Goal: Task Accomplishment & Management: Manage account settings

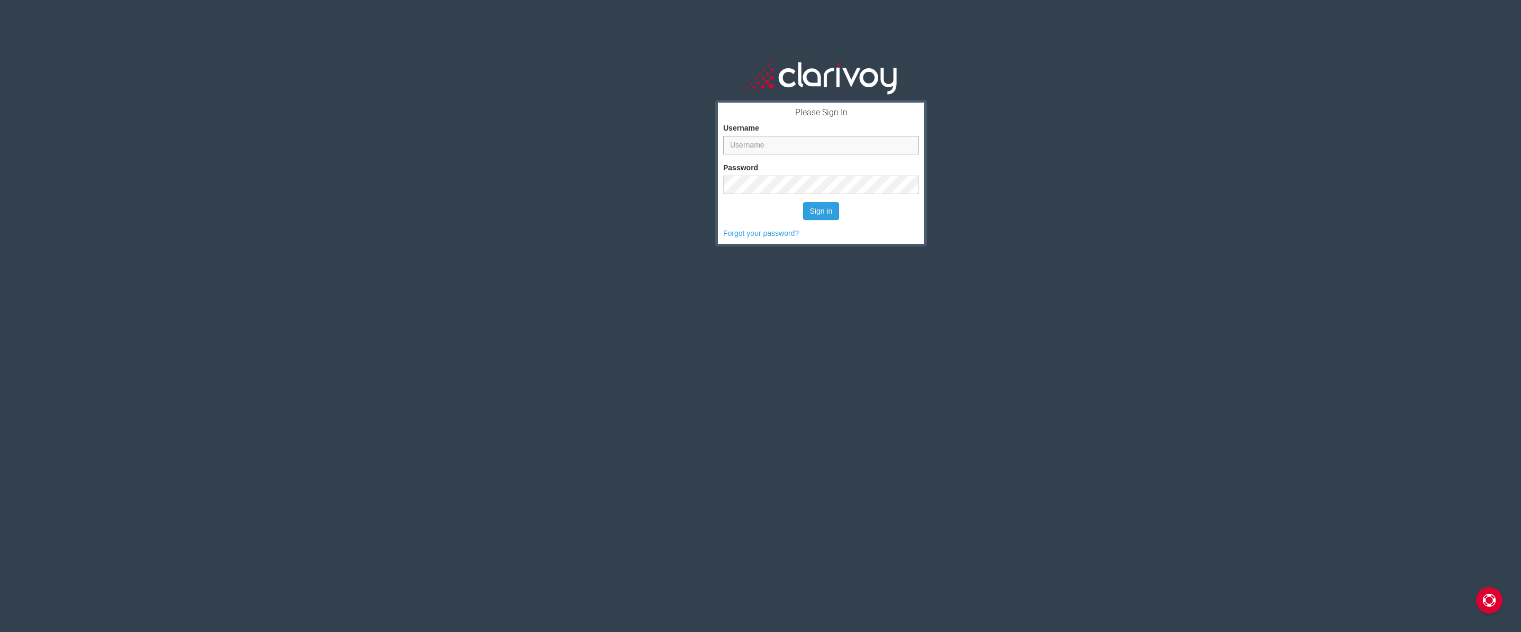
type input "drandolph"
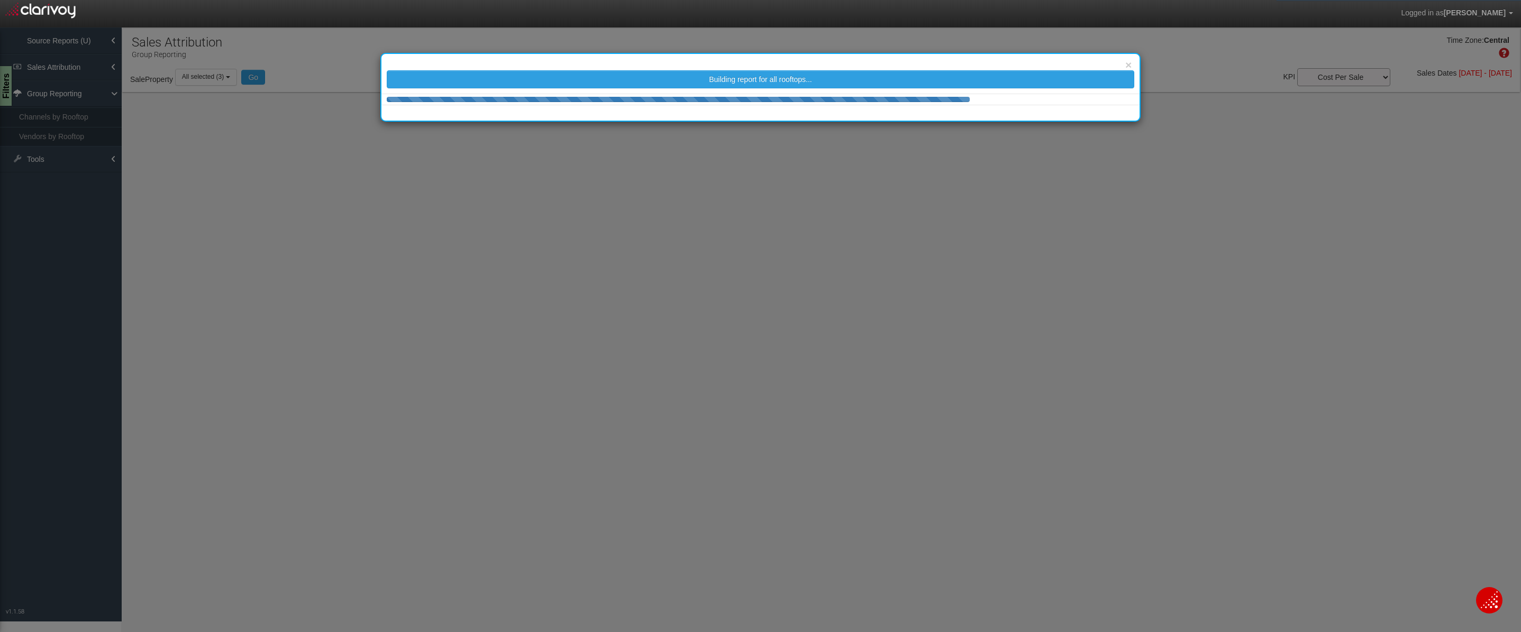
select select "25"
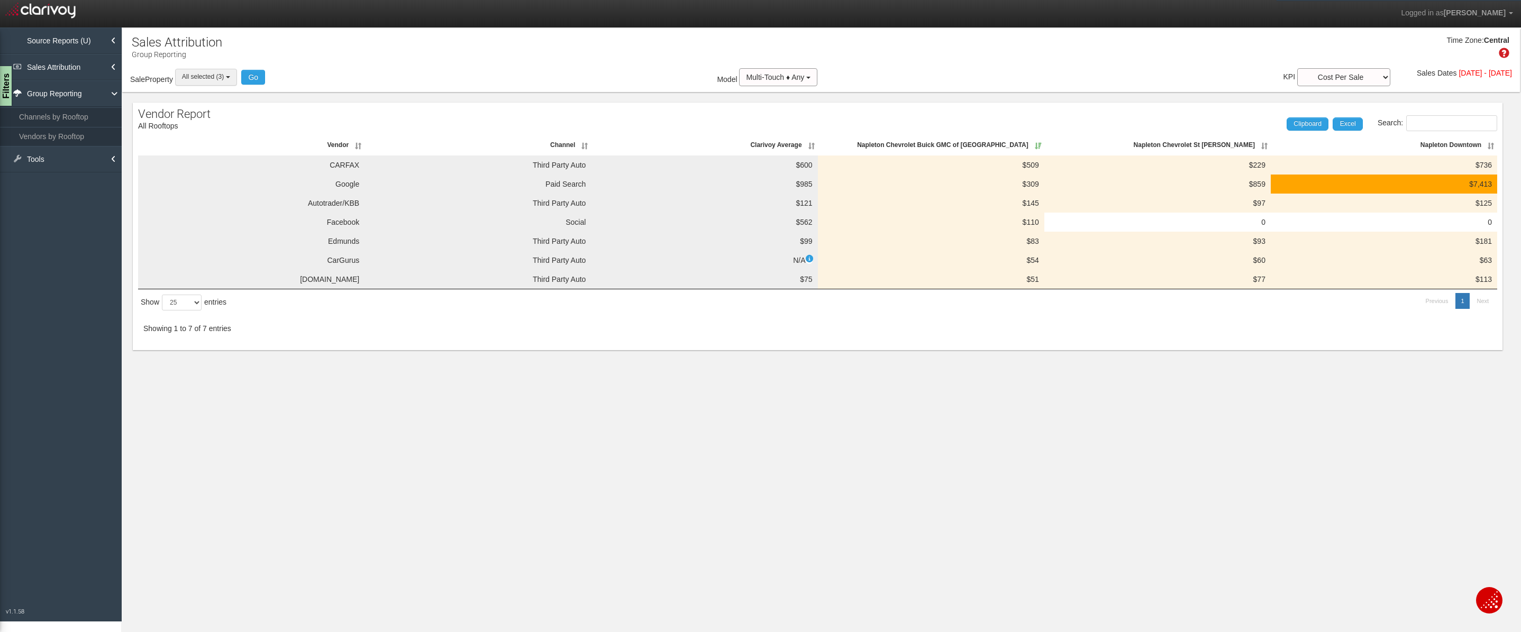
click at [228, 75] on button "All selected (3)" at bounding box center [206, 77] width 62 height 16
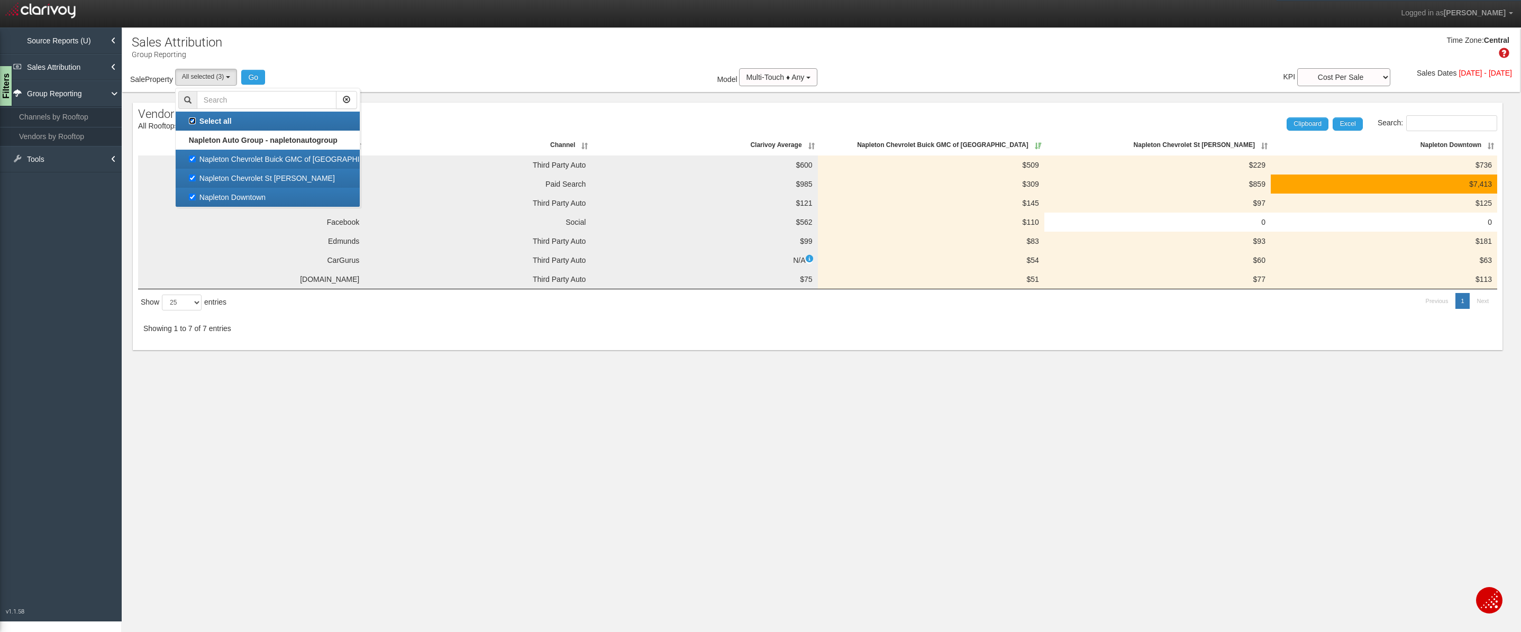
click at [192, 121] on input "Select all" at bounding box center [192, 120] width 7 height 7
checkbox input "false"
select select
checkbox input "false"
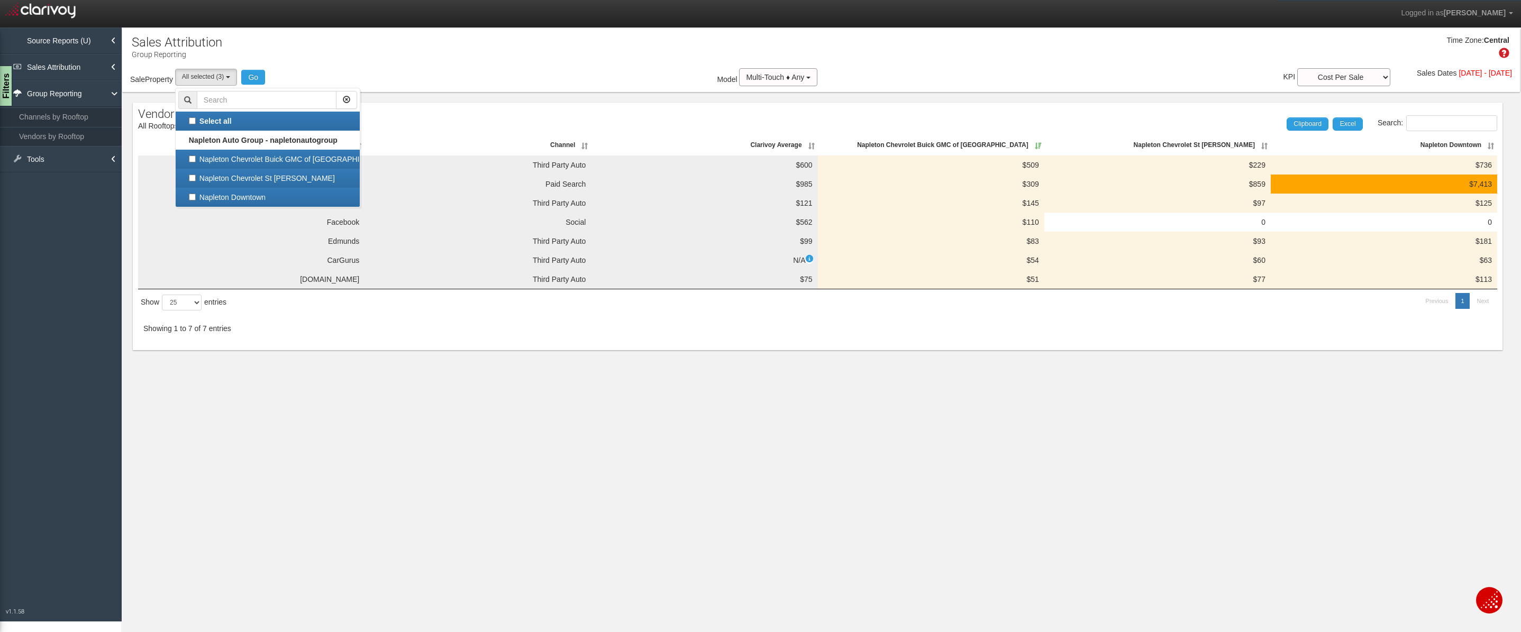
checkbox input "false"
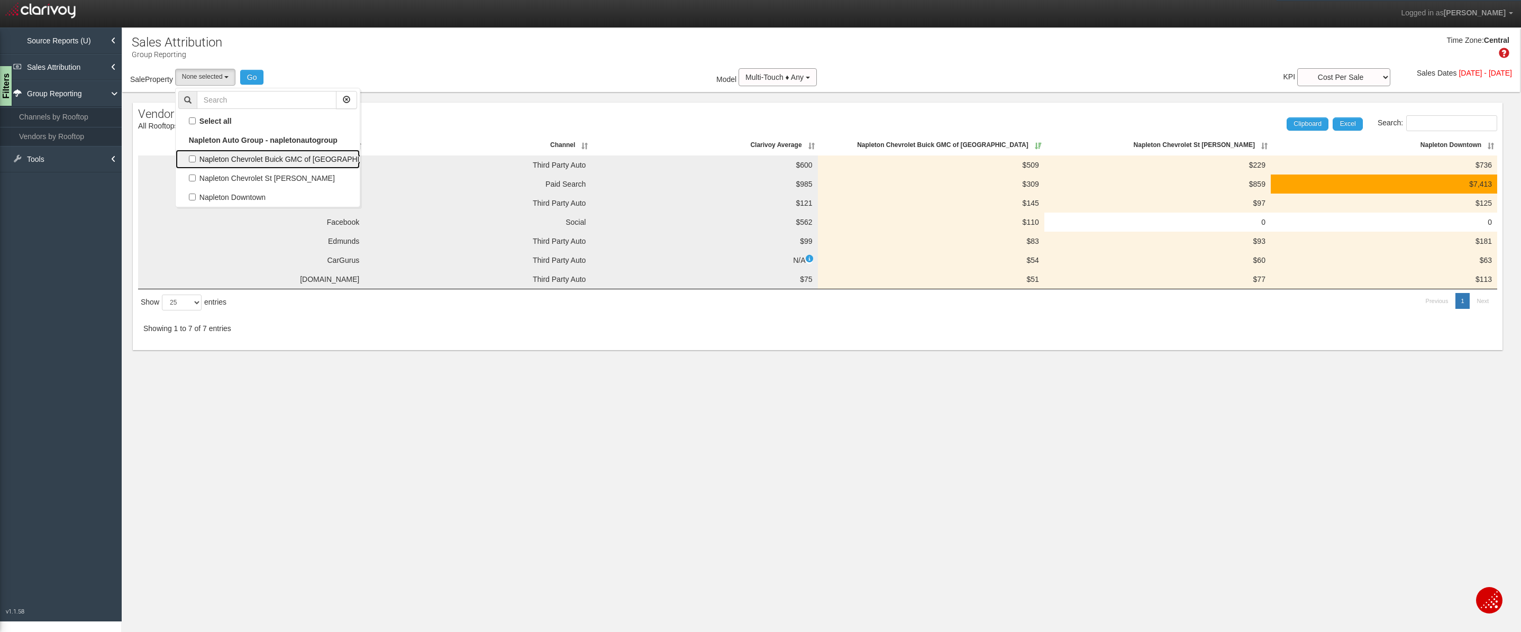
click at [196, 161] on label "Napleton Chevrolet Buick GMC of Beaver Dam" at bounding box center [267, 159] width 179 height 14
click at [196, 161] on input "Napleton Chevrolet Buick GMC of Beaver Dam" at bounding box center [192, 159] width 7 height 7
checkbox input "true"
select select "object:33"
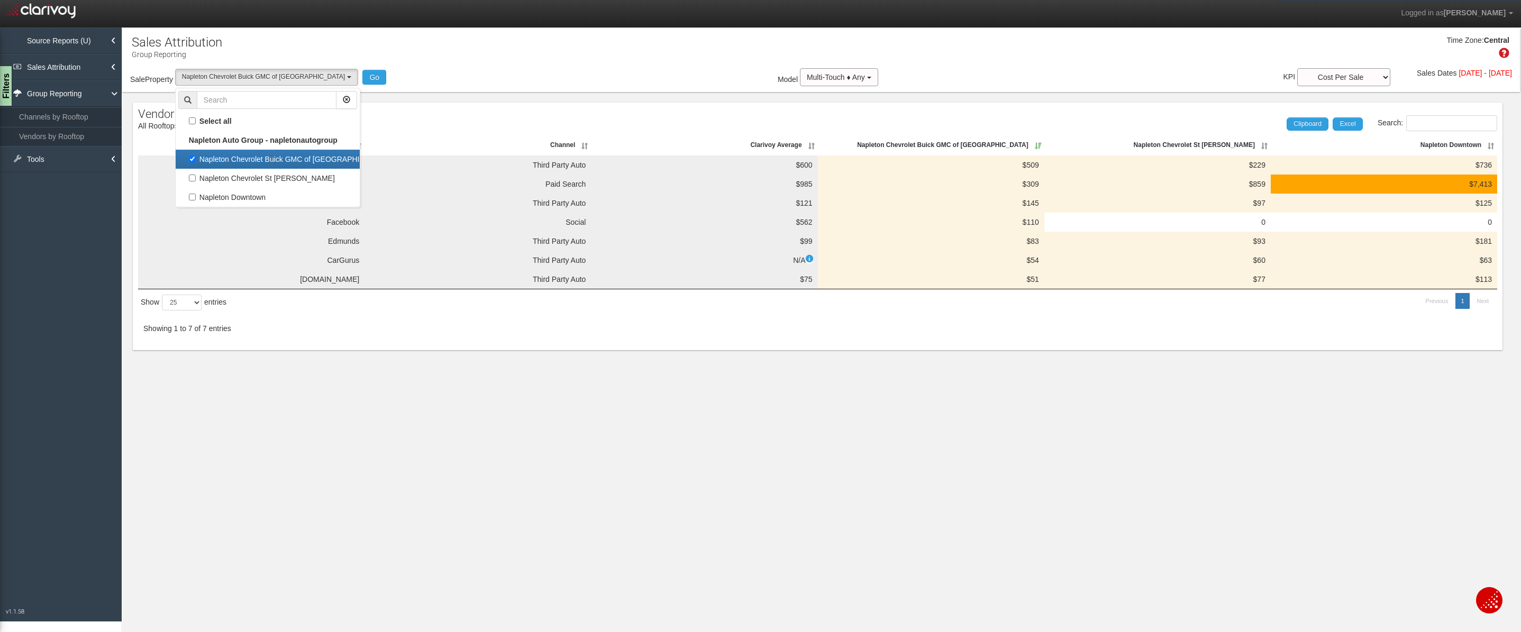
click at [720, 109] on div "Vendor Report Channel Report All Rooftops Search: Clipboard Excel Vendor Channe…" at bounding box center [818, 227] width 1370 height 248
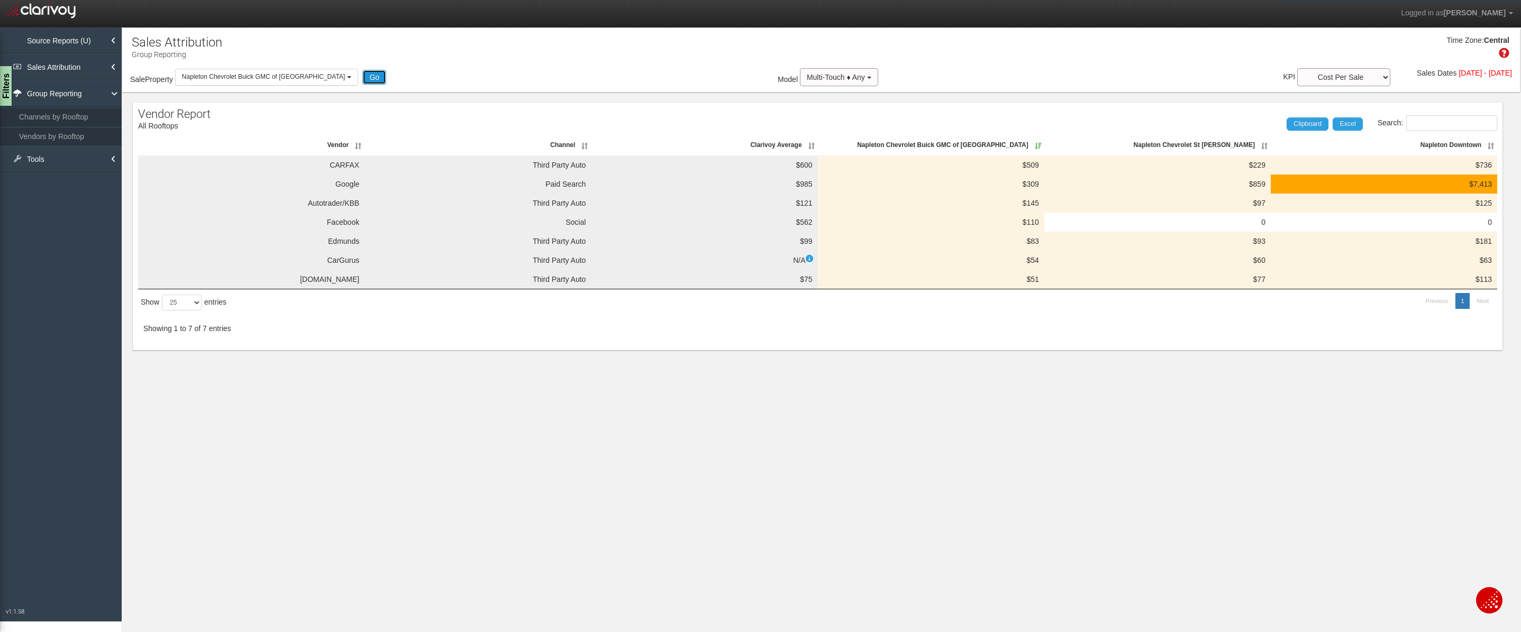
click at [362, 72] on button "Go" at bounding box center [374, 77] width 24 height 15
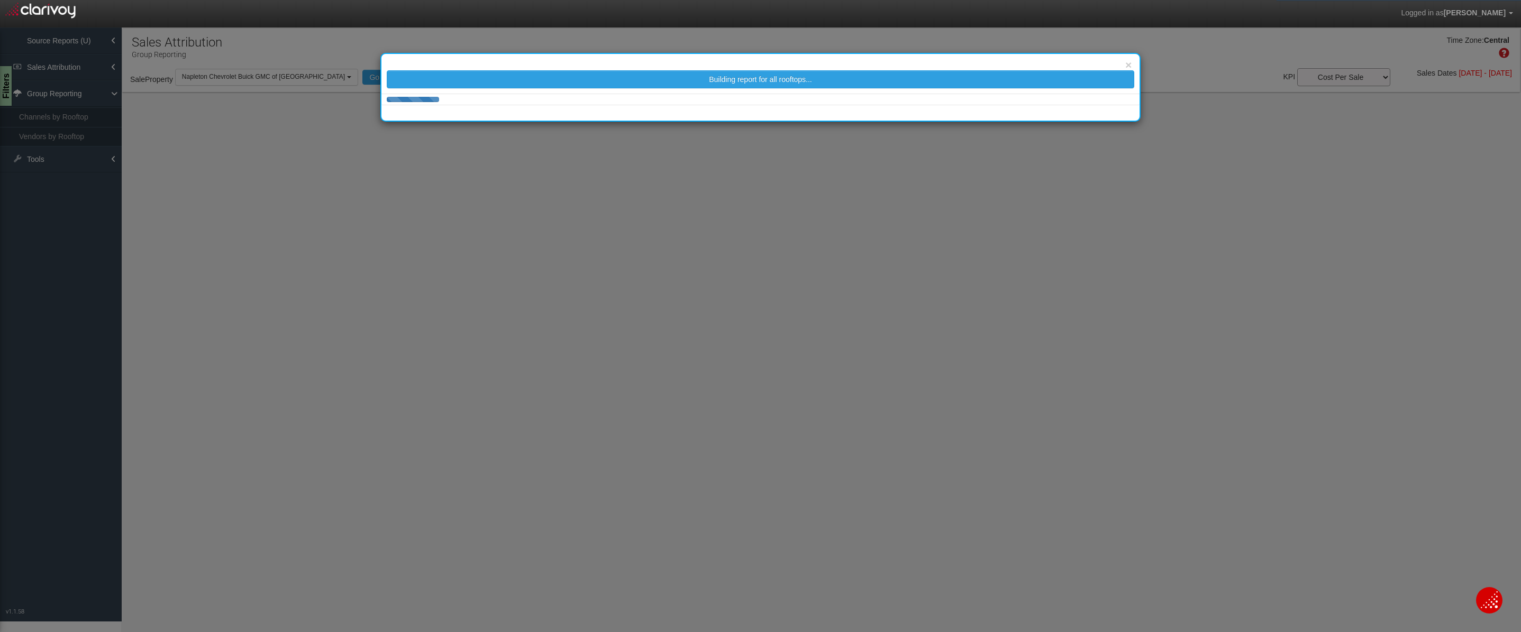
select select "25"
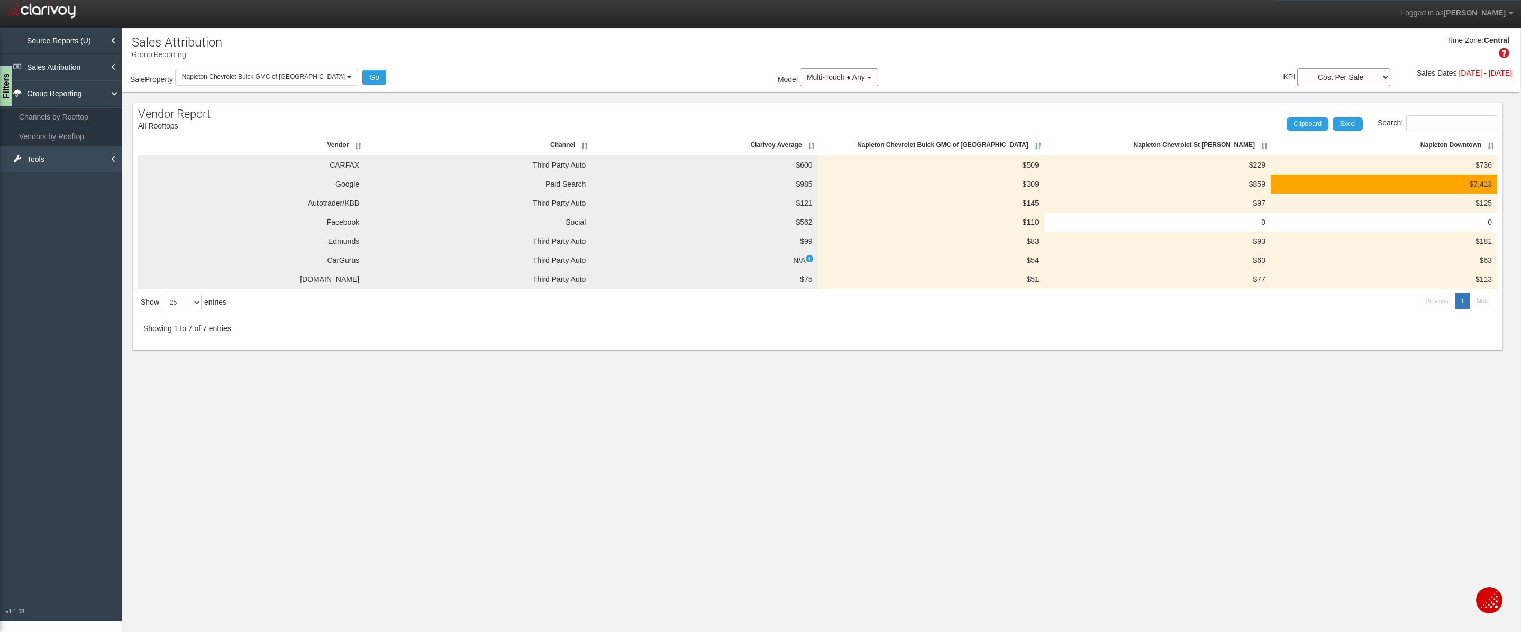
click at [56, 157] on link "Tools" at bounding box center [61, 159] width 122 height 26
click at [82, 74] on link "Sales Attribution" at bounding box center [61, 67] width 122 height 26
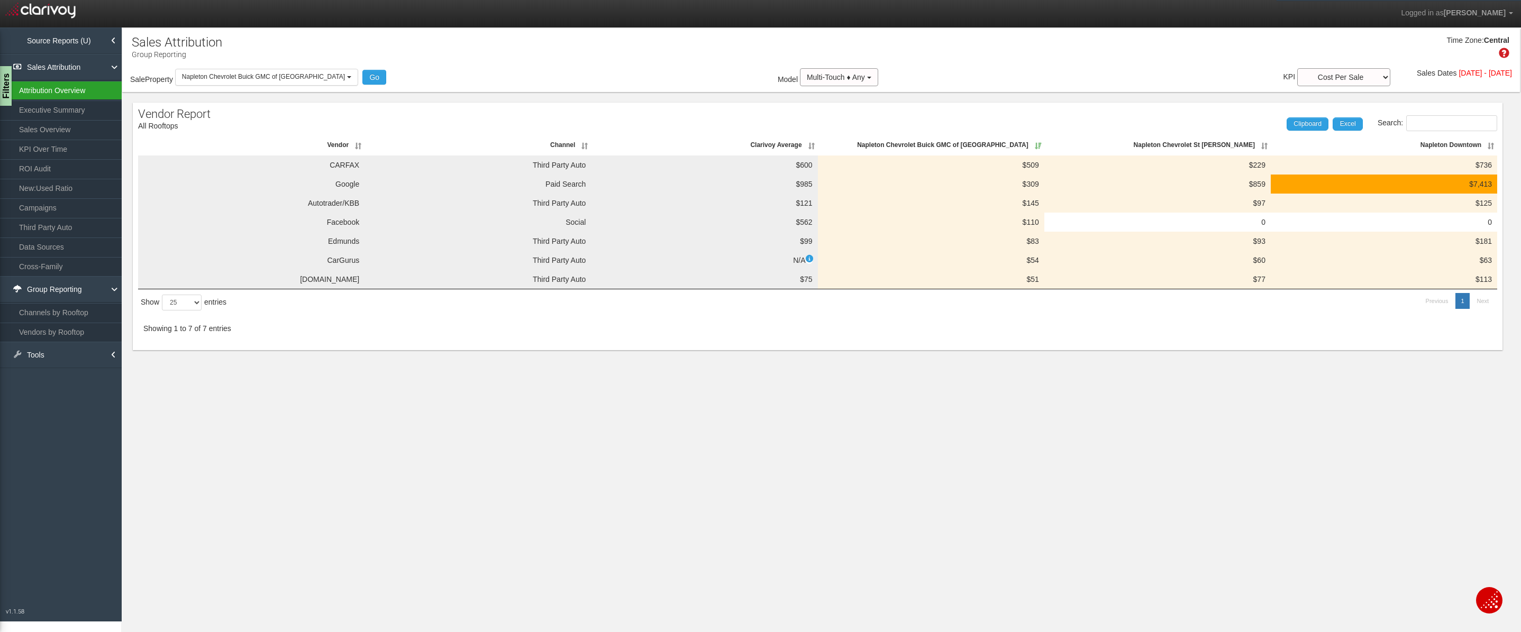
click at [75, 89] on link "Attribution Overview" at bounding box center [61, 90] width 122 height 19
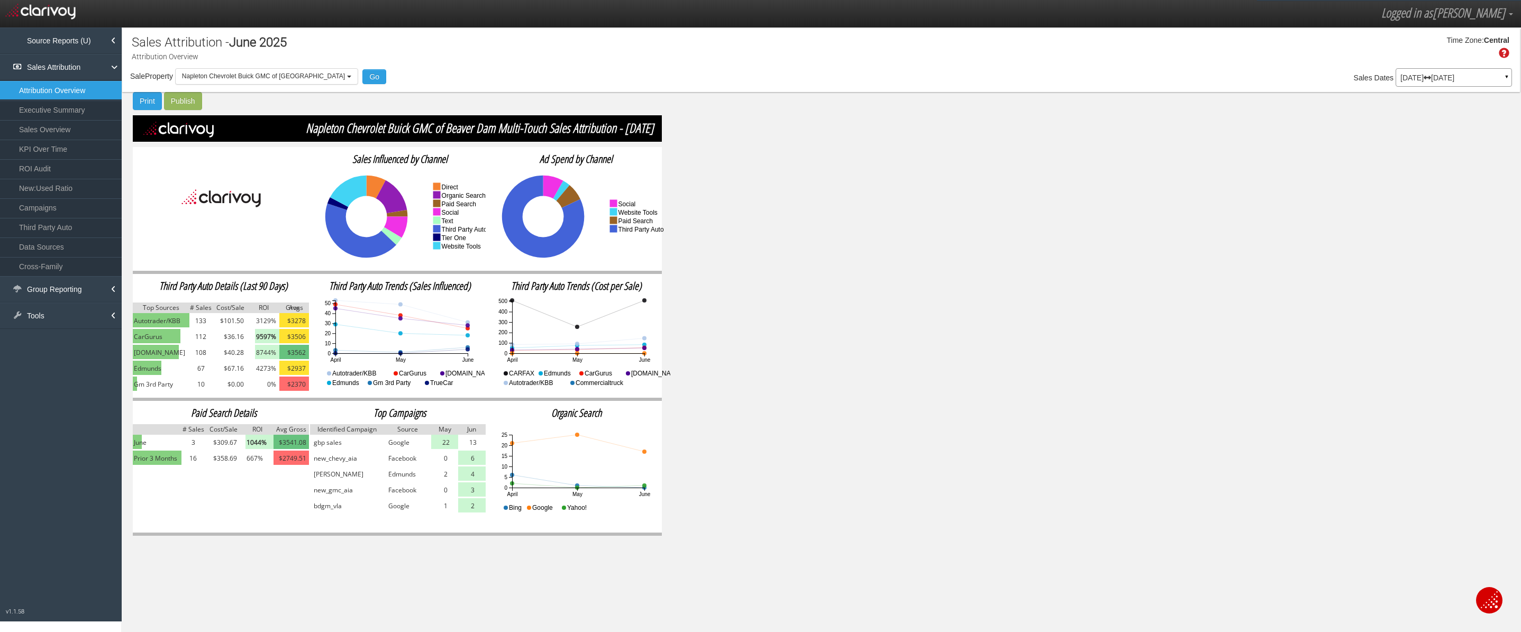
click at [1491, 95] on div "Sales Attribution - June 2025 Attribution Overview Time Zone: Central Sale Prop…" at bounding box center [821, 283] width 1400 height 510
click at [1488, 79] on p "Jun 01, 2025 Jun 30, 2025" at bounding box center [1454, 77] width 107 height 7
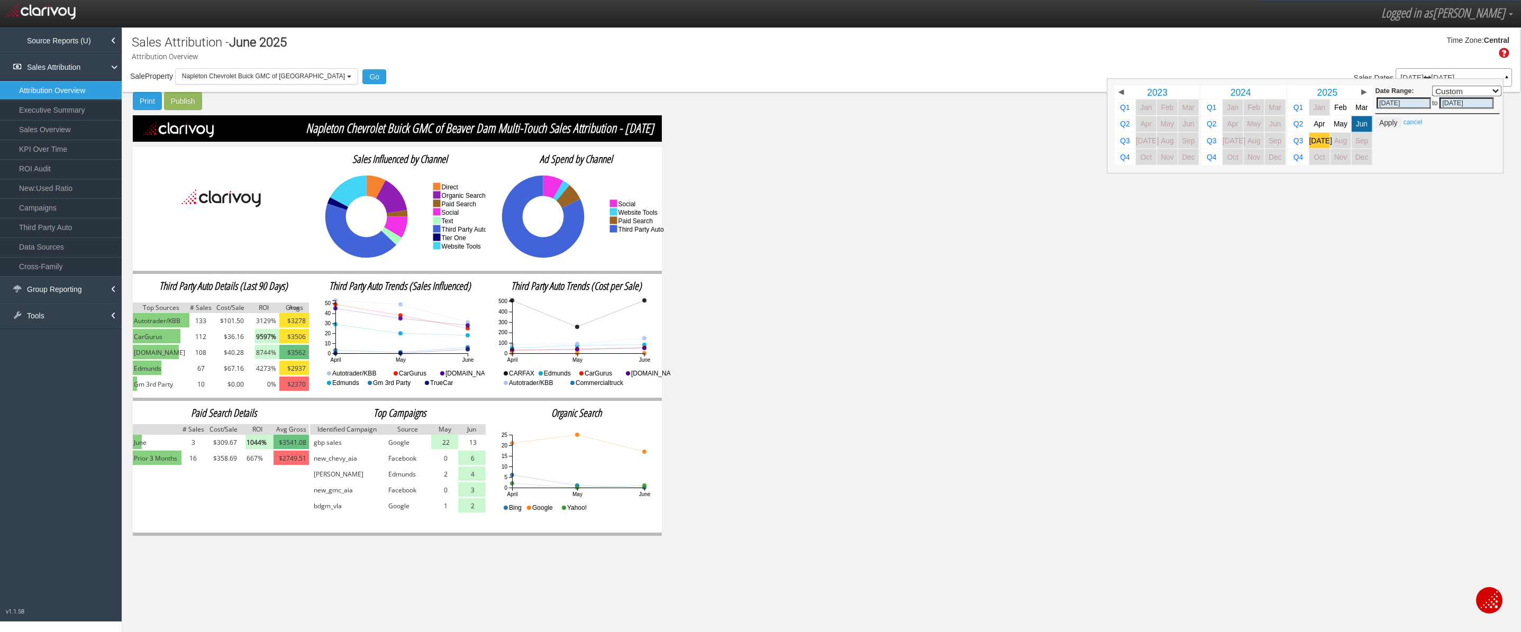
click at [1318, 137] on span "Jul" at bounding box center [1321, 141] width 23 height 8
select select ","
type input "07/01/2025"
type input "07/31/2025"
click at [1392, 124] on button "Apply" at bounding box center [1389, 122] width 26 height 11
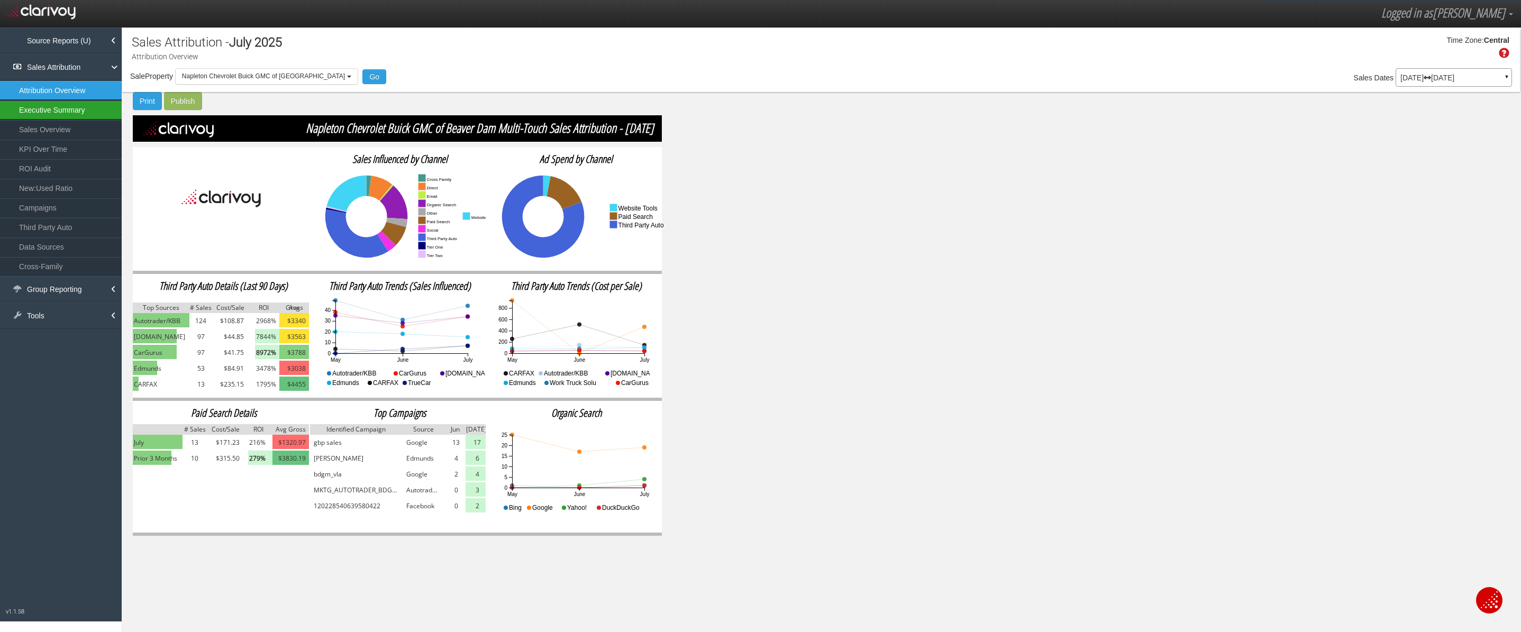
click at [75, 106] on link "Executive Summary" at bounding box center [61, 110] width 122 height 19
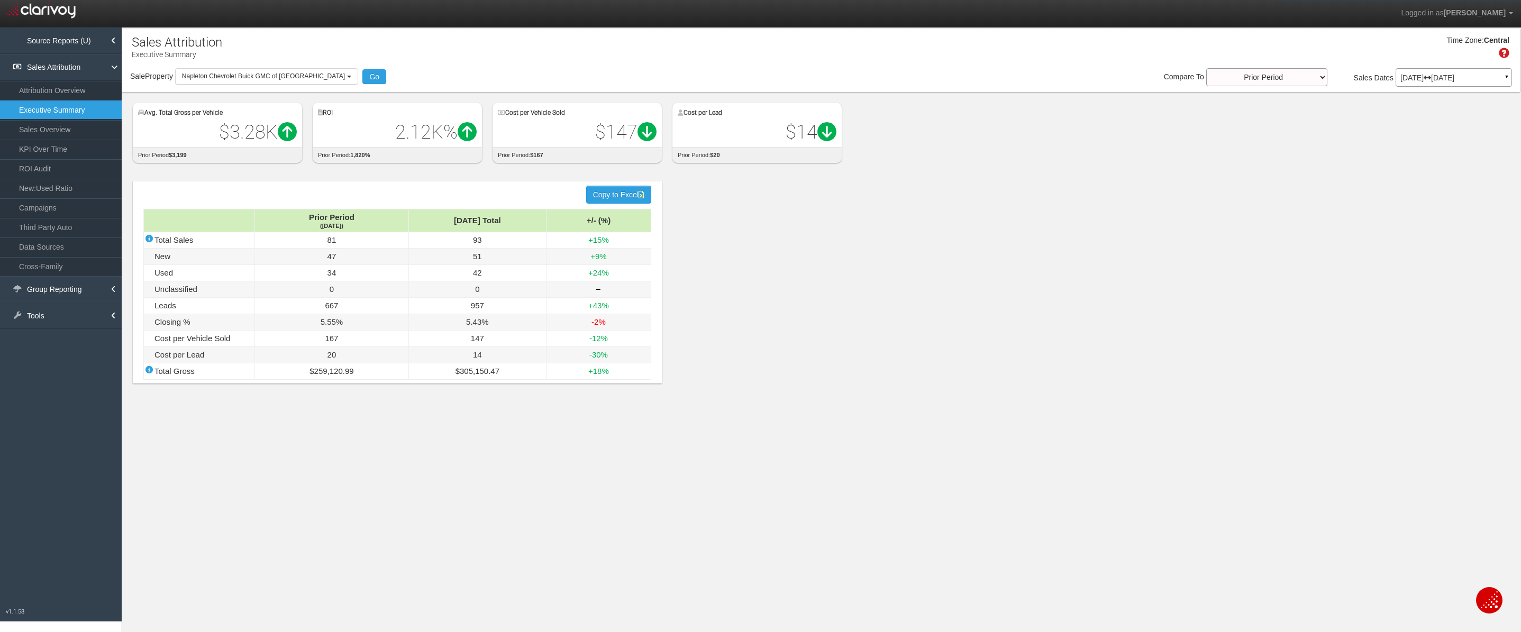
click at [76, 133] on link "Sales Overview" at bounding box center [61, 129] width 122 height 19
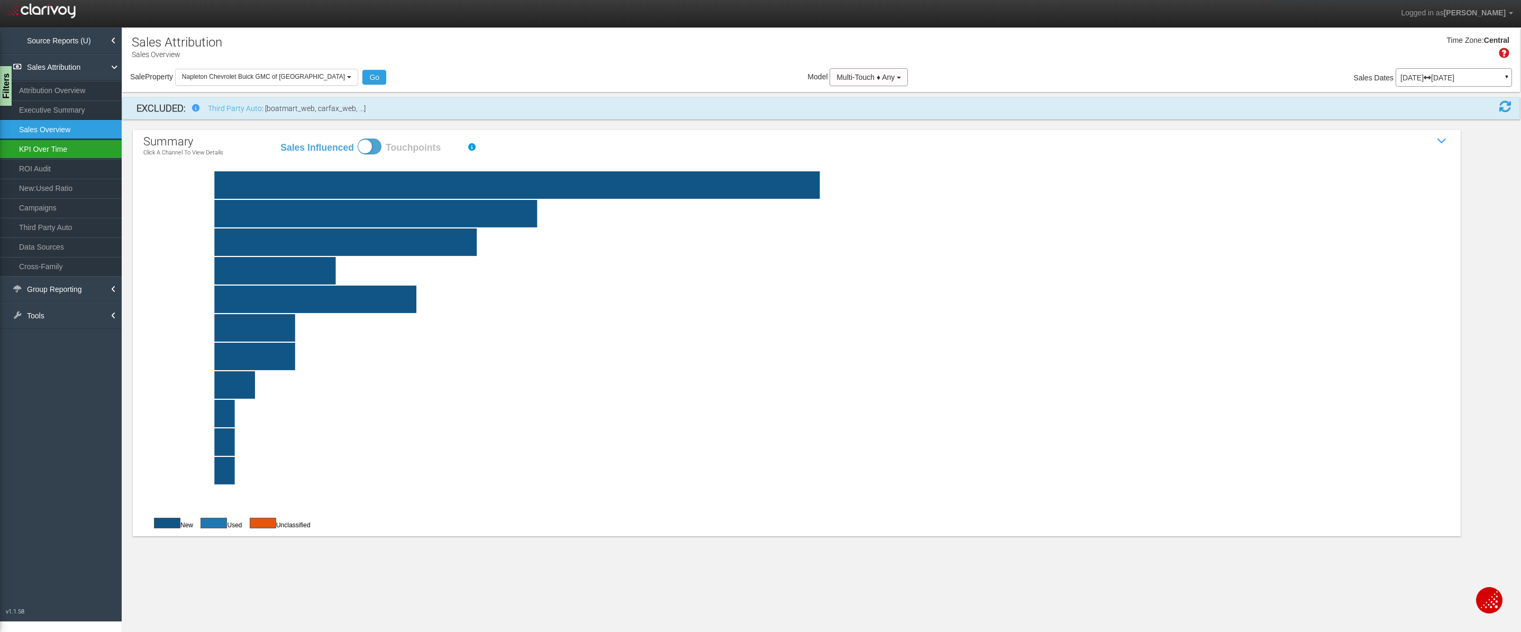
click at [48, 153] on link "KPI Over Time" at bounding box center [61, 149] width 122 height 19
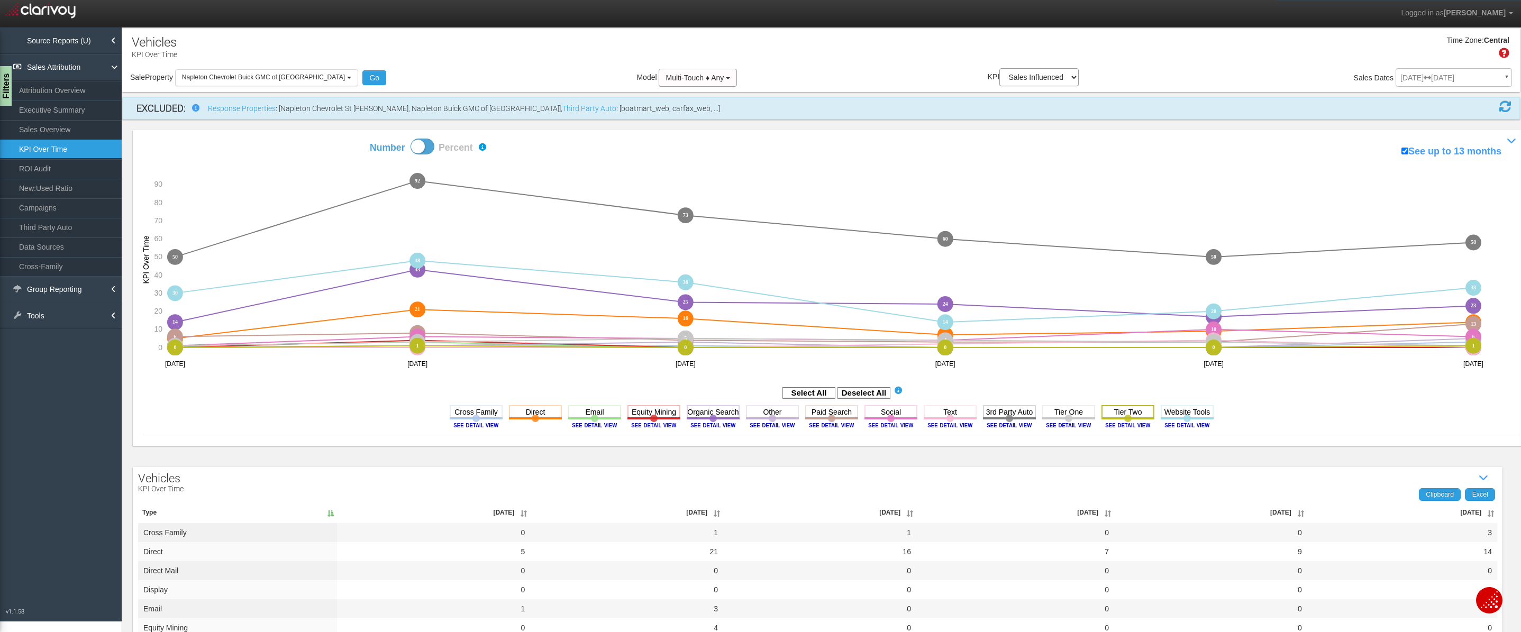
click at [1119, 416] on rect at bounding box center [1128, 411] width 53 height 13
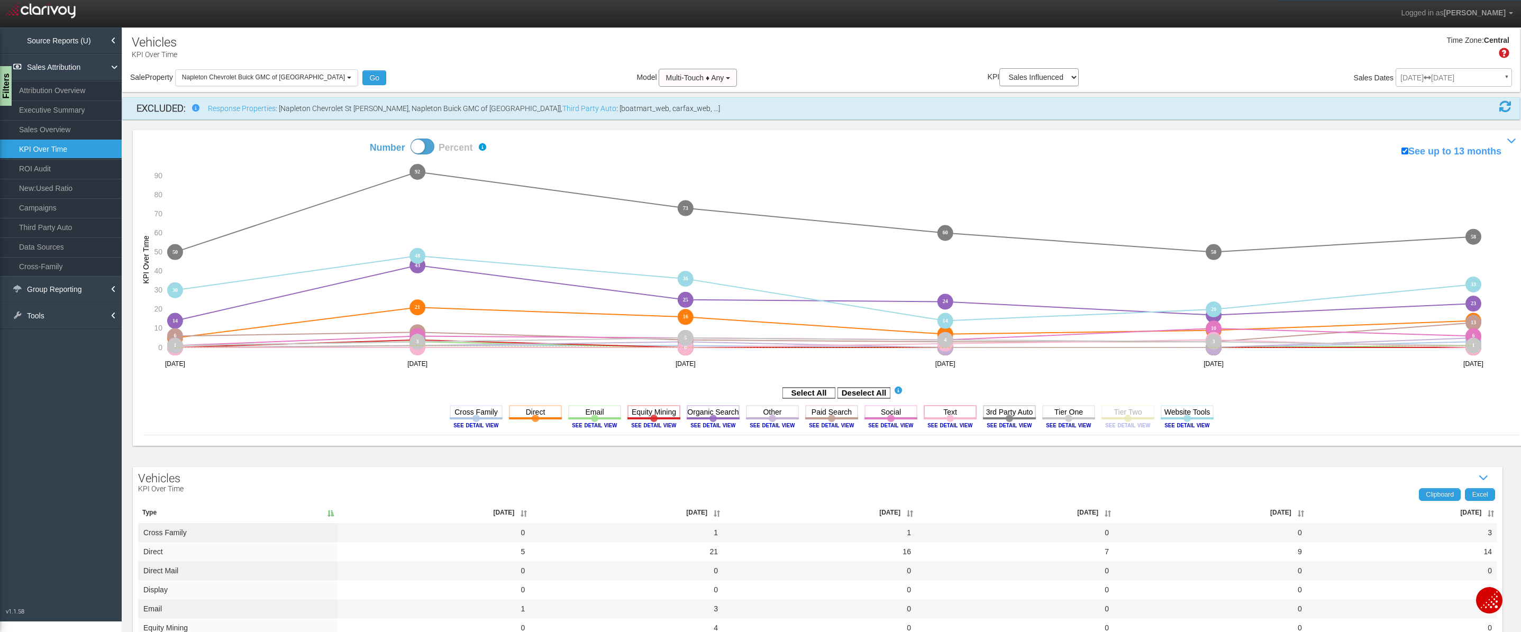
click at [948, 414] on rect at bounding box center [950, 411] width 53 height 13
click at [889, 416] on rect at bounding box center [891, 411] width 53 height 13
click at [829, 417] on rect at bounding box center [831, 411] width 53 height 13
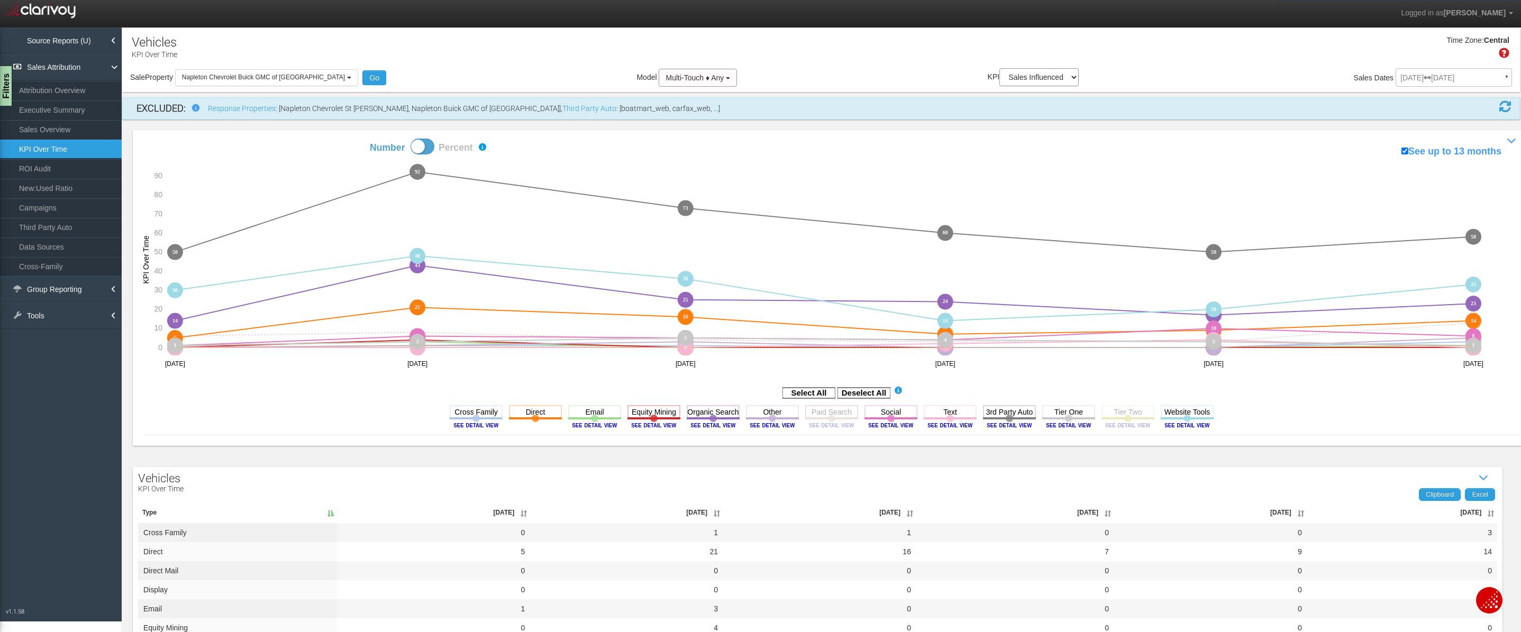
click at [830, 416] on rect at bounding box center [831, 411] width 53 height 13
click at [768, 414] on rect at bounding box center [772, 411] width 53 height 13
click at [707, 416] on rect at bounding box center [713, 411] width 53 height 13
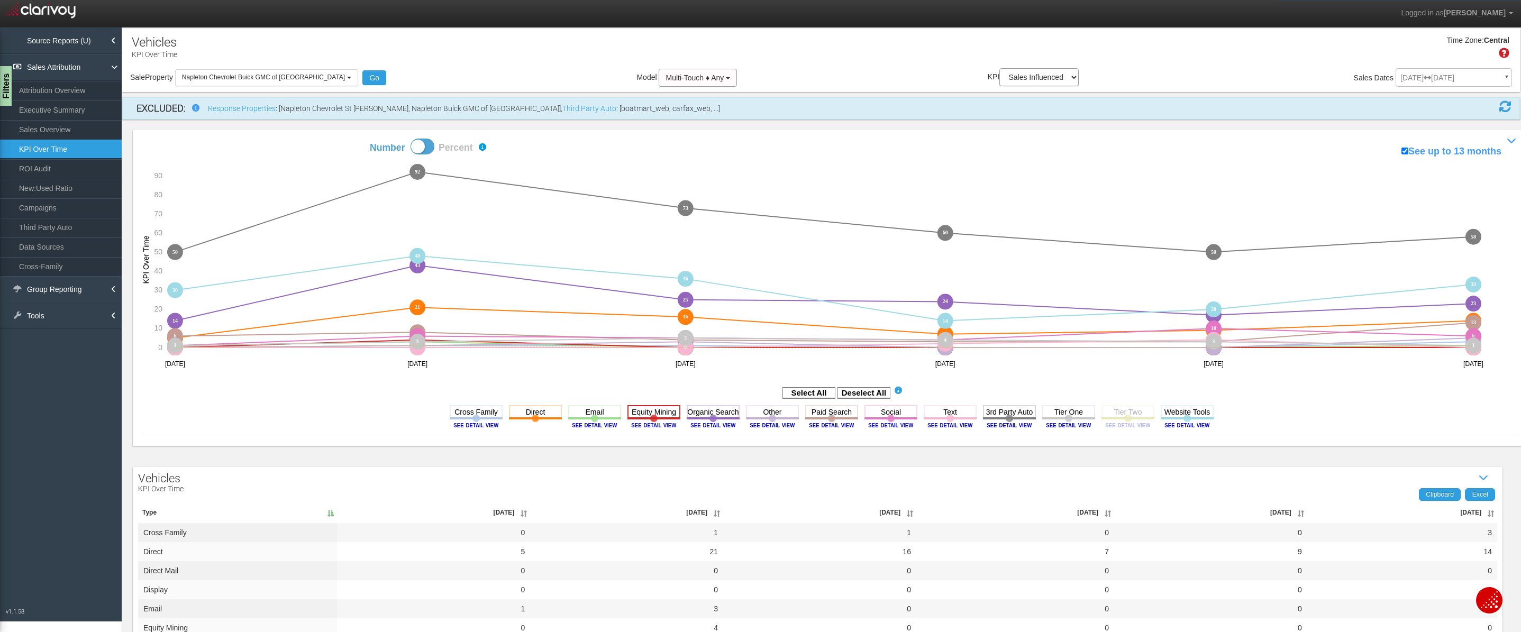
click at [647, 415] on rect at bounding box center [654, 411] width 53 height 13
click at [593, 416] on rect at bounding box center [594, 411] width 53 height 13
click at [533, 416] on rect at bounding box center [535, 411] width 53 height 13
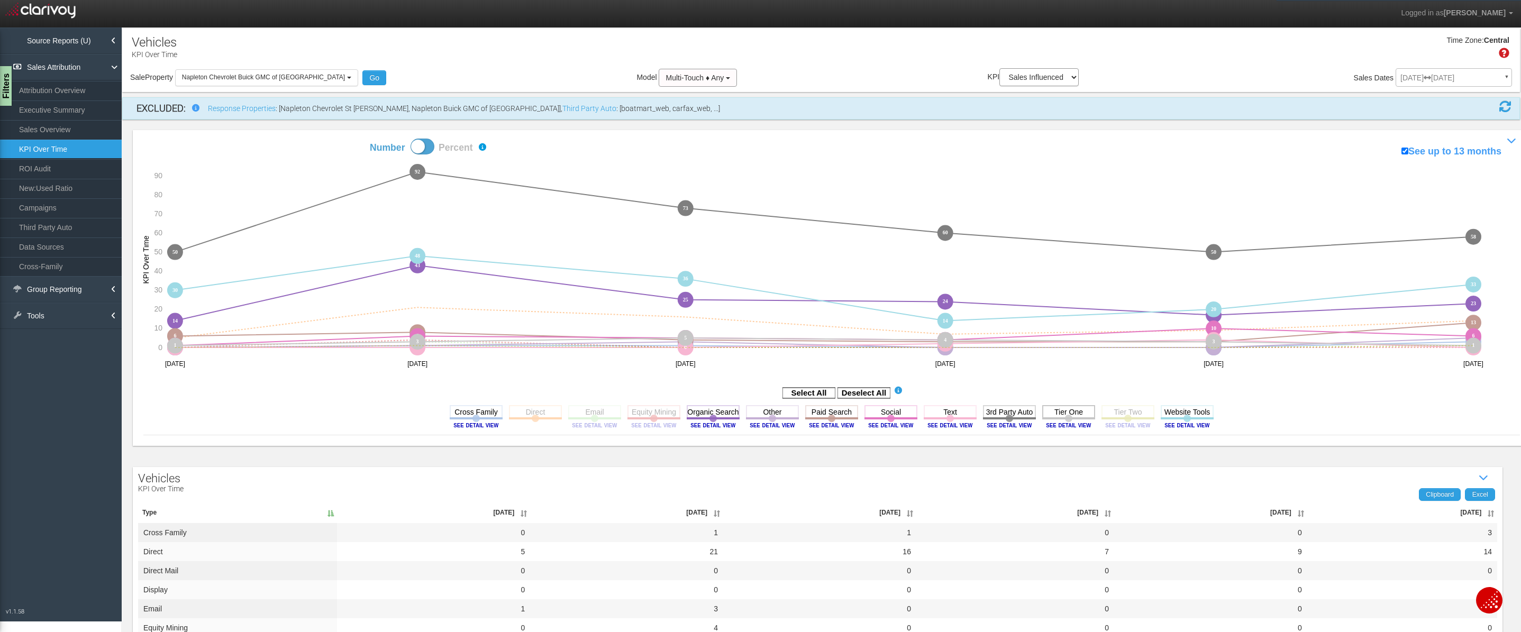
click at [1069, 414] on rect at bounding box center [1068, 411] width 53 height 13
click at [948, 414] on rect at bounding box center [950, 411] width 53 height 13
click at [829, 414] on rect at bounding box center [831, 411] width 53 height 13
click at [773, 416] on rect at bounding box center [772, 411] width 53 height 13
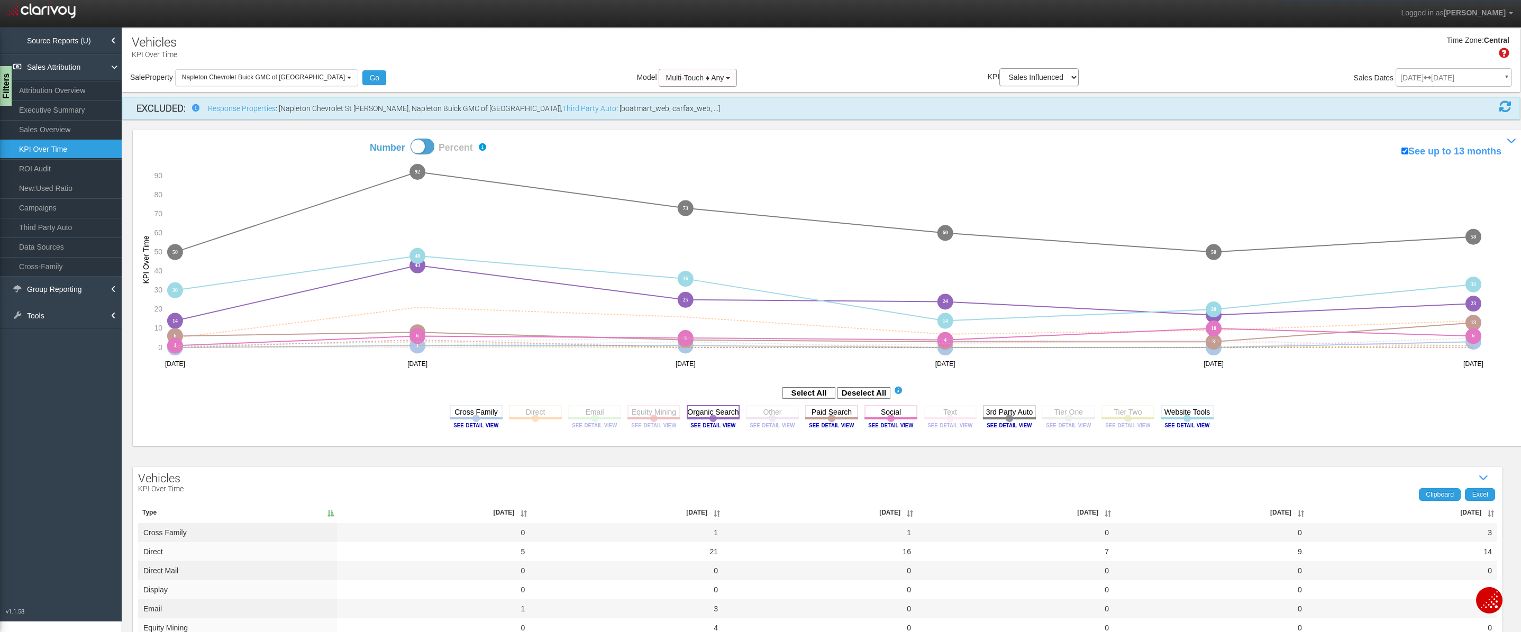
click at [705, 414] on rect at bounding box center [713, 411] width 53 height 13
click at [892, 416] on rect at bounding box center [891, 411] width 53 height 13
click at [1026, 409] on rect at bounding box center [1009, 411] width 53 height 13
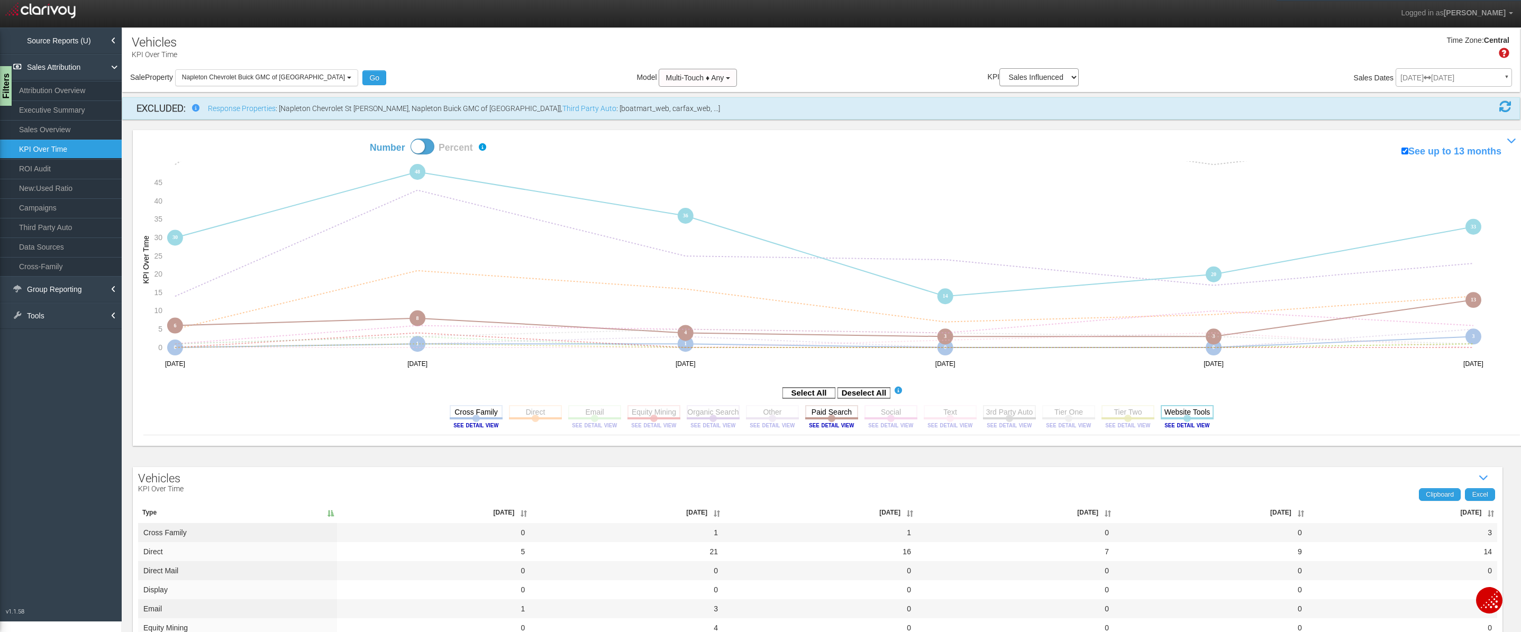
click at [1190, 409] on rect at bounding box center [1187, 411] width 53 height 13
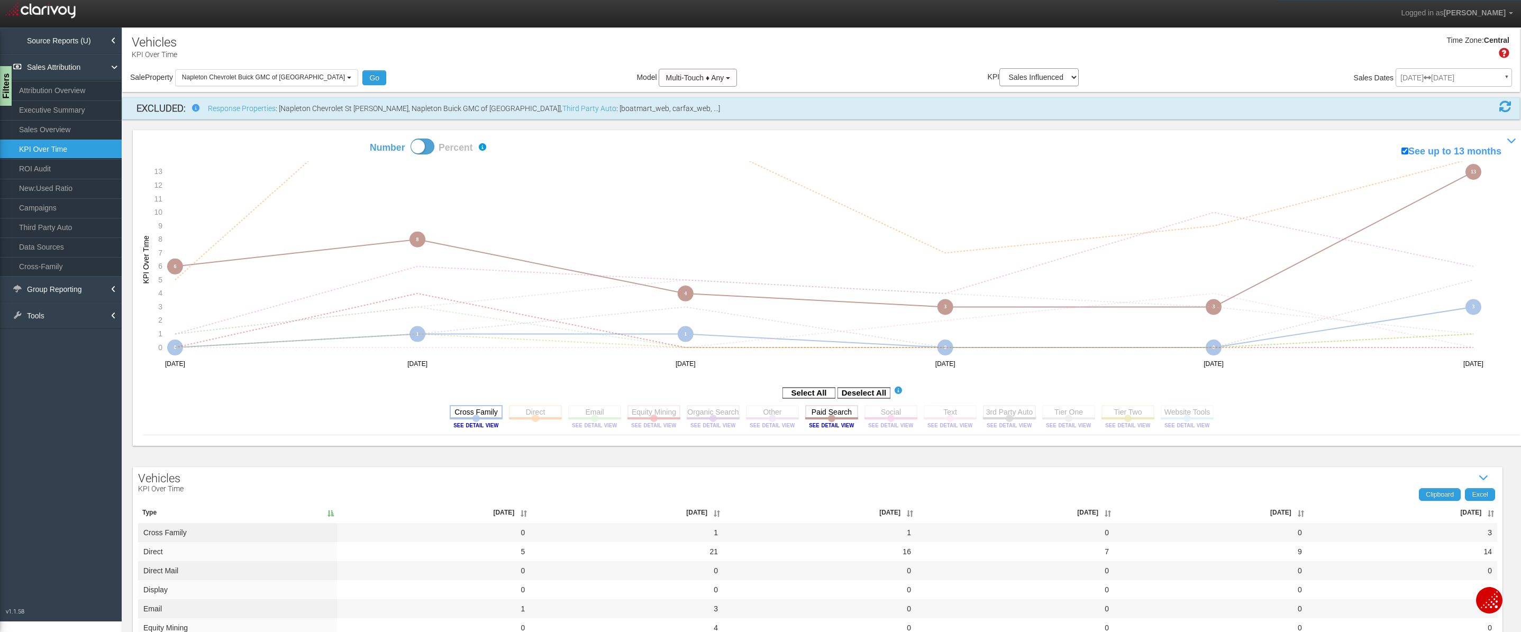
click at [477, 414] on rect at bounding box center [476, 411] width 53 height 13
click at [308, 71] on button "Napleton Chevrolet Buick GMC of Beaver Dam" at bounding box center [266, 77] width 183 height 16
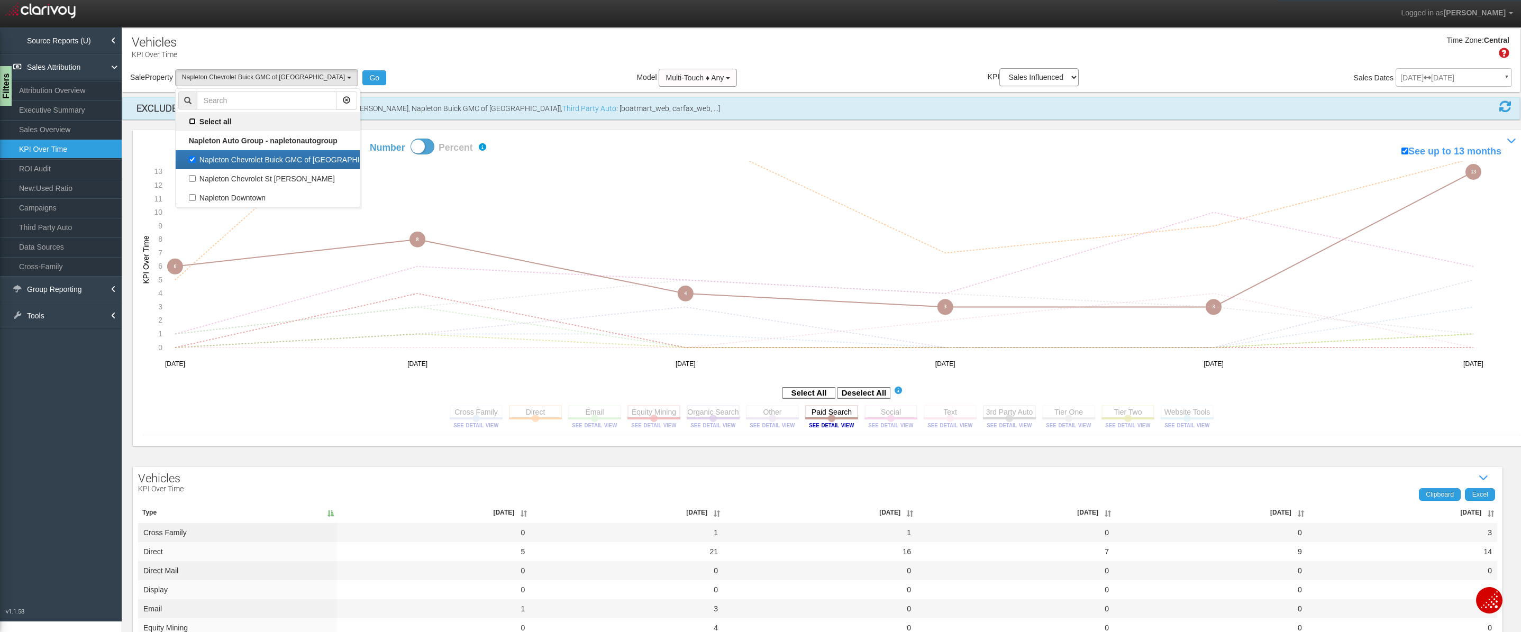
click at [194, 120] on input "Select all" at bounding box center [192, 121] width 7 height 7
checkbox input "true"
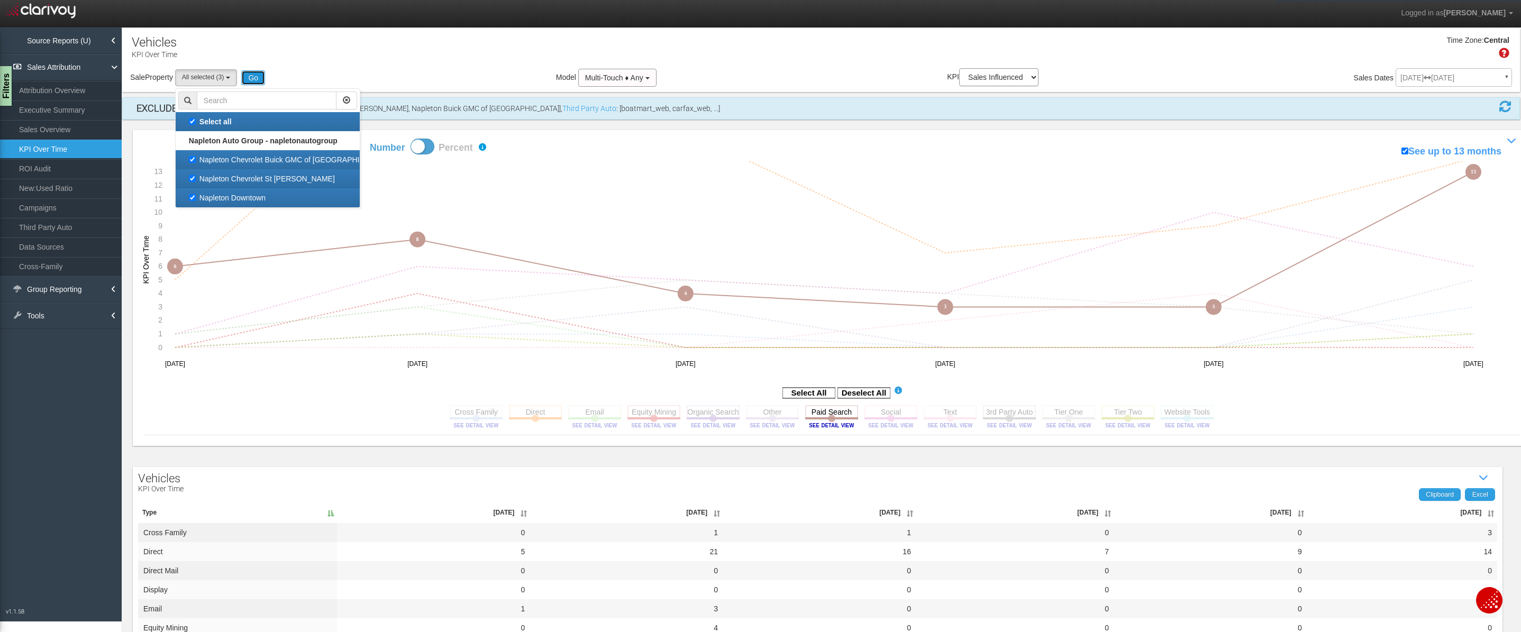
click at [258, 81] on button "Go" at bounding box center [253, 77] width 24 height 15
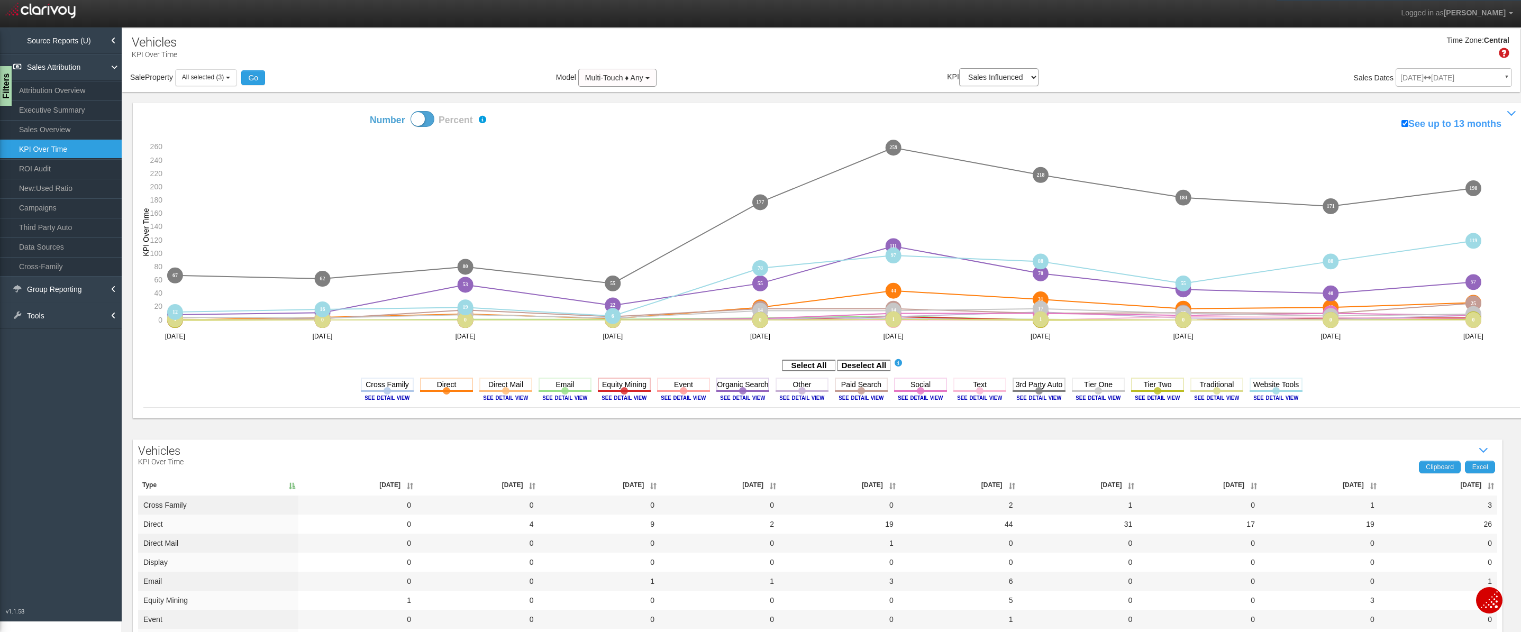
click at [866, 359] on icon "Deselect All" at bounding box center [864, 365] width 53 height 13
click at [864, 368] on rect at bounding box center [864, 365] width 53 height 11
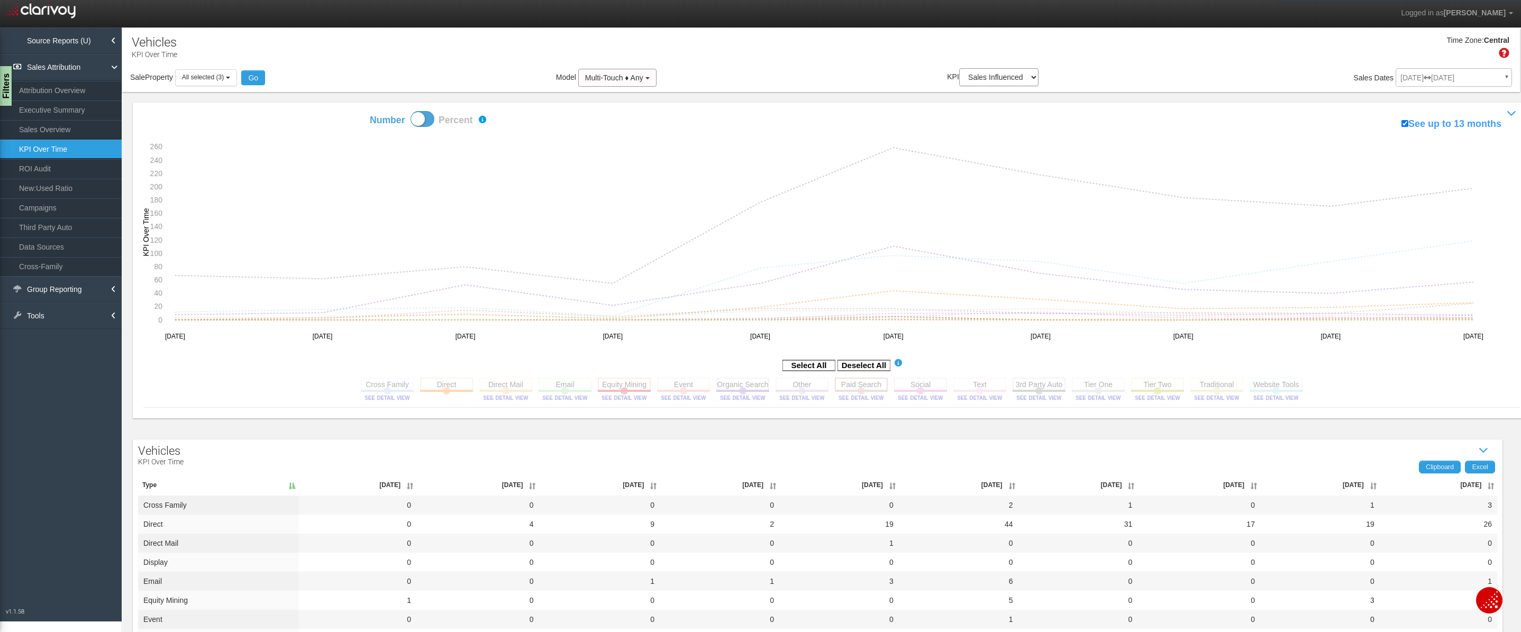
click at [858, 385] on rect at bounding box center [861, 384] width 53 height 13
click at [750, 382] on rect at bounding box center [742, 384] width 53 height 13
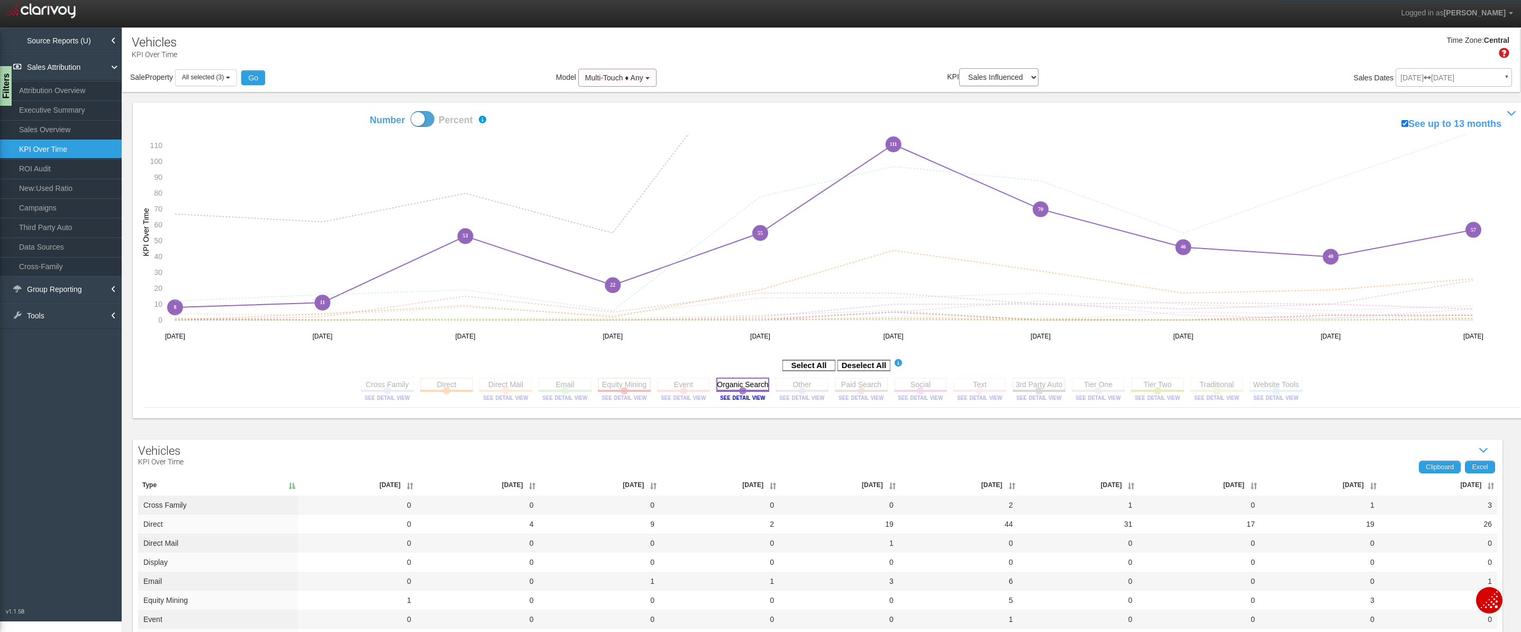
click at [750, 382] on rect at bounding box center [742, 384] width 53 height 13
click at [858, 387] on rect at bounding box center [861, 384] width 53 height 13
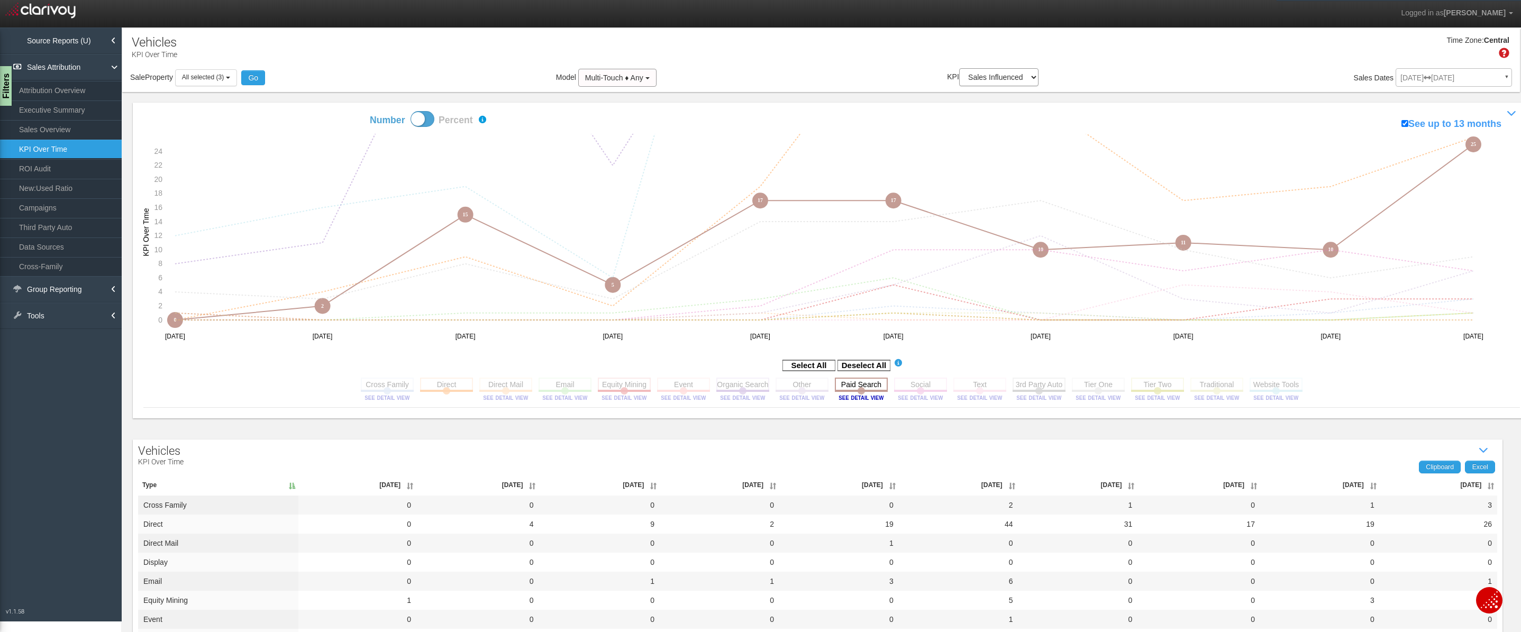
click at [859, 387] on rect at bounding box center [861, 384] width 53 height 13
click at [734, 385] on rect at bounding box center [742, 384] width 53 height 13
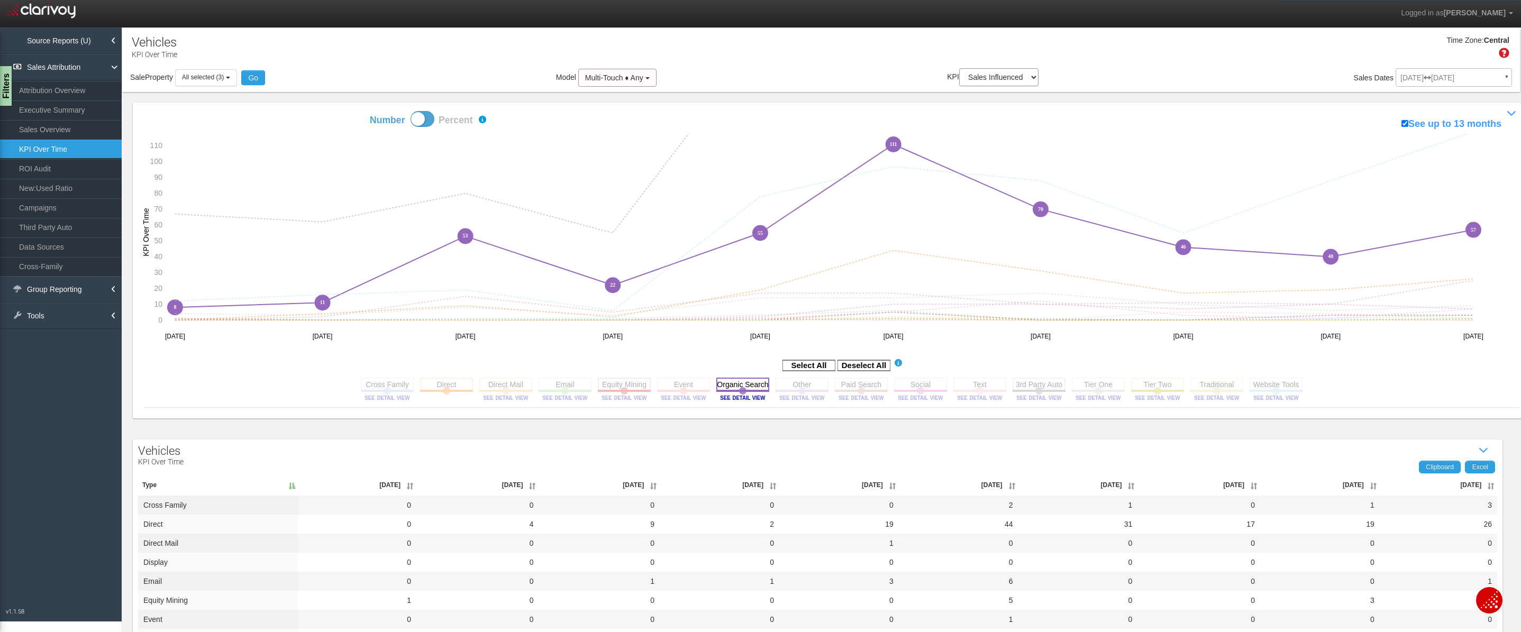
click at [733, 385] on rect at bounding box center [742, 384] width 53 height 13
click at [908, 382] on rect at bounding box center [920, 384] width 53 height 13
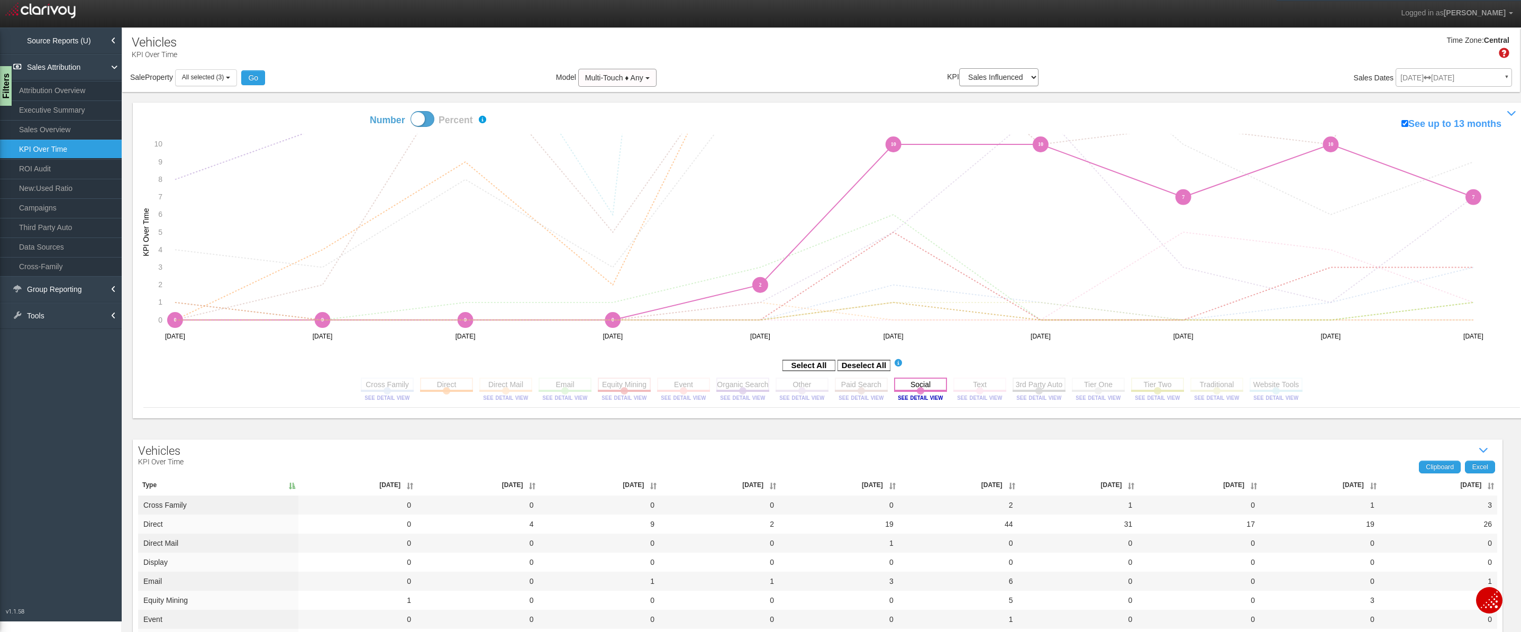
click at [908, 382] on rect at bounding box center [920, 384] width 53 height 13
click at [1291, 382] on rect at bounding box center [1276, 384] width 53 height 13
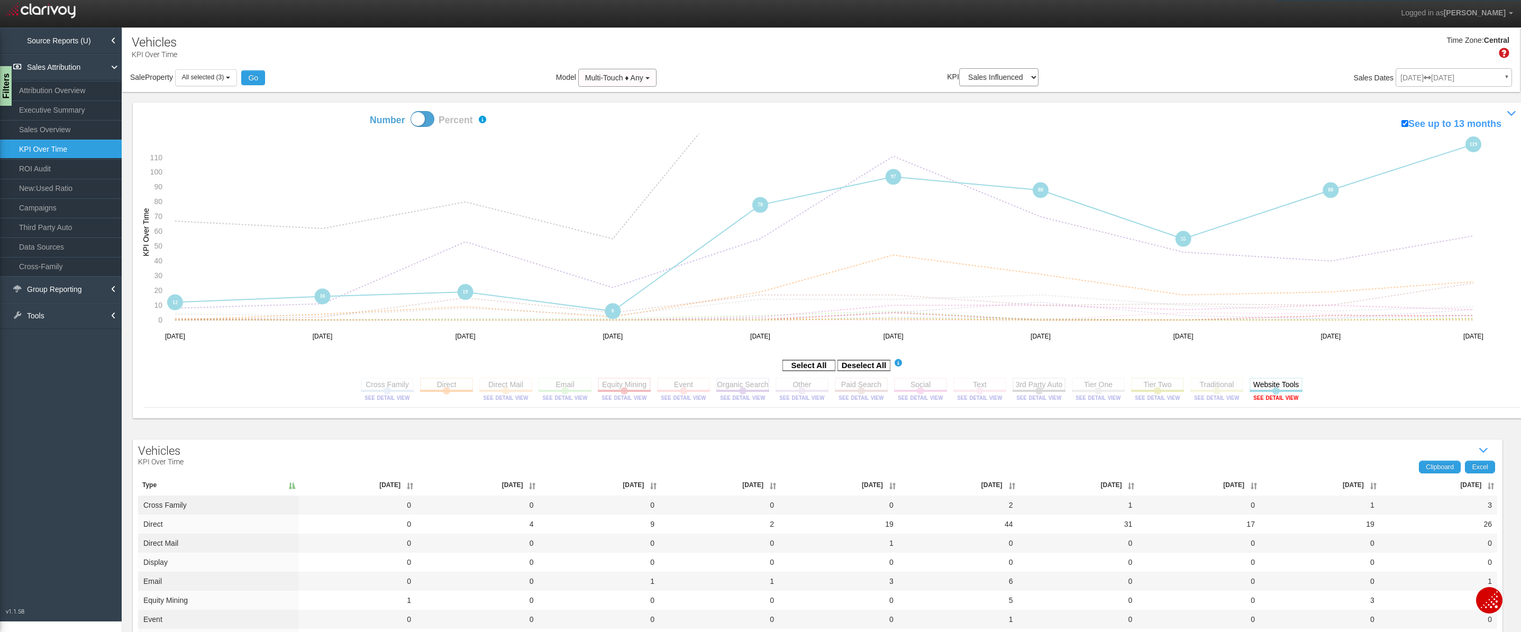
click at [1267, 398] on image at bounding box center [1277, 398] width 48 height 6
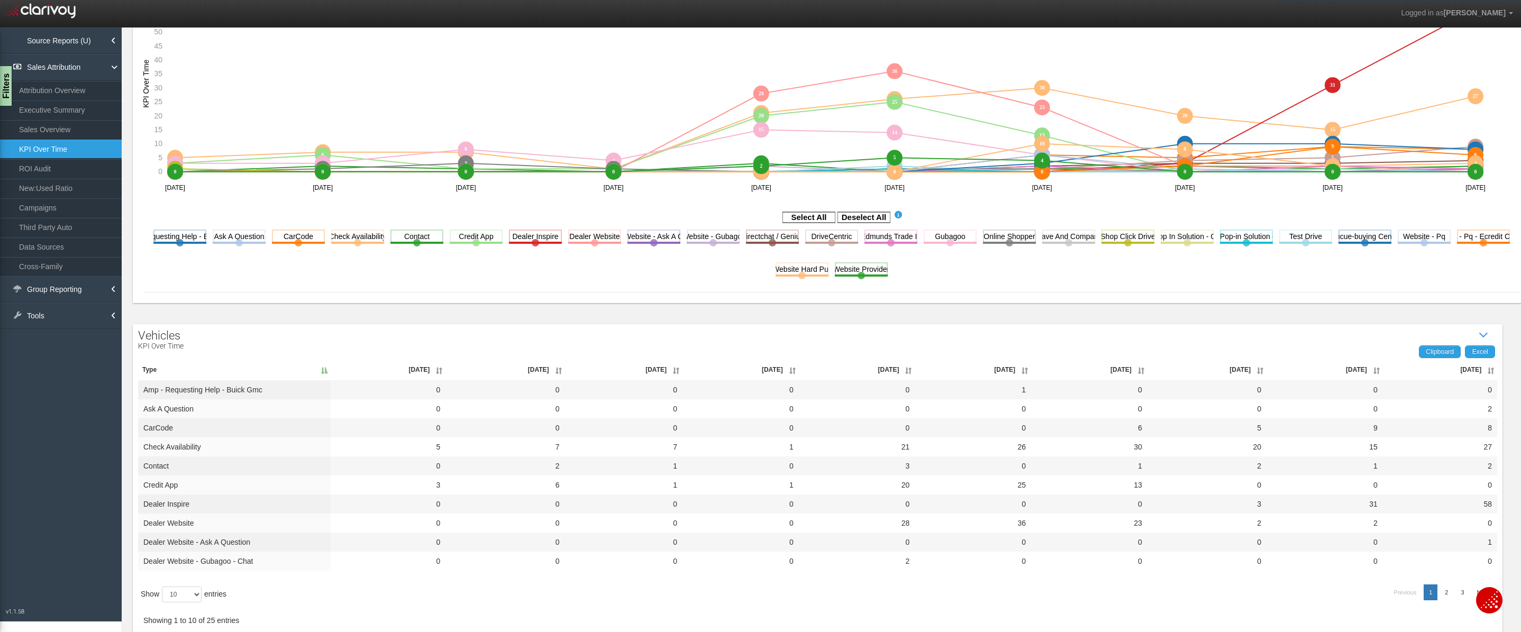
scroll to position [166, 0]
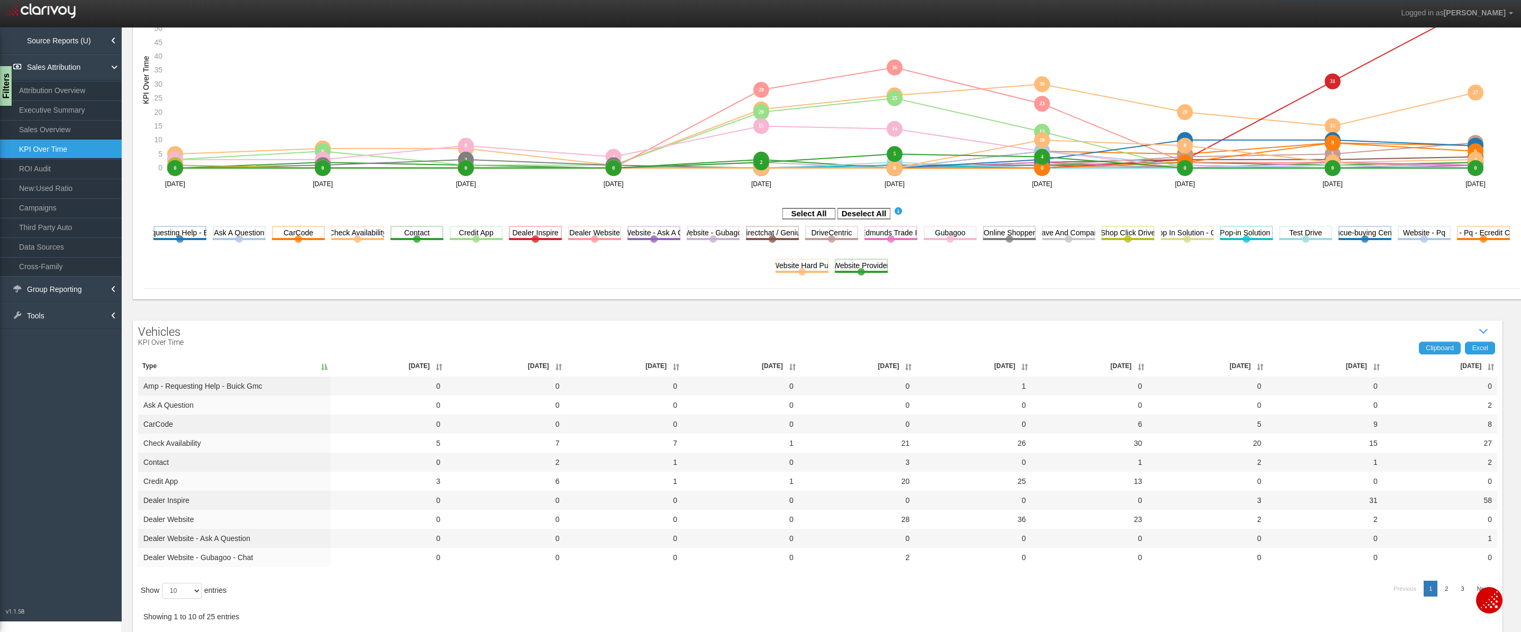
click at [1463, 364] on th "Jul '25" at bounding box center [1440, 366] width 114 height 21
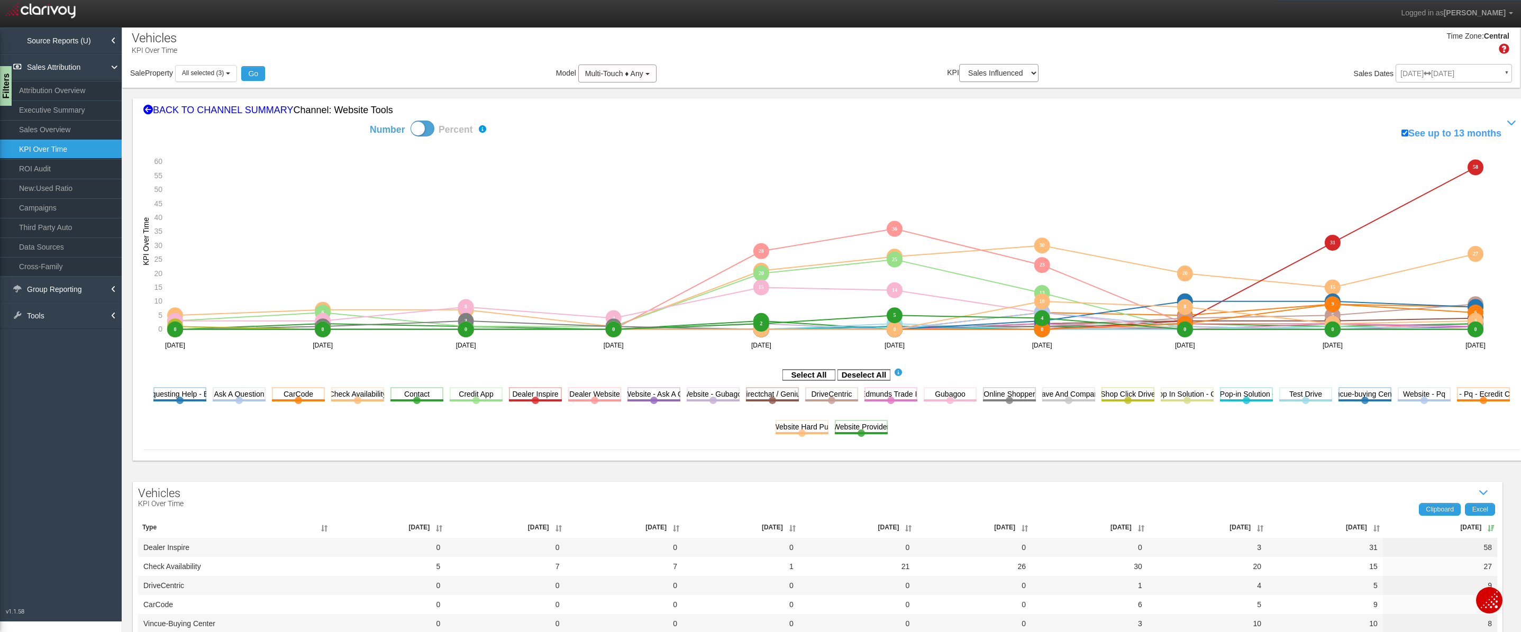
scroll to position [0, 0]
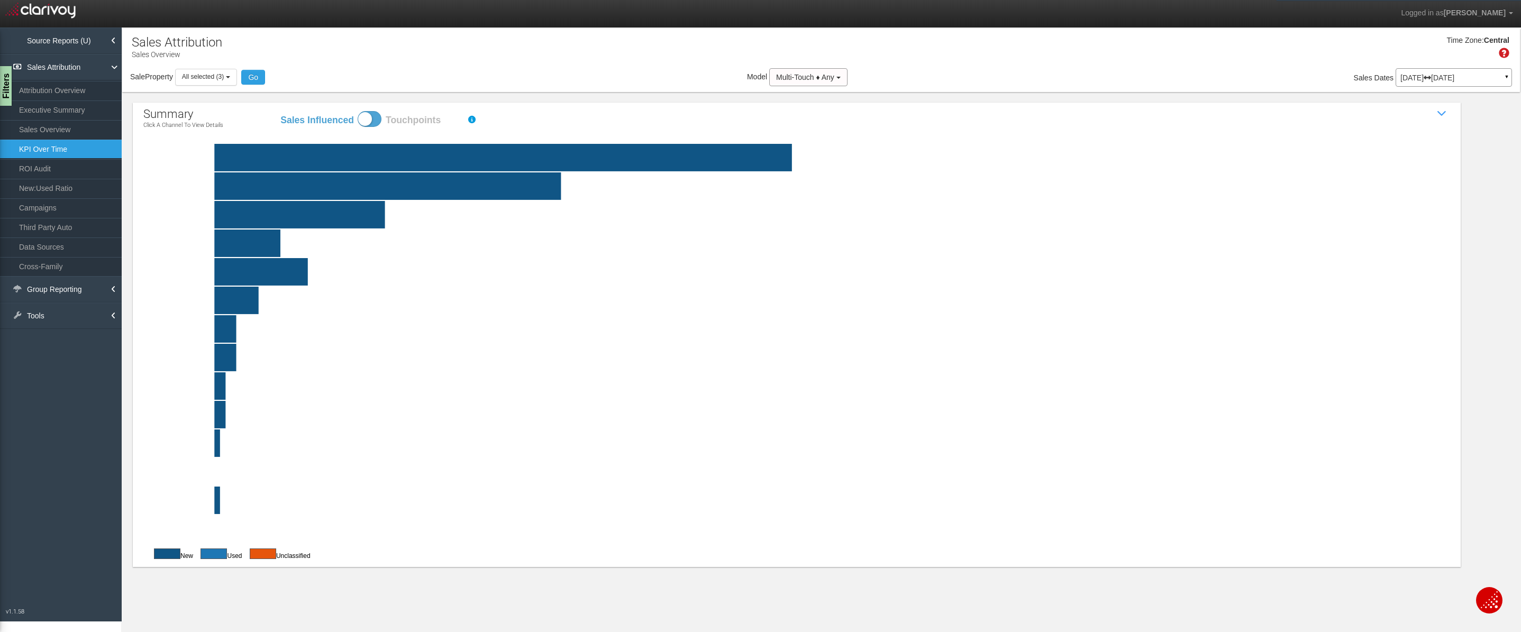
click at [56, 147] on link "KPI Over Time" at bounding box center [61, 149] width 122 height 19
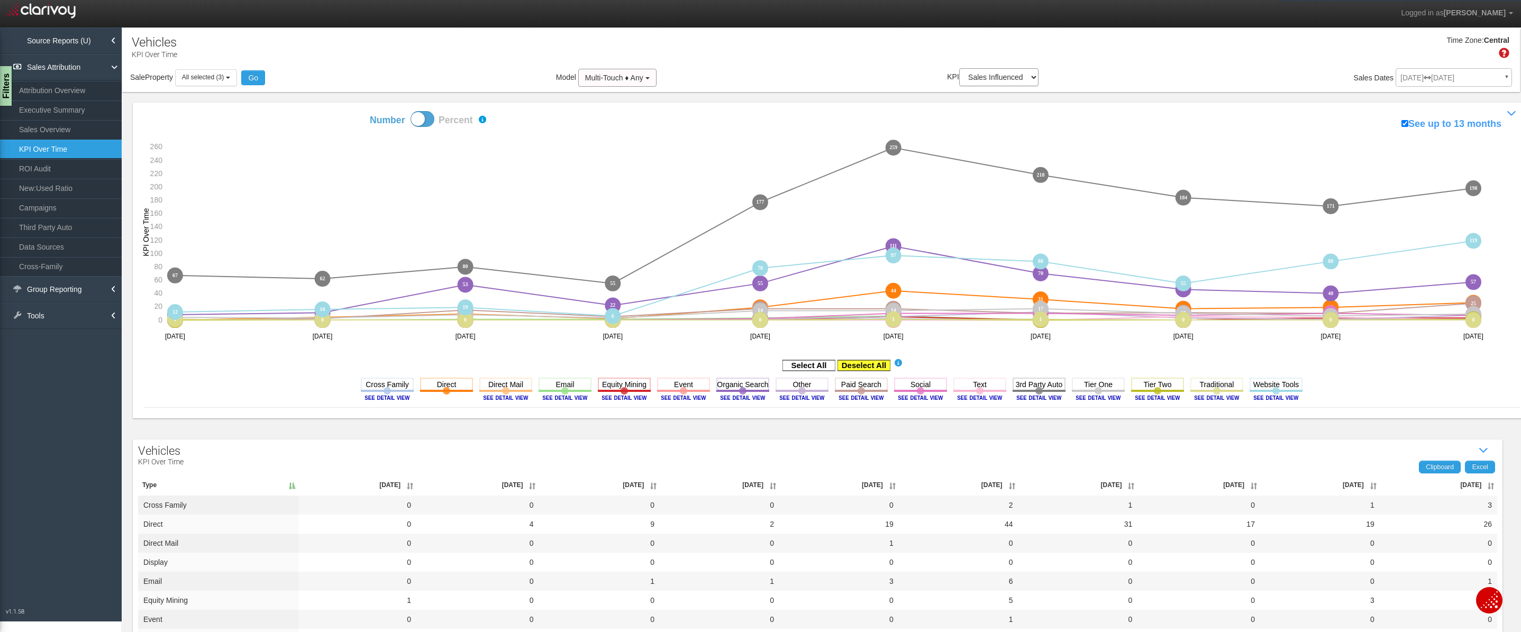
click at [872, 367] on rect at bounding box center [864, 365] width 53 height 11
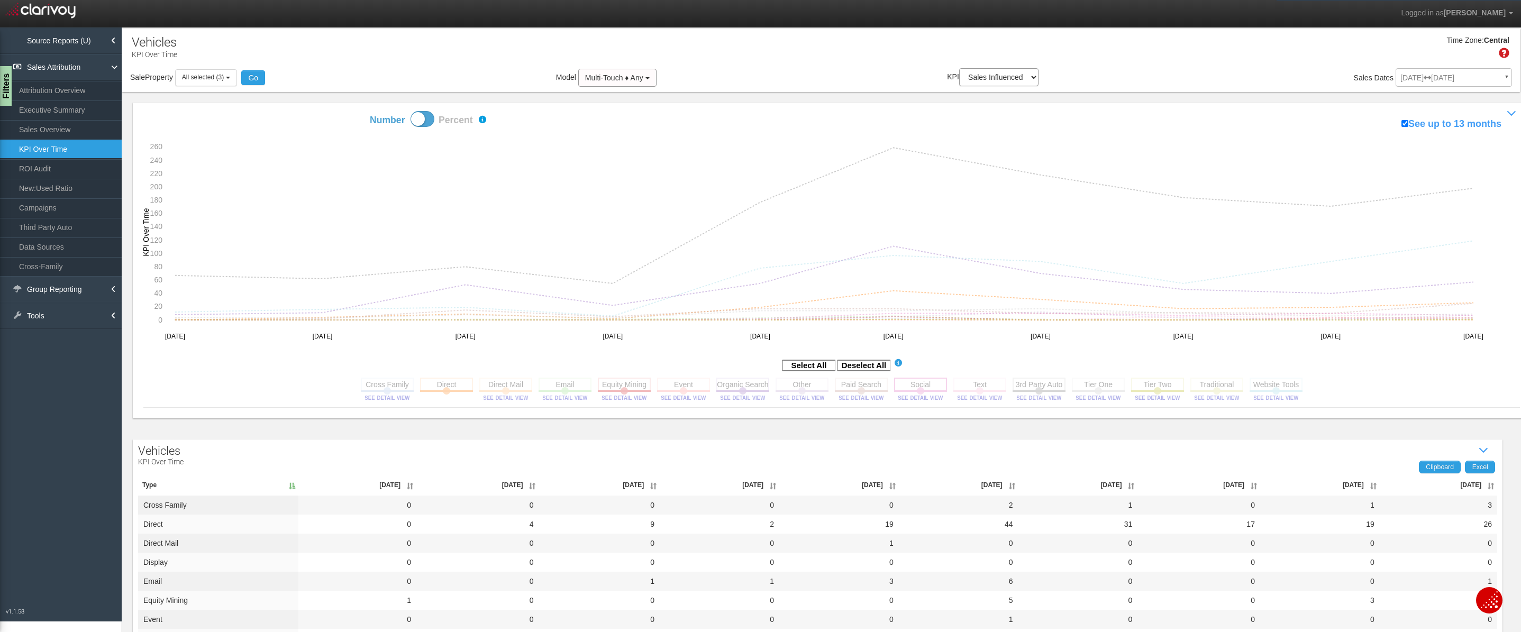
click at [927, 389] on rect at bounding box center [920, 384] width 53 height 13
click at [1036, 387] on rect at bounding box center [1039, 384] width 53 height 13
click at [1036, 386] on rect at bounding box center [1039, 384] width 53 height 13
click at [1074, 385] on rect at bounding box center [1098, 384] width 53 height 13
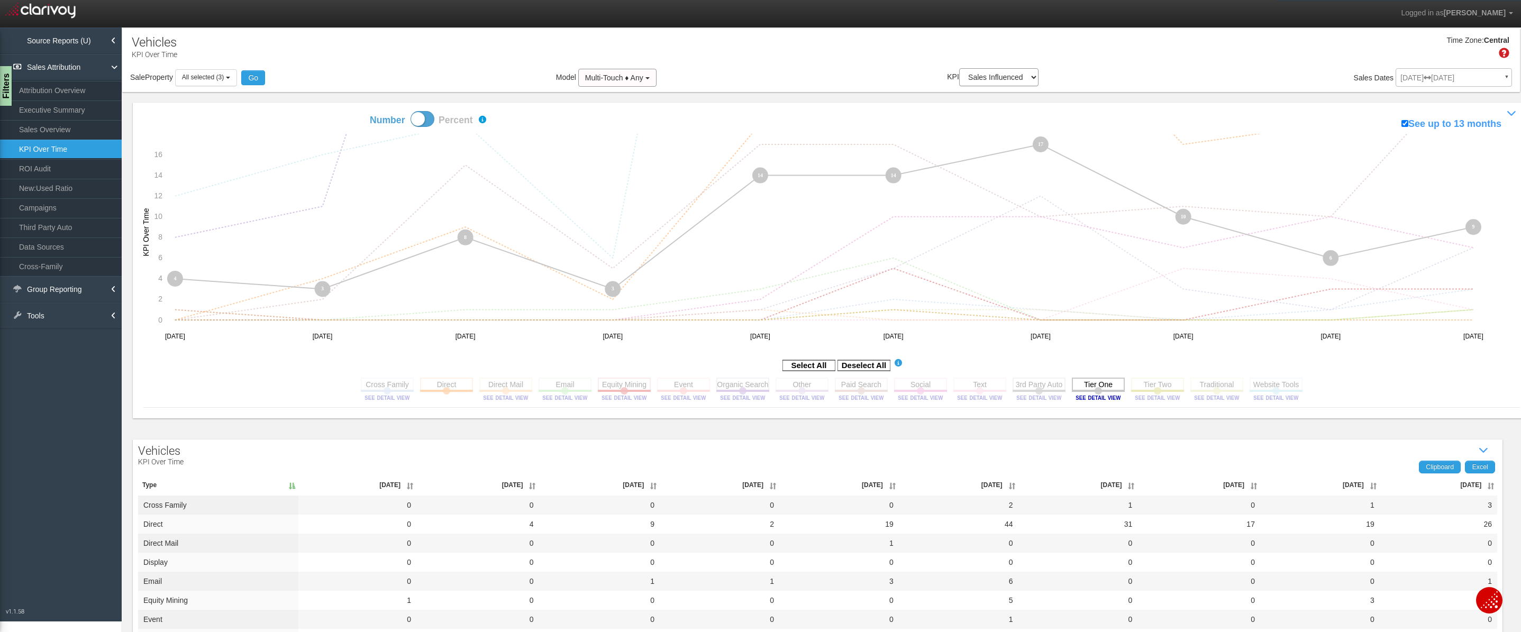
click at [1074, 385] on rect at bounding box center [1098, 384] width 53 height 13
click at [1147, 385] on rect at bounding box center [1157, 384] width 53 height 13
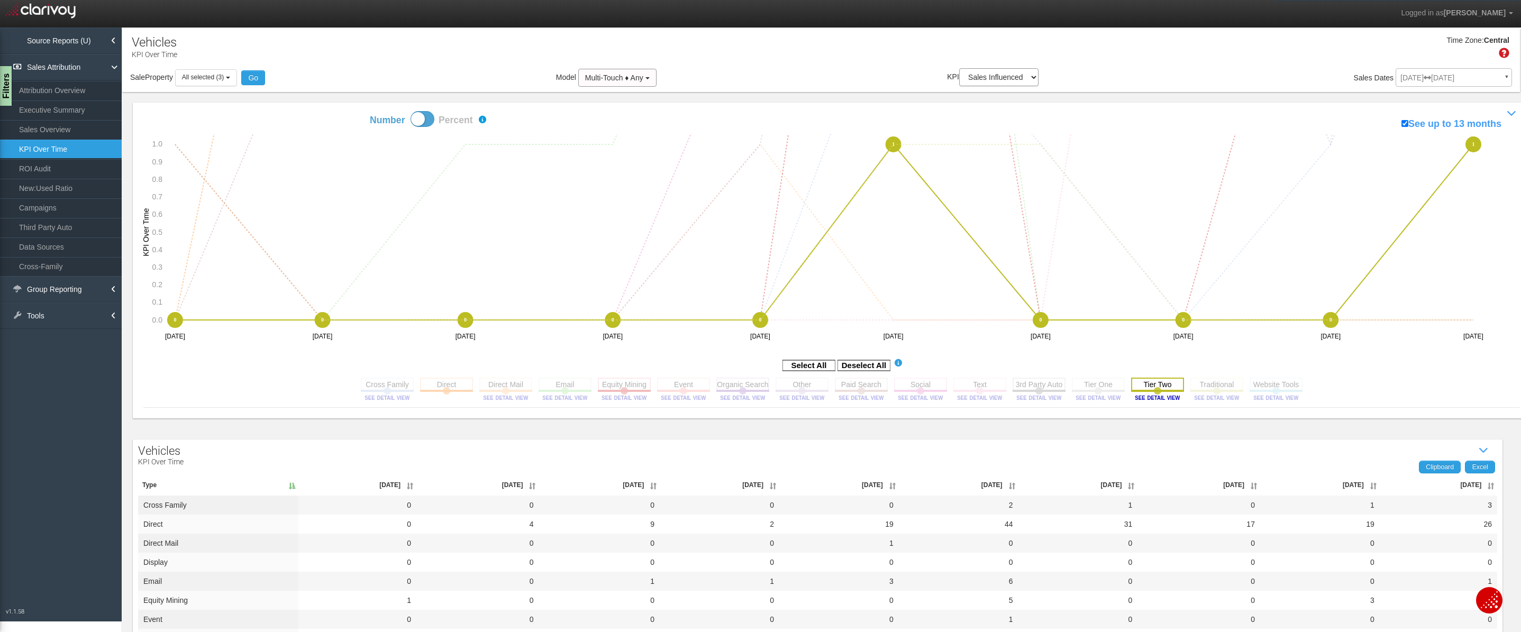
click at [1147, 385] on rect at bounding box center [1157, 384] width 53 height 13
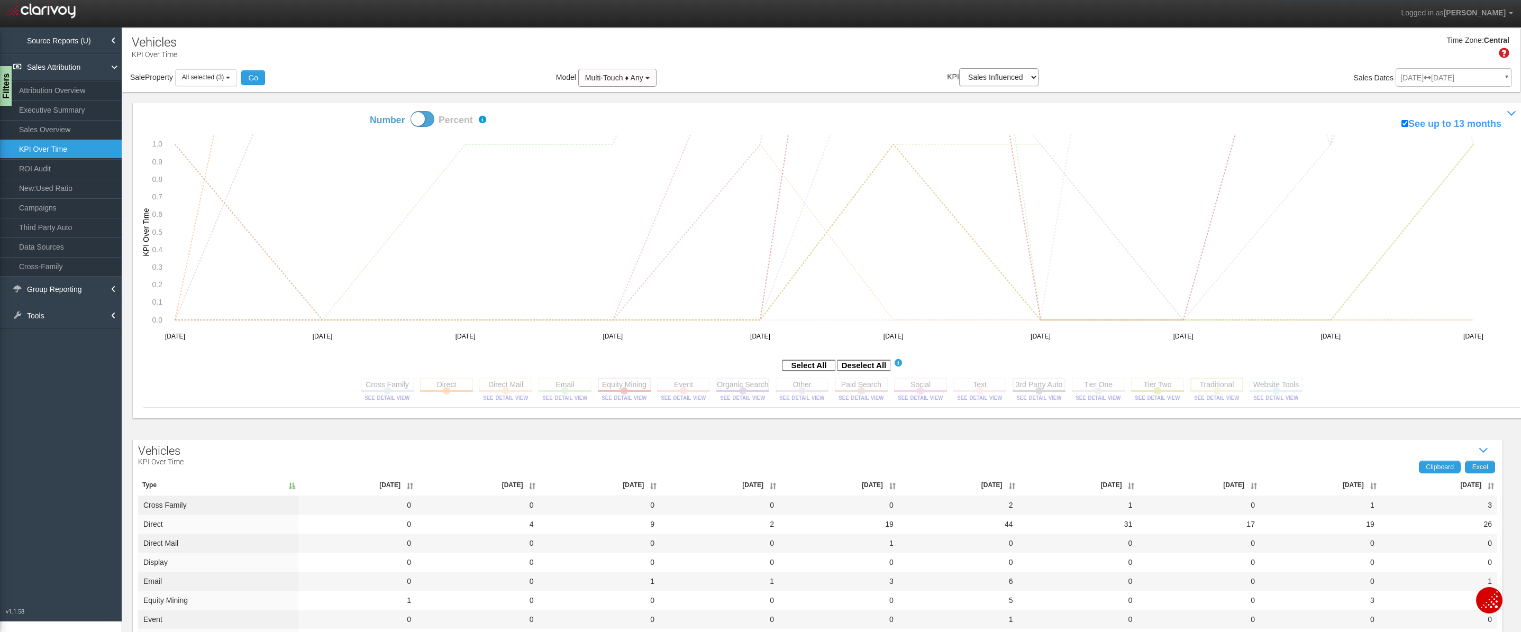
click at [1226, 390] on rect at bounding box center [1217, 384] width 53 height 13
click at [629, 382] on rect at bounding box center [624, 384] width 53 height 13
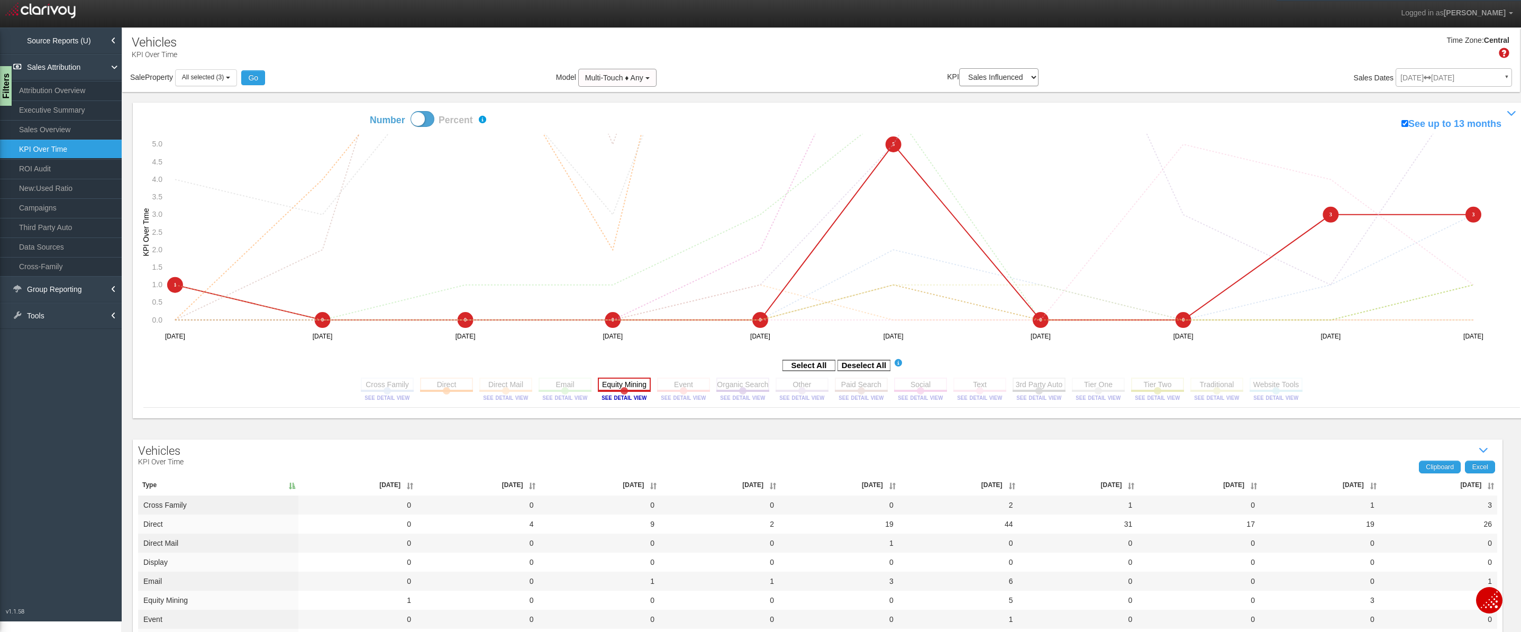
click at [629, 382] on rect at bounding box center [624, 384] width 53 height 13
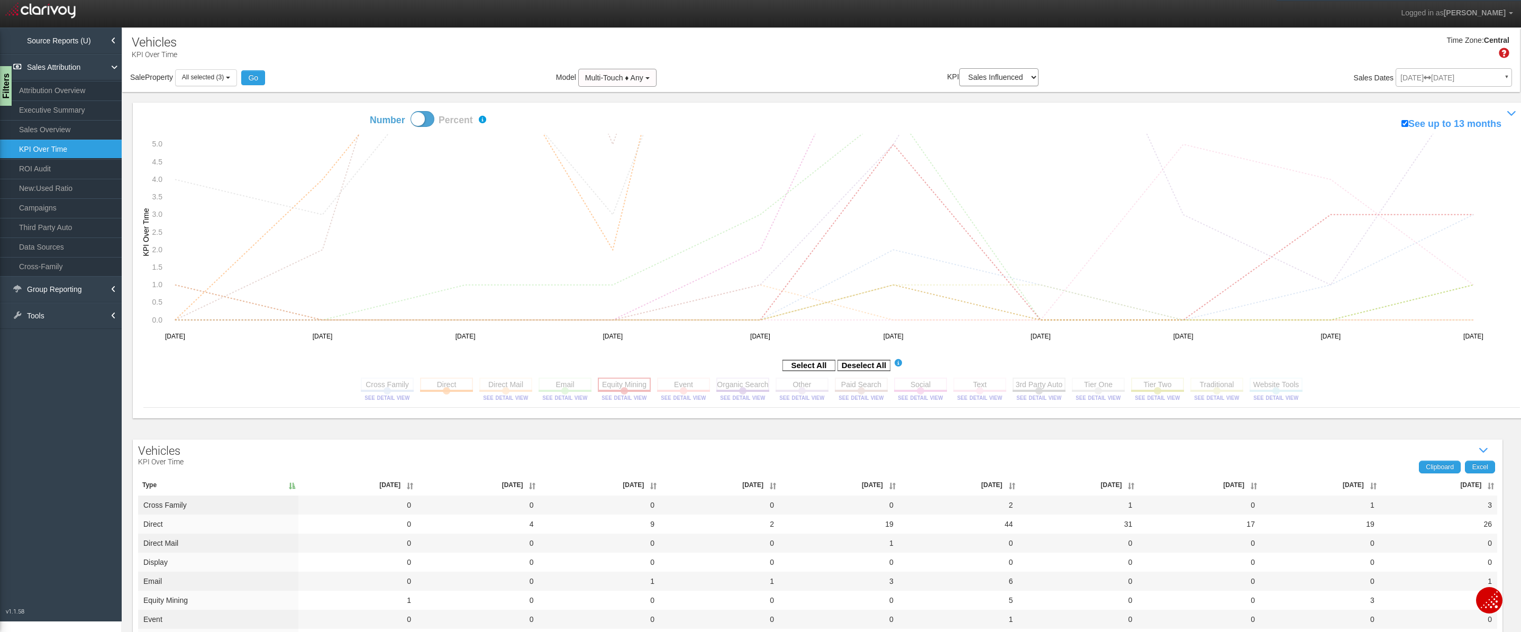
click at [629, 382] on rect at bounding box center [624, 384] width 53 height 13
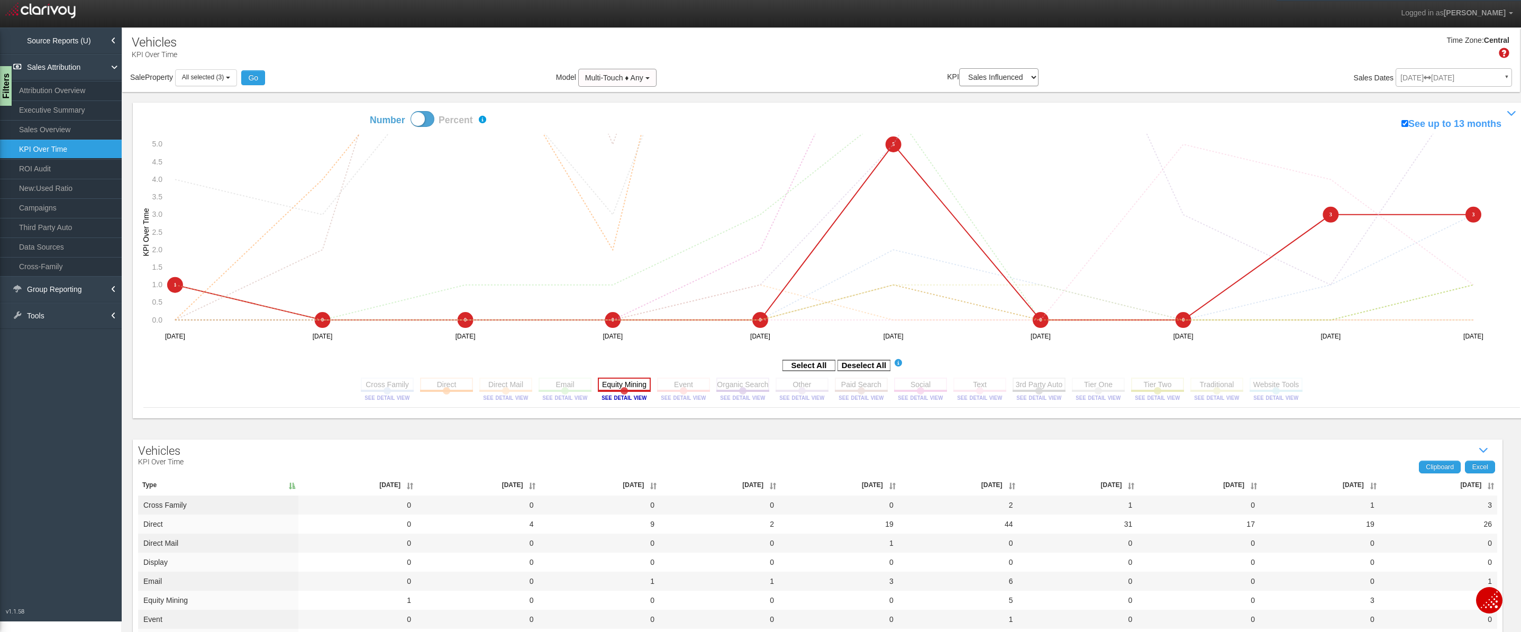
click at [630, 382] on rect at bounding box center [624, 384] width 53 height 13
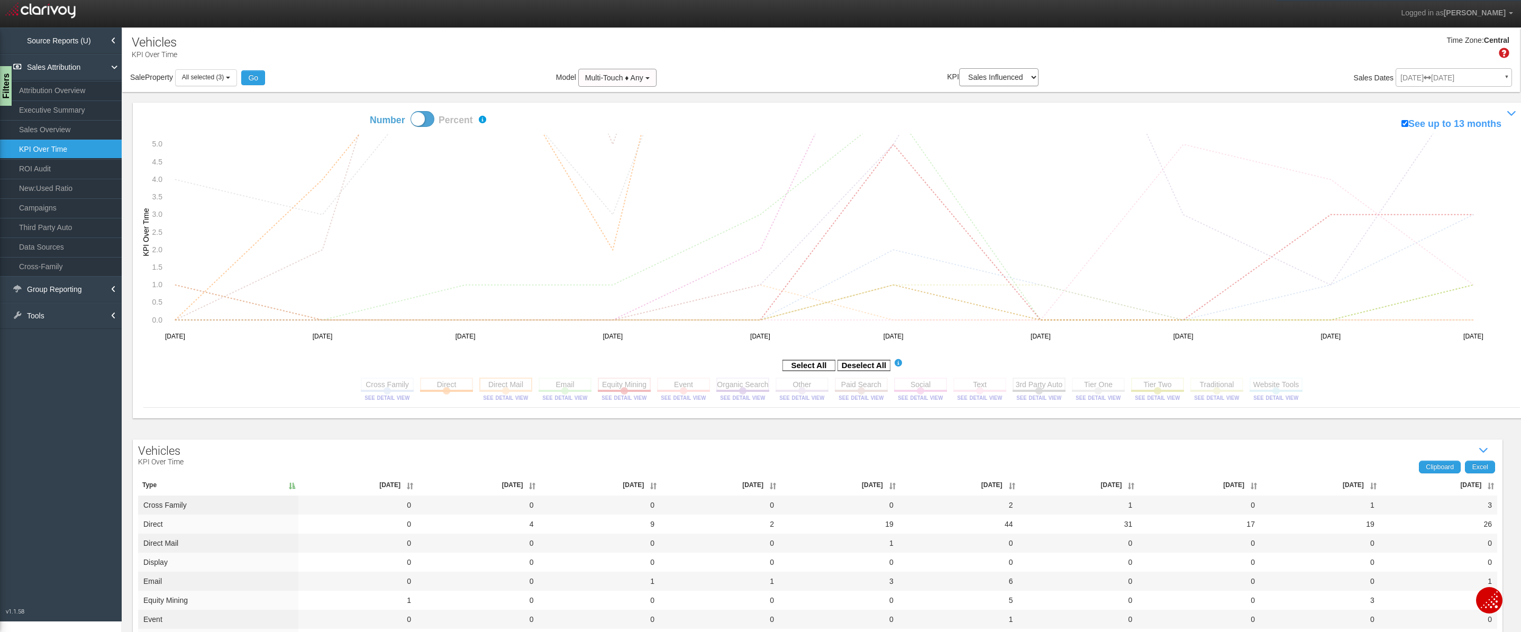
click at [507, 386] on rect at bounding box center [505, 384] width 53 height 13
drag, startPoint x: 507, startPoint y: 386, endPoint x: 525, endPoint y: 384, distance: 18.1
click at [507, 385] on rect at bounding box center [505, 384] width 53 height 13
click at [575, 382] on rect at bounding box center [565, 384] width 53 height 13
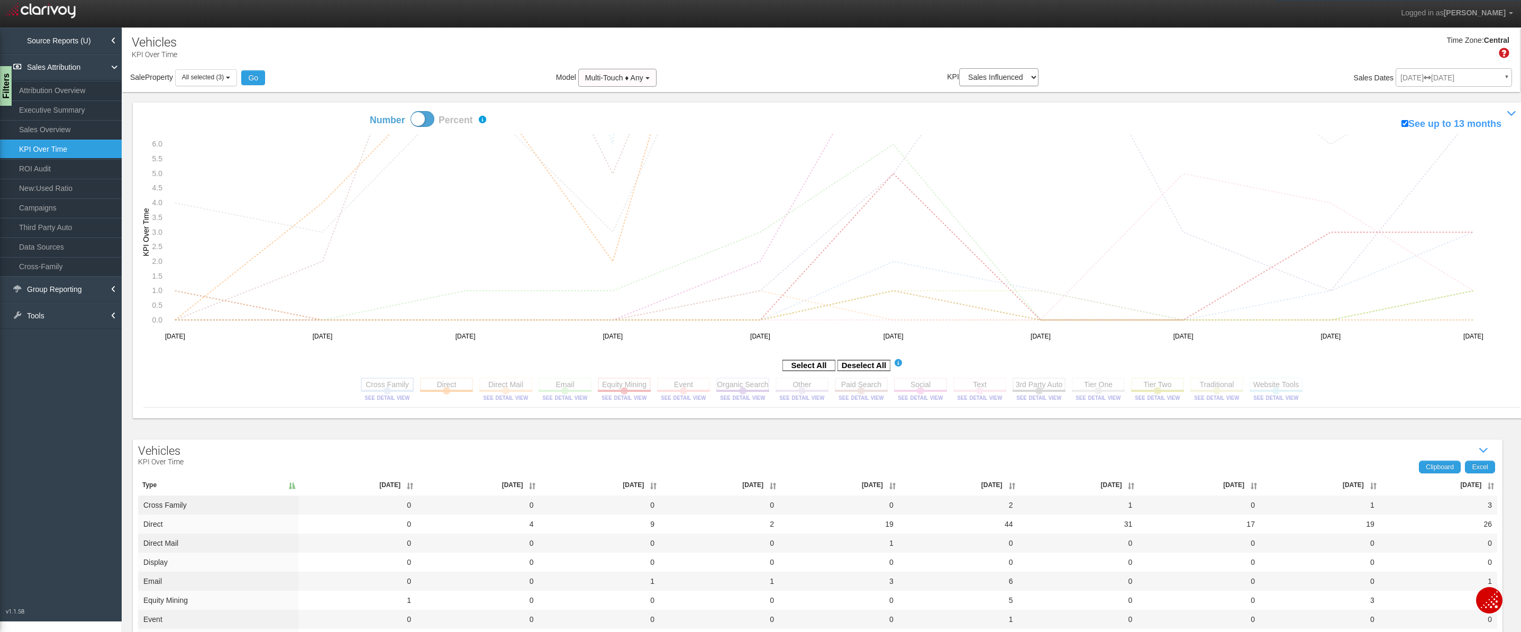
click at [387, 386] on rect at bounding box center [387, 384] width 53 height 13
click at [1196, 387] on rect at bounding box center [1217, 384] width 53 height 13
click at [556, 385] on rect at bounding box center [565, 384] width 53 height 13
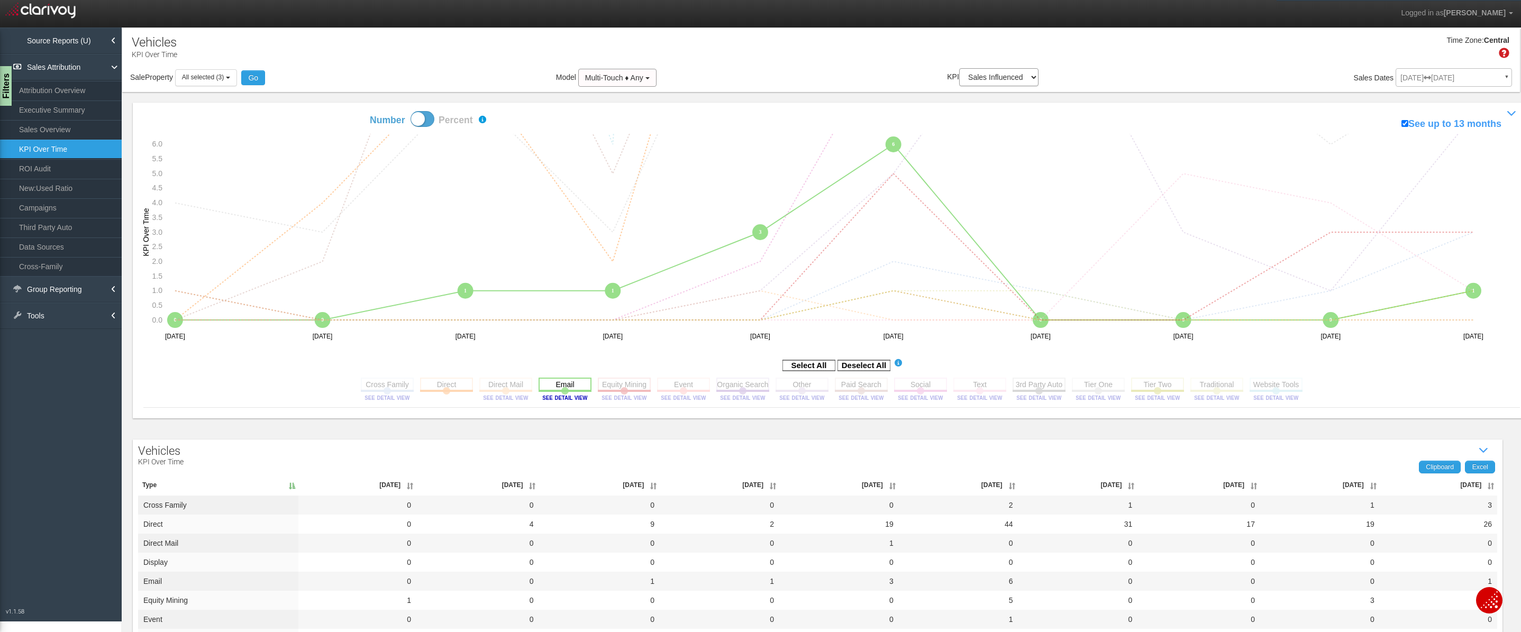
click at [556, 385] on rect at bounding box center [565, 384] width 53 height 13
click at [1024, 385] on rect at bounding box center [1039, 384] width 53 height 13
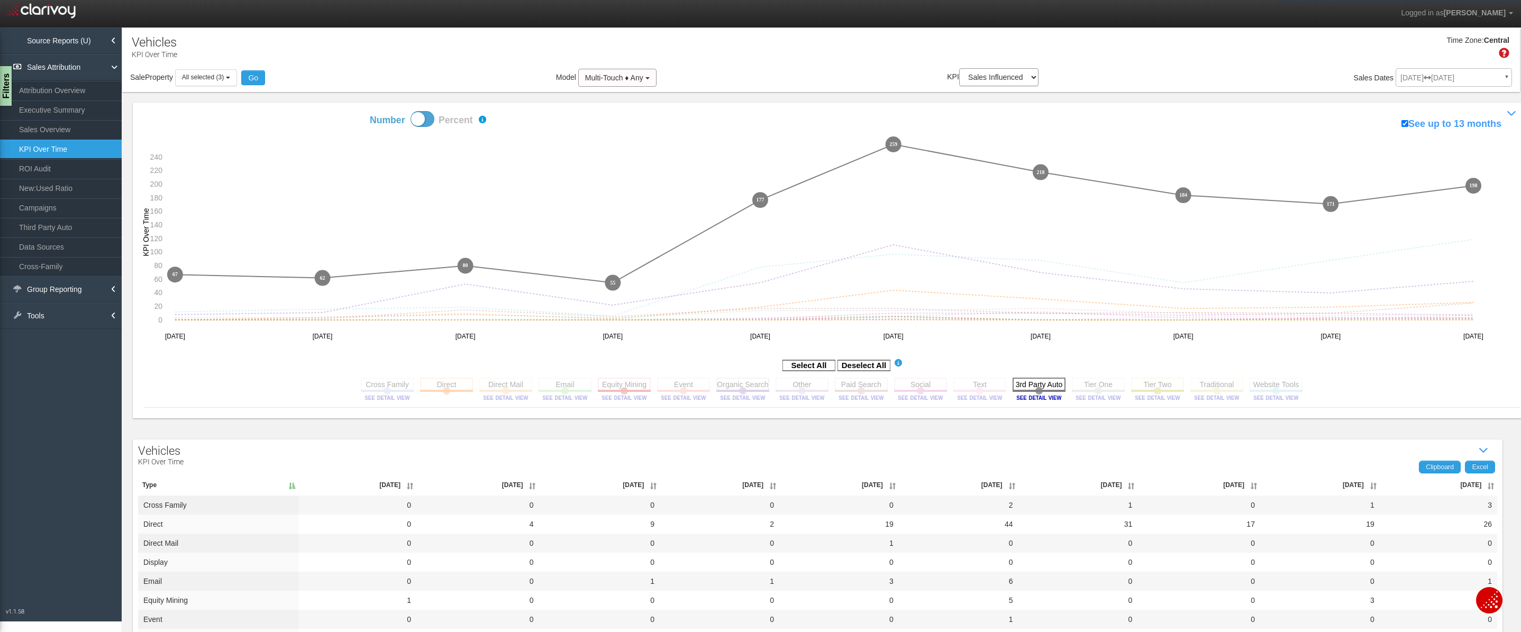
click at [1024, 385] on rect at bounding box center [1039, 384] width 53 height 13
click at [1036, 397] on image at bounding box center [1039, 398] width 48 height 6
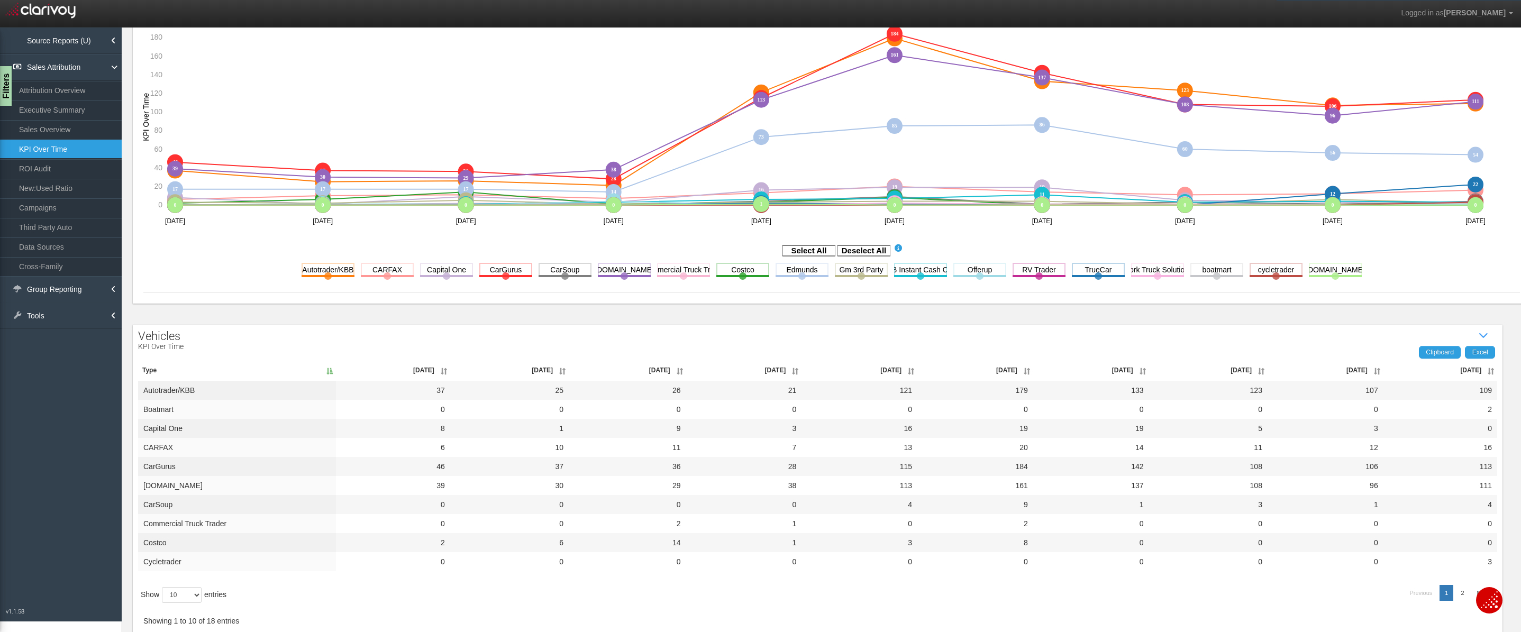
scroll to position [133, 0]
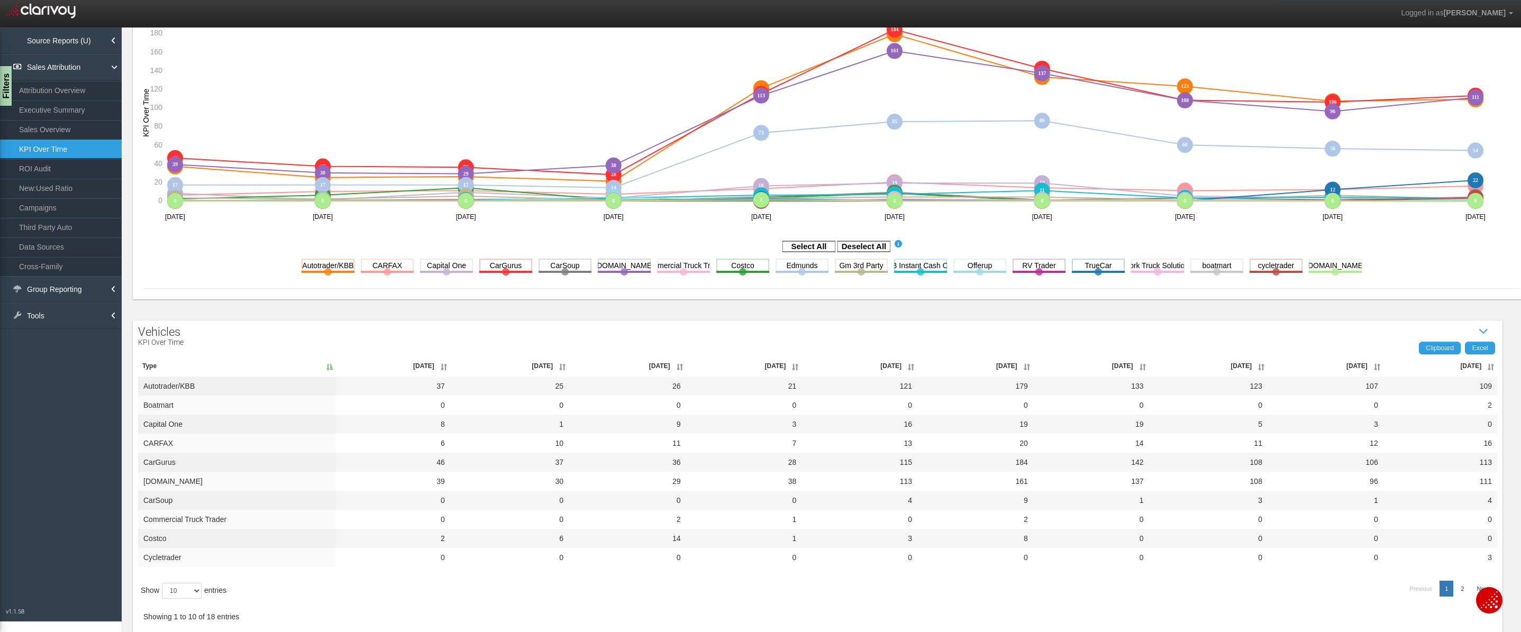
click at [1459, 362] on th "Jul '25" at bounding box center [1441, 366] width 114 height 21
click at [43, 165] on link "ROI Audit" at bounding box center [61, 168] width 122 height 19
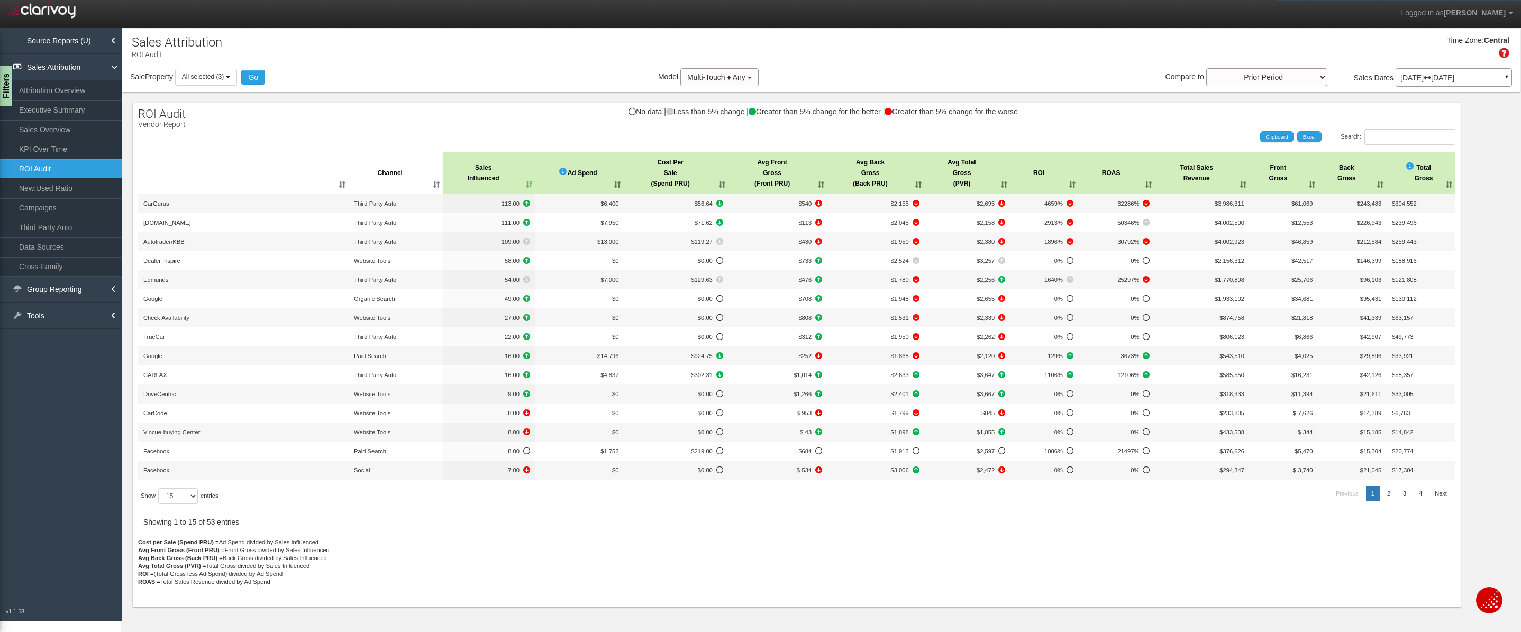
click at [207, 68] on div "Time Zone: Central" at bounding box center [821, 51] width 1398 height 34
click at [215, 84] on button "All selected (3)" at bounding box center [206, 77] width 62 height 16
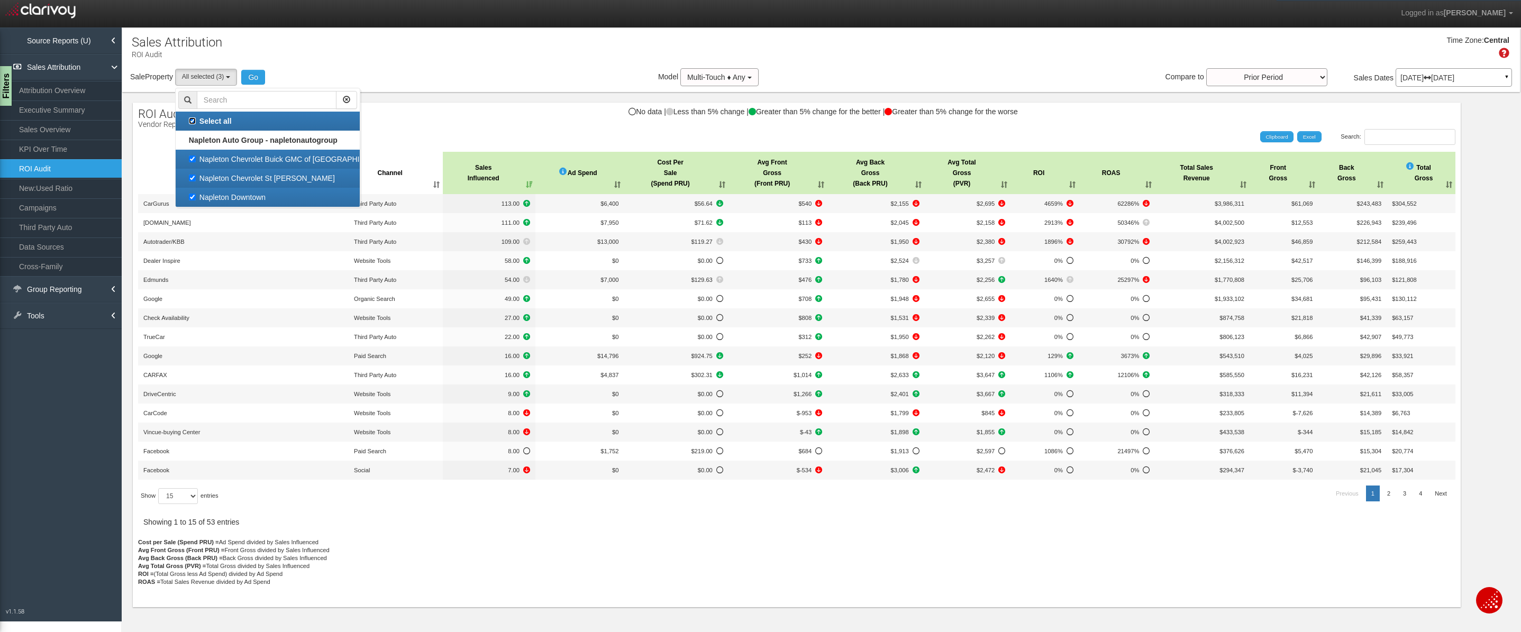
click at [191, 118] on input "Select all" at bounding box center [192, 120] width 7 height 7
checkbox input "false"
select select
checkbox input "false"
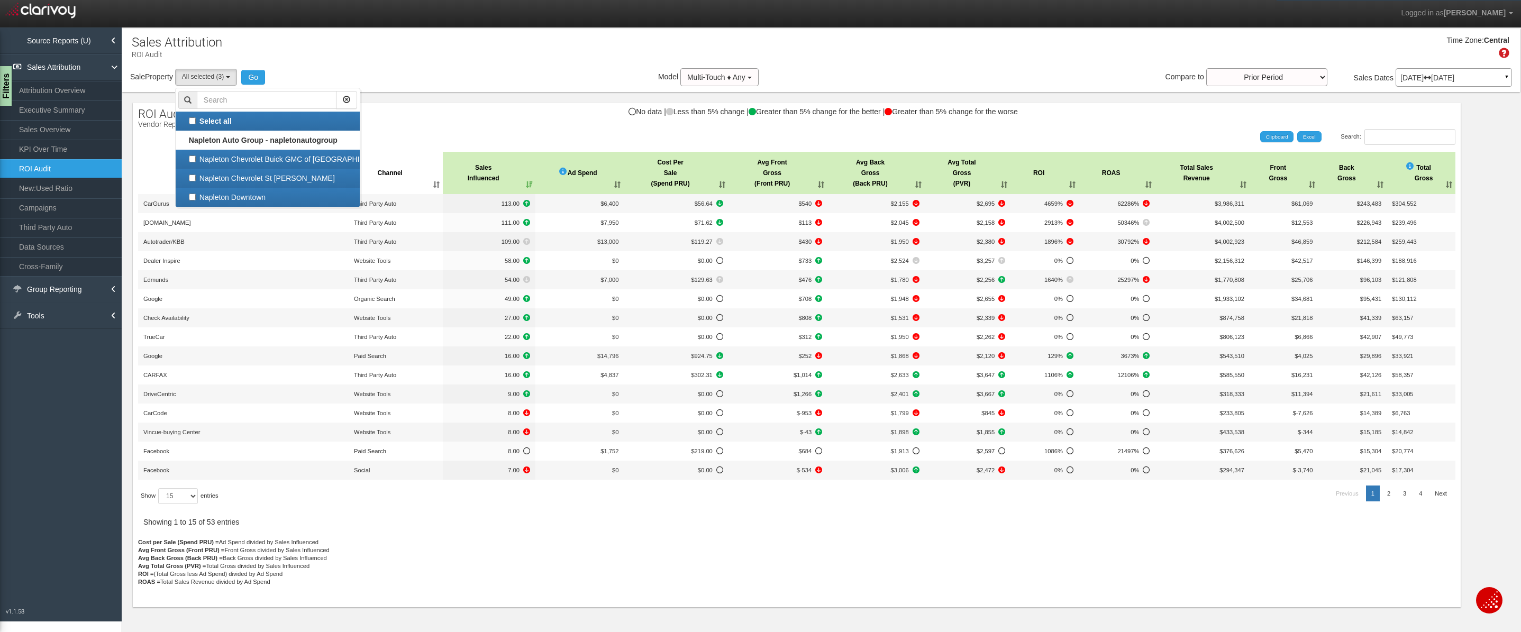
checkbox input "false"
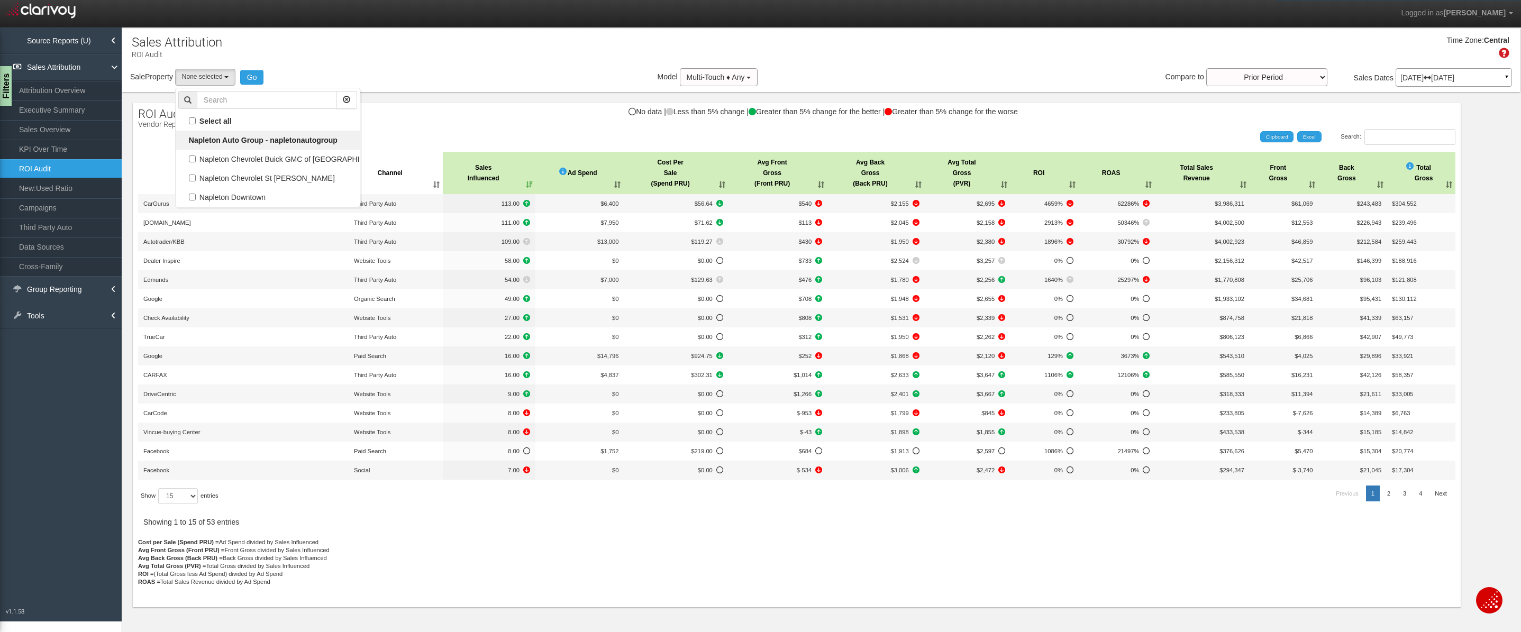
scroll to position [9, 0]
click at [223, 176] on label "Napleton Chevrolet St Charles" at bounding box center [267, 178] width 179 height 14
click at [196, 176] on input "Napleton Chevrolet St Charles" at bounding box center [192, 178] width 7 height 7
checkbox input "true"
select select "object:1188"
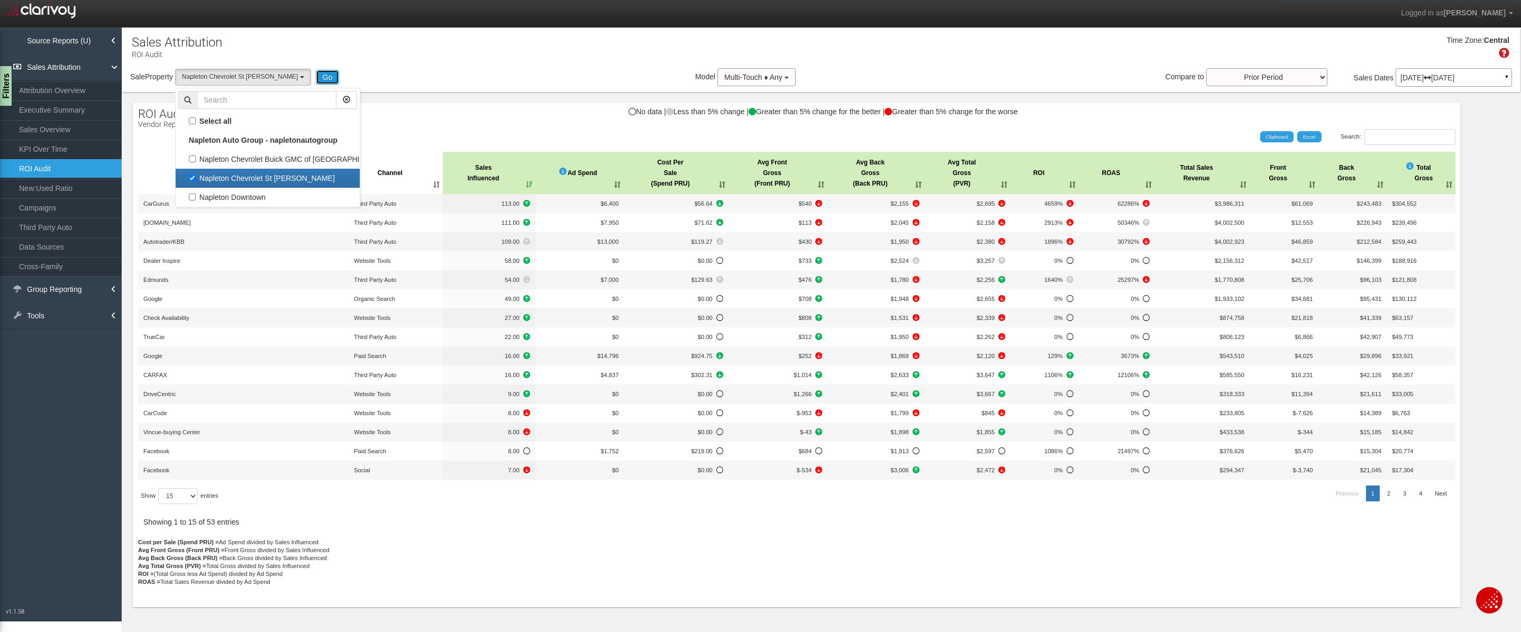
click at [316, 78] on button "Go" at bounding box center [328, 77] width 24 height 15
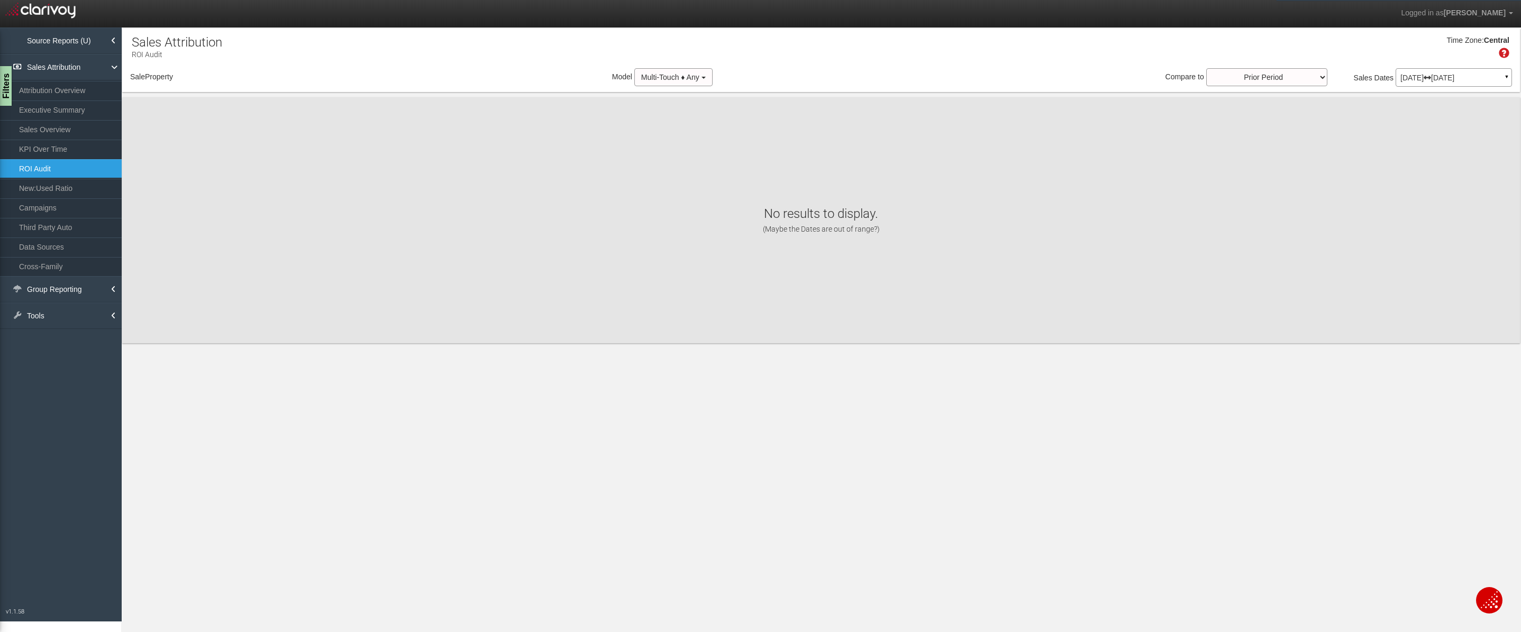
select select "object:1247"
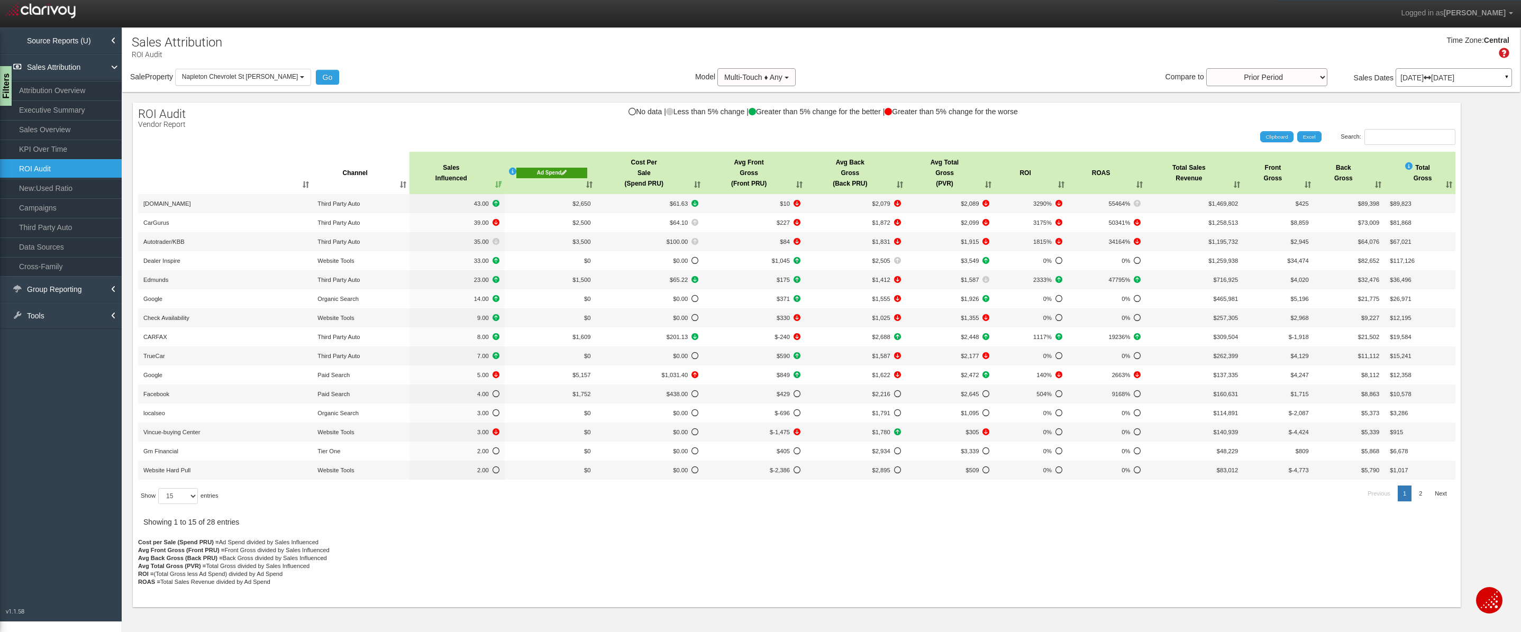
click at [564, 170] on div "Ad Spend" at bounding box center [551, 173] width 71 height 11
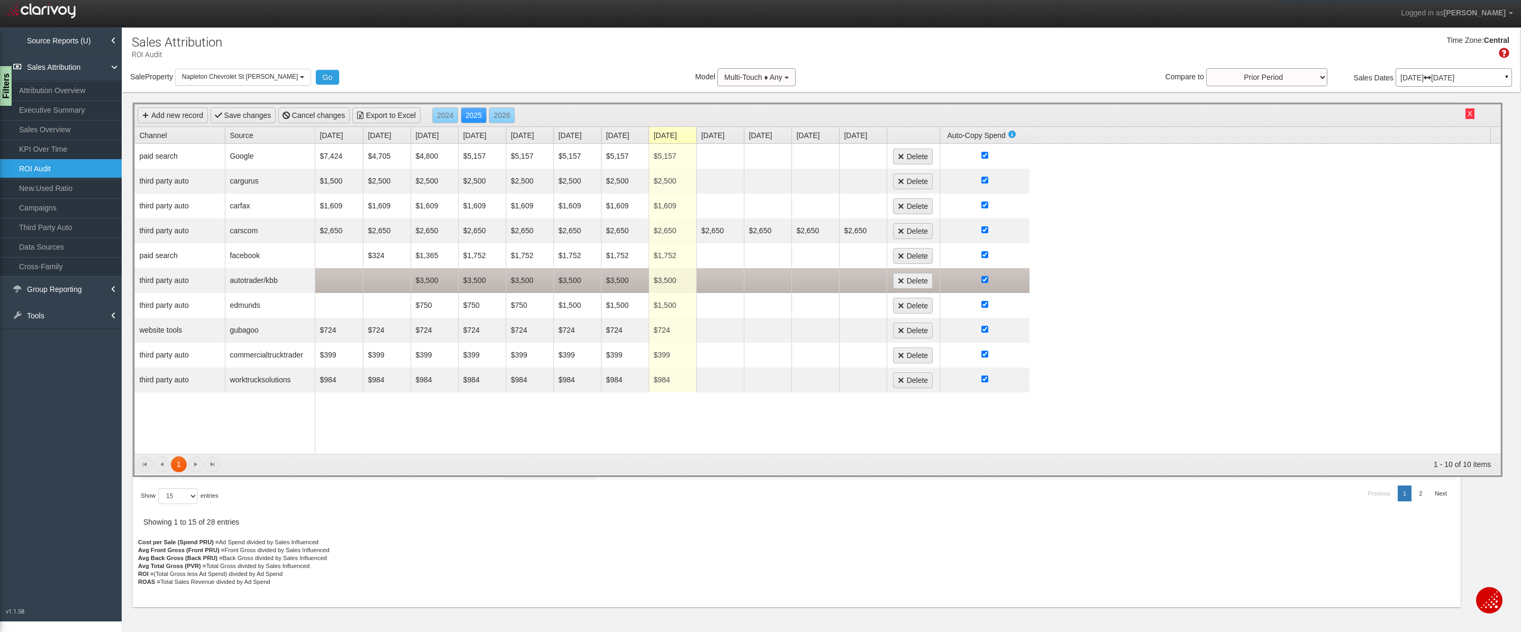
click at [668, 279] on td "$3,500" at bounding box center [673, 280] width 48 height 25
type input "0"
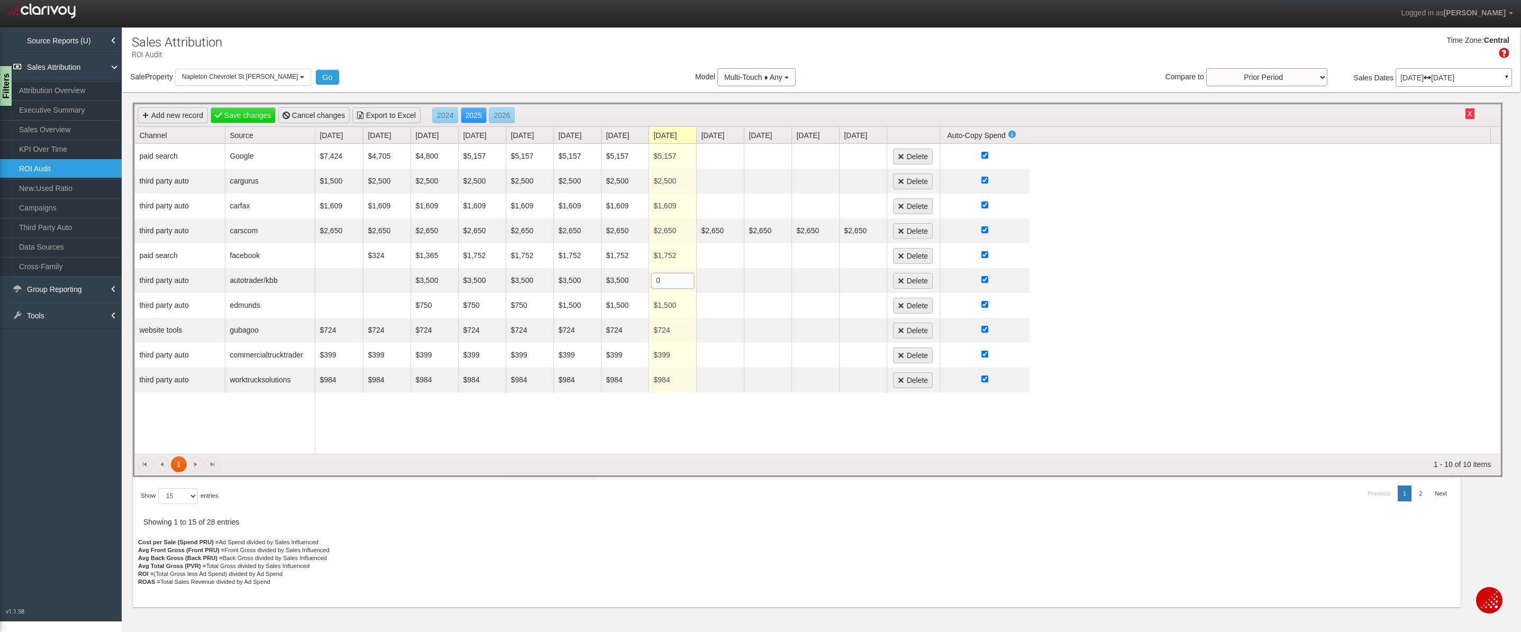
click at [681, 458] on div "1 1 1 - 10 of 10 items" at bounding box center [818, 464] width 1366 height 21
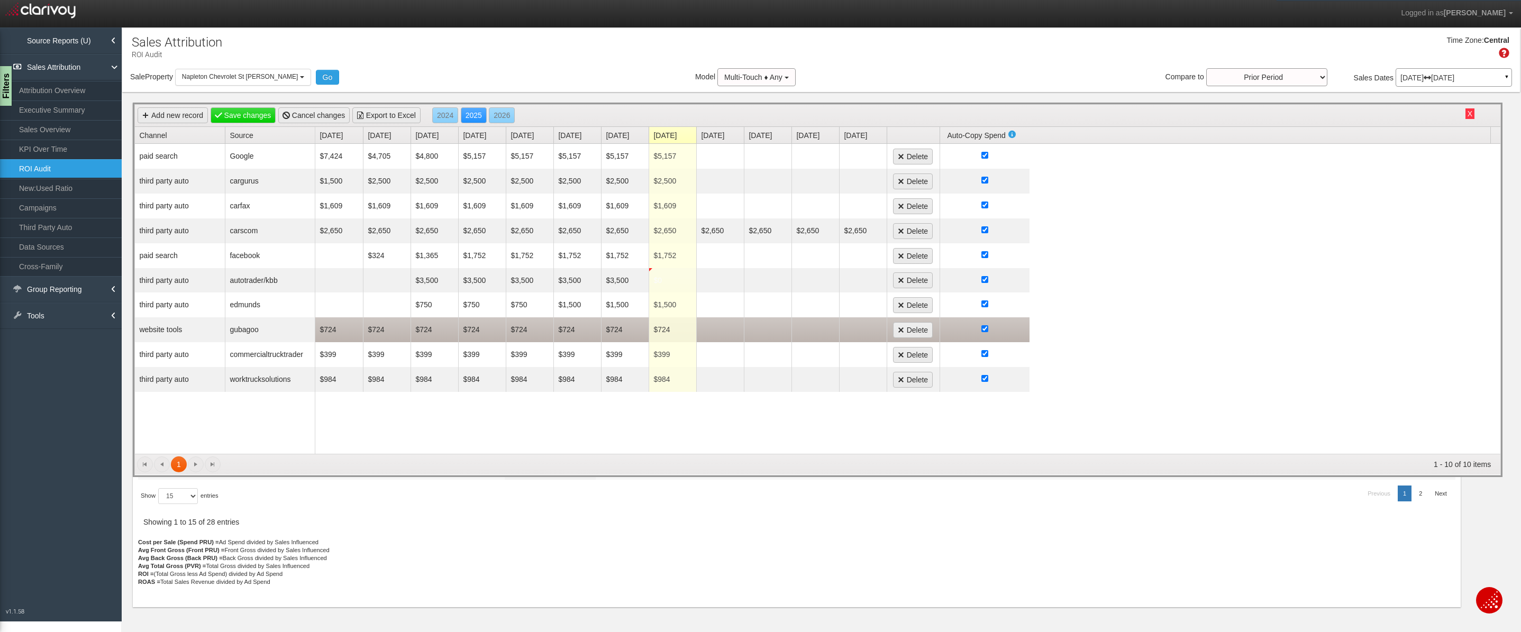
click at [655, 326] on td "$724" at bounding box center [673, 329] width 48 height 25
type input "0"
click at [615, 331] on td "$724" at bounding box center [625, 329] width 48 height 25
type input "0"
click at [565, 330] on td "$724" at bounding box center [578, 329] width 48 height 24
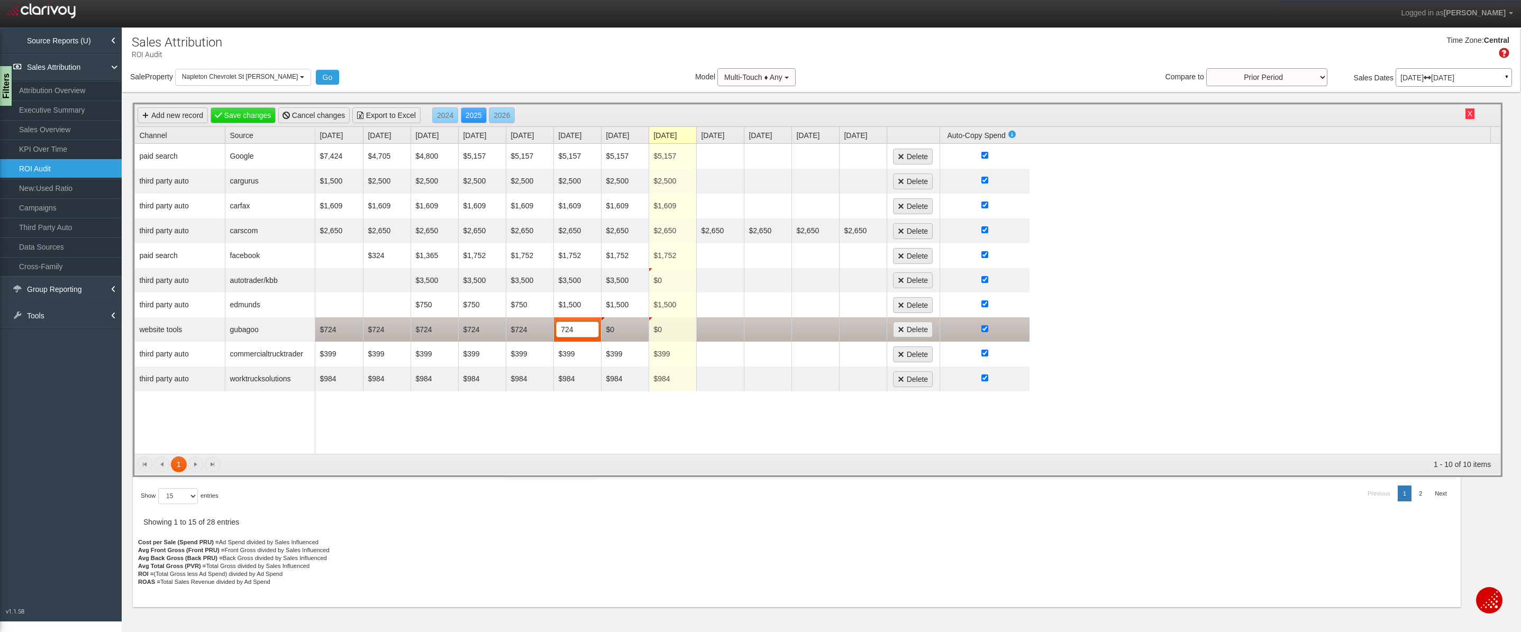
type input "0"
click at [522, 331] on td "$724" at bounding box center [530, 329] width 48 height 24
type input "0"
click at [474, 331] on td "$724" at bounding box center [482, 329] width 48 height 24
type input "0"
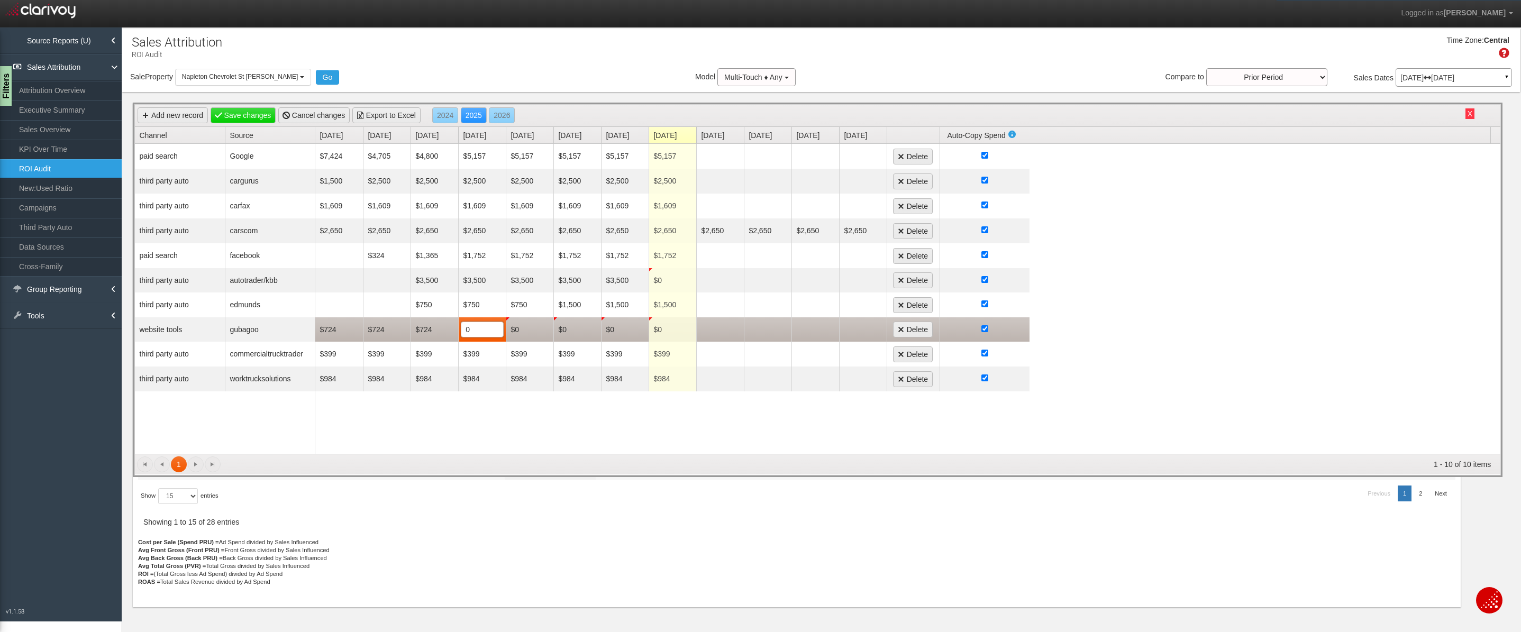
click at [419, 330] on td "$724" at bounding box center [435, 329] width 48 height 24
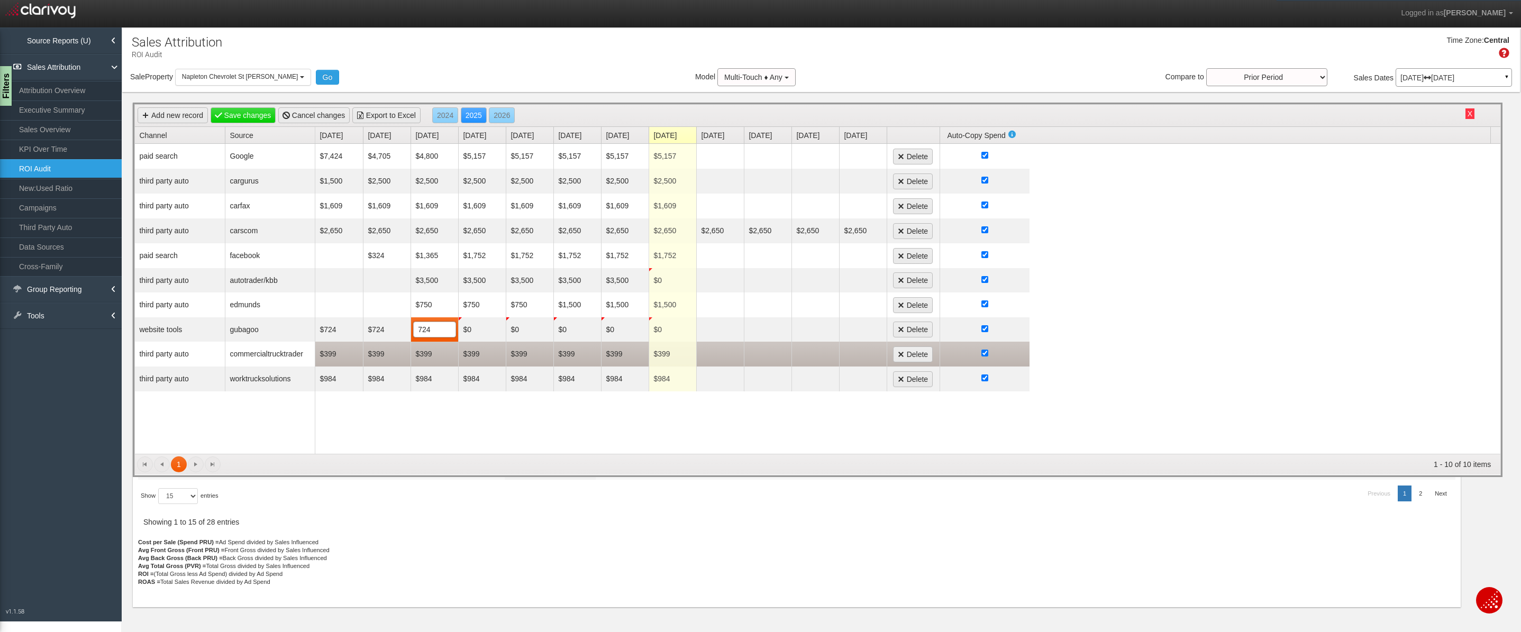
type input "0"
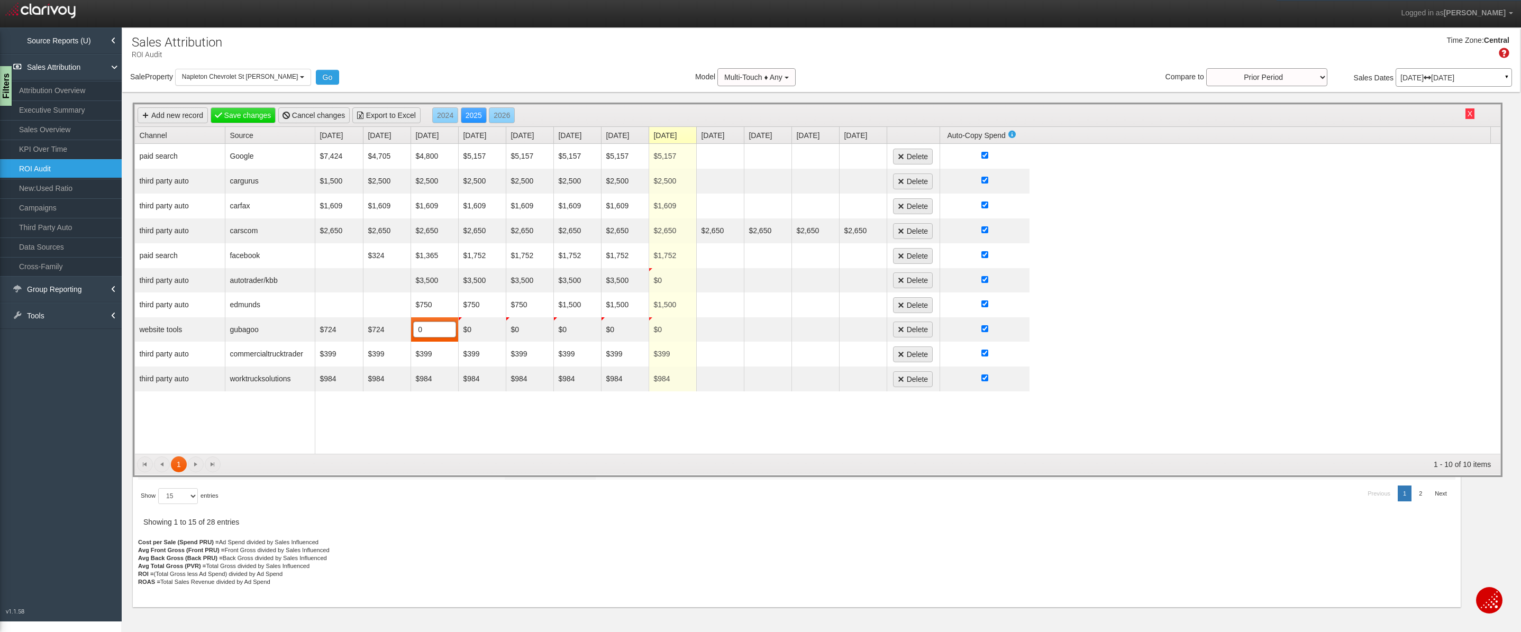
click at [534, 435] on div "$7,424 $4,705 $4,800 $5,157 $5,157 $5,157 $5,157 $5,157 Delete $1,500 $2,500 $2…" at bounding box center [908, 299] width 1186 height 310
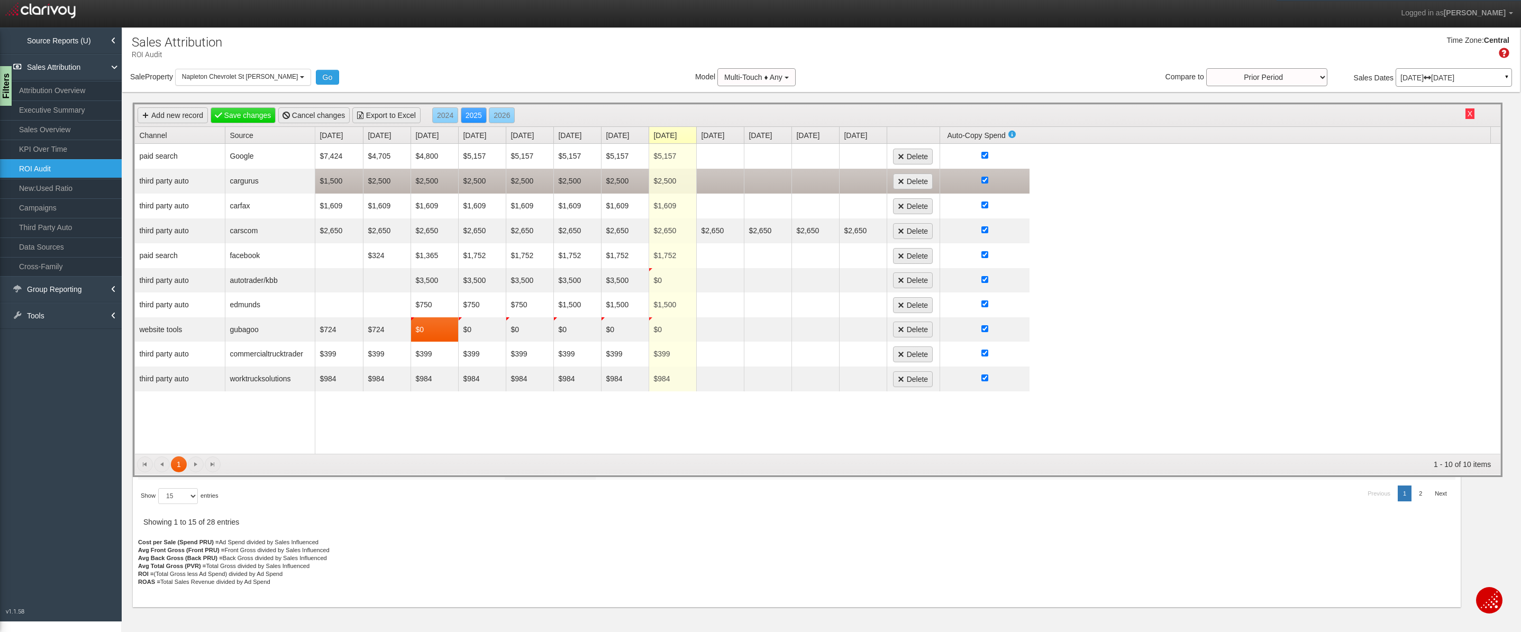
click at [663, 183] on td "$2,500" at bounding box center [673, 181] width 48 height 25
click at [483, 184] on td "$2,500" at bounding box center [482, 181] width 48 height 25
click at [522, 183] on td "$2,500" at bounding box center [530, 181] width 48 height 24
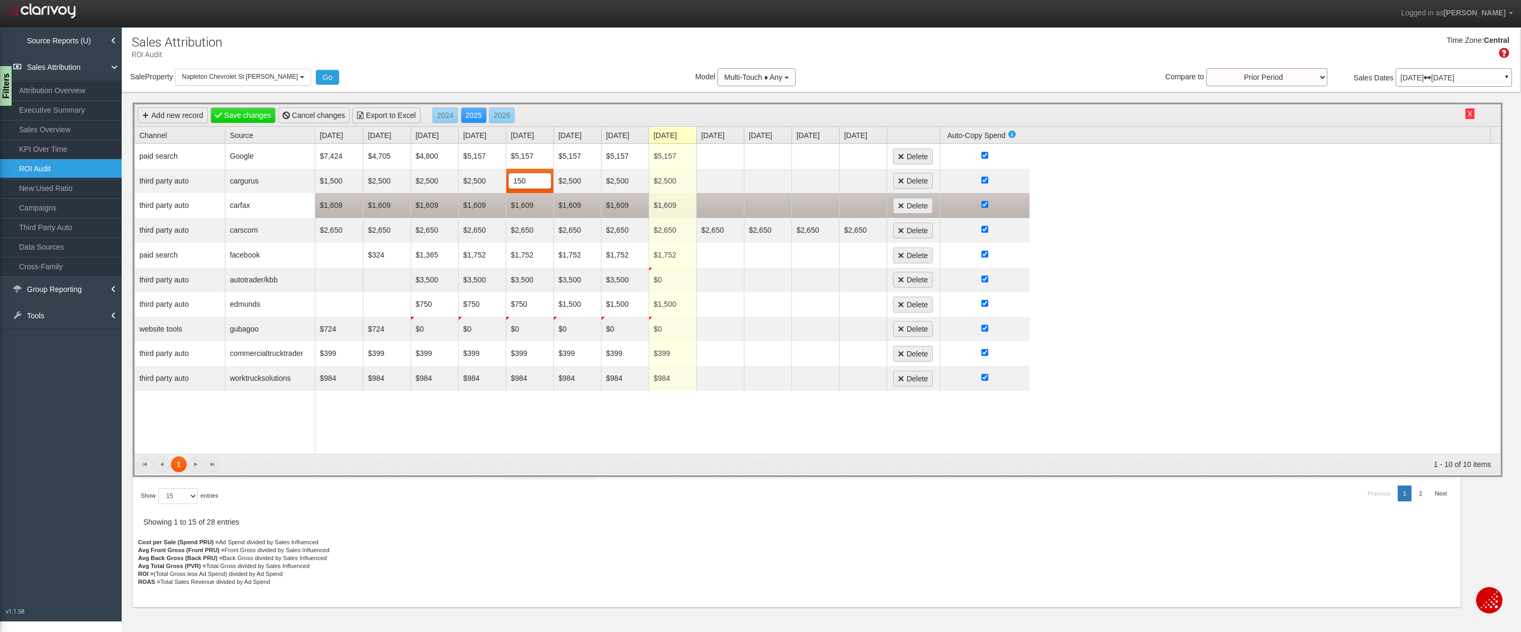
type input "1500"
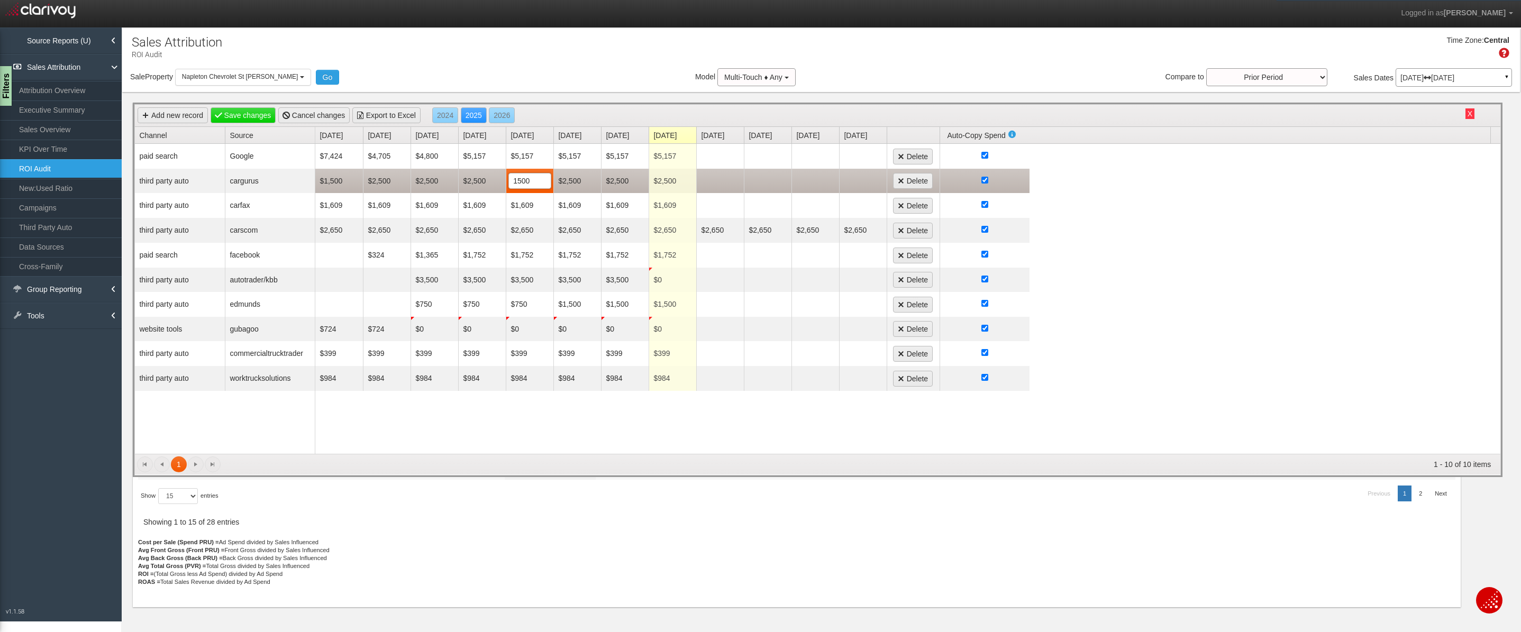
click at [582, 183] on td "$2,500" at bounding box center [578, 181] width 48 height 24
type input "1500"
click at [630, 178] on td "$2,500" at bounding box center [625, 181] width 48 height 24
type input "1500"
click at [670, 181] on td "$2,500" at bounding box center [673, 181] width 48 height 24
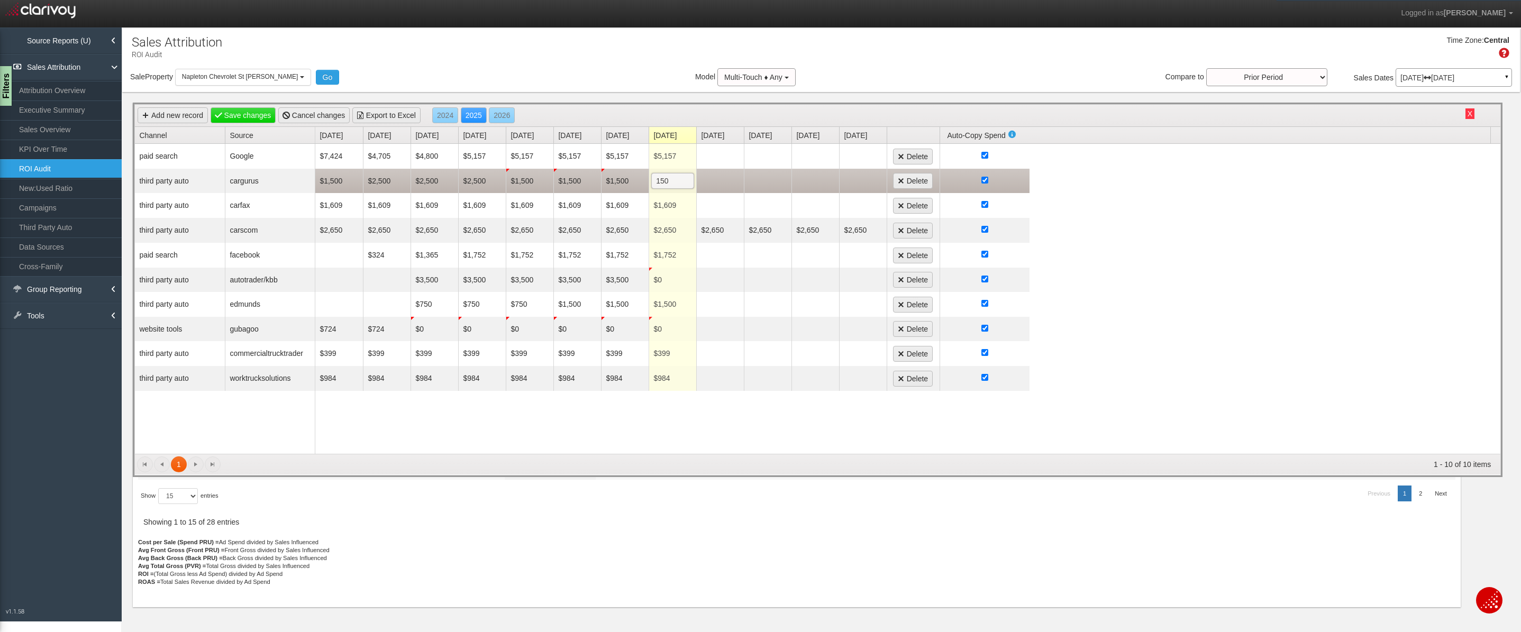
type input "1500"
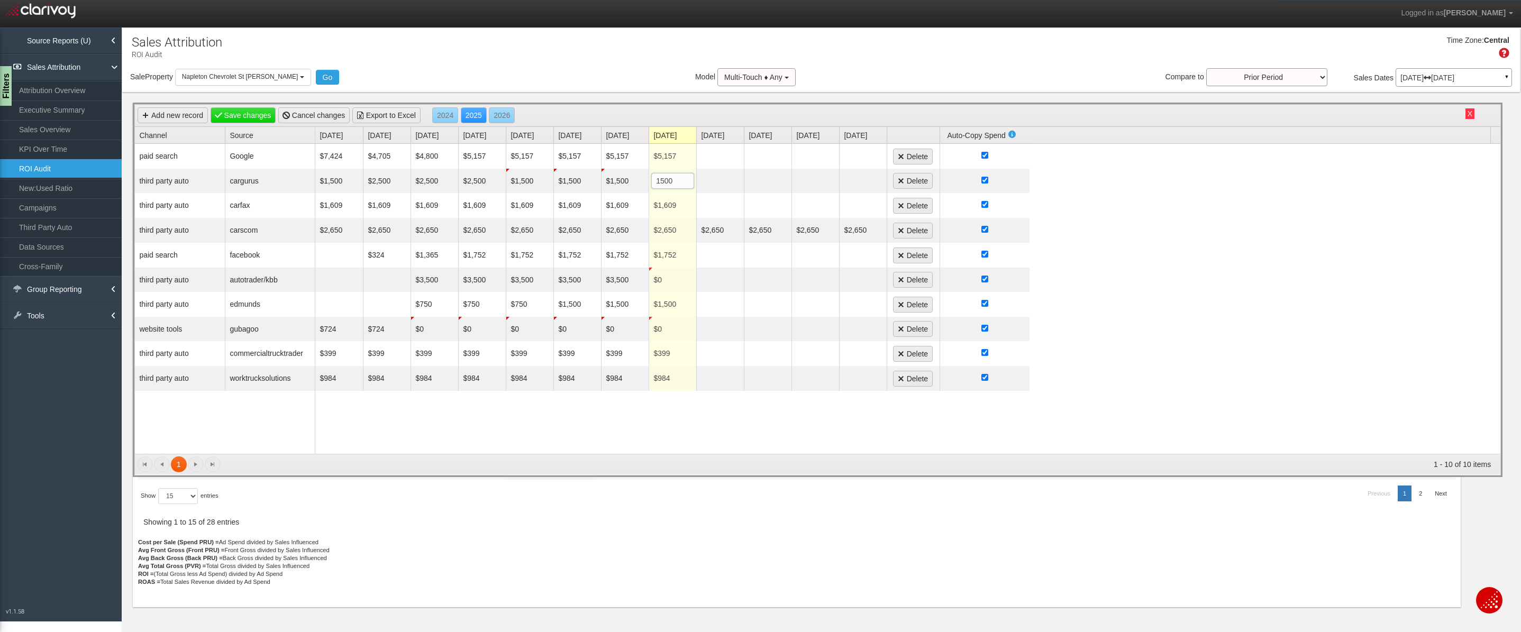
click at [733, 424] on div "$7,424 $4,705 $4,800 $5,157 $5,157 $5,157 $5,157 $5,157 Delete $1,500 $2,500 $2…" at bounding box center [908, 299] width 1186 height 310
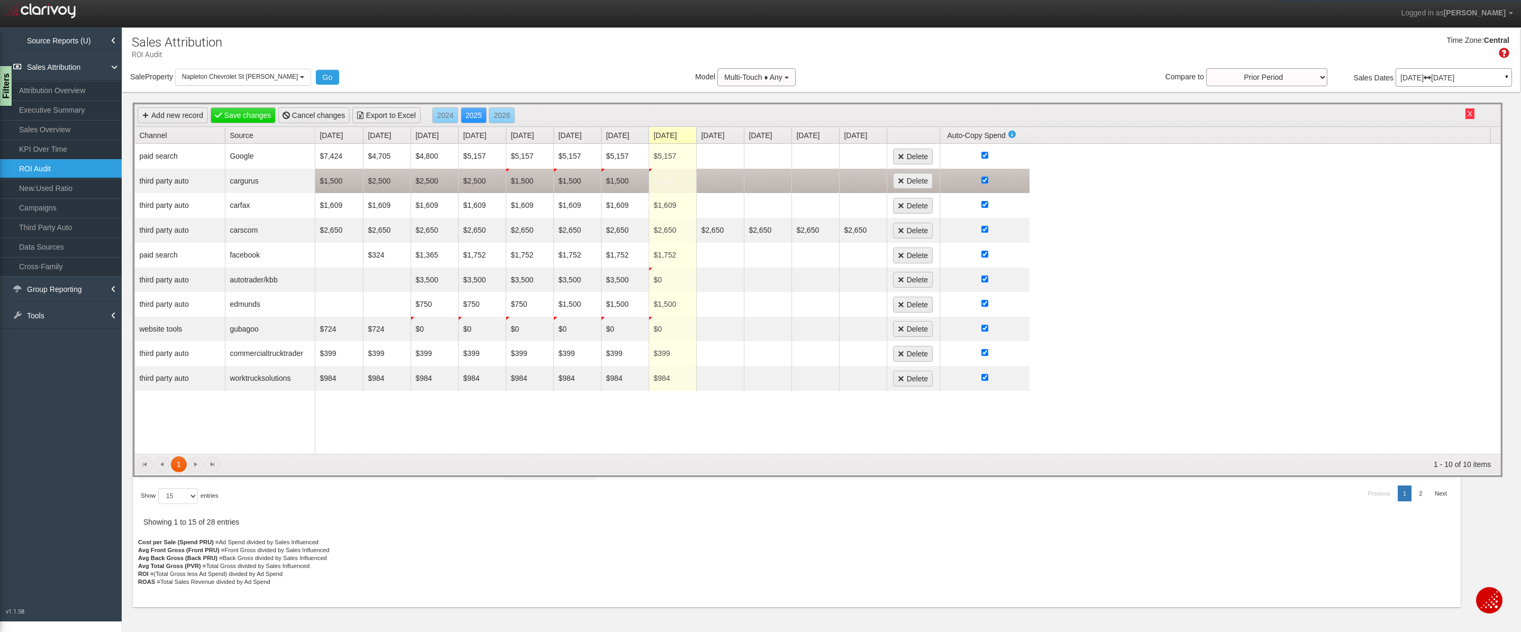
click at [670, 180] on td "$1,500" at bounding box center [673, 181] width 48 height 24
click at [694, 190] on td "$1,500 1500" at bounding box center [673, 181] width 48 height 24
click at [683, 184] on td "$1,500" at bounding box center [673, 181] width 48 height 24
click at [680, 184] on input "1500" at bounding box center [673, 181] width 42 height 15
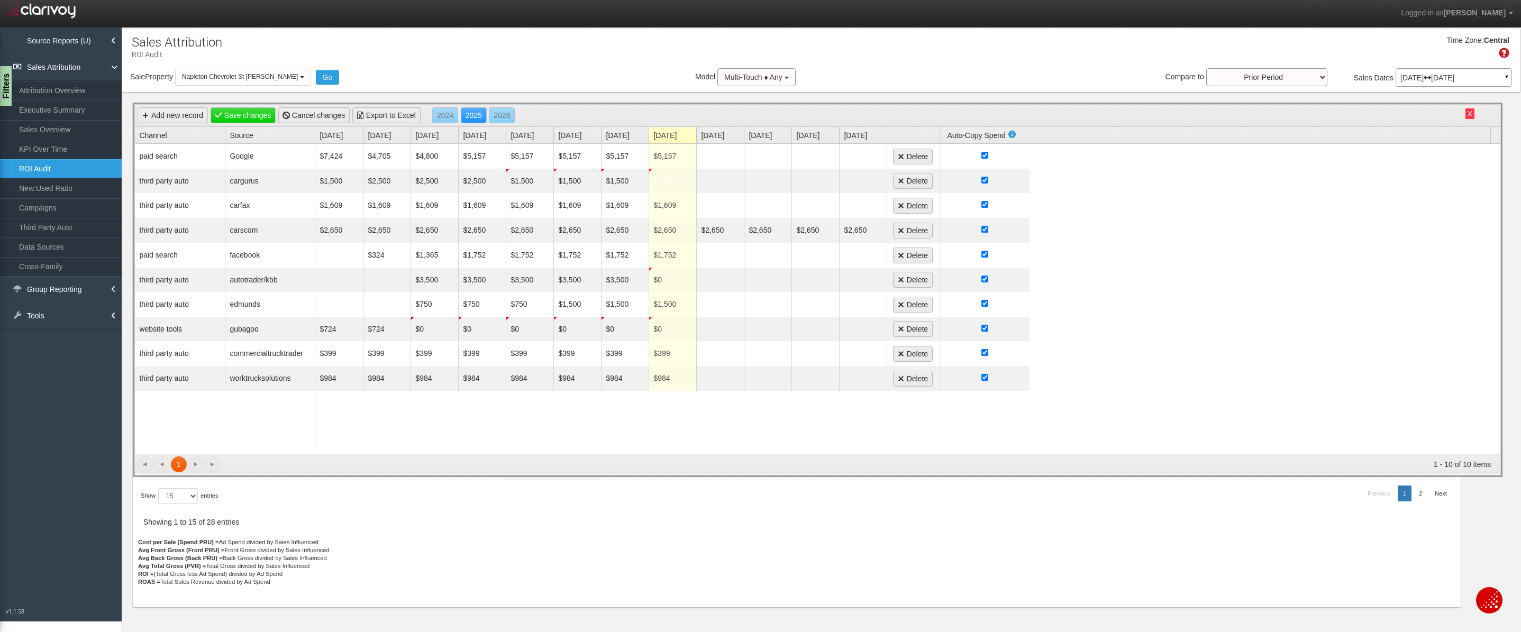
drag, startPoint x: 831, startPoint y: 411, endPoint x: 827, endPoint y: 417, distance: 7.5
click at [831, 413] on div "$7,424 $4,705 $4,800 $5,157 $5,157 $5,157 $5,157 $5,157 Delete $1,500 $2,500 $2…" at bounding box center [908, 299] width 1186 height 310
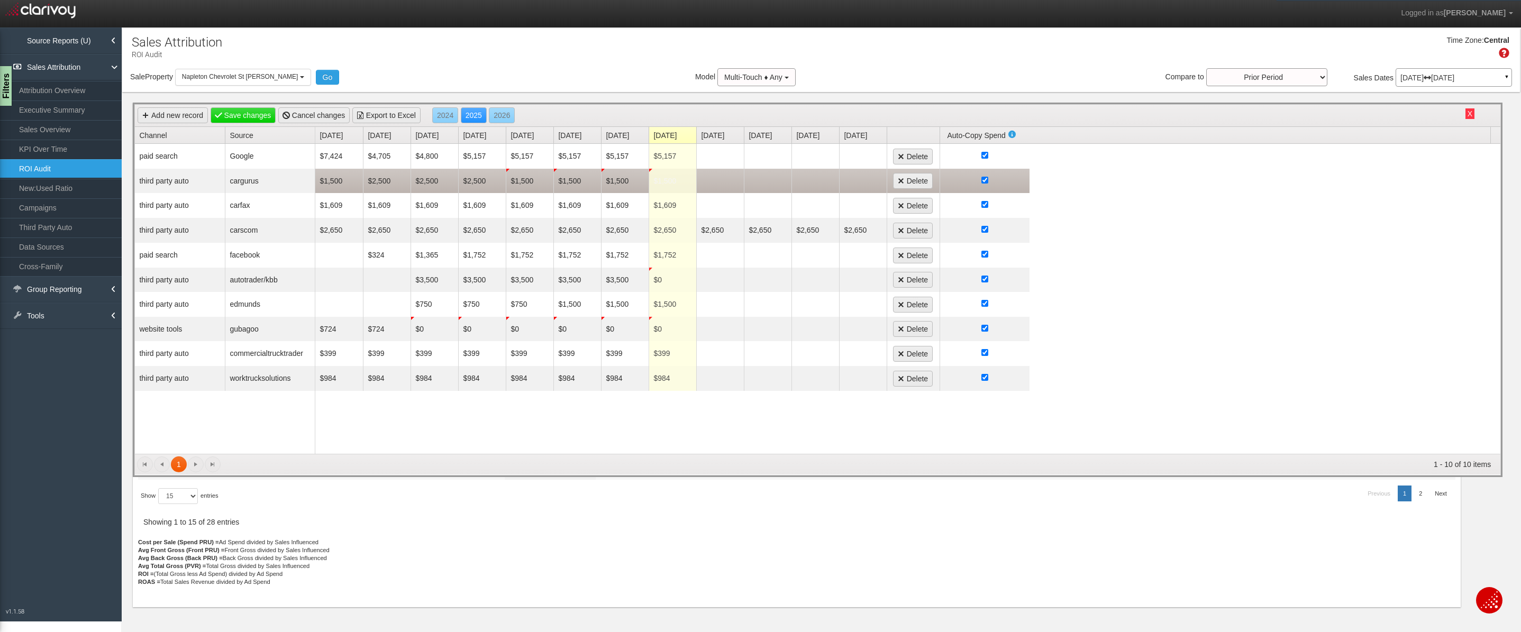
click at [667, 178] on td "$1,500" at bounding box center [673, 181] width 48 height 24
type input "1500"
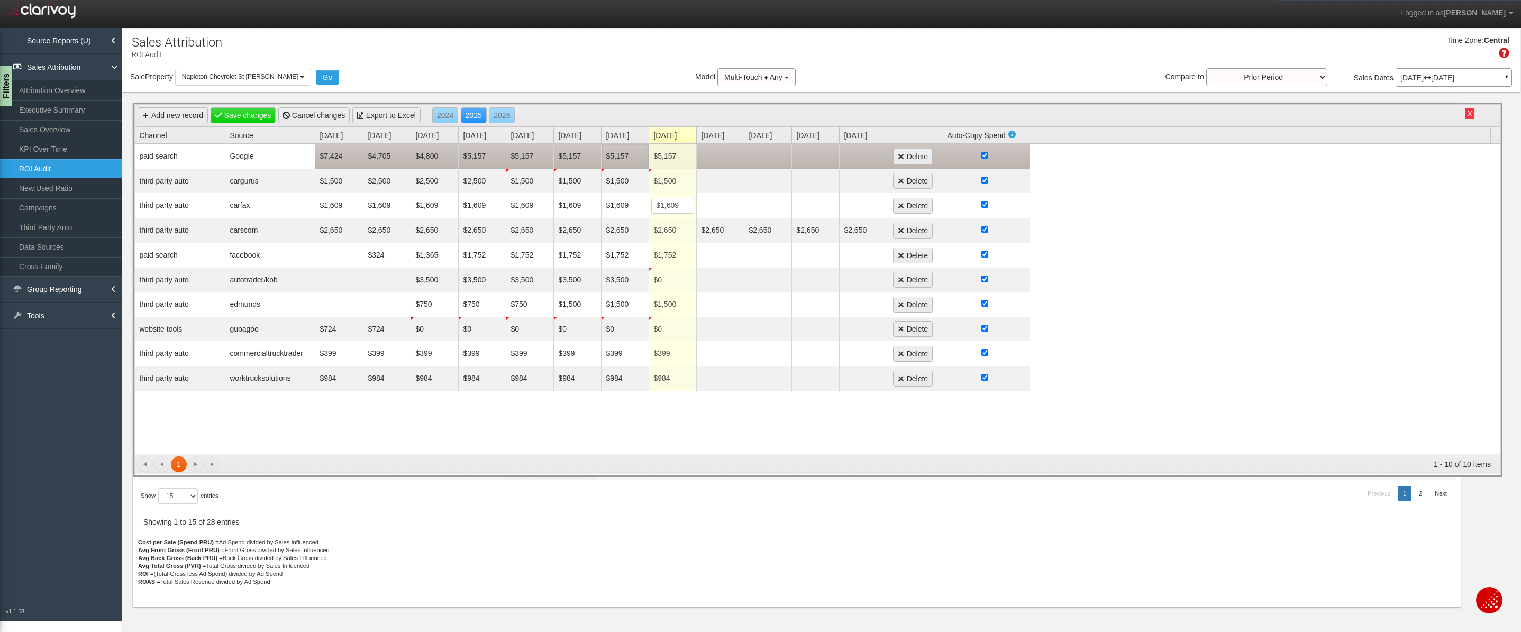
click at [614, 158] on td "$5,157" at bounding box center [625, 156] width 48 height 25
type input "4217"
click at [578, 158] on td "$5,157" at bounding box center [578, 156] width 48 height 24
type input "3475"
click at [527, 156] on td "$5,157" at bounding box center [530, 156] width 48 height 24
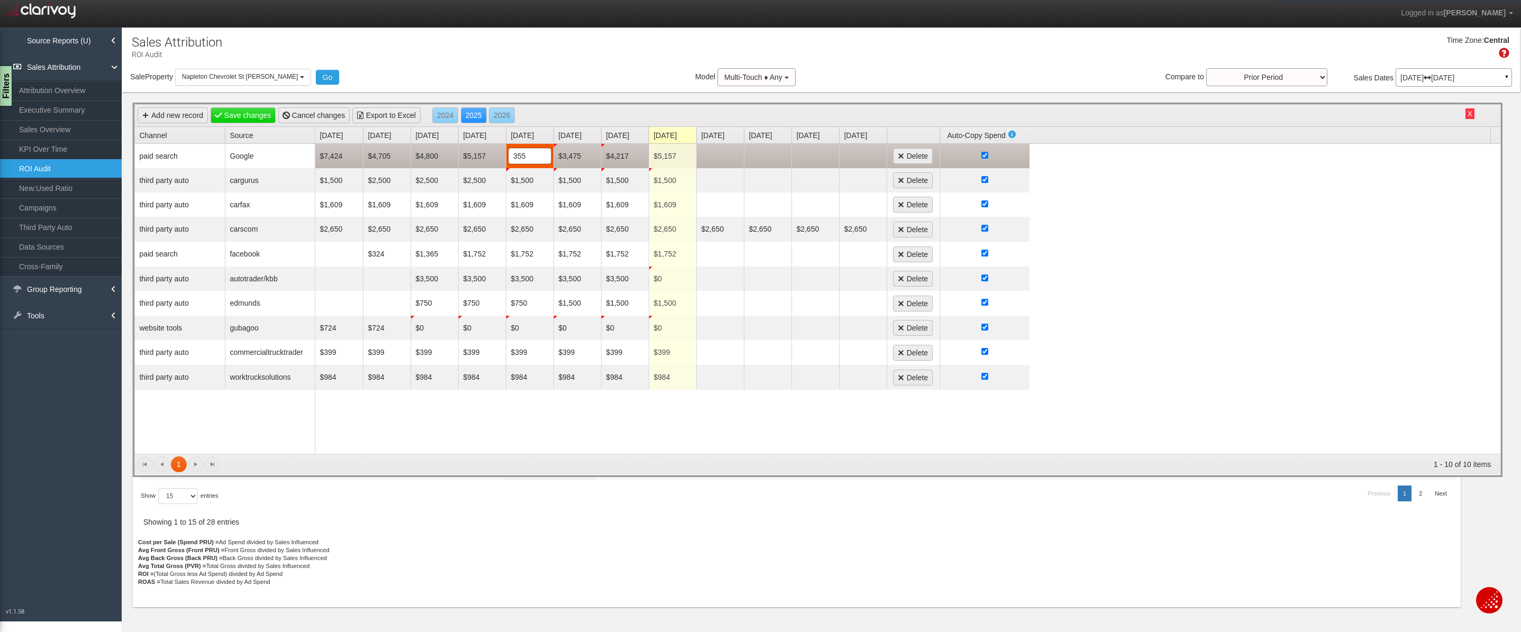
type input "3555"
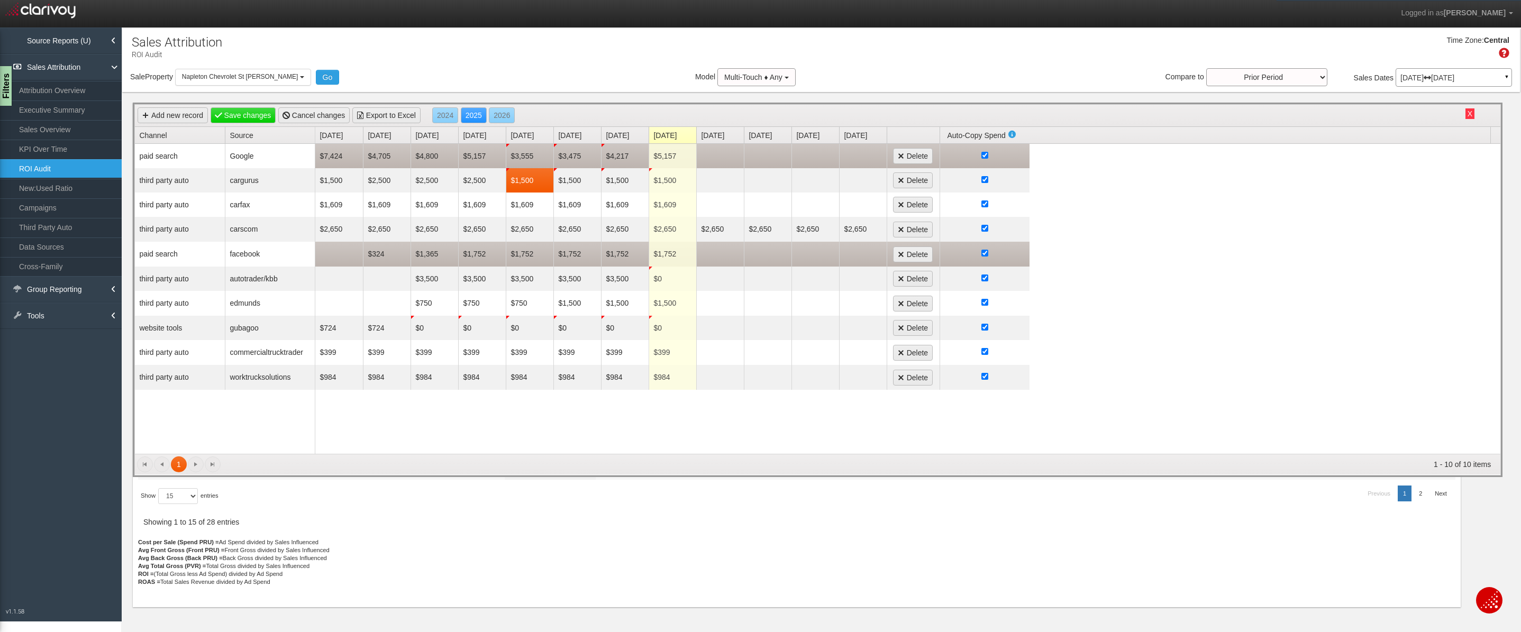
click at [524, 255] on td "$1,752" at bounding box center [530, 254] width 48 height 25
drag, startPoint x: 546, startPoint y: 255, endPoint x: 466, endPoint y: 255, distance: 79.9
click at [466, 255] on tr "$324 $1,365 $1,752 $1,753 1753 $1,752 $1,752 $1,752 Delete" at bounding box center [672, 254] width 714 height 25
type input "1083"
click at [581, 254] on td "$1,752" at bounding box center [578, 254] width 48 height 24
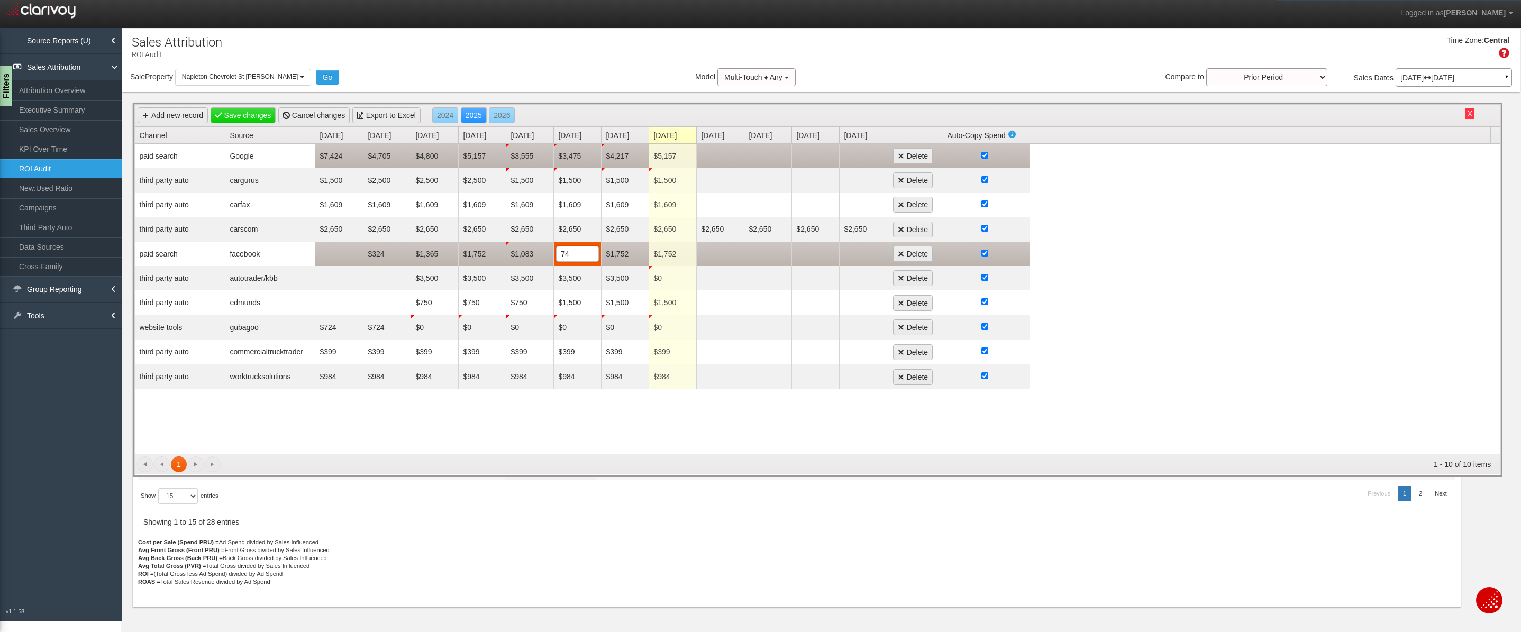
type input "743"
click at [625, 257] on td "$1,752" at bounding box center [625, 254] width 48 height 24
type input "1147"
click at [669, 255] on td "$1,752" at bounding box center [673, 254] width 48 height 24
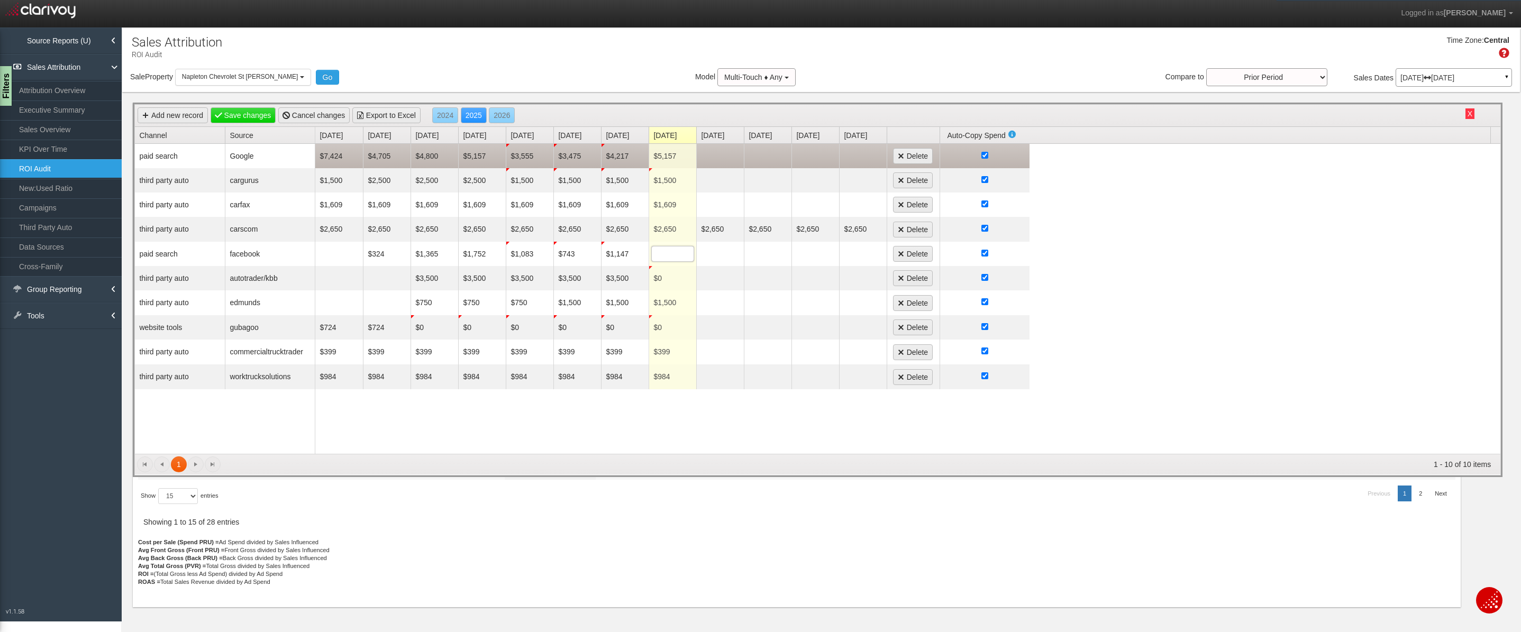
click at [665, 154] on td "$5,157" at bounding box center [673, 156] width 48 height 24
click at [983, 157] on input "checkbox" at bounding box center [985, 155] width 7 height 7
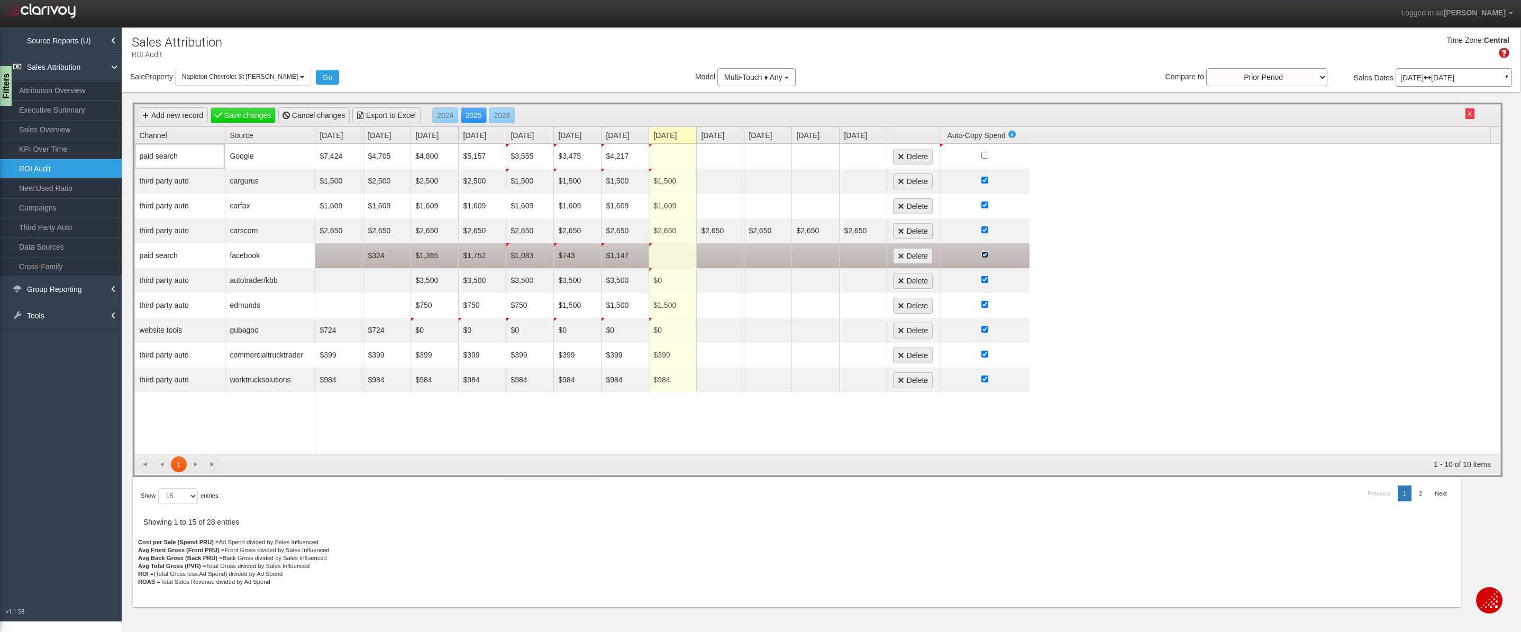
click at [986, 255] on input "checkbox" at bounding box center [985, 254] width 7 height 7
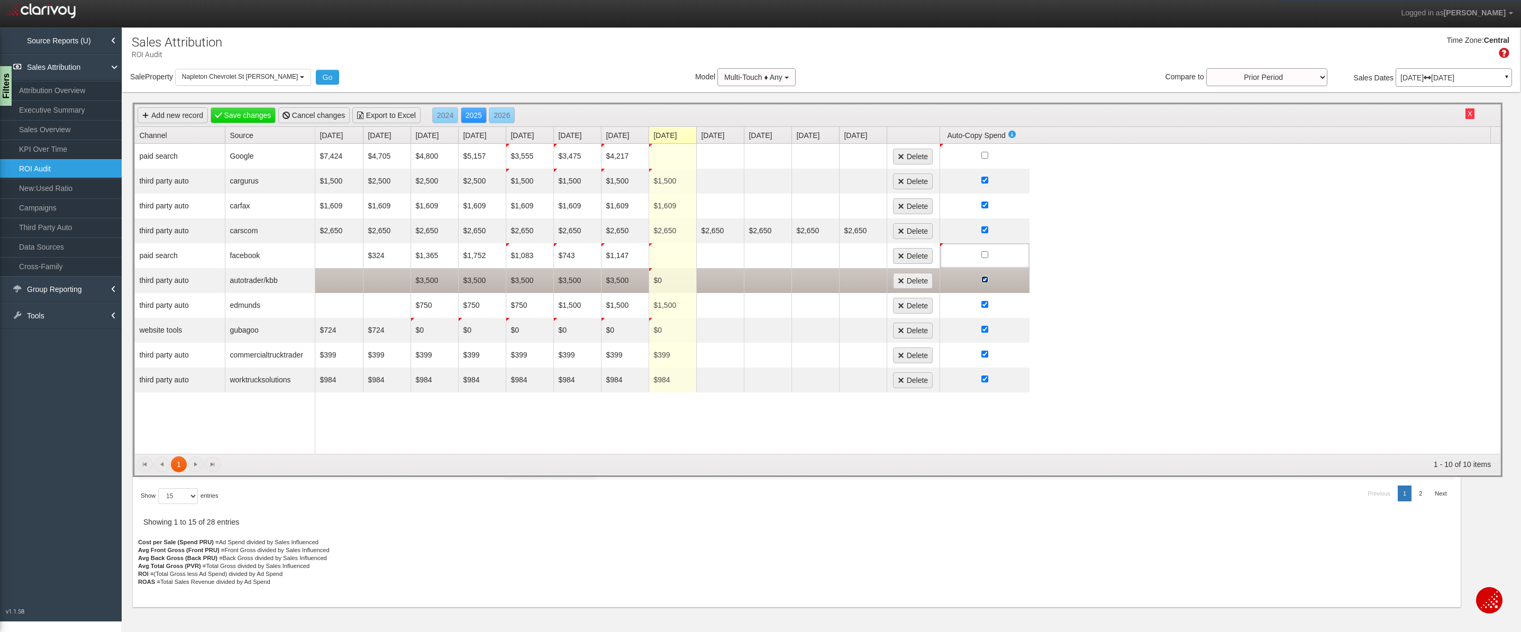
click at [982, 279] on input "checkbox" at bounding box center [985, 279] width 7 height 7
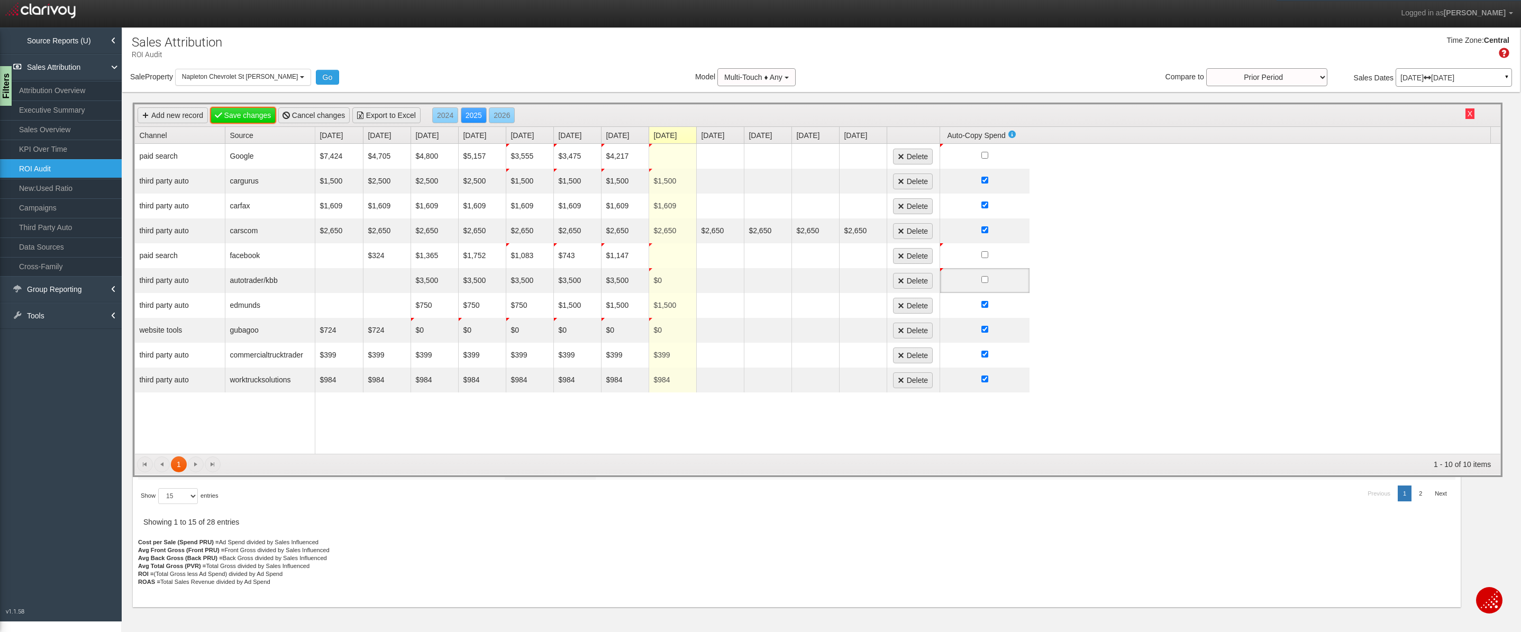
click at [245, 114] on link "Save changes" at bounding box center [244, 115] width 66 height 16
click at [257, 77] on span "Napleton Chevrolet St Charles" at bounding box center [240, 76] width 116 height 7
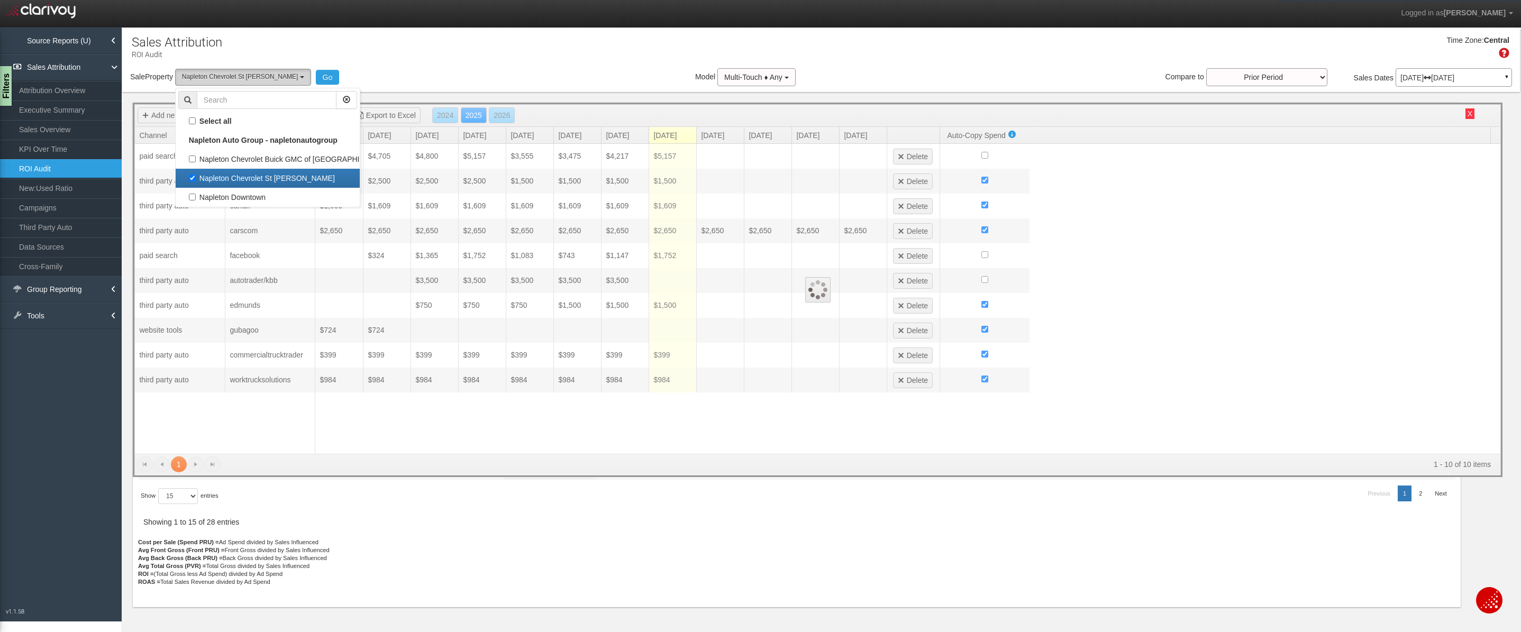
click at [257, 77] on span "Napleton Chevrolet St Charles" at bounding box center [240, 76] width 116 height 7
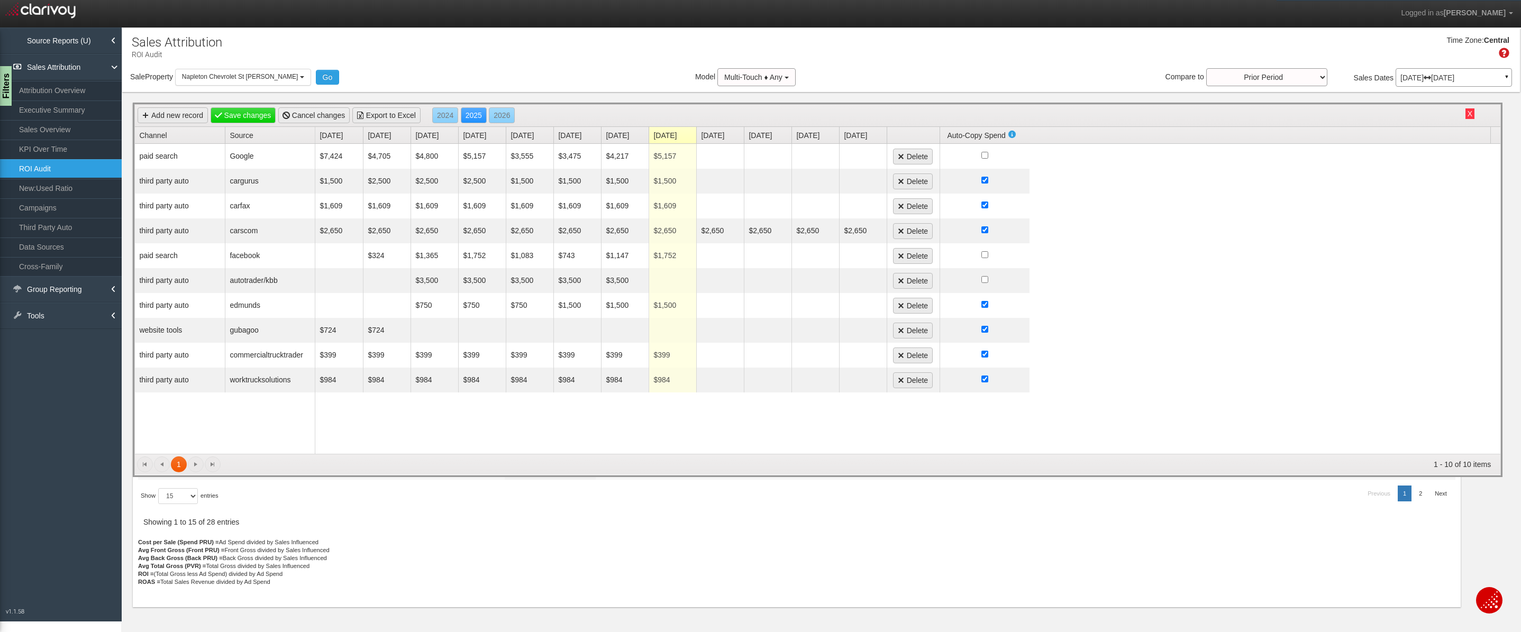
click at [43, 168] on link "ROI Audit" at bounding box center [61, 168] width 122 height 19
click at [49, 151] on link "KPI Over Time" at bounding box center [61, 149] width 122 height 19
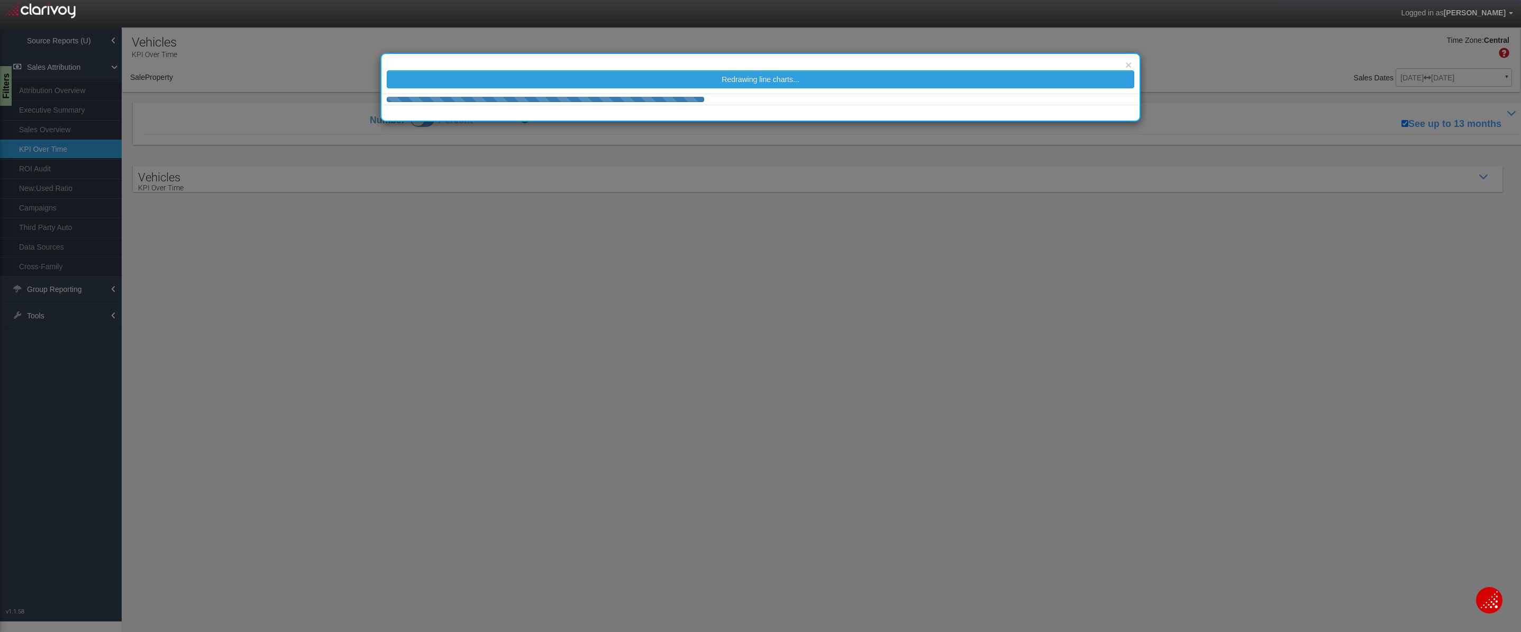
select select "object:1287"
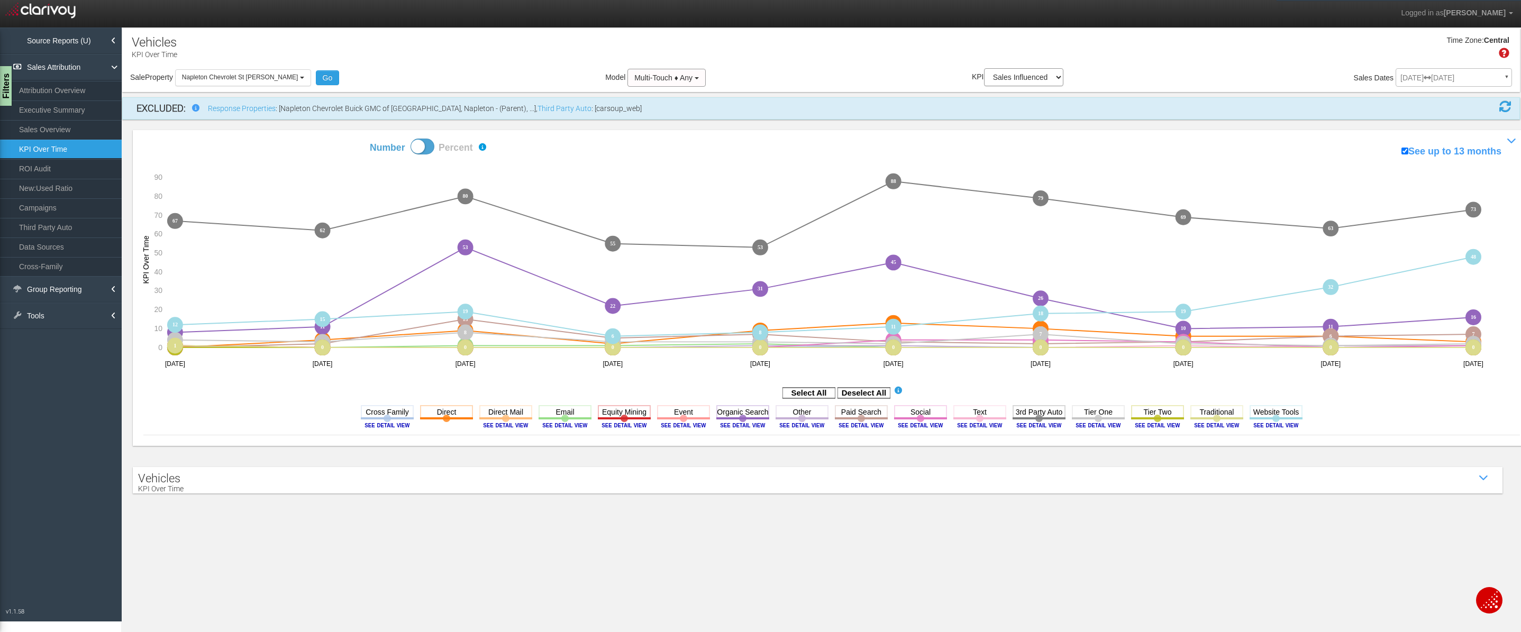
click at [36, 165] on link "ROI Audit" at bounding box center [61, 168] width 122 height 19
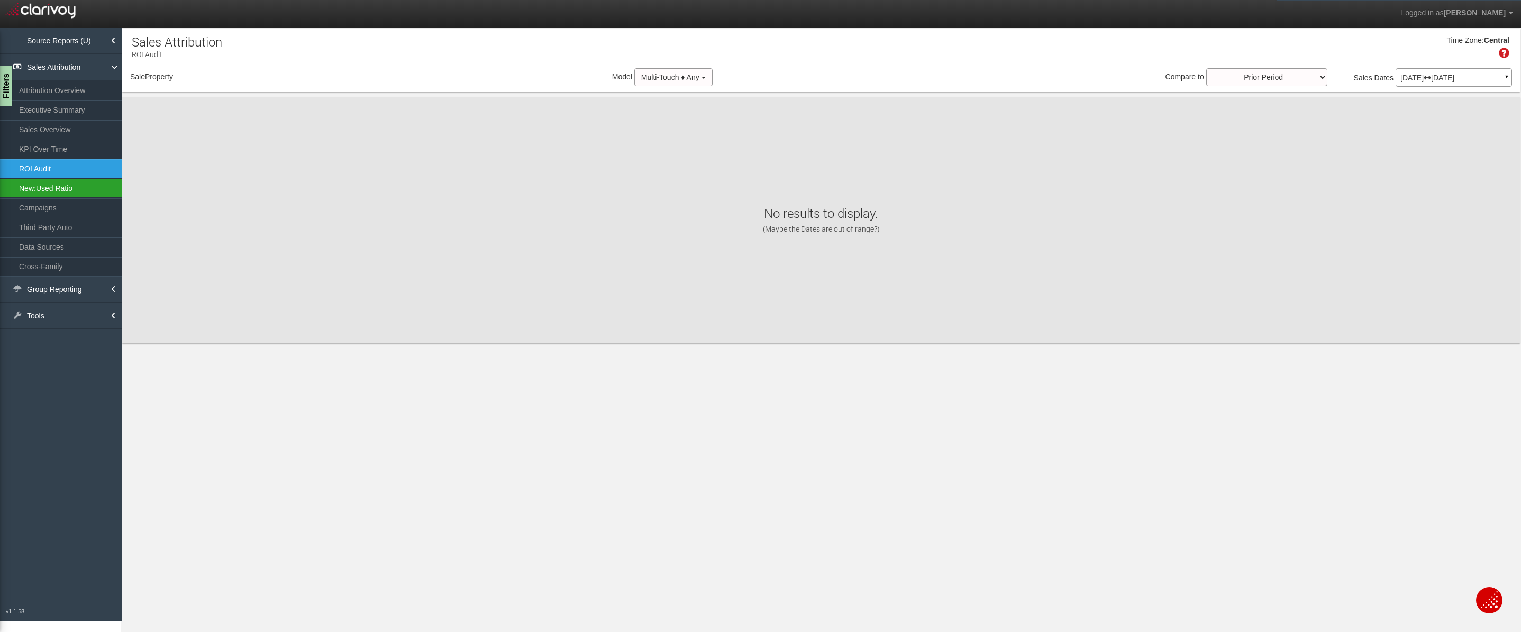
select select "object:1454"
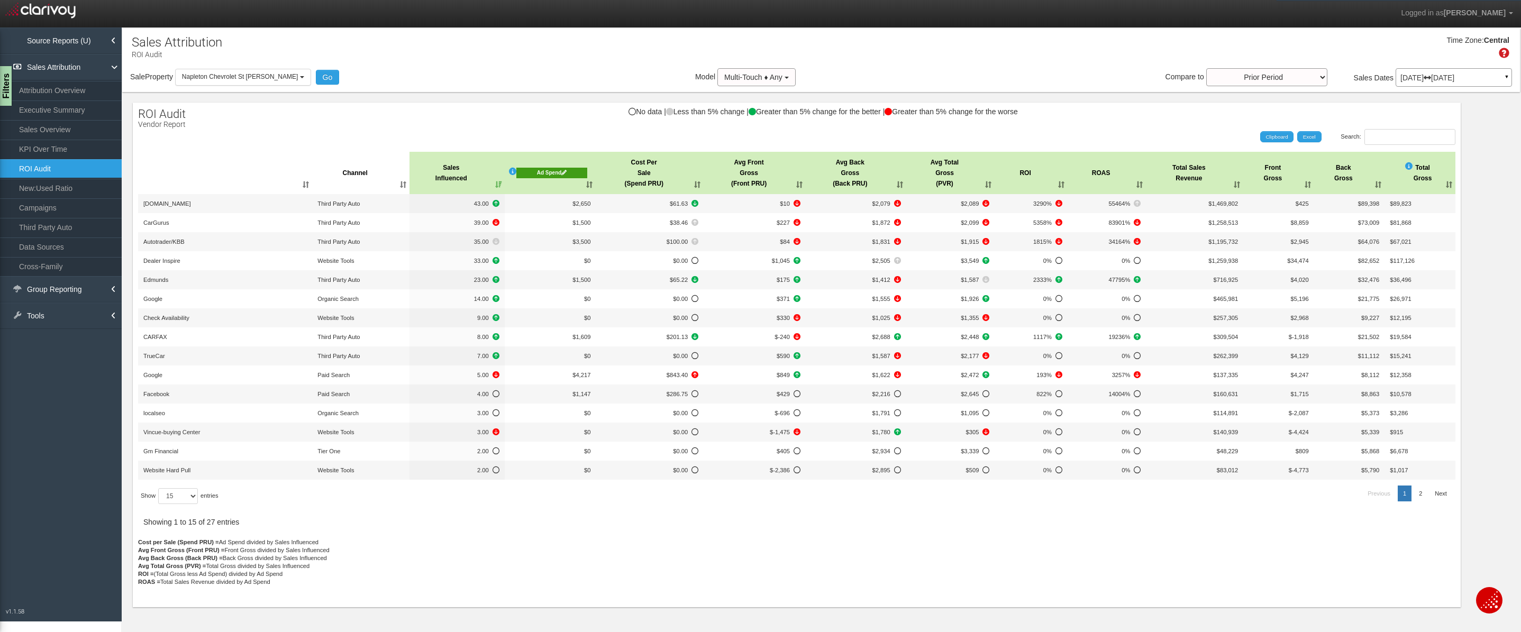
click at [1469, 79] on p "Jul 01, 2025 Jul 31, 2025" at bounding box center [1454, 77] width 107 height 7
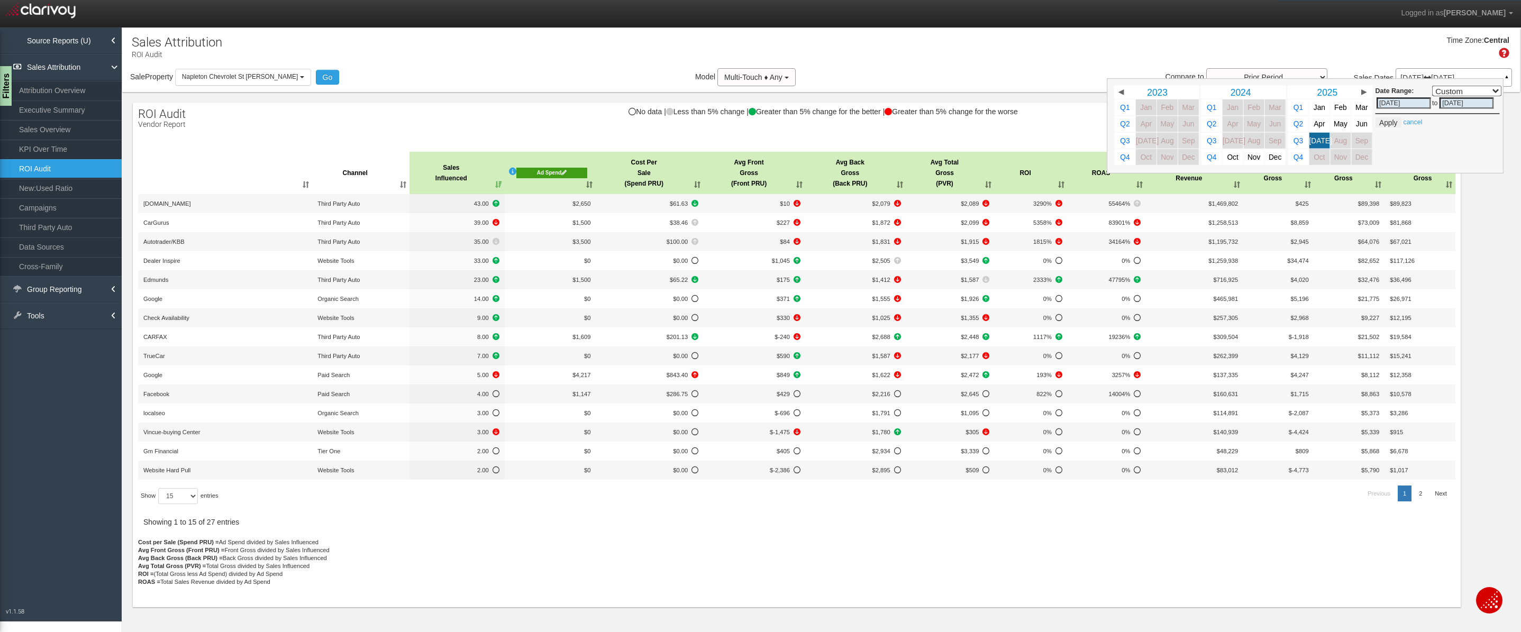
click at [1483, 94] on select "Custom Yesterday This Week Last Week This Month Last Month This Quarter Last Qu…" at bounding box center [1466, 90] width 69 height 11
select select "07/01/2025,09/30/2025"
click at [1432, 85] on select "Custom Yesterday This Week Last Week This Month Last Month This Quarter Last Qu…" at bounding box center [1466, 90] width 69 height 11
type input "09/30/2025"
click at [1466, 92] on select "Custom Yesterday This Week Last Week This Month Last Month This Quarter Last Qu…" at bounding box center [1466, 90] width 69 height 11
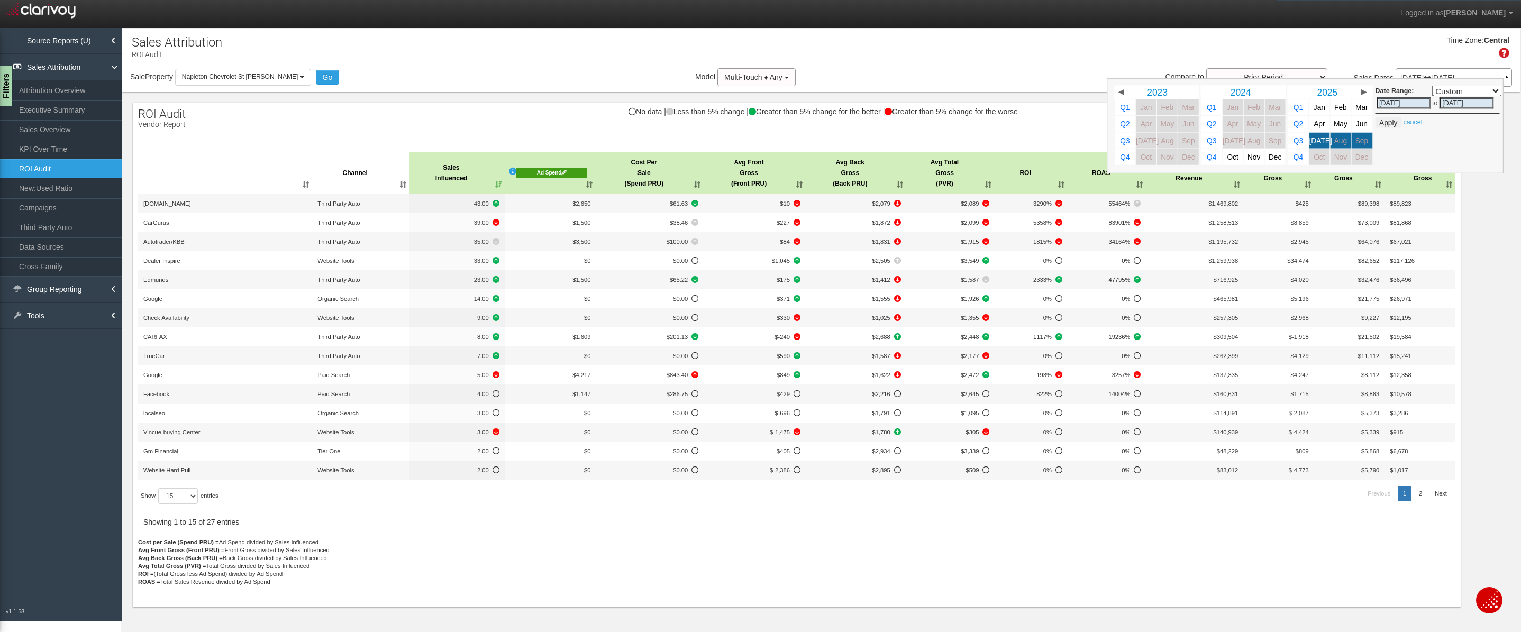
click at [1393, 150] on div "Date Range: Custom Yesterday This Week Last Week This Month Last Month This Qua…" at bounding box center [1305, 125] width 397 height 95
click at [1407, 102] on input "07/01/2025" at bounding box center [1404, 102] width 55 height 11
click at [1387, 105] on input "07/01/2025" at bounding box center [1404, 102] width 55 height 11
type input "0/01/2025"
select select ","
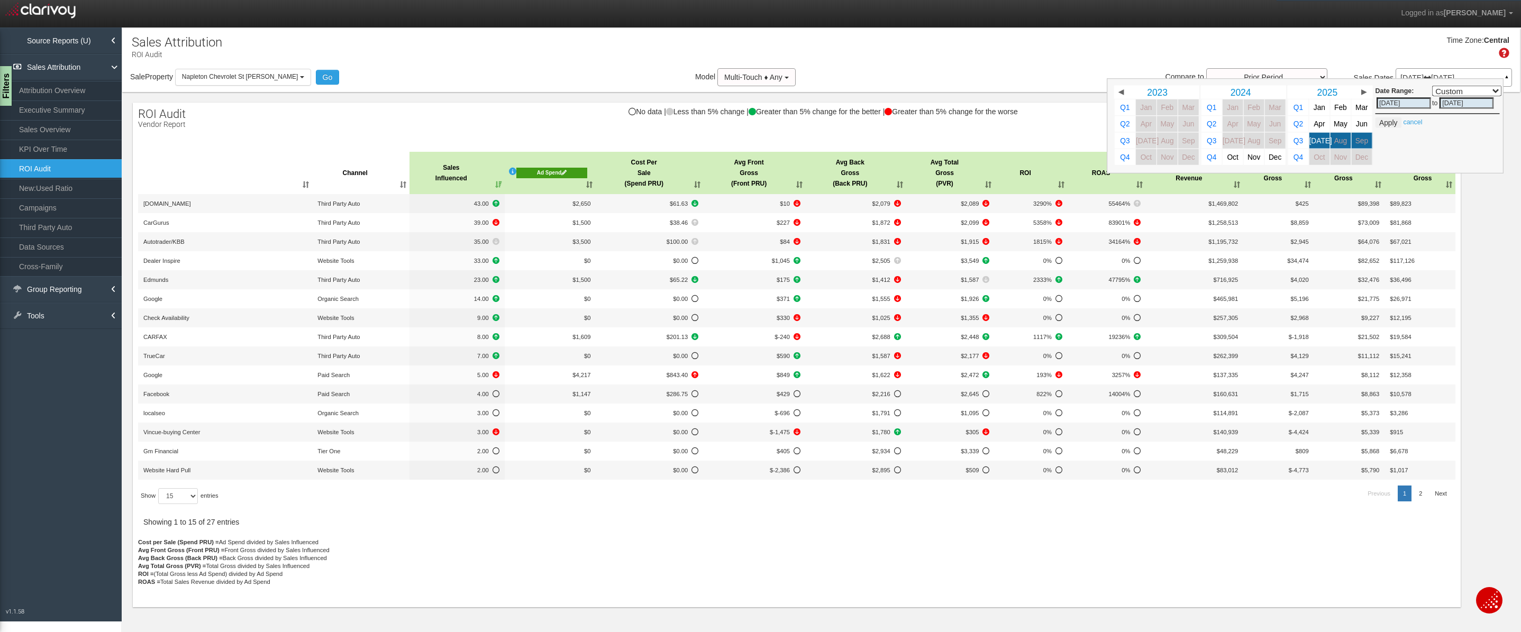
type input "06/01/2025"
click at [1386, 123] on button "Apply" at bounding box center [1389, 122] width 26 height 11
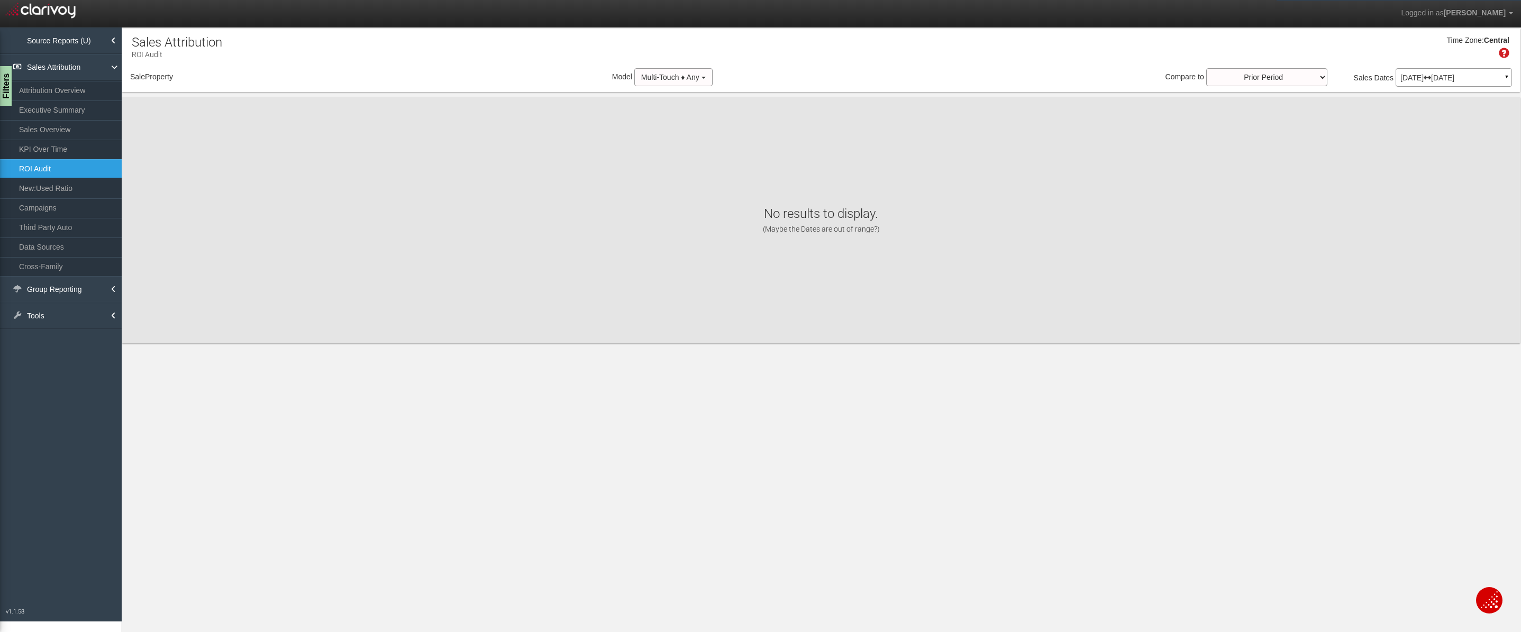
select select "object:1495"
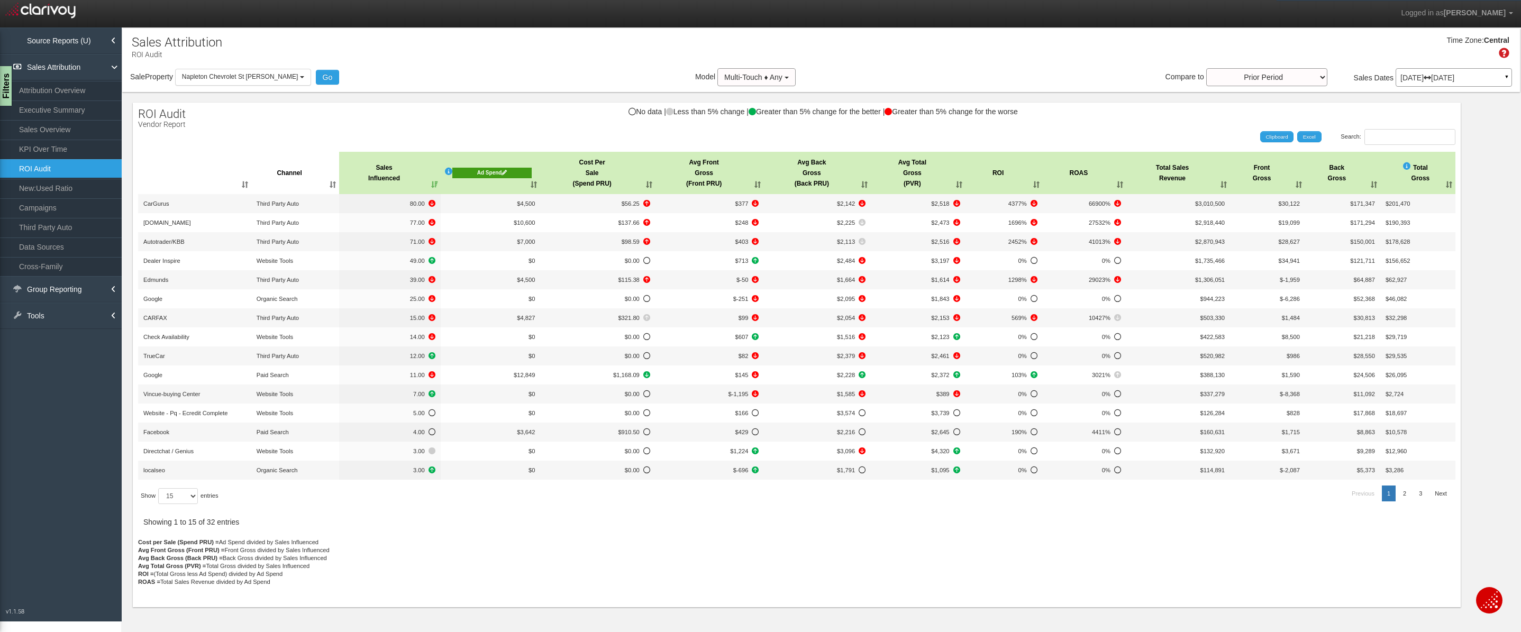
click at [643, 183] on th "Cost Per Sale (Spend PRU)" at bounding box center [597, 173] width 115 height 42
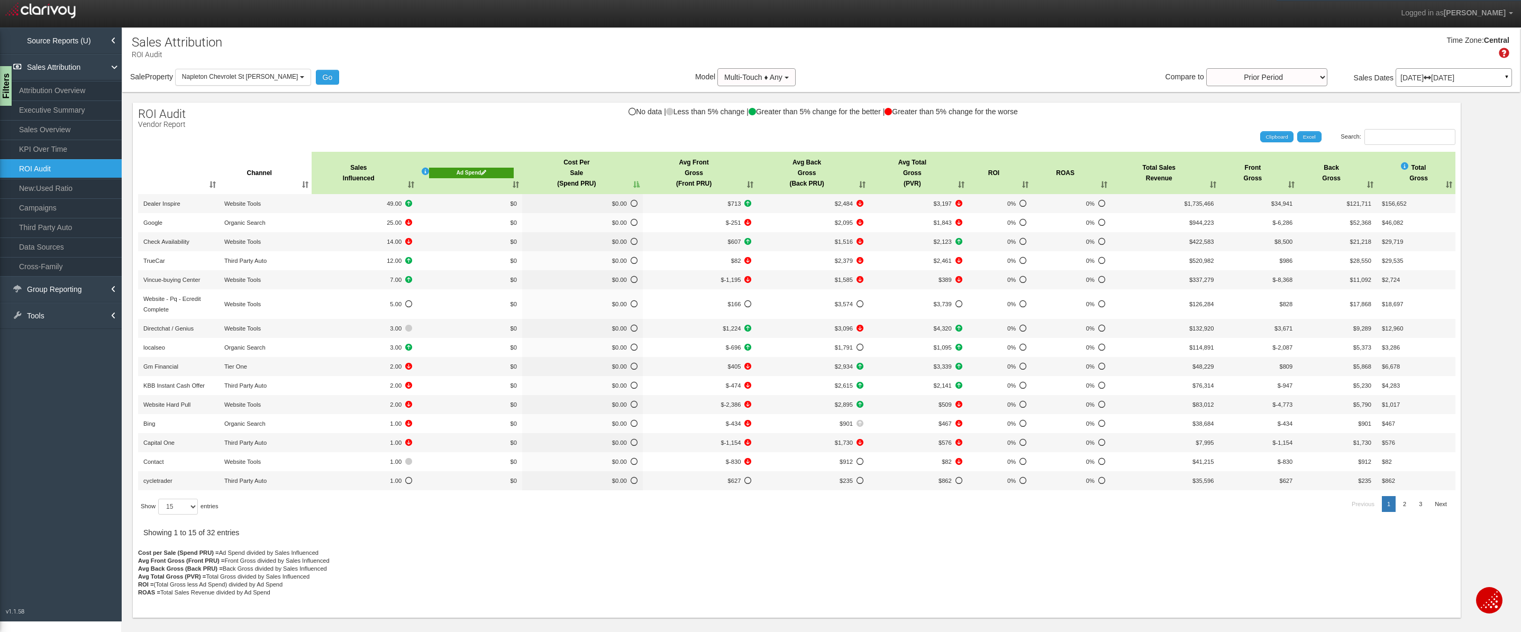
click at [641, 183] on th "Cost Per Sale (Spend PRU)" at bounding box center [582, 173] width 121 height 42
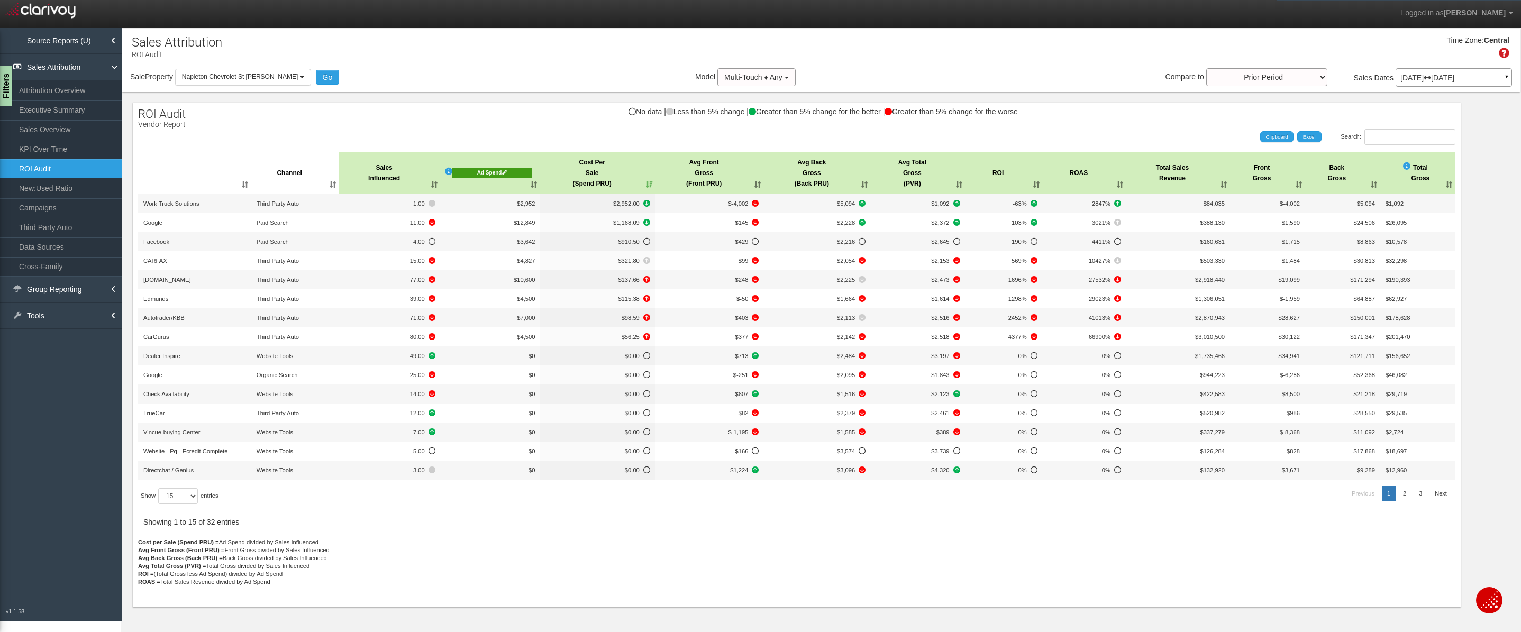
click at [643, 183] on th "Cost Per Sale (Spend PRU)" at bounding box center [597, 173] width 115 height 42
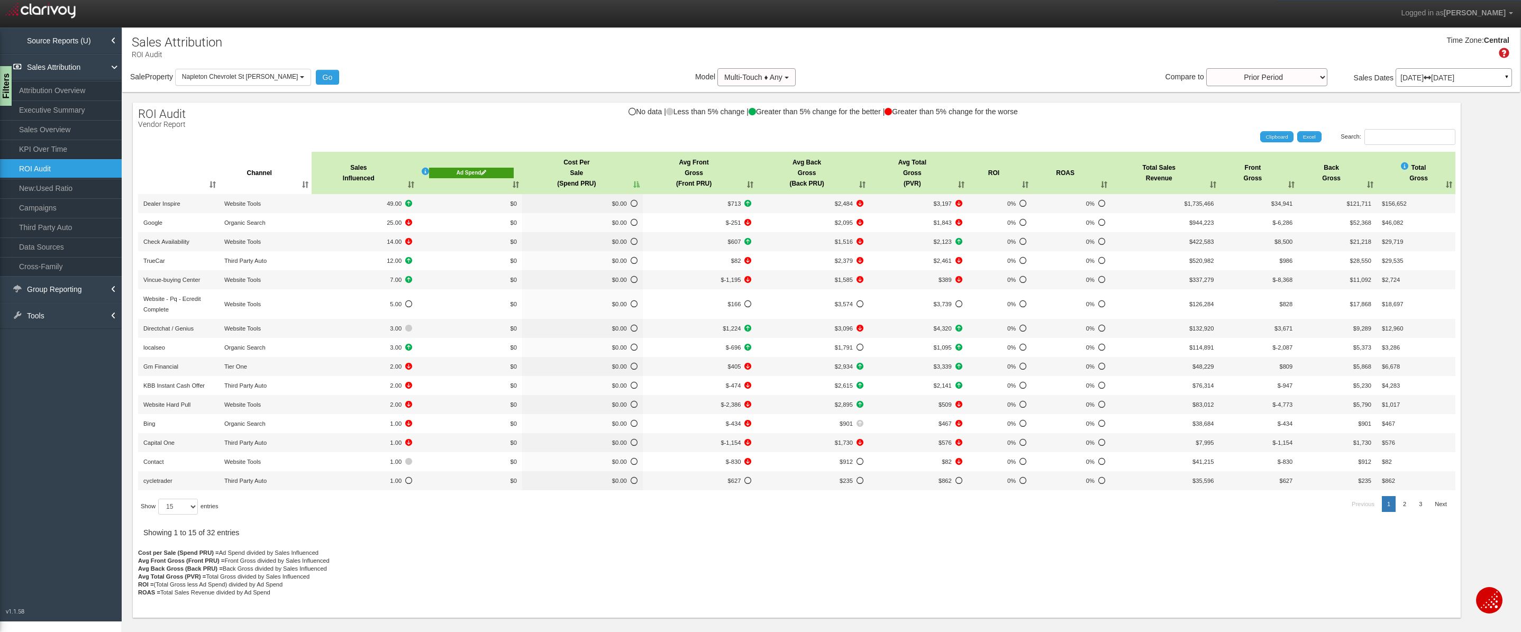
click at [619, 183] on th "Cost Per Sale (Spend PRU)" at bounding box center [582, 173] width 121 height 42
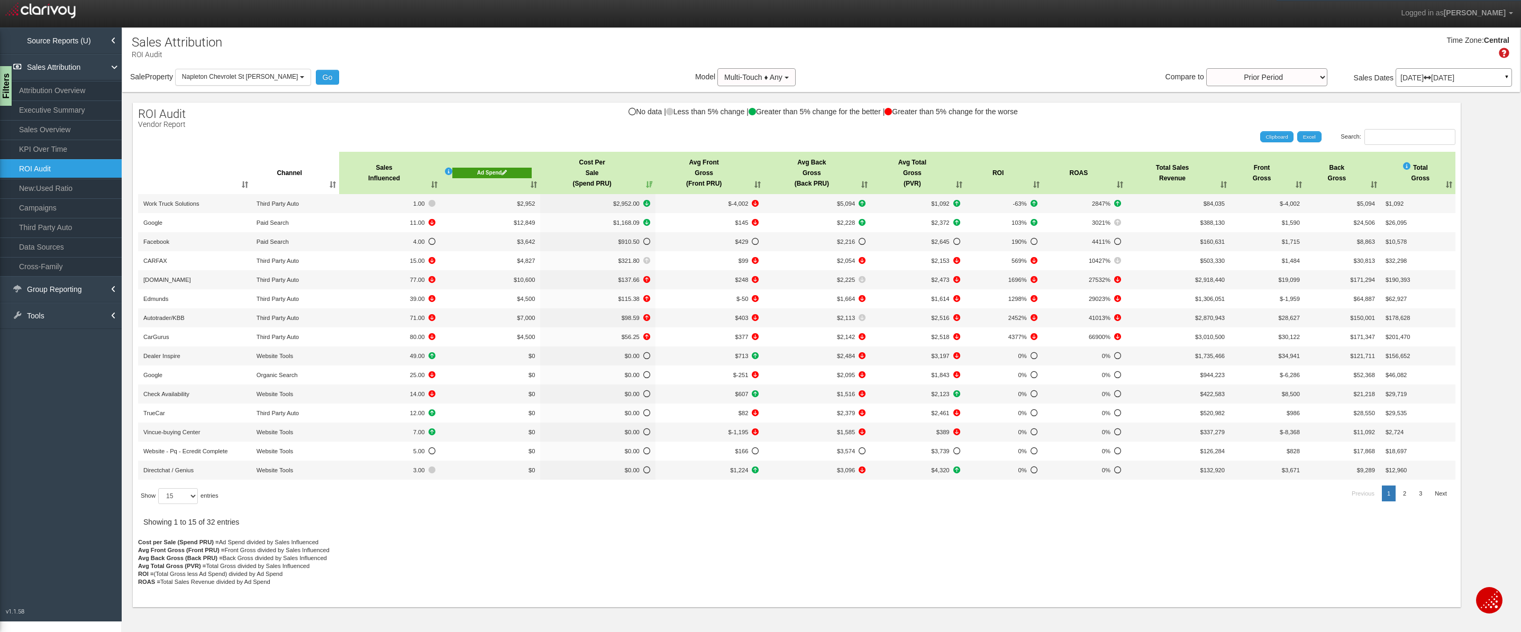
click at [374, 169] on th "Sales Influenced" at bounding box center [389, 173] width 101 height 42
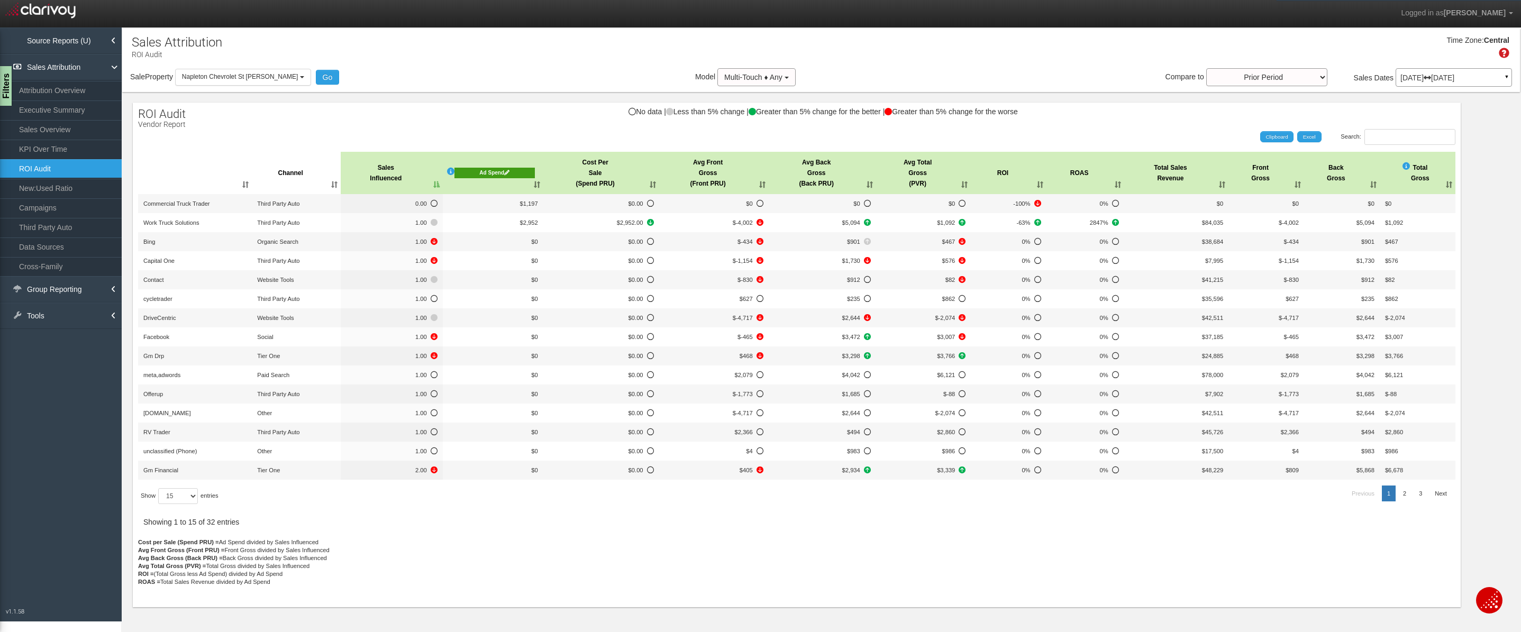
click at [373, 169] on th "Sales Influenced" at bounding box center [392, 173] width 102 height 42
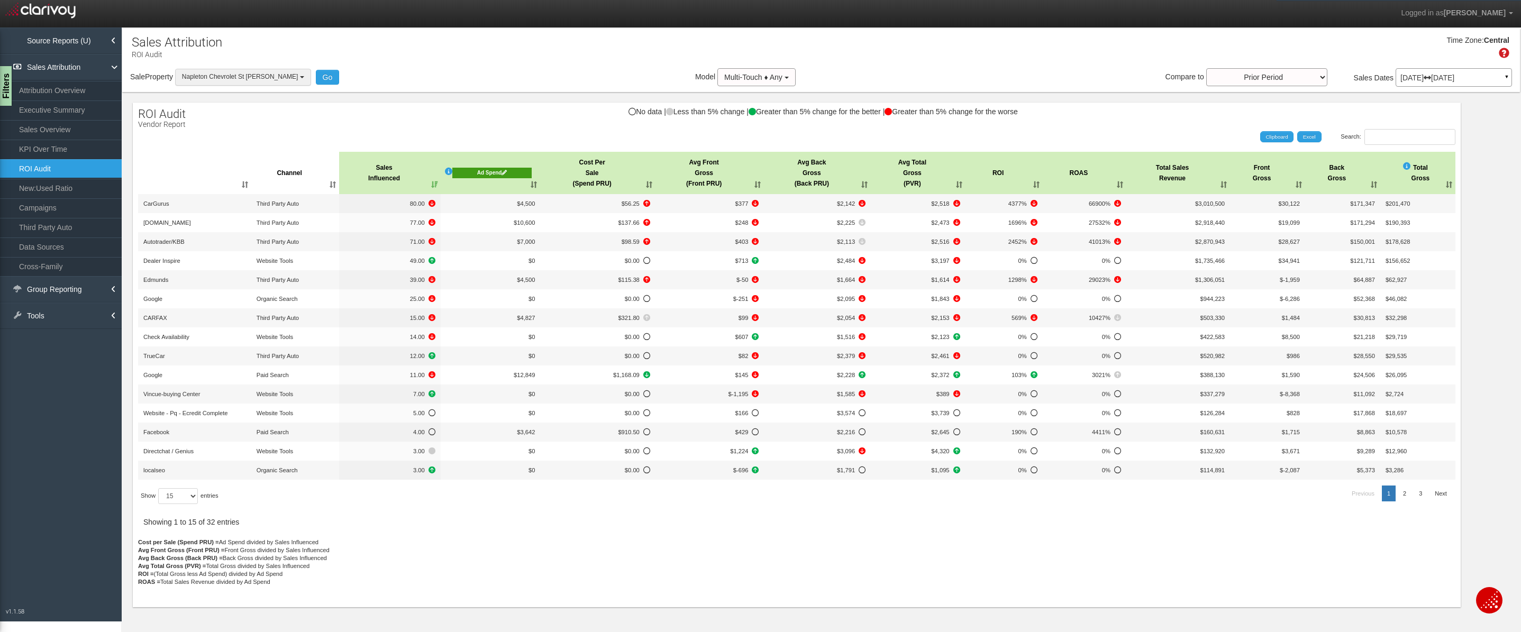
click at [256, 78] on span "Napleton Chevrolet St Charles" at bounding box center [240, 76] width 116 height 7
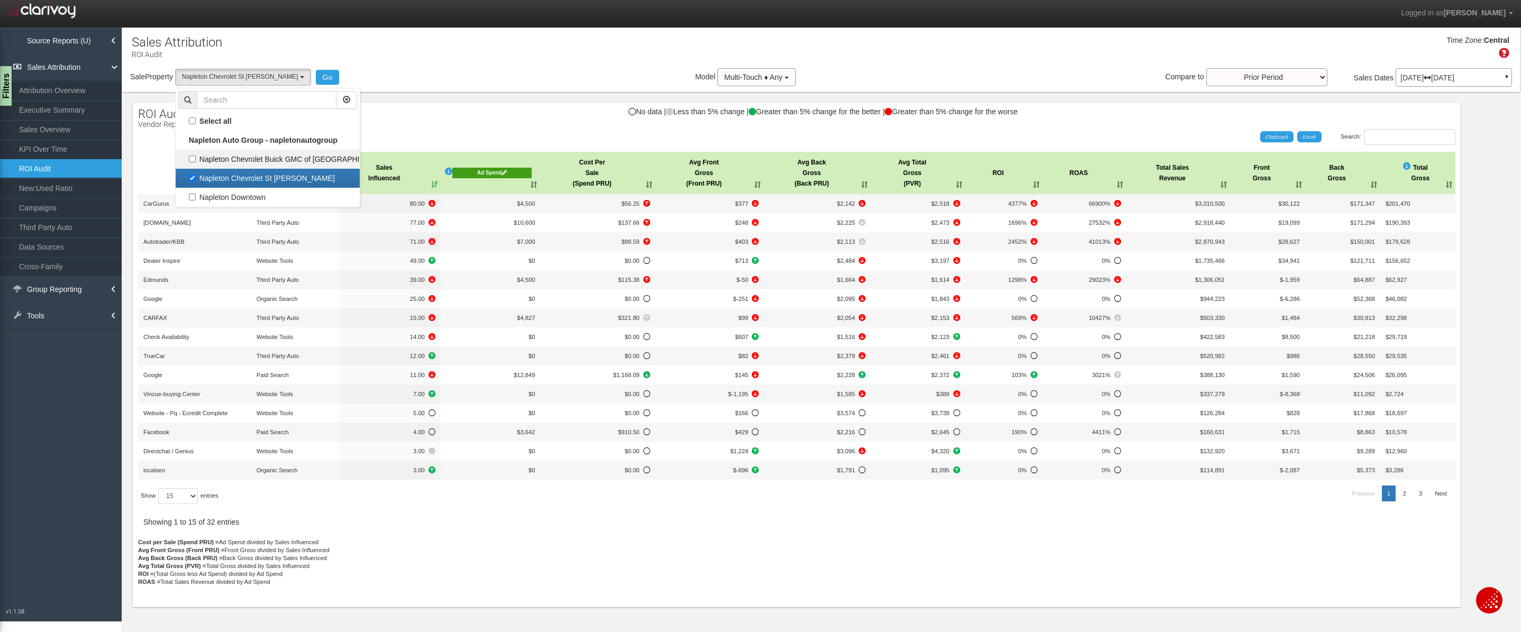
drag, startPoint x: 229, startPoint y: 176, endPoint x: 233, endPoint y: 168, distance: 9.7
click at [229, 176] on label "Napleton Chevrolet St Charles" at bounding box center [267, 178] width 179 height 14
click at [196, 176] on input "Napleton Chevrolet St Charles" at bounding box center [192, 178] width 7 height 7
checkbox input "false"
select select
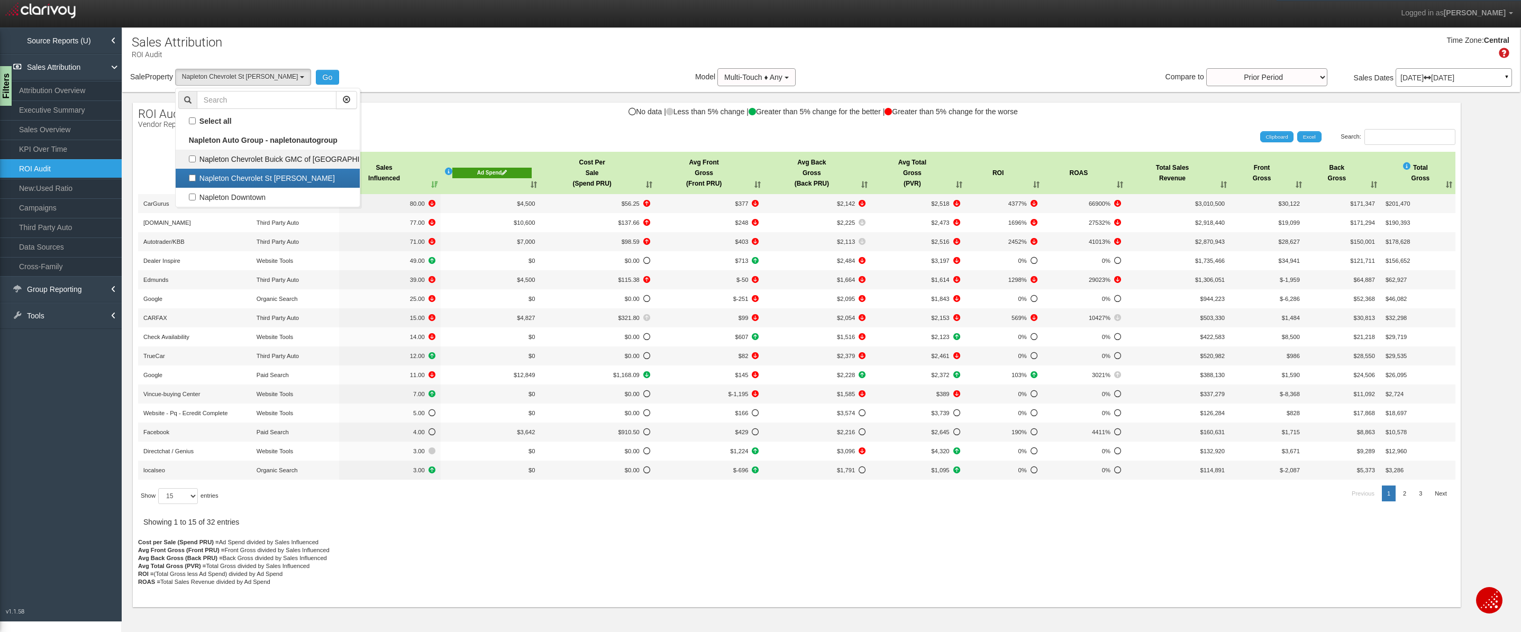
scroll to position [19, 0]
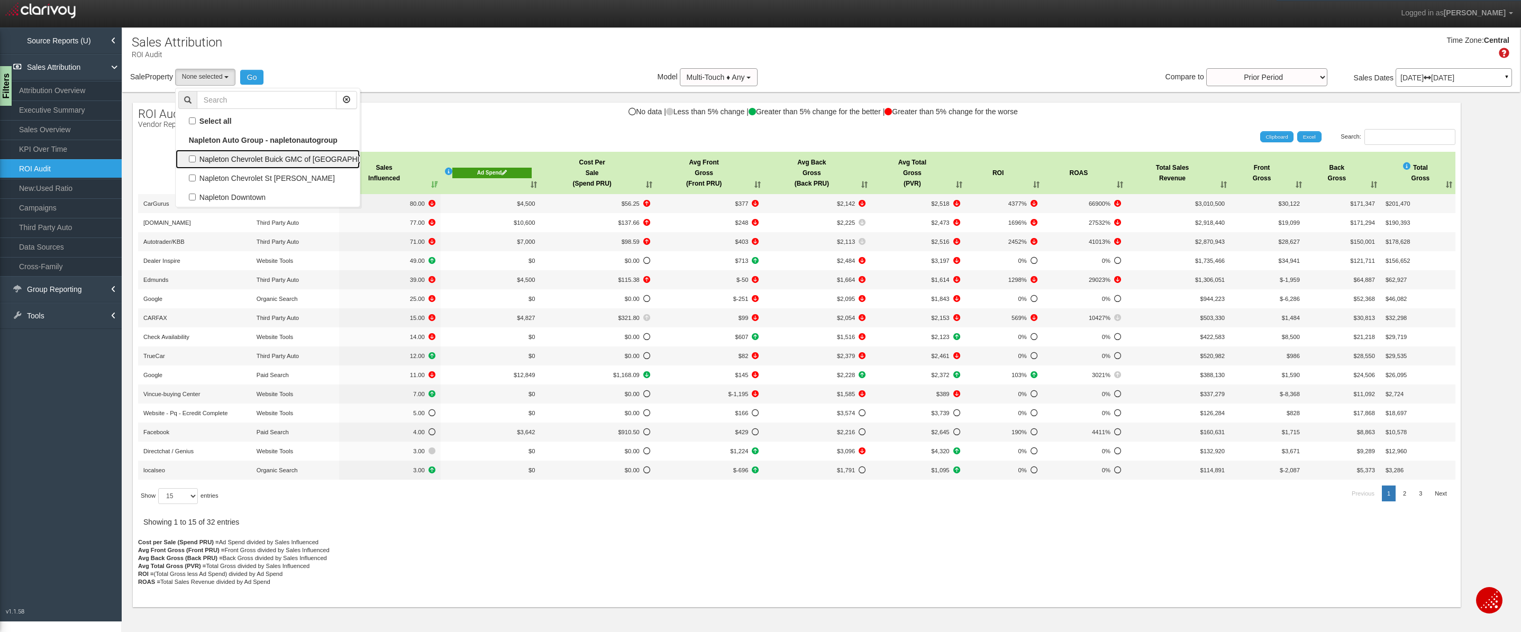
click at [239, 155] on label "Napleton Chevrolet Buick GMC of Beaver Dam" at bounding box center [267, 159] width 179 height 14
click at [196, 156] on input "Napleton Chevrolet Buick GMC of Beaver Dam" at bounding box center [192, 159] width 7 height 7
checkbox input "true"
select select "object:1494"
click at [362, 78] on button "Go" at bounding box center [374, 77] width 24 height 15
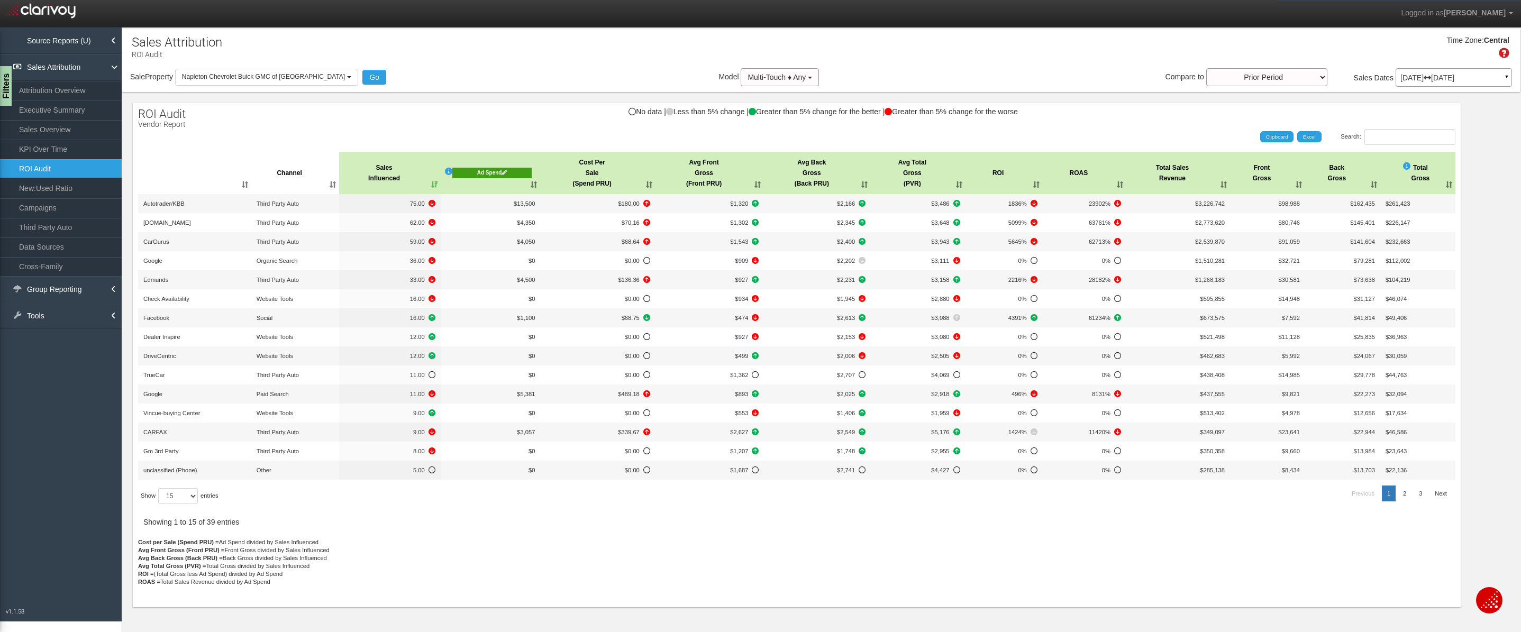
click at [482, 169] on div "Ad Spend" at bounding box center [492, 173] width 80 height 11
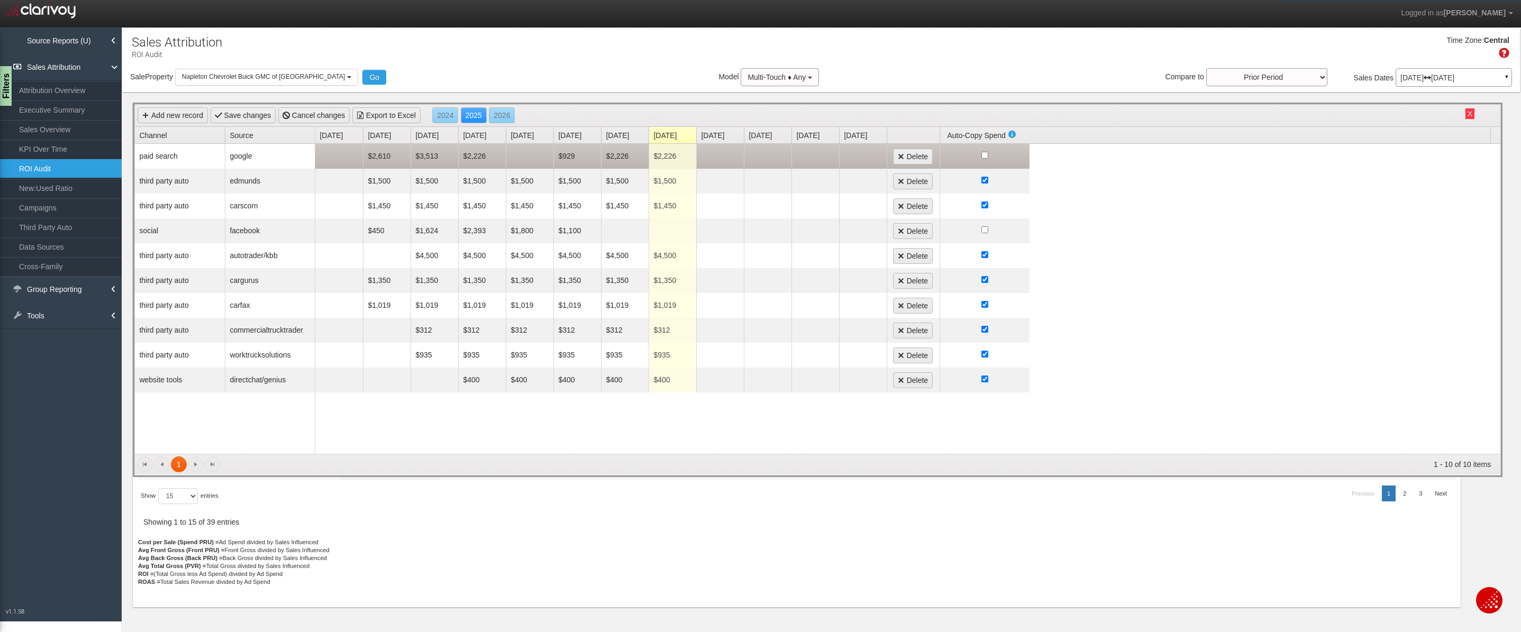
click at [671, 152] on td "$2,226" at bounding box center [673, 156] width 48 height 25
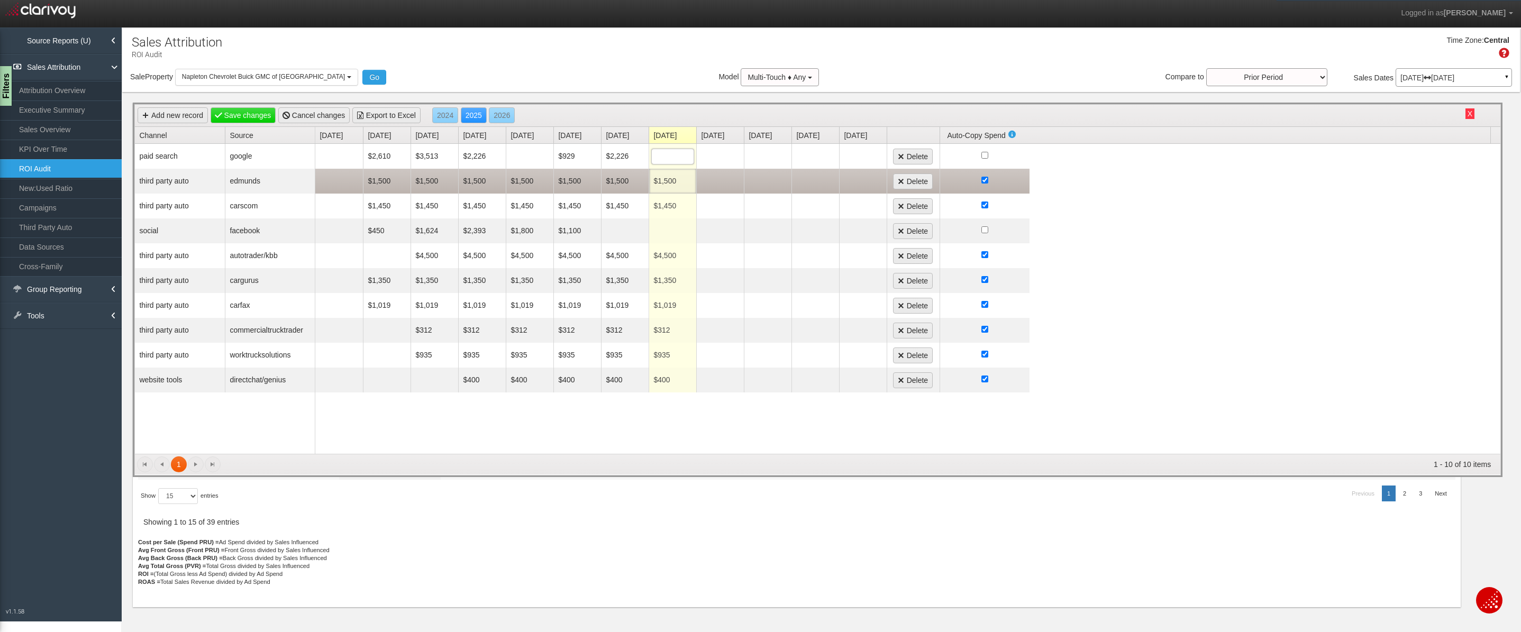
click at [664, 175] on td "$1,500" at bounding box center [673, 181] width 48 height 25
type input "1500"
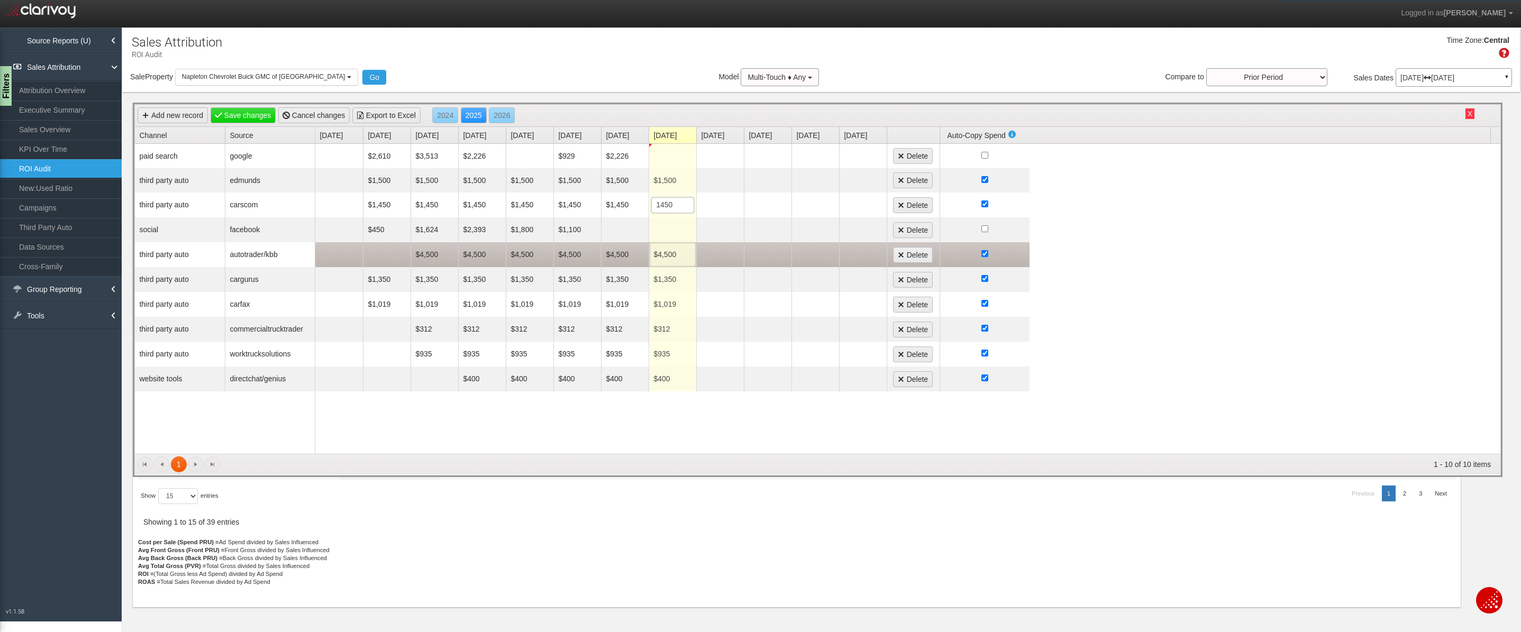
click at [672, 258] on td "$4,500" at bounding box center [673, 254] width 48 height 25
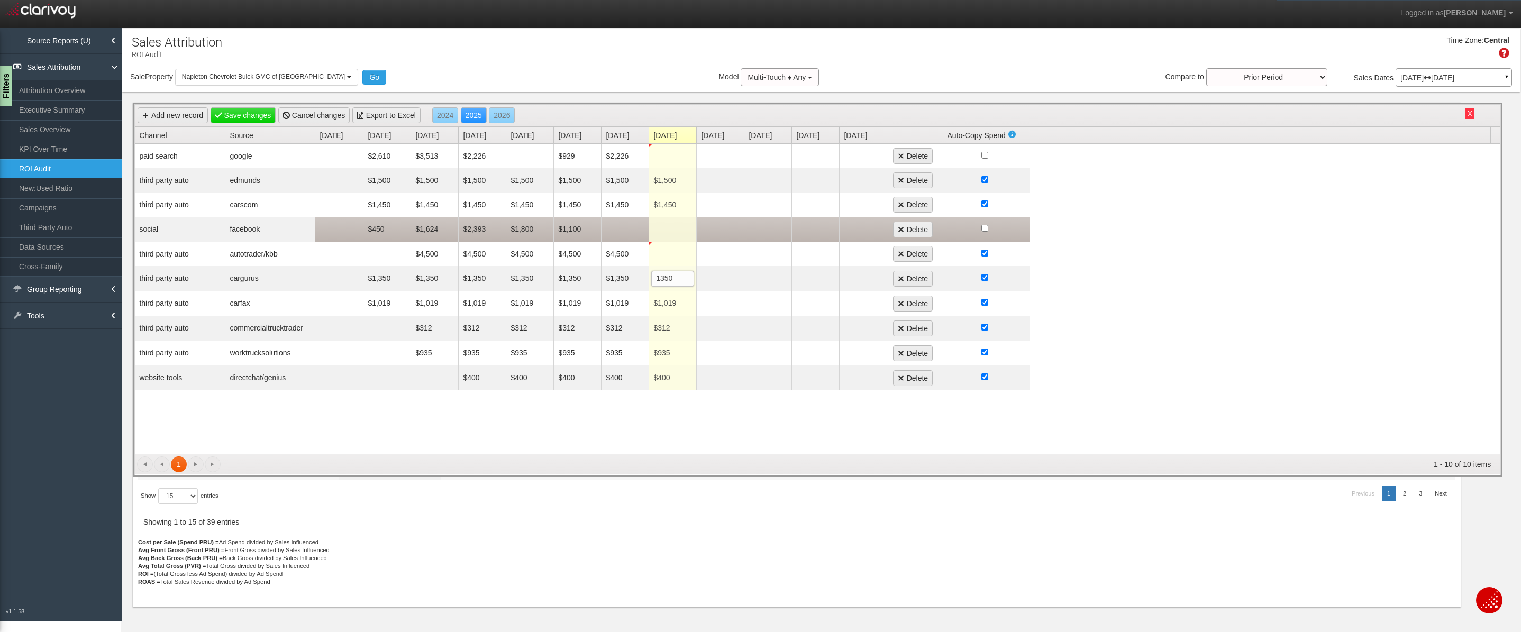
click at [674, 232] on td at bounding box center [673, 229] width 48 height 25
click at [618, 233] on td at bounding box center [625, 229] width 48 height 24
type input "1400"
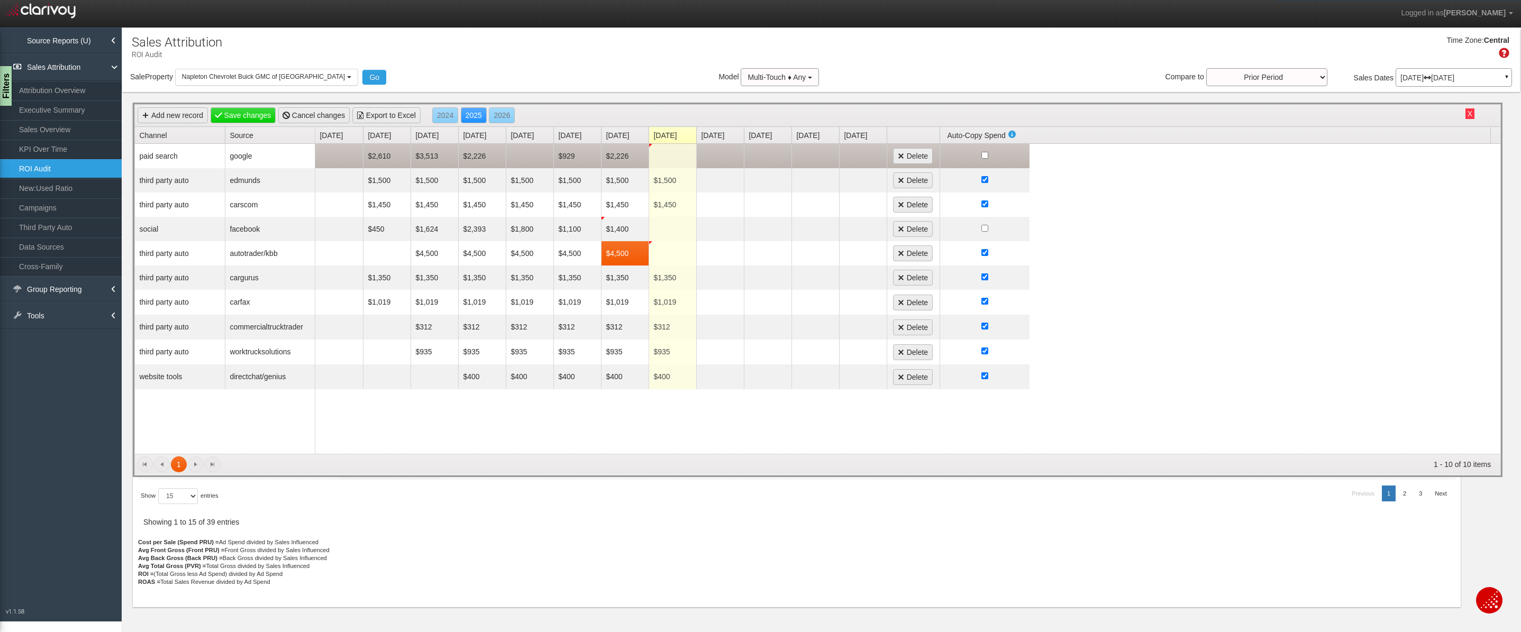
click at [623, 155] on td "$2,226" at bounding box center [625, 156] width 48 height 24
type input "4957"
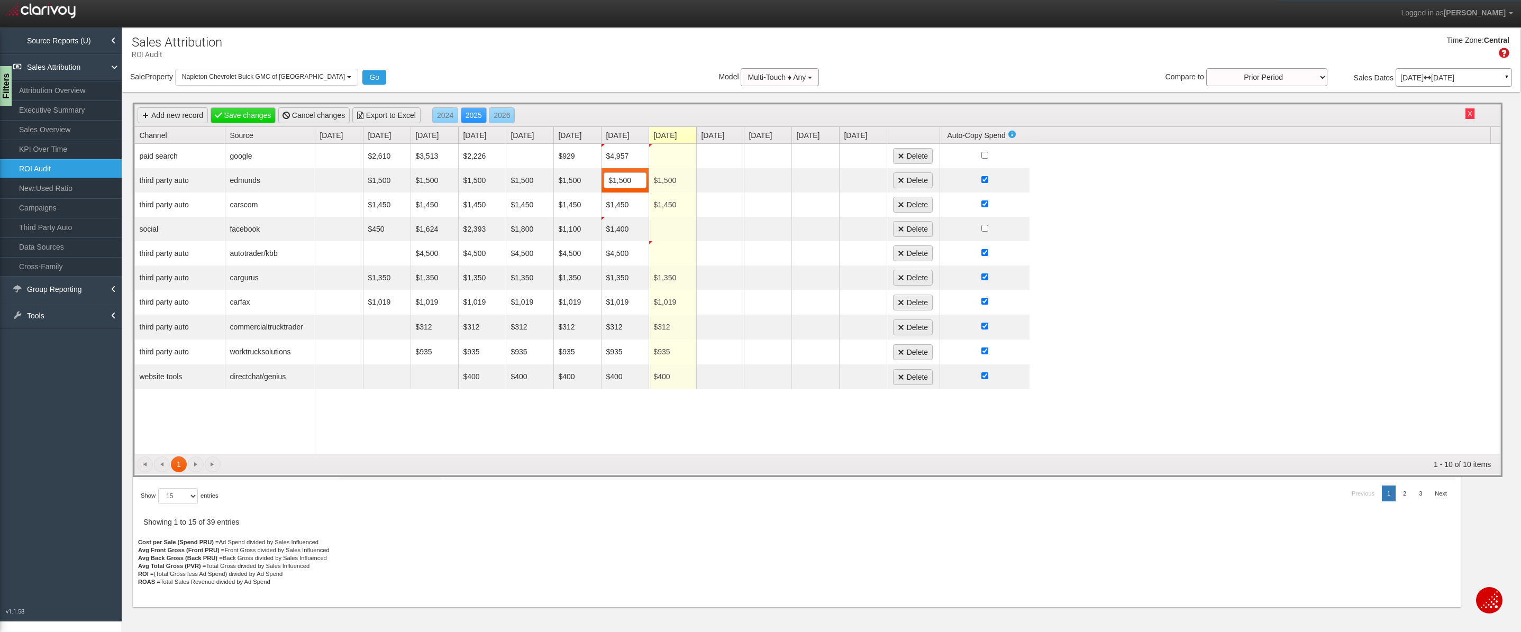
click at [673, 416] on div "$2,610 $3,513 $2,226 $929 $4,957 Delete $1,500 $1,500 $1,500 $1,500 $1,500 $1,5…" at bounding box center [908, 299] width 1186 height 310
click at [250, 112] on link "Save changes" at bounding box center [244, 115] width 66 height 16
click at [288, 75] on span "Napleton Chevrolet Buick GMC of Beaver Dam" at bounding box center [263, 76] width 163 height 7
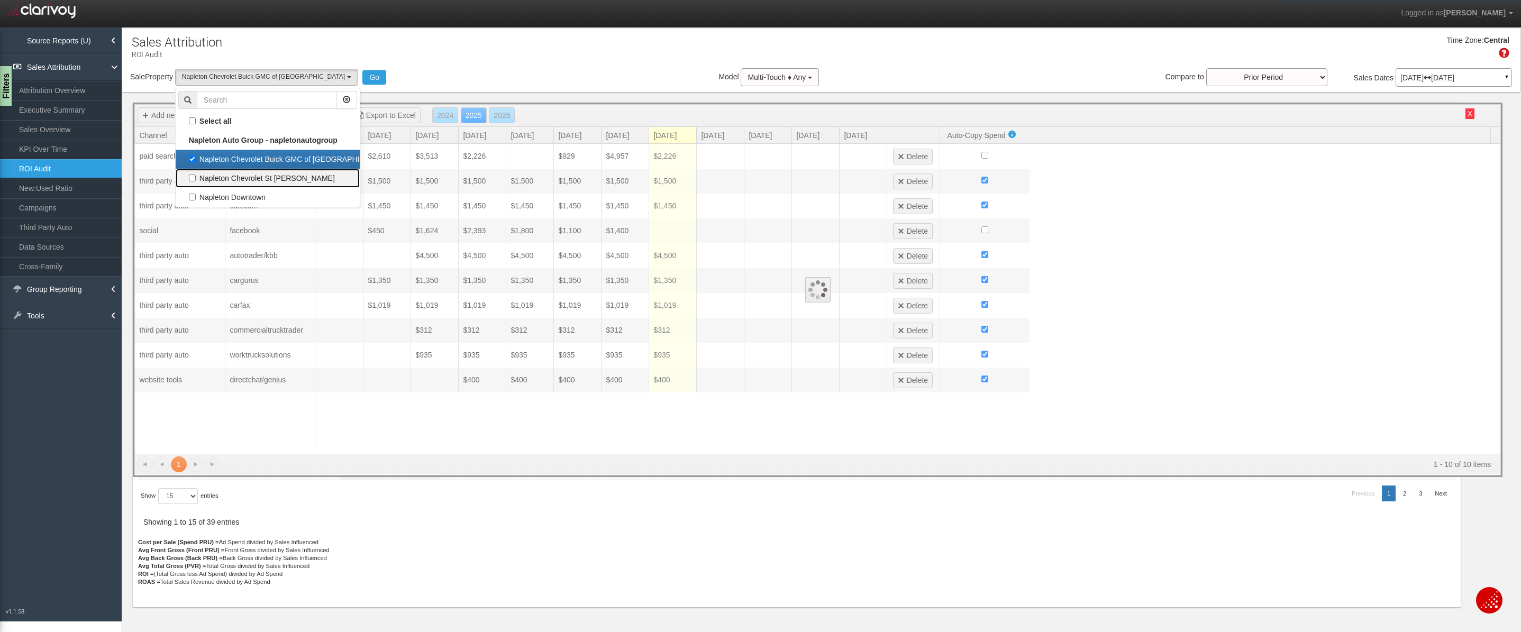
click at [255, 180] on label "Napleton Chevrolet St Charles" at bounding box center [267, 178] width 179 height 14
click at [196, 180] on input "Napleton Chevrolet St Charles" at bounding box center [192, 178] width 7 height 7
checkbox input "true"
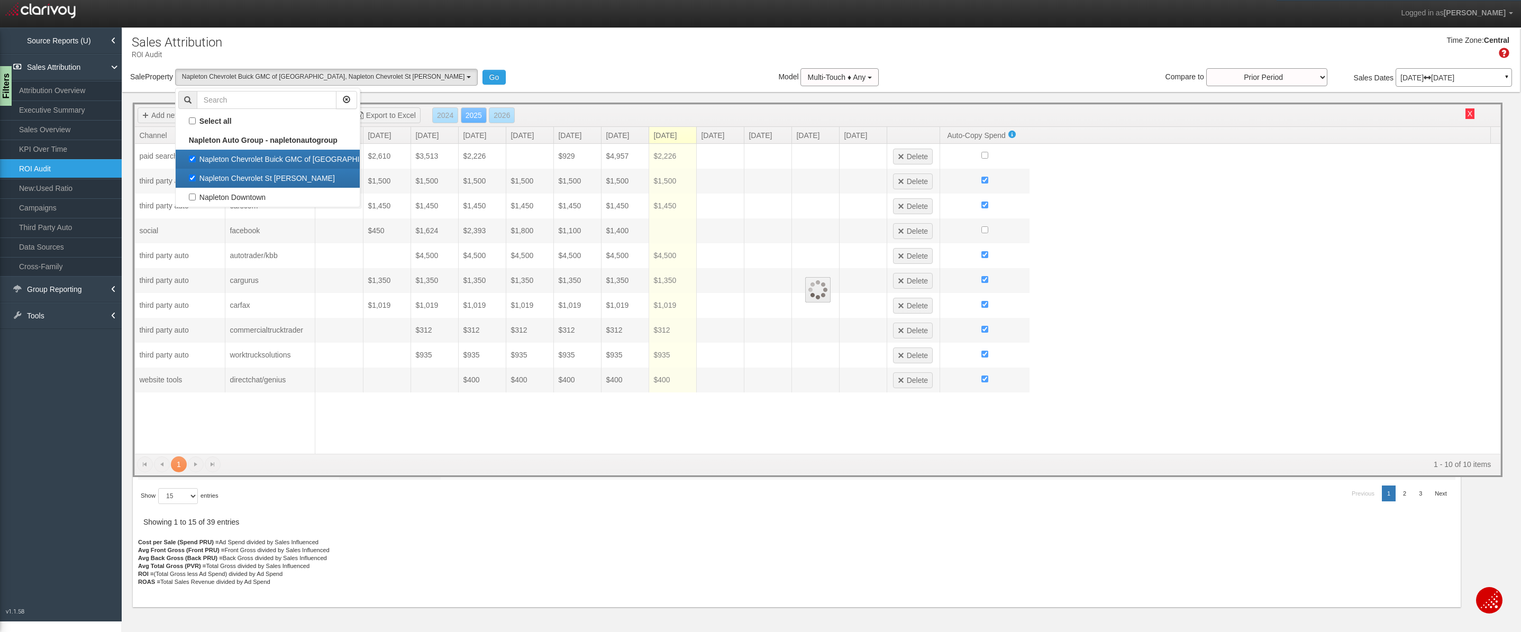
click at [222, 159] on label "Napleton Chevrolet Buick GMC of Beaver Dam" at bounding box center [267, 159] width 179 height 14
click at [196, 159] on input "Napleton Chevrolet Buick GMC of Beaver Dam" at bounding box center [192, 159] width 7 height 7
checkbox input "false"
select select "object:1554"
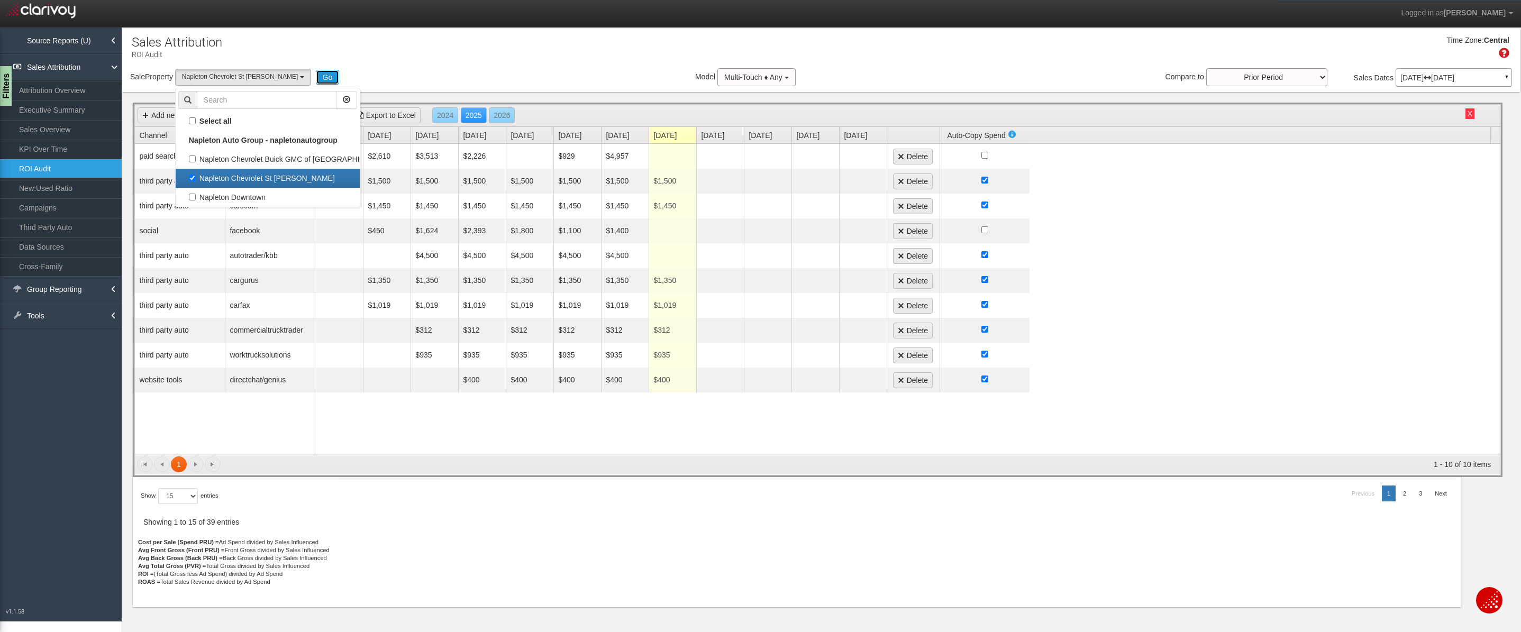
click at [316, 77] on button "Go" at bounding box center [328, 77] width 24 height 15
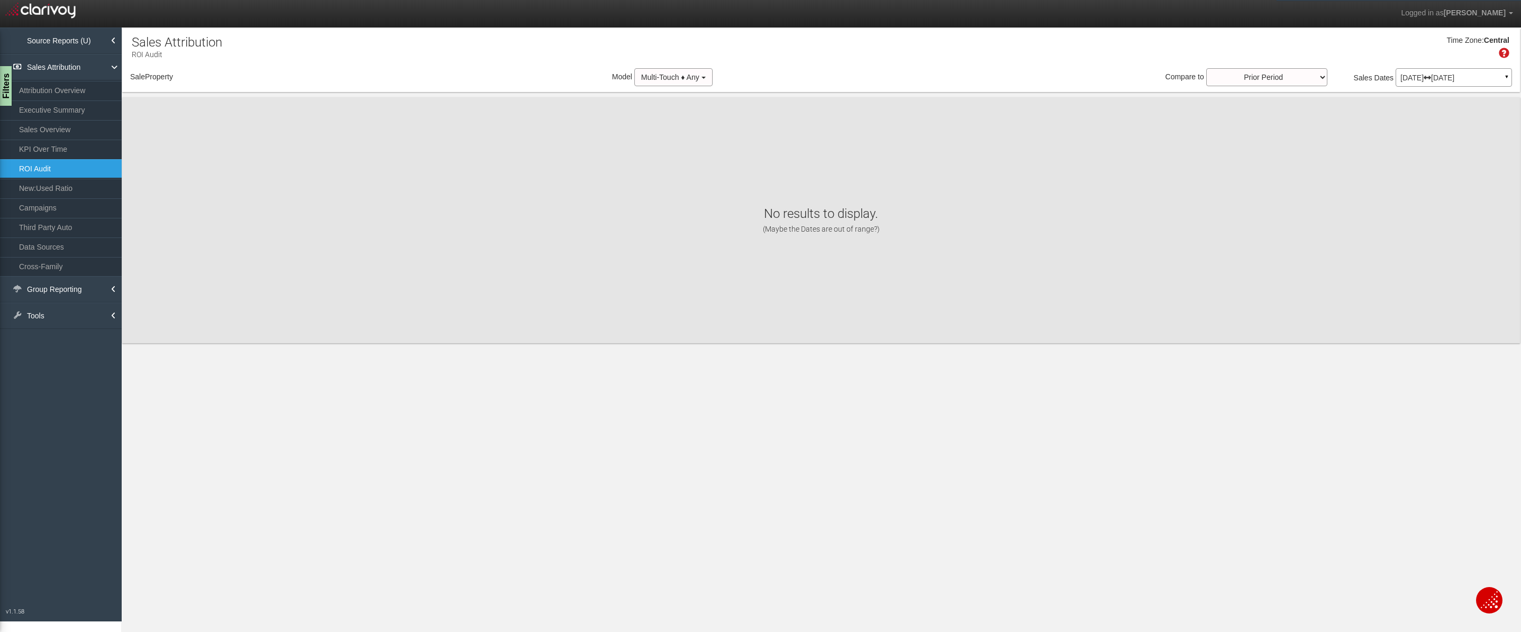
select select "object:1613"
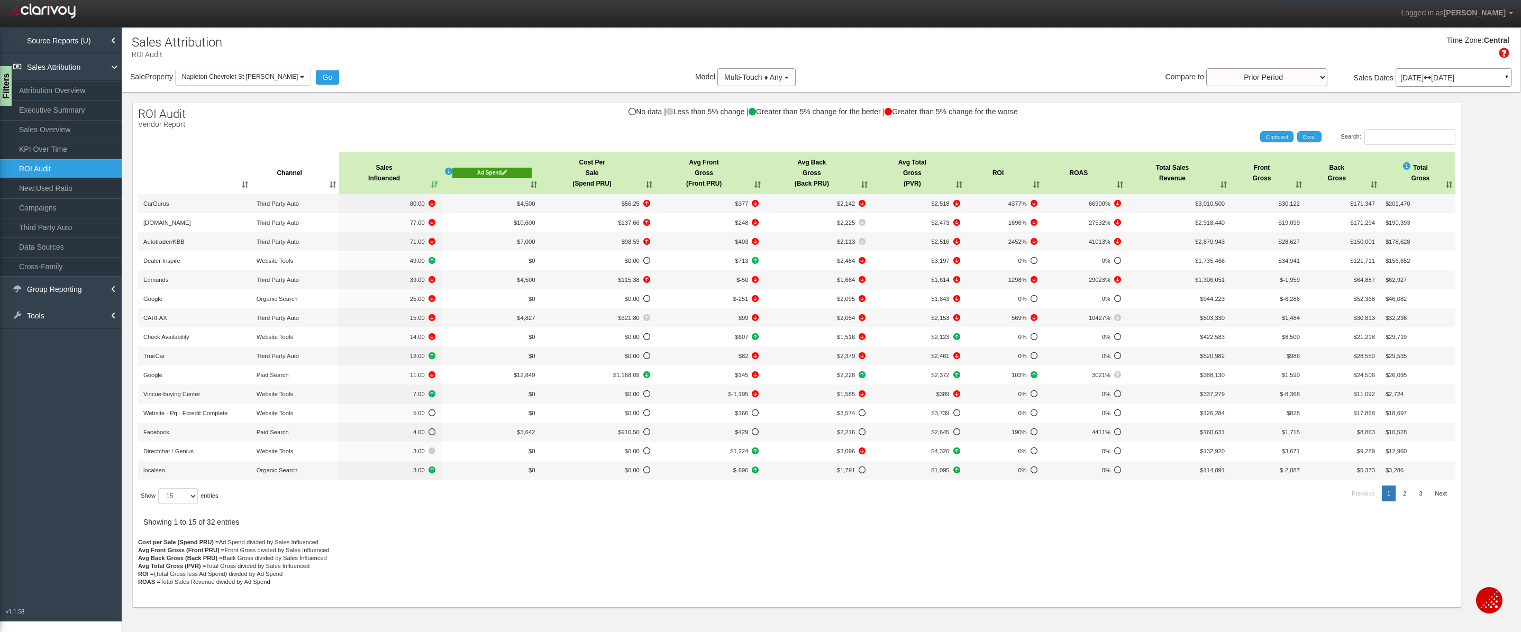
click at [508, 168] on div "Ad Spend" at bounding box center [492, 173] width 80 height 11
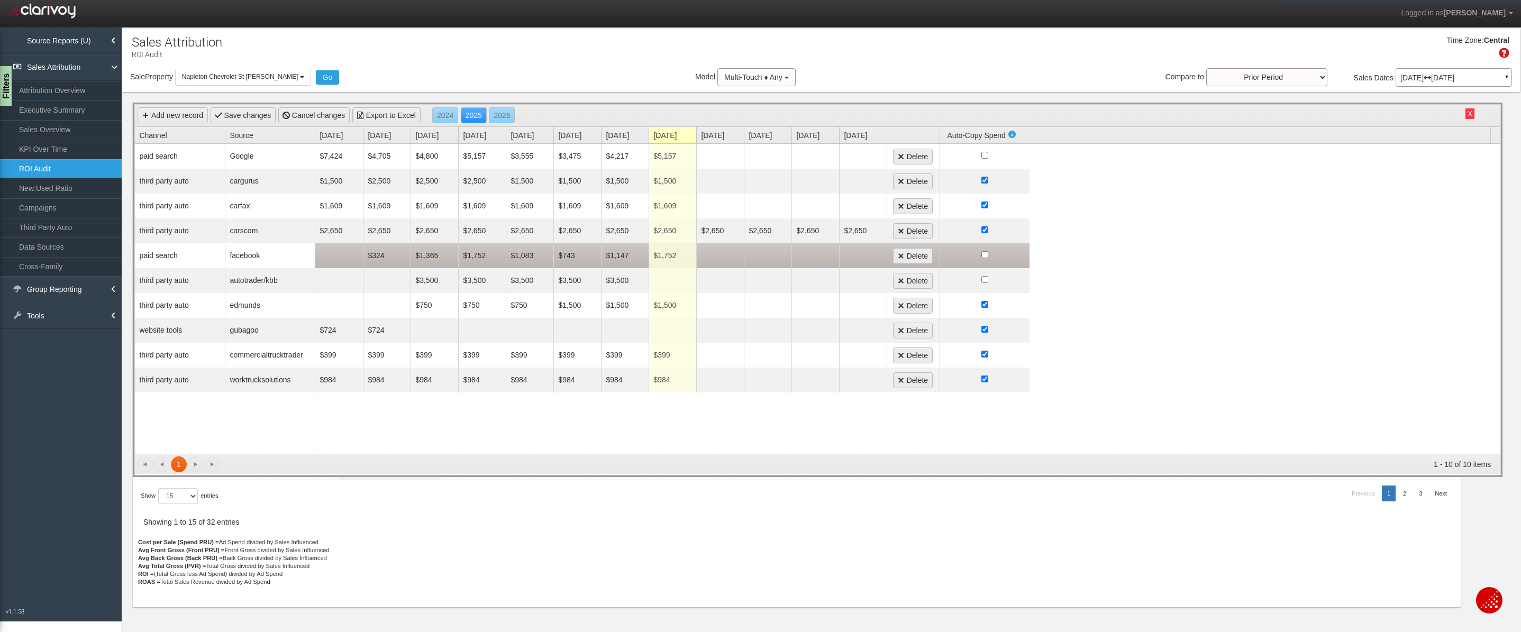
click at [673, 255] on td "$1,752" at bounding box center [673, 255] width 48 height 25
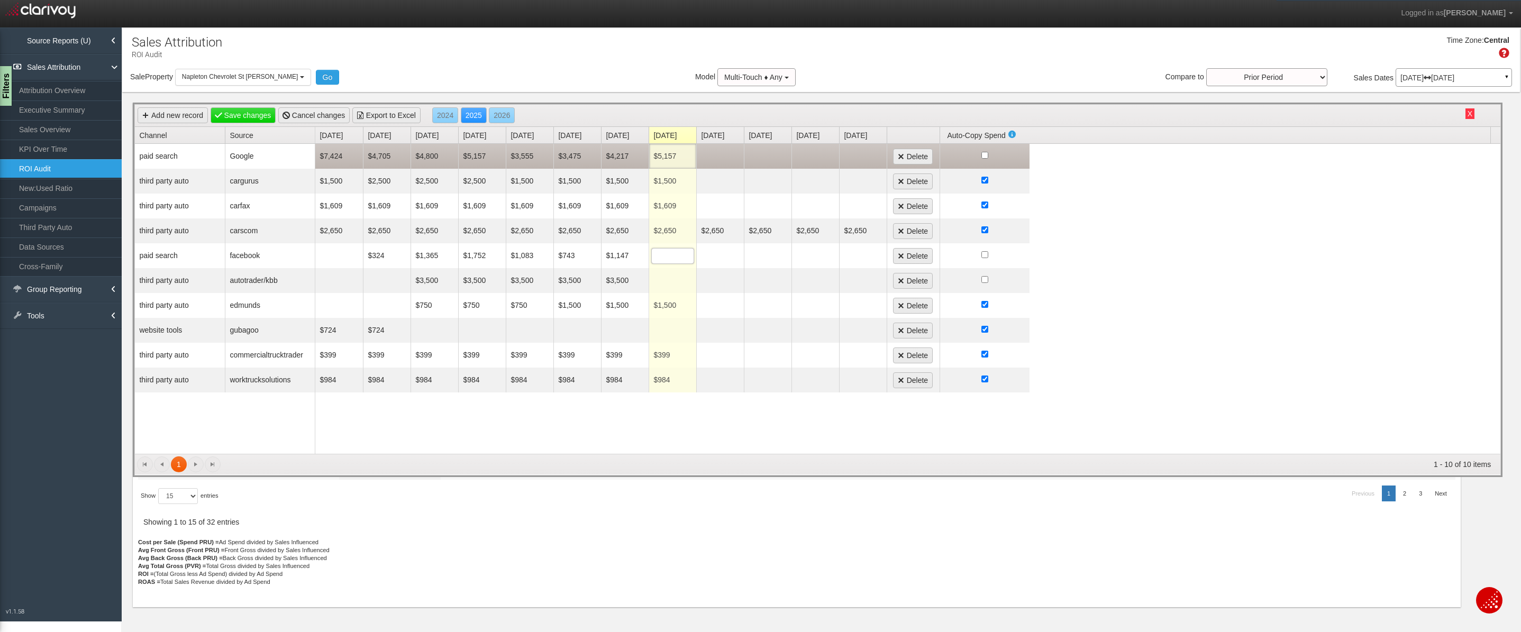
click at [679, 158] on td "$5,157" at bounding box center [673, 156] width 48 height 25
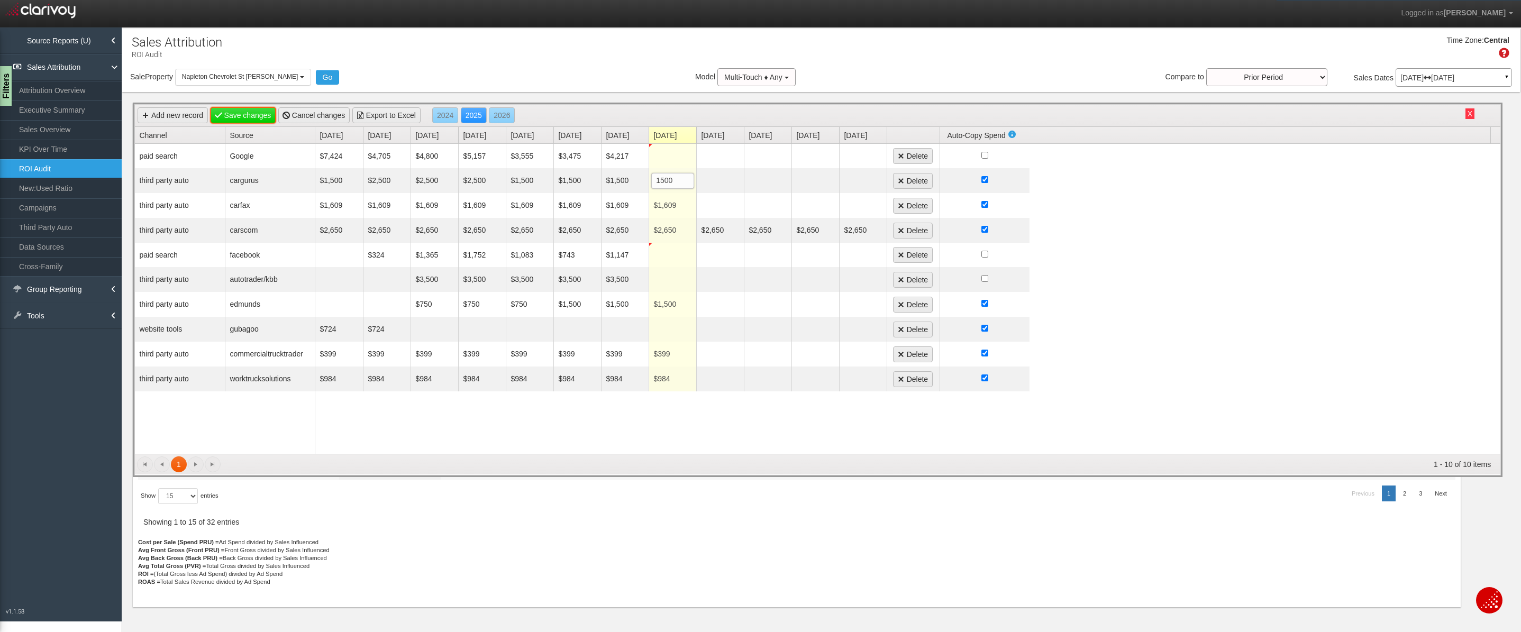
click at [234, 113] on link "Save changes" at bounding box center [244, 115] width 66 height 16
click at [258, 77] on span "Napleton Chevrolet St Charles" at bounding box center [240, 76] width 116 height 7
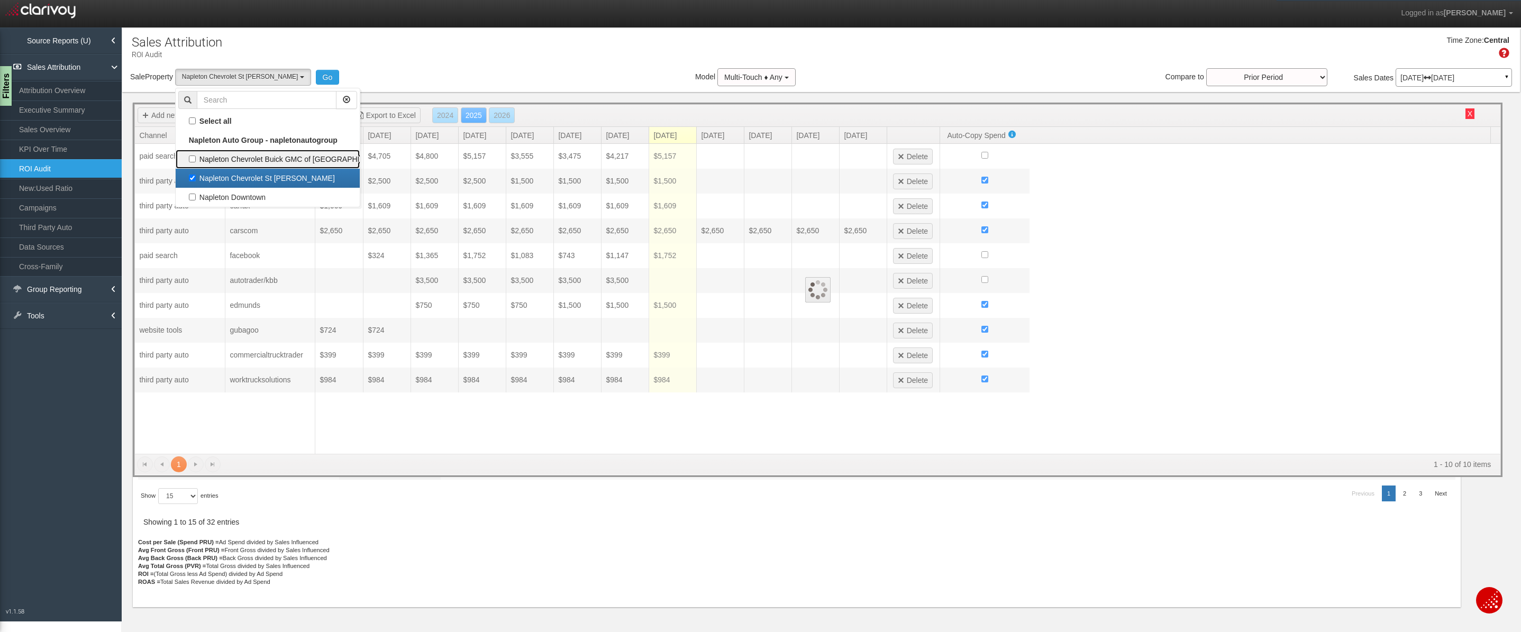
click at [252, 153] on label "Napleton Chevrolet Buick GMC of Beaver Dam" at bounding box center [267, 159] width 179 height 14
click at [196, 156] on input "Napleton Chevrolet Buick GMC of Beaver Dam" at bounding box center [192, 159] width 7 height 7
checkbox input "true"
select select "object:1612"
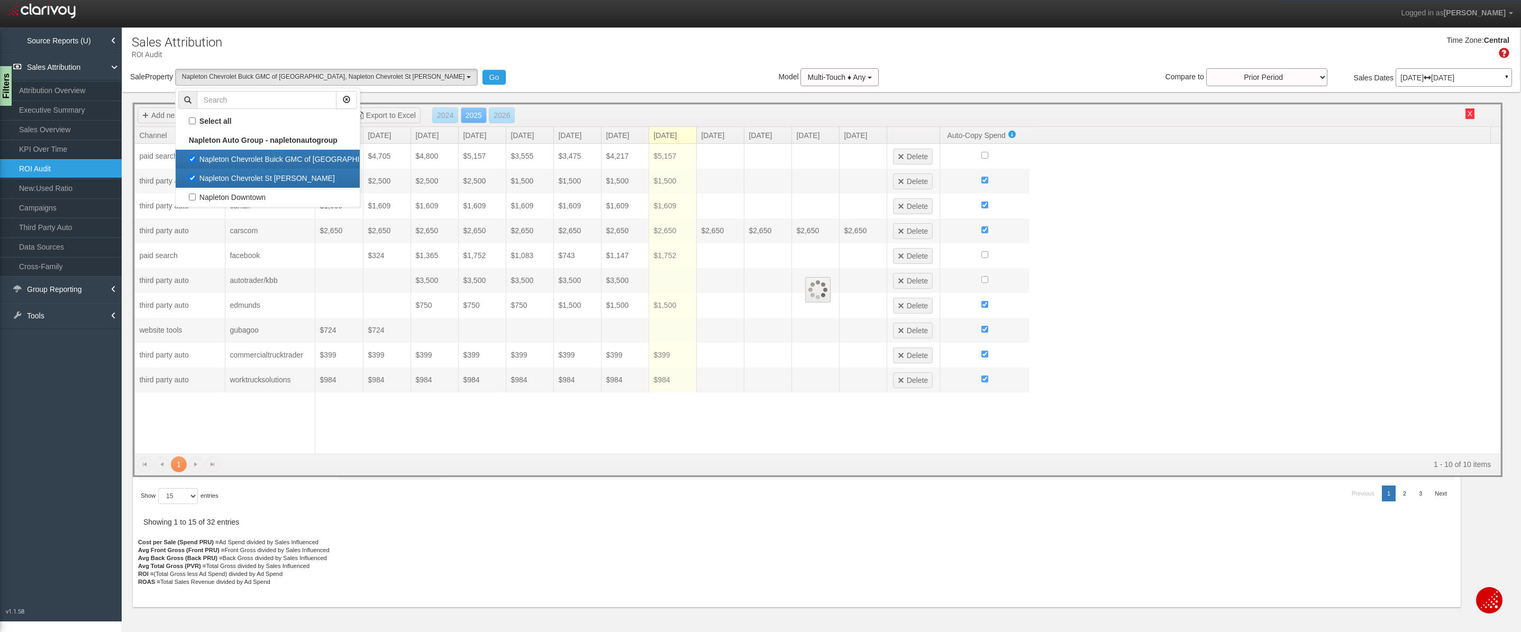
scroll to position [19, 0]
click at [247, 176] on label "Napleton Chevrolet St Charles" at bounding box center [267, 178] width 179 height 14
click at [196, 176] on input "Napleton Chevrolet St Charles" at bounding box center [192, 178] width 7 height 7
checkbox input "false"
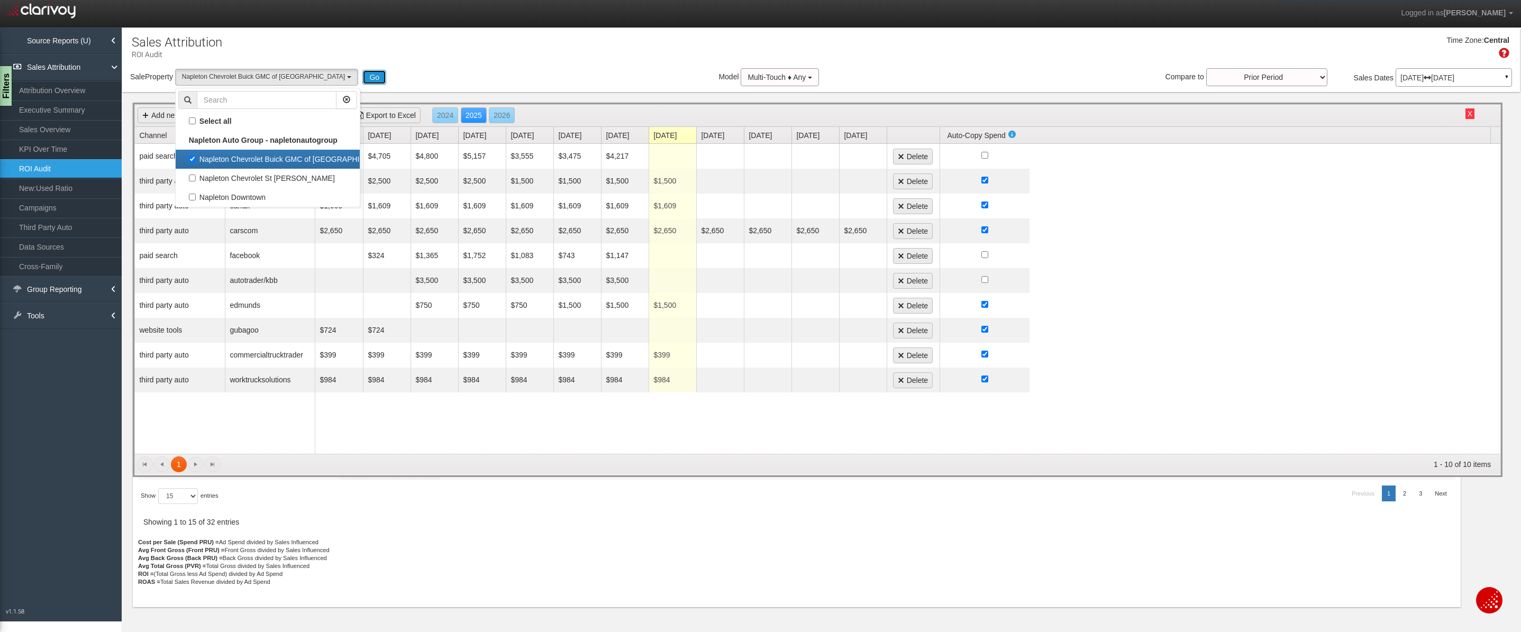
click at [362, 76] on button "Go" at bounding box center [374, 77] width 24 height 15
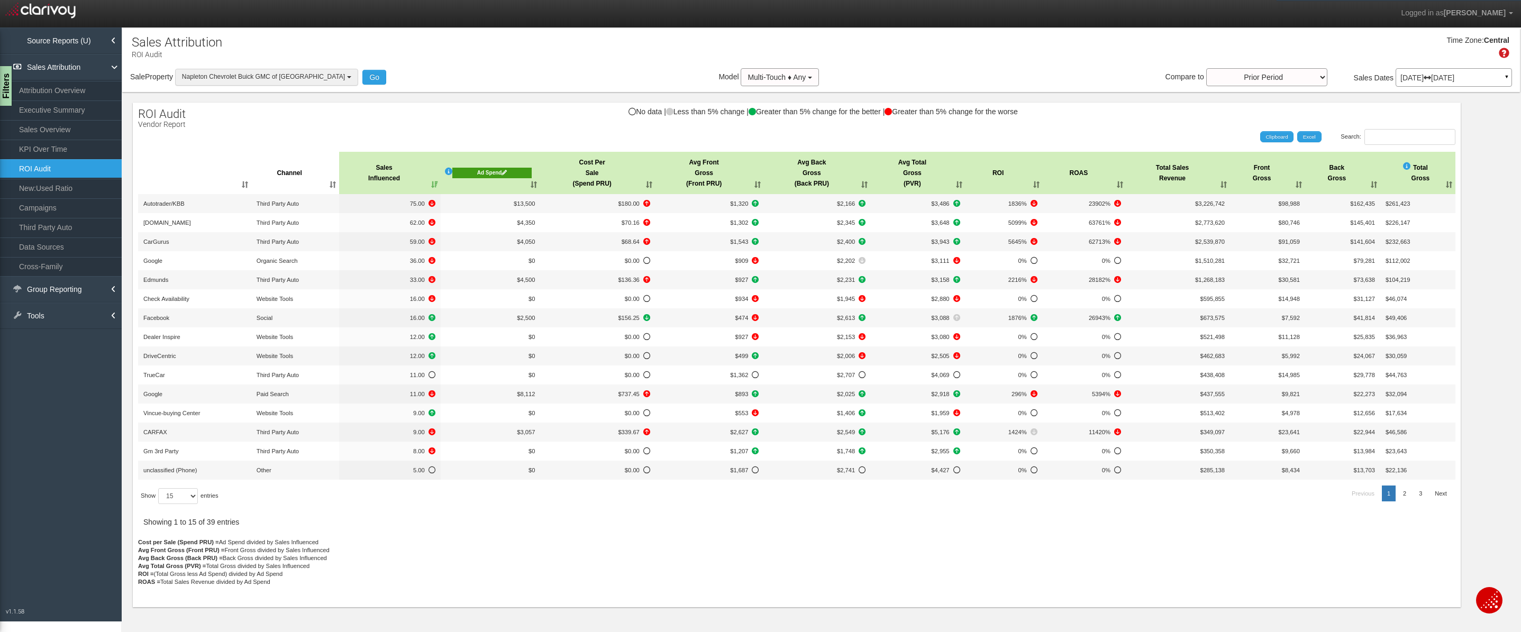
click at [316, 78] on button "Napleton Chevrolet Buick GMC of Beaver Dam" at bounding box center [266, 77] width 183 height 16
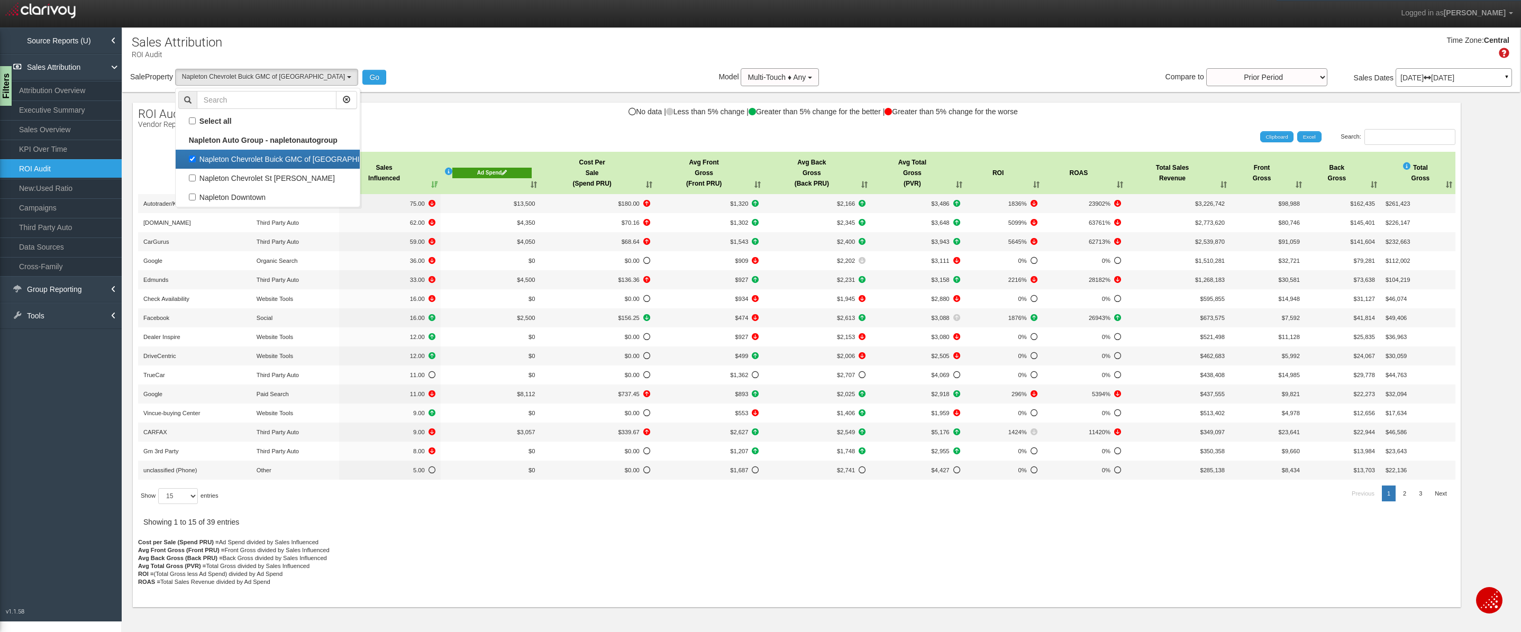
click at [251, 161] on label "Napleton Chevrolet Buick GMC of Beaver Dam" at bounding box center [267, 159] width 179 height 14
click at [196, 161] on input "Napleton Chevrolet Buick GMC of Beaver Dam" at bounding box center [192, 159] width 7 height 7
checkbox input "false"
select select
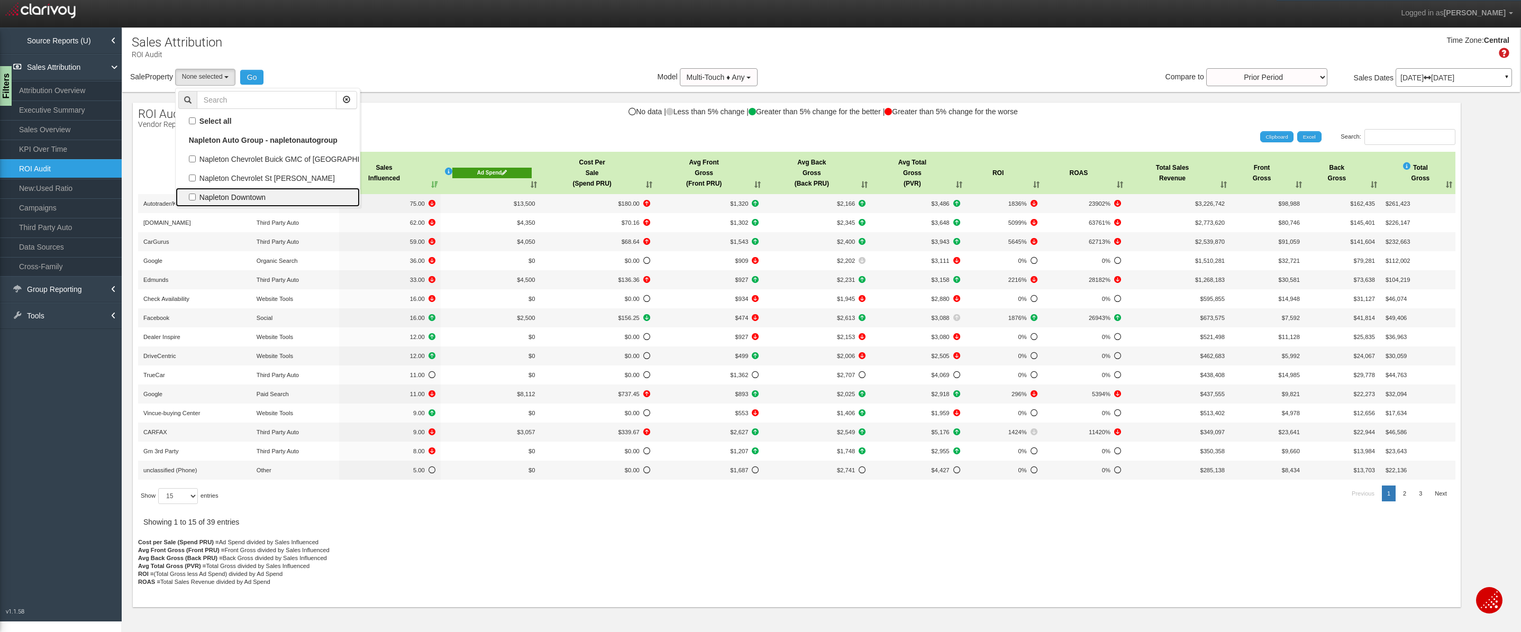
click at [241, 196] on label "Napleton Downtown" at bounding box center [267, 197] width 179 height 14
click at [196, 196] on input "Napleton Downtown" at bounding box center [192, 197] width 7 height 7
checkbox input "true"
select select "object:1673"
click at [271, 80] on button "Go" at bounding box center [268, 77] width 24 height 15
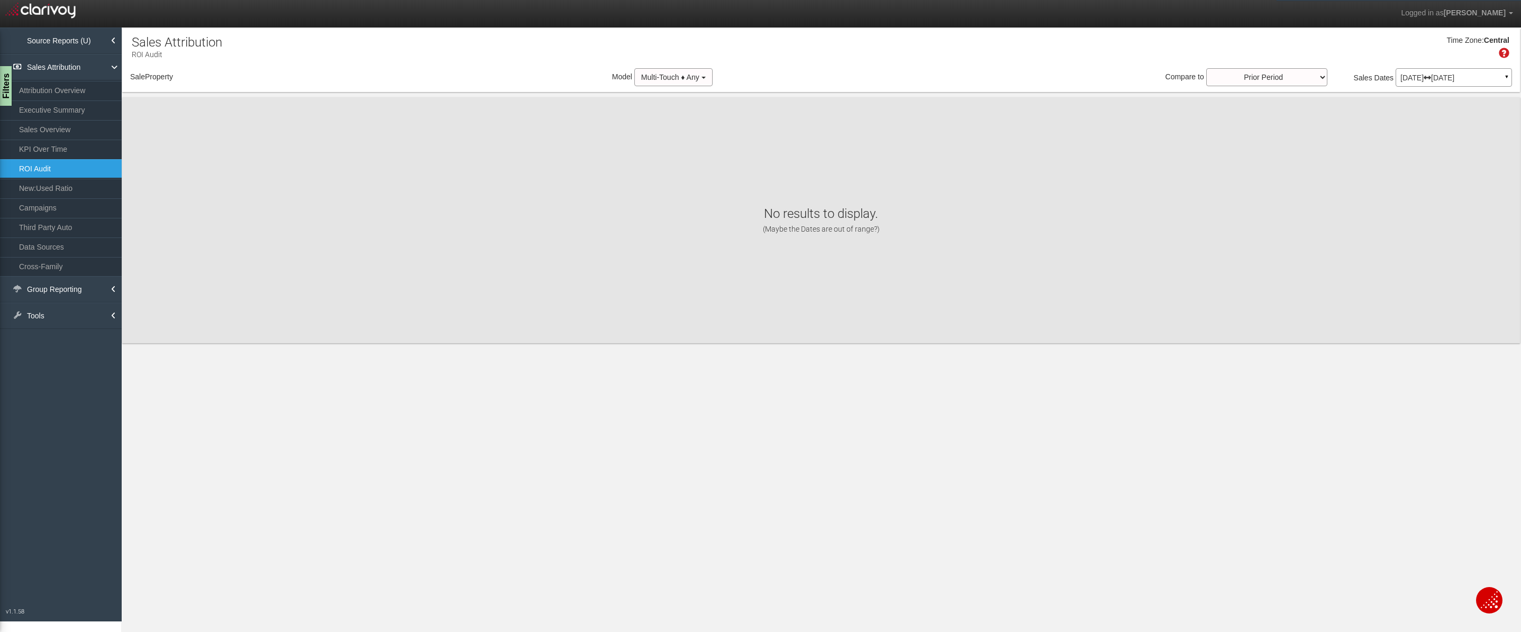
select select "object:1732"
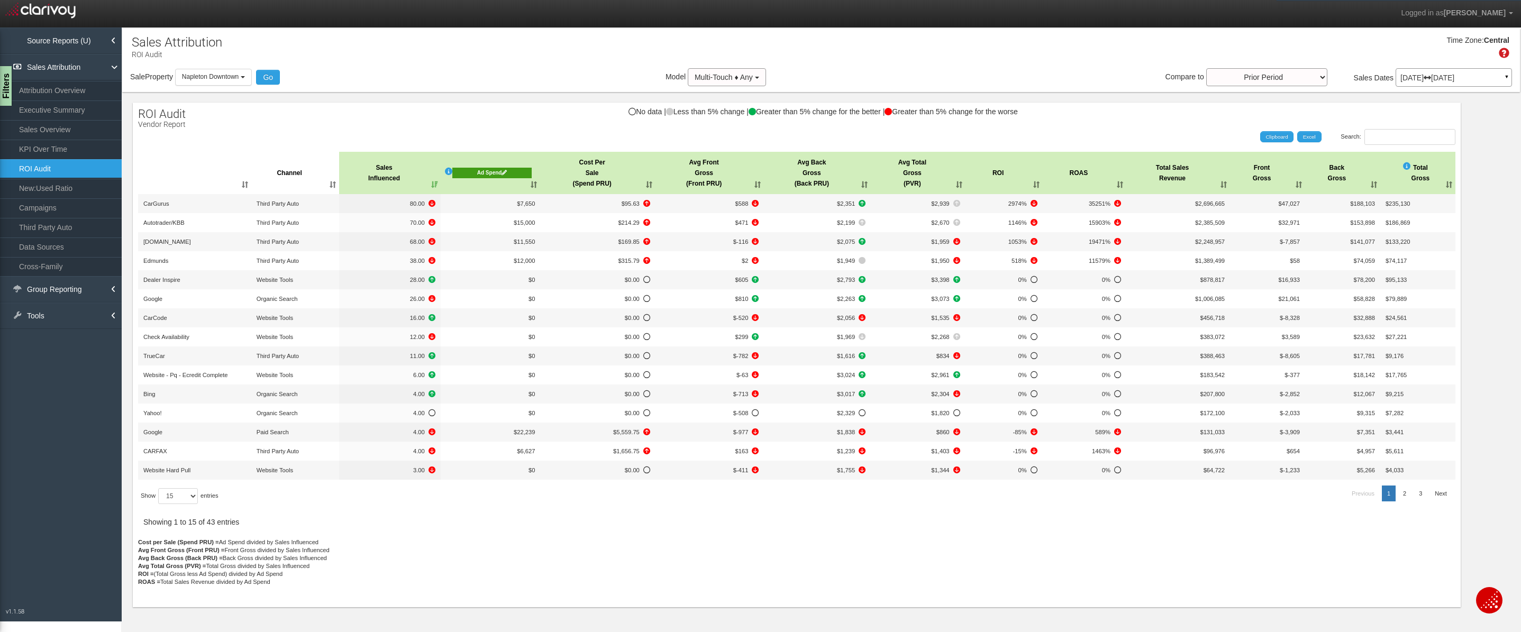
click at [490, 176] on div "Ad Spend" at bounding box center [492, 173] width 80 height 11
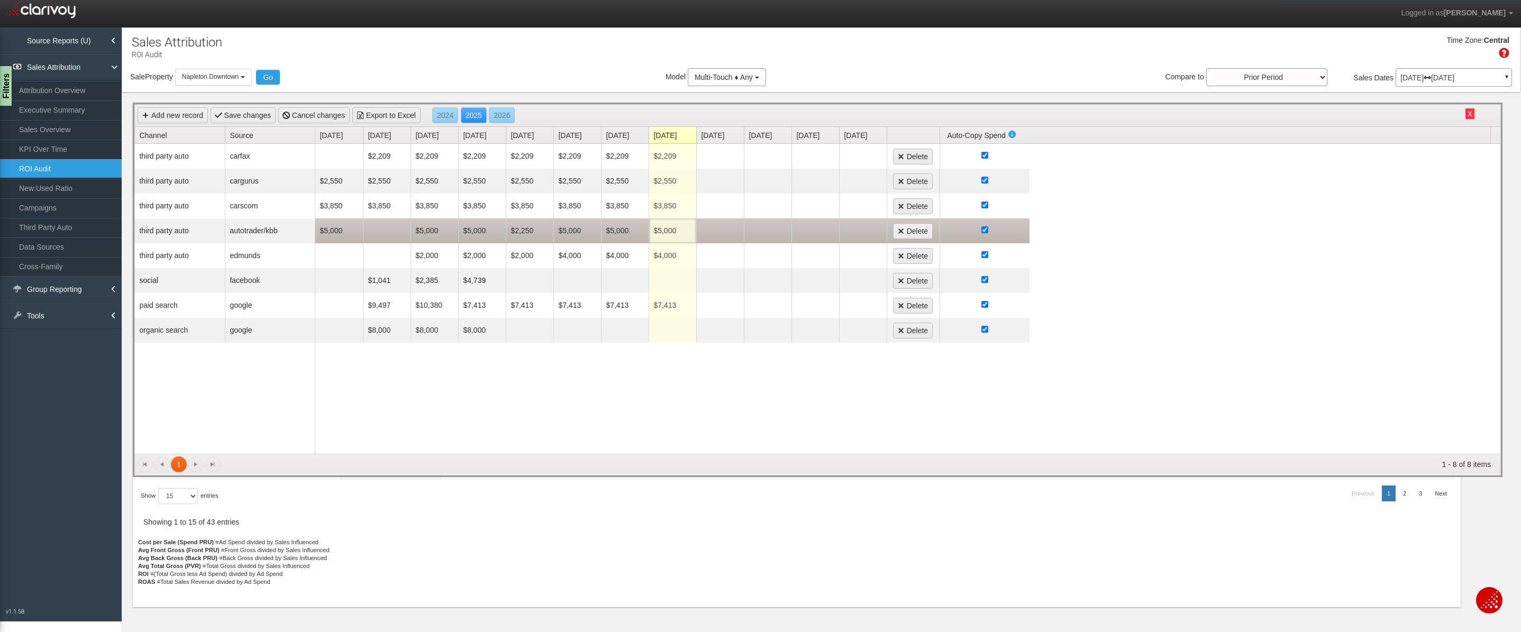
click at [675, 232] on td "$5,000" at bounding box center [673, 231] width 48 height 25
type input "0"
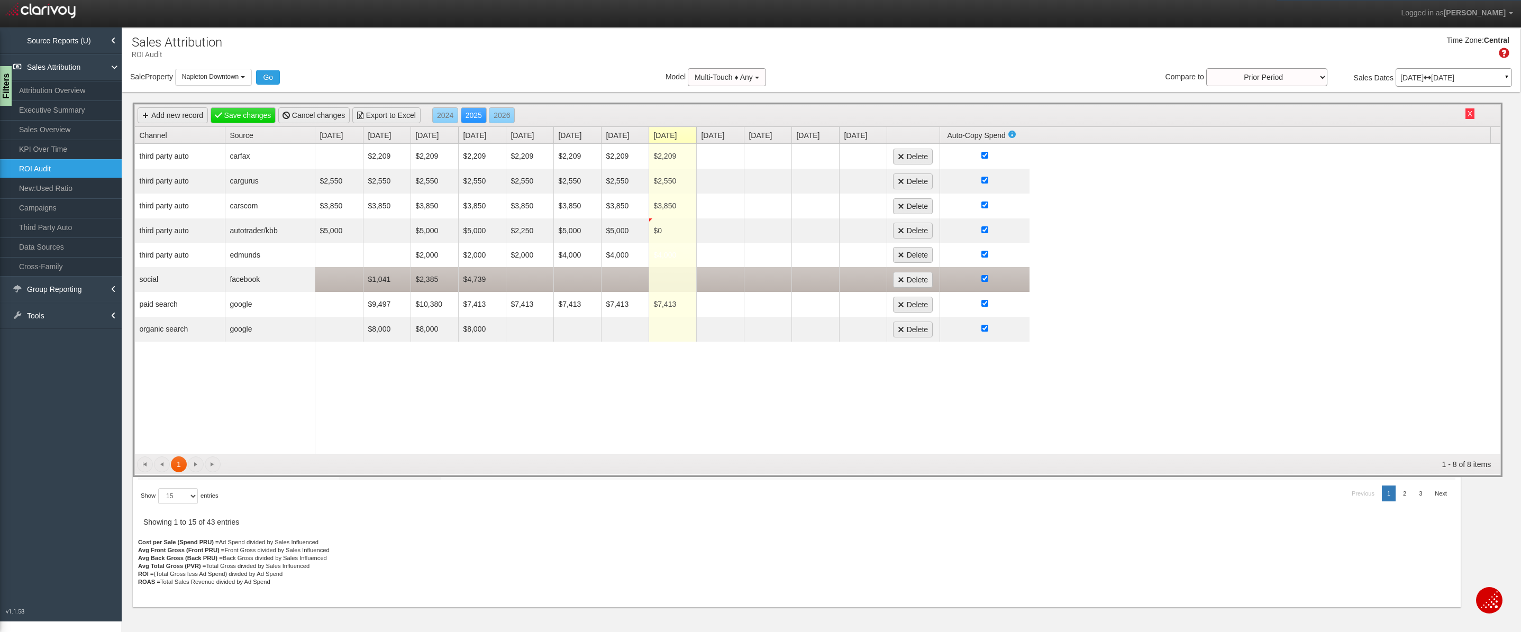
click at [628, 285] on td at bounding box center [625, 279] width 48 height 25
type input "2487"
click at [584, 283] on td at bounding box center [578, 279] width 48 height 24
type input "422"
click at [623, 279] on td "$2,487" at bounding box center [625, 279] width 48 height 24
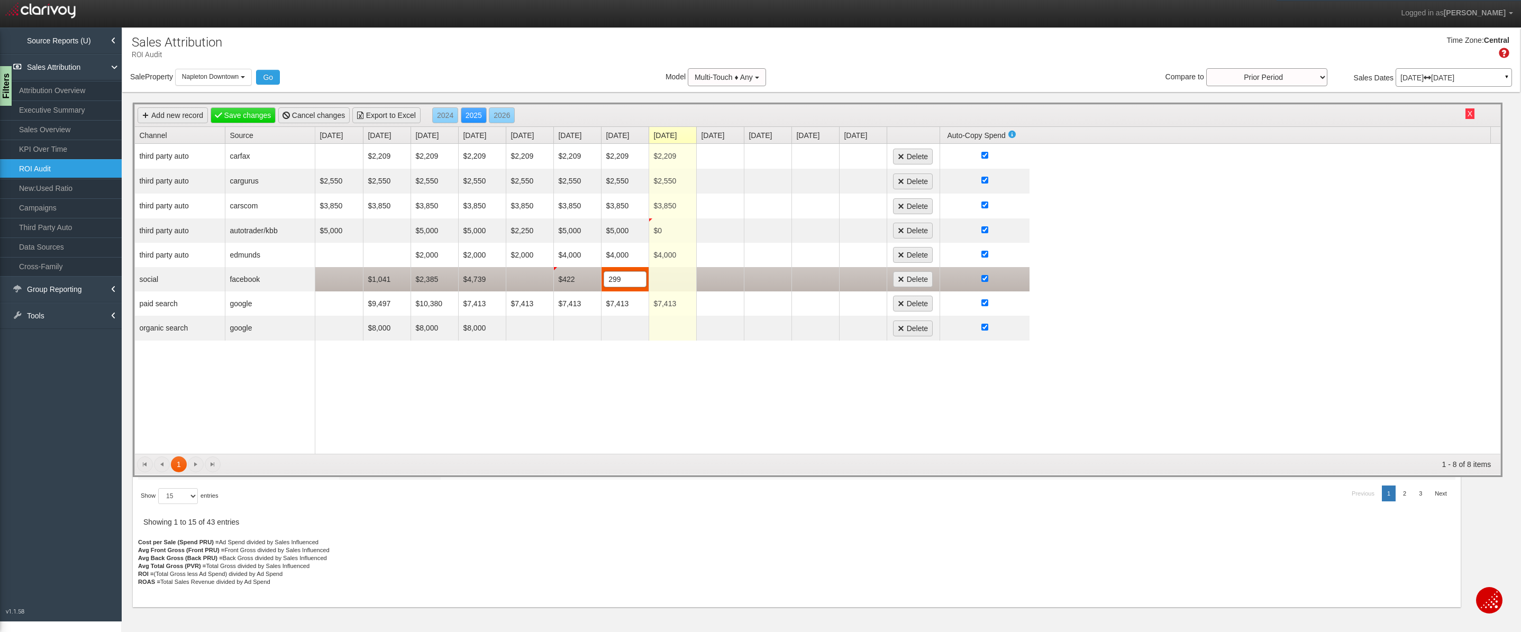
type input "2995"
click at [527, 284] on td at bounding box center [530, 279] width 48 height 24
type input "1620"
click at [477, 283] on td "$4,739" at bounding box center [482, 279] width 48 height 24
type input "4771"
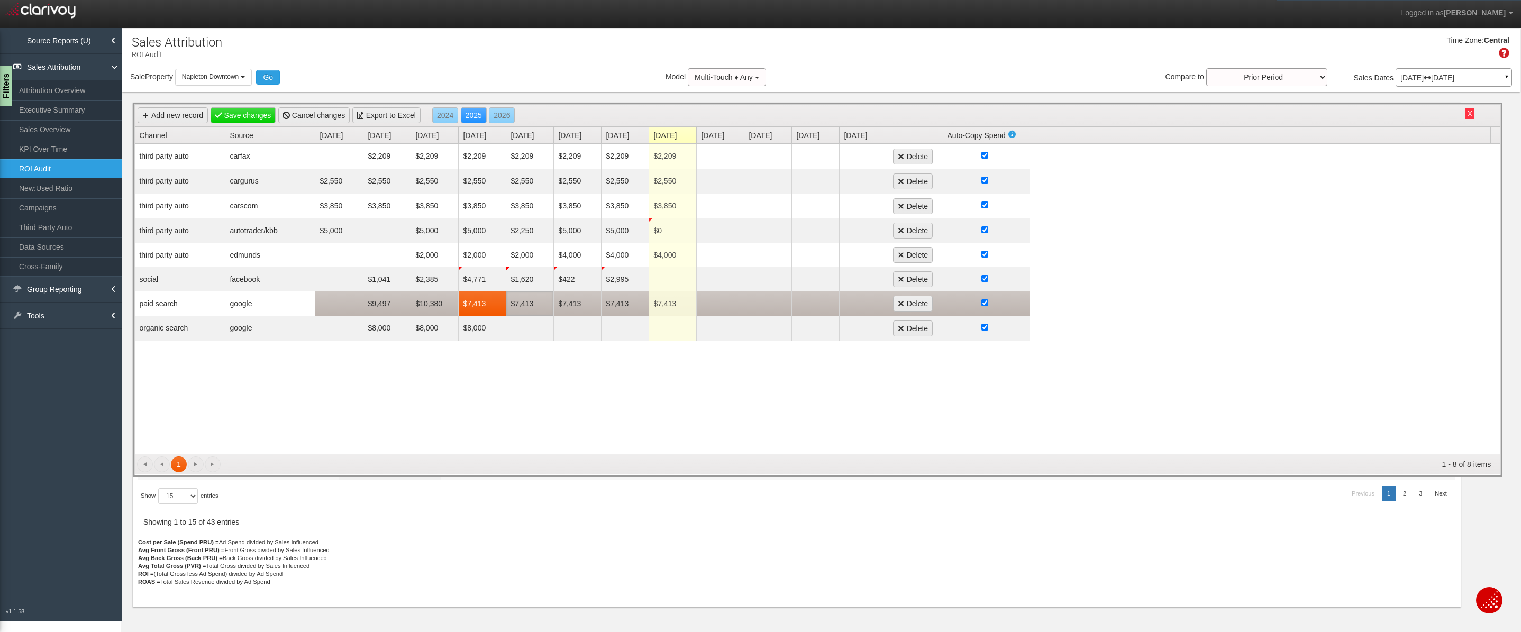
click at [531, 303] on td "$7,413" at bounding box center [530, 304] width 48 height 24
type input "8816"
click at [565, 304] on td "$7,413" at bounding box center [578, 304] width 48 height 24
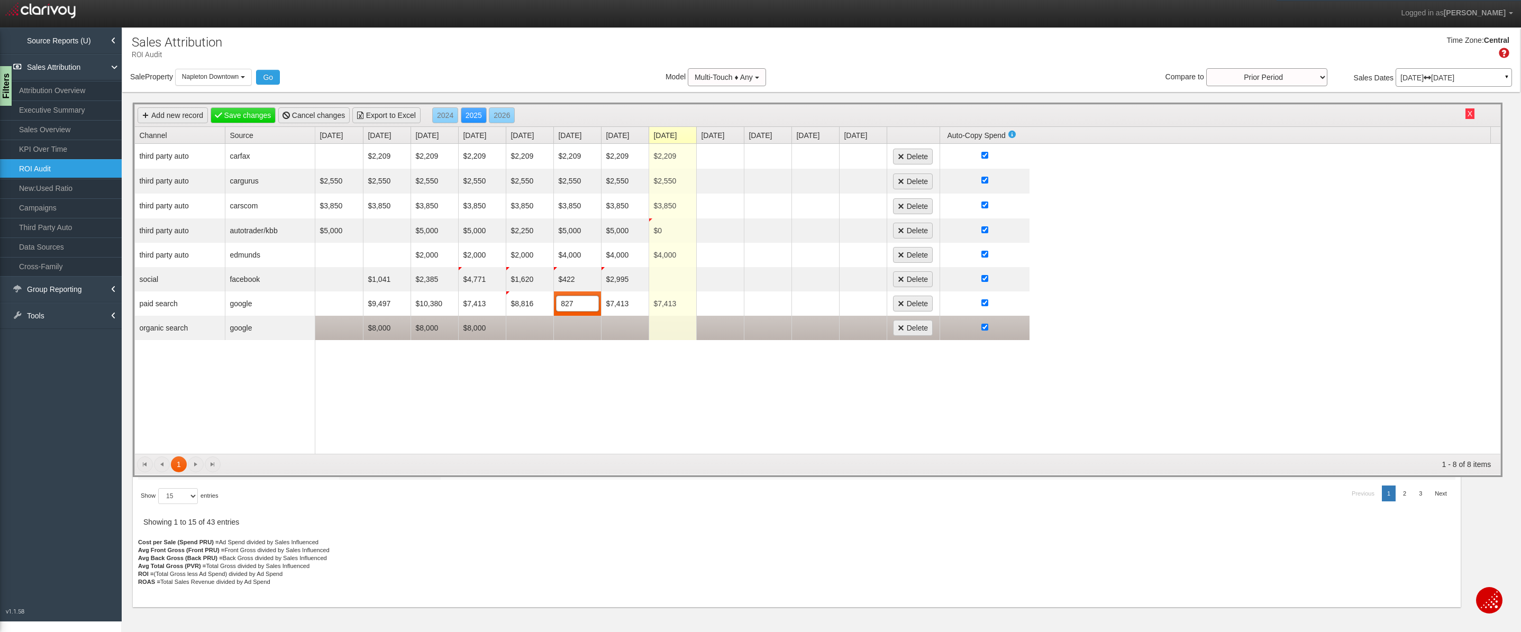
type input "8271"
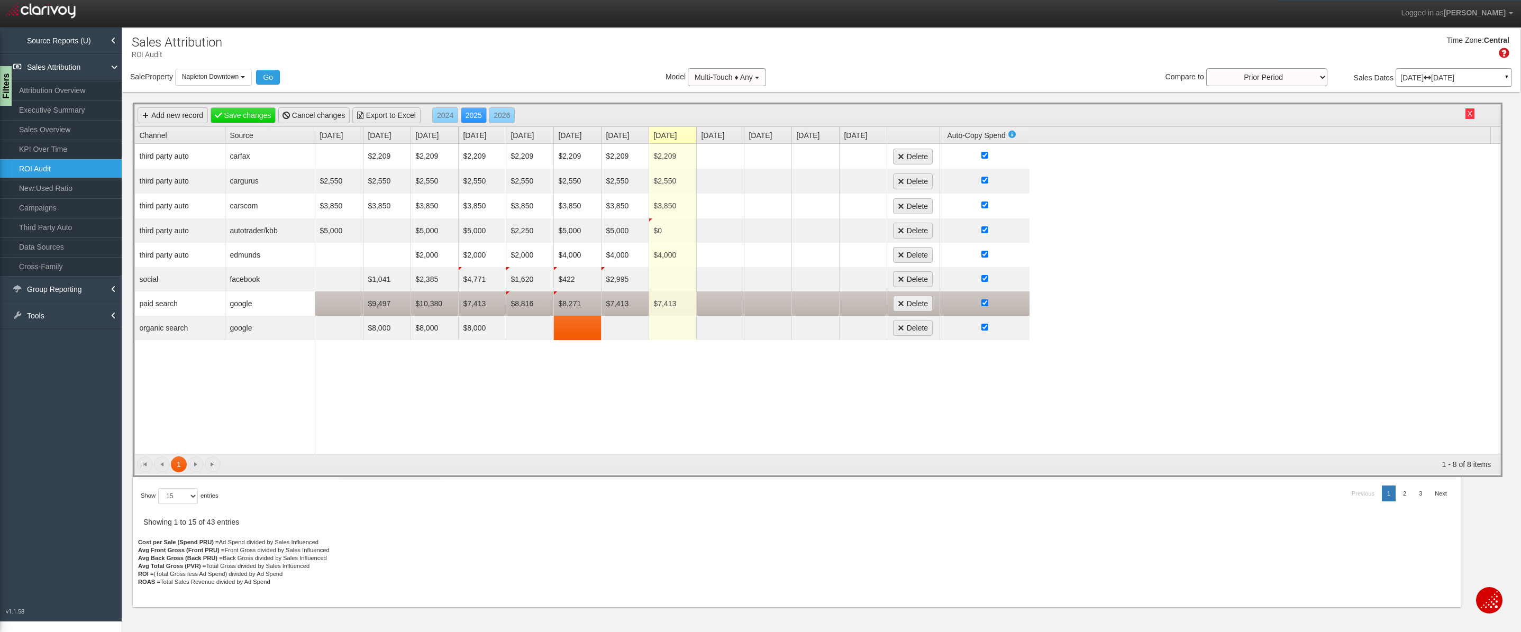
click at [625, 305] on td "$7,413" at bounding box center [625, 304] width 48 height 24
type input "6453"
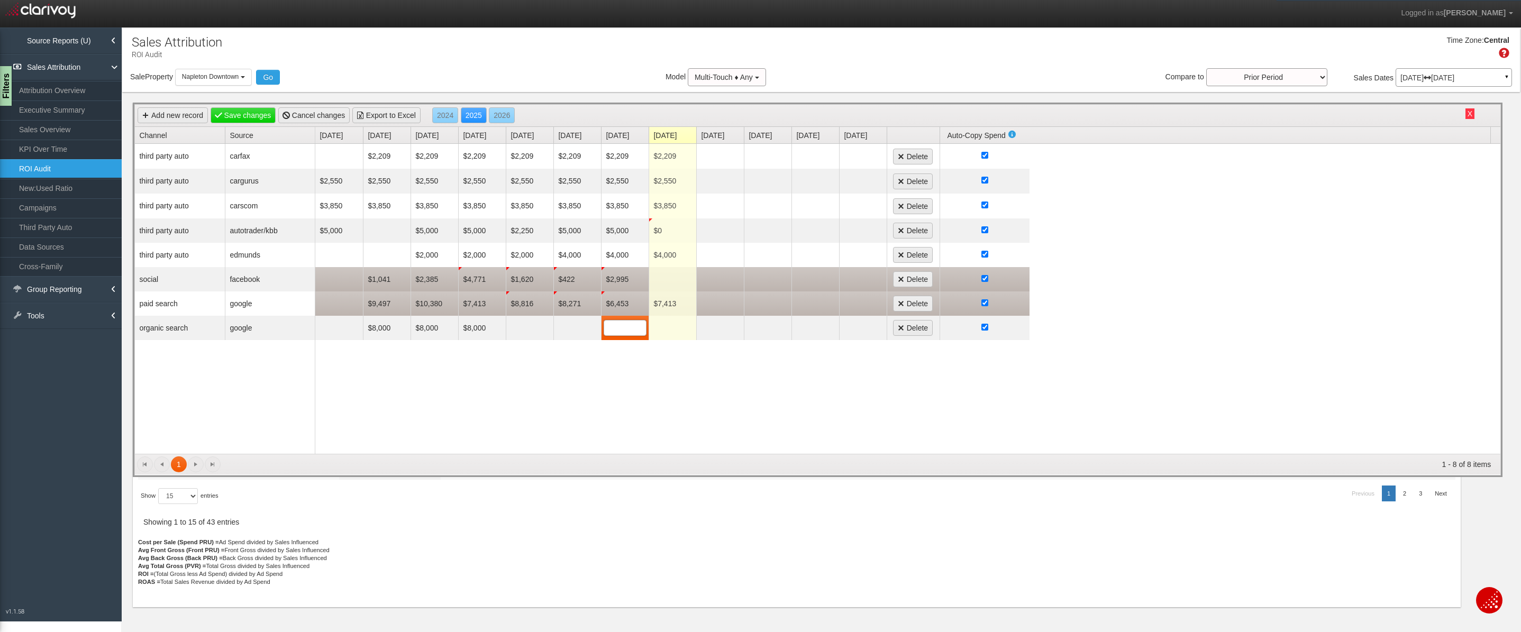
click at [990, 275] on div at bounding box center [985, 280] width 80 height 12
click at [985, 279] on input "checkbox" at bounding box center [985, 278] width 7 height 7
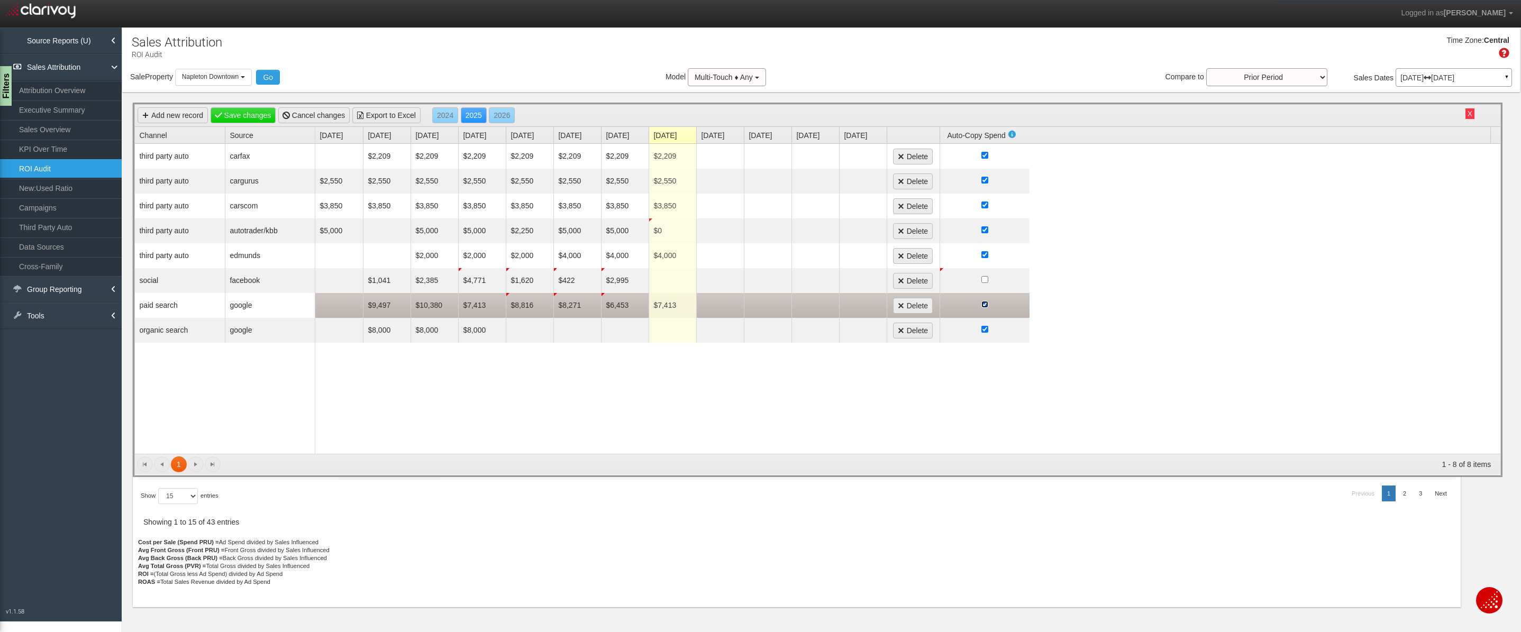
click at [987, 304] on input "checkbox" at bounding box center [985, 304] width 7 height 7
click at [664, 308] on td "$7,413" at bounding box center [673, 305] width 48 height 25
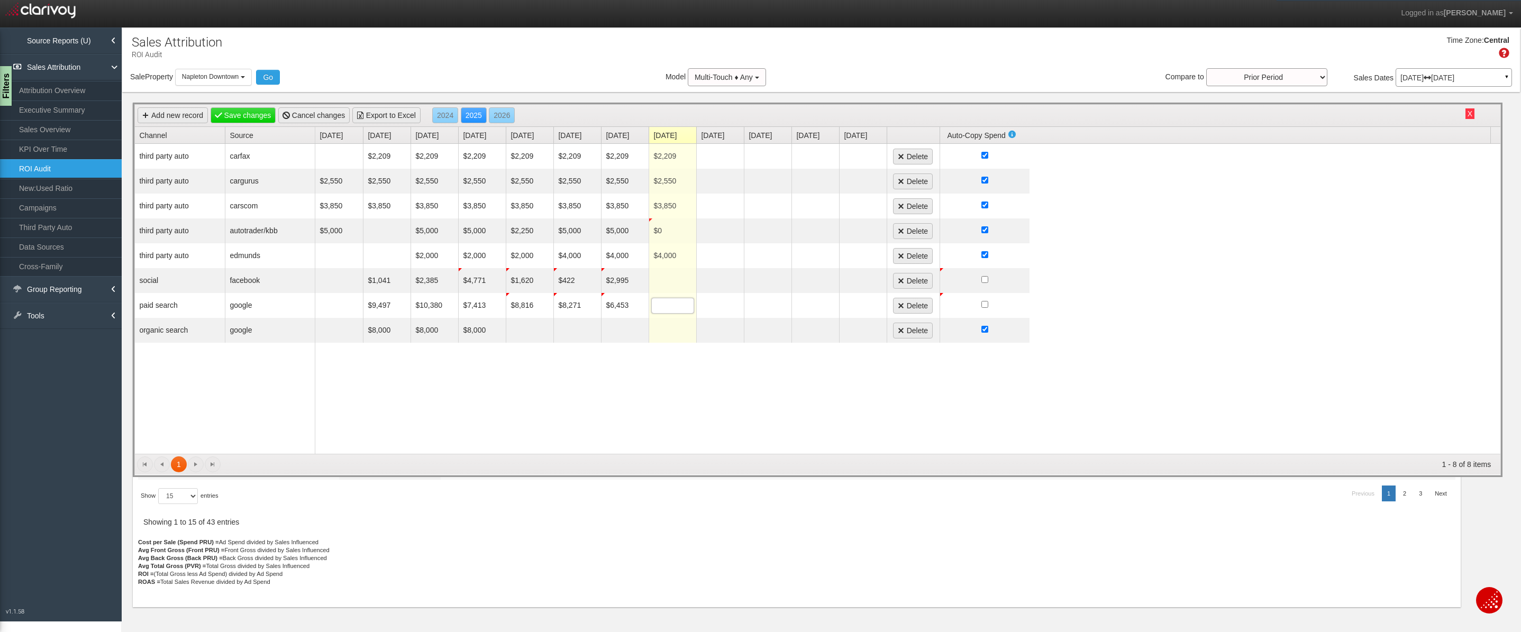
click at [652, 390] on div "$2,209 $2,209 $2,209 $2,209 $2,209 $2,209 $2,209 Delete $2,550 $2,550 $2,550 $2…" at bounding box center [908, 299] width 1186 height 310
click at [243, 107] on link "Save changes" at bounding box center [244, 115] width 66 height 16
click at [274, 72] on button "Go" at bounding box center [268, 77] width 24 height 15
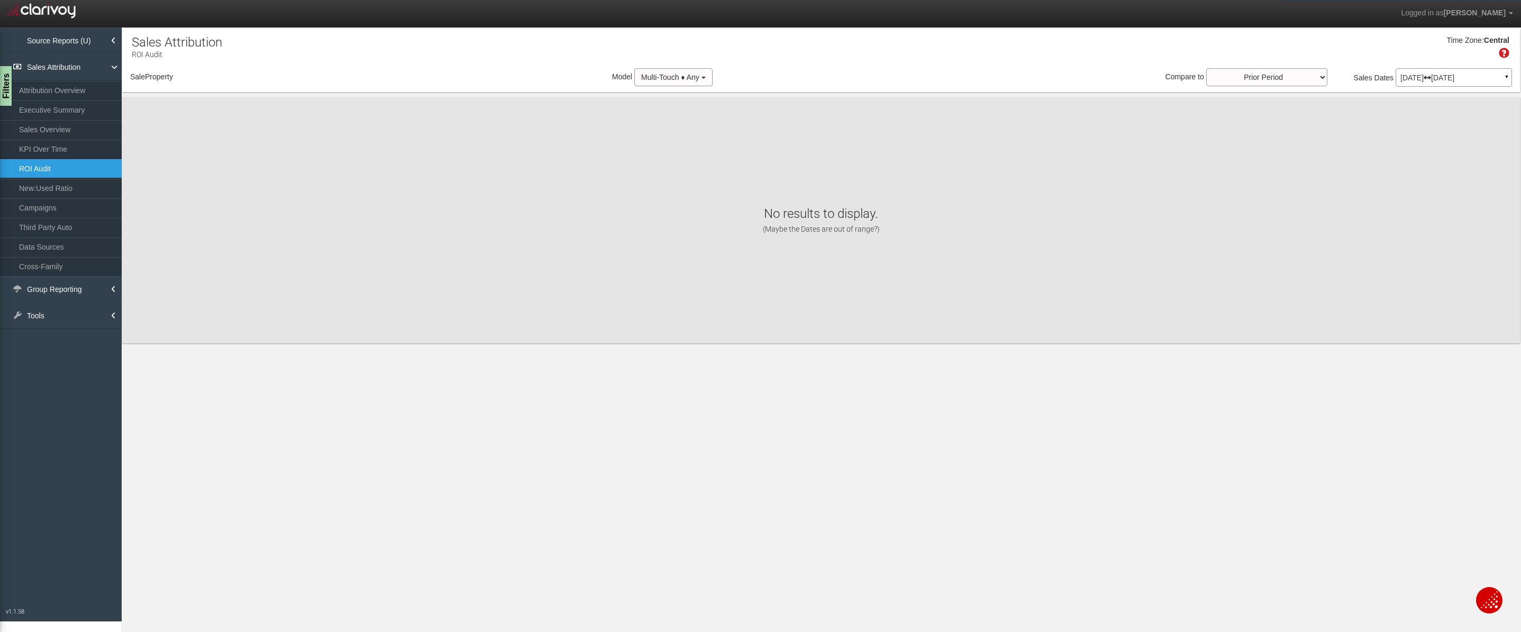
select select "object:1773"
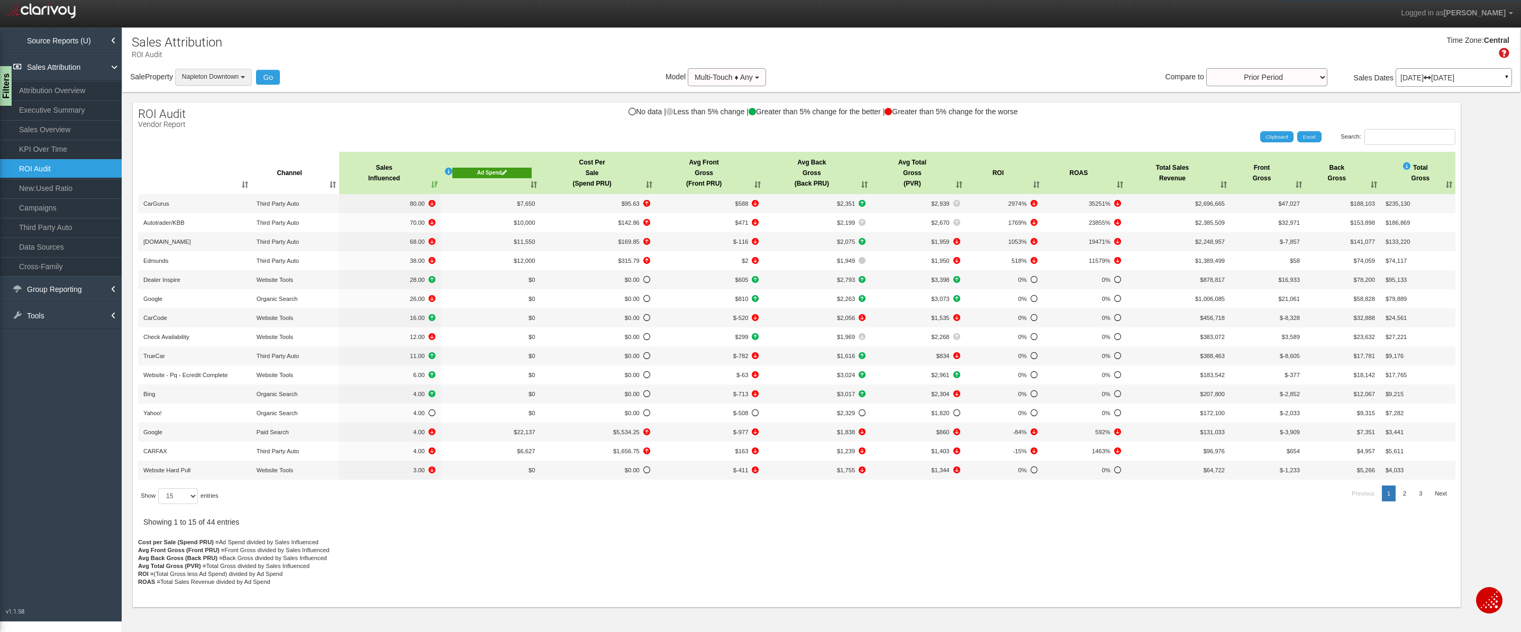
click at [229, 78] on span "Napleton Downtown" at bounding box center [210, 76] width 57 height 7
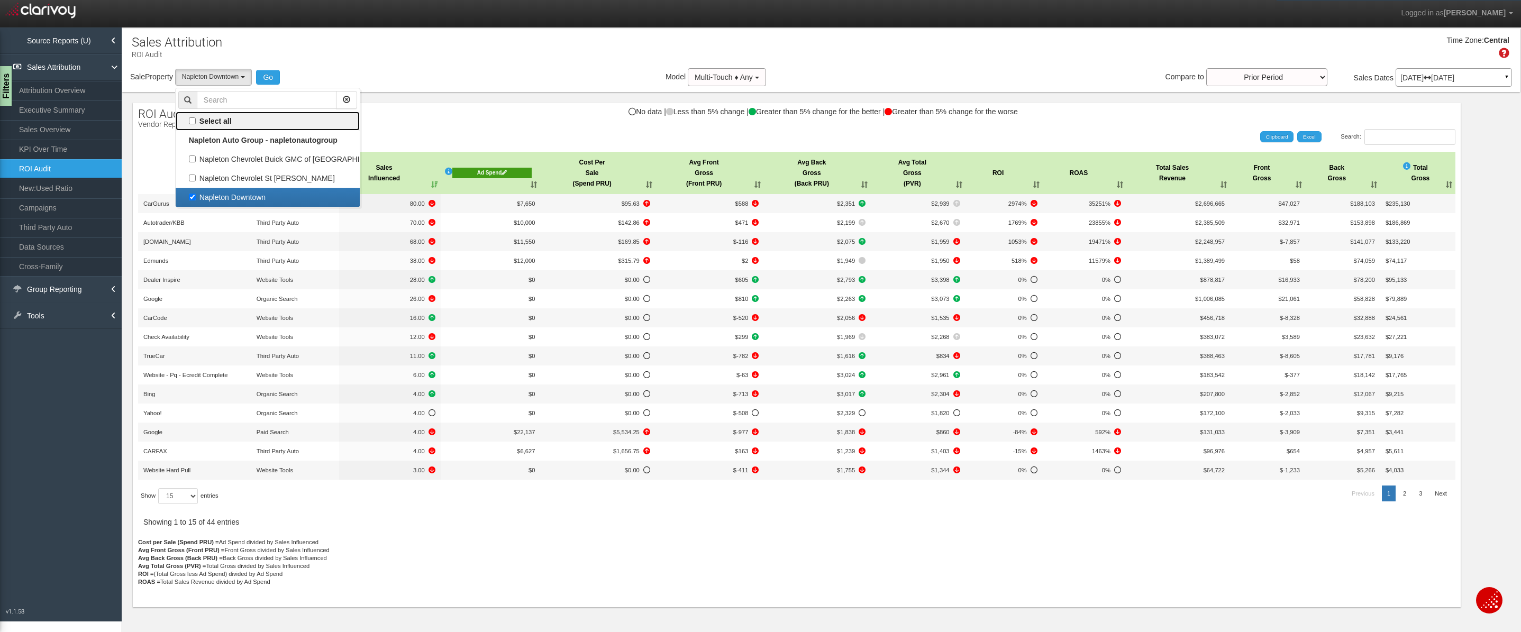
click at [214, 119] on label "Select all" at bounding box center [267, 121] width 179 height 14
click at [196, 119] on input "Select all" at bounding box center [192, 120] width 7 height 7
checkbox input "true"
select select "object:1771"
checkbox input "true"
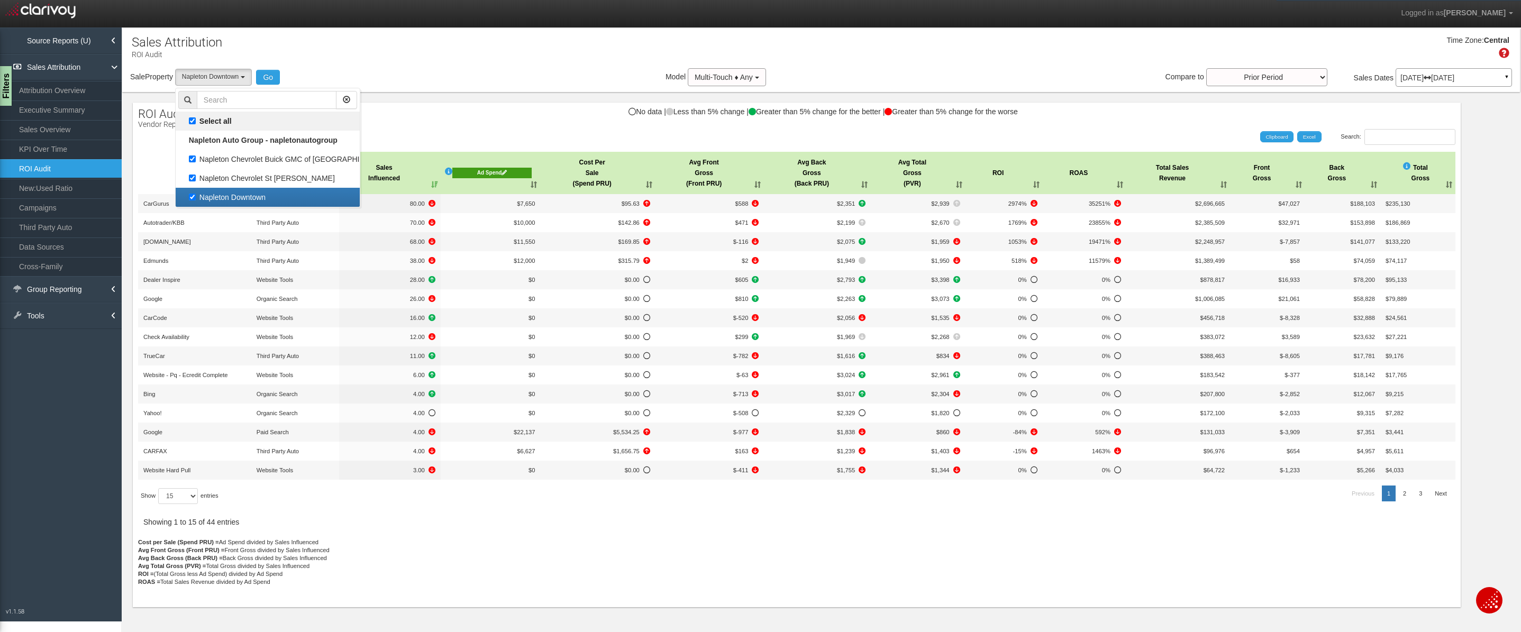
checkbox input "true"
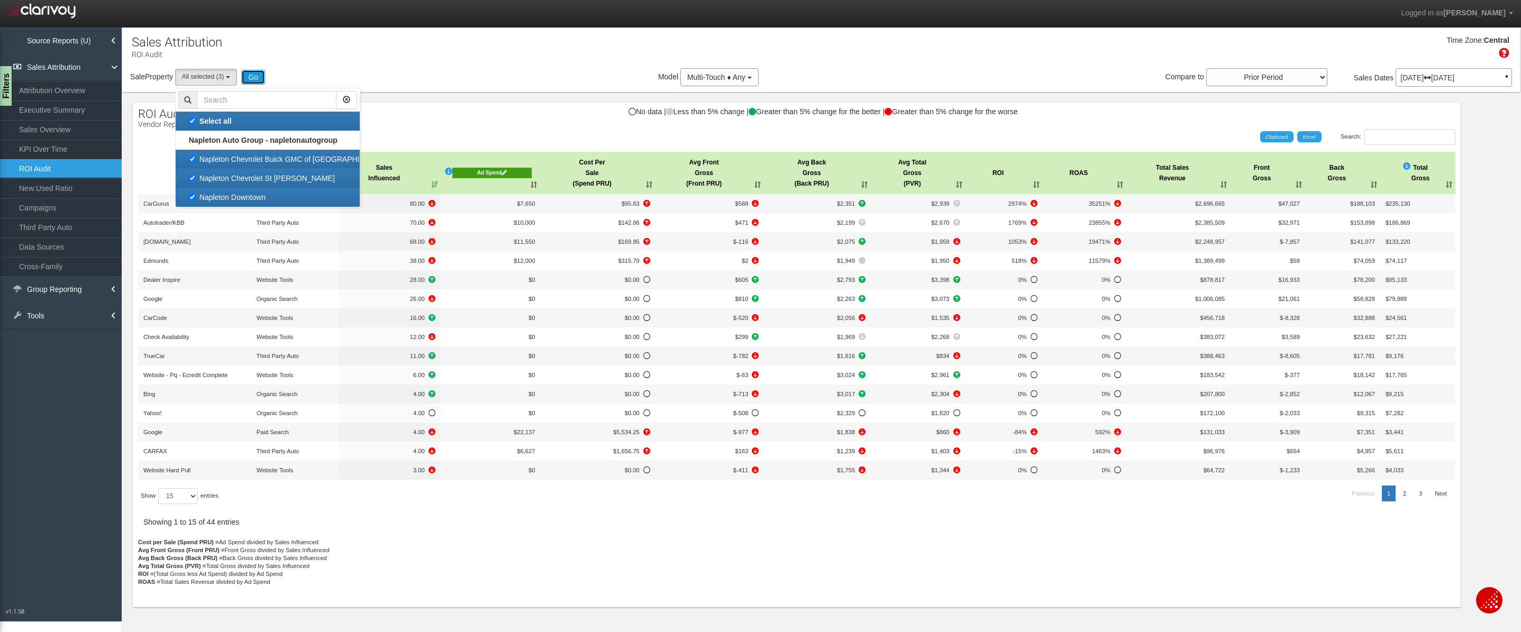
click at [263, 77] on button "Go" at bounding box center [253, 77] width 24 height 15
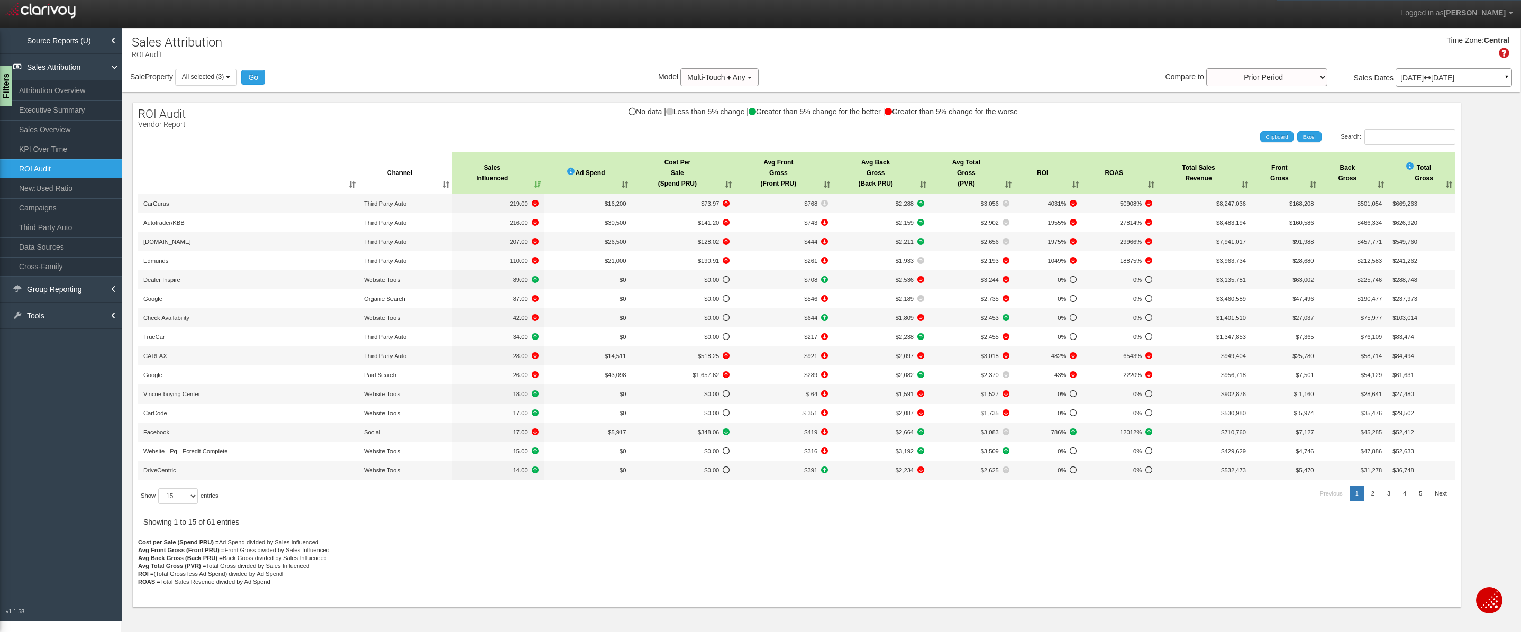
click at [625, 186] on th "Ad Spend" at bounding box center [588, 173] width 88 height 42
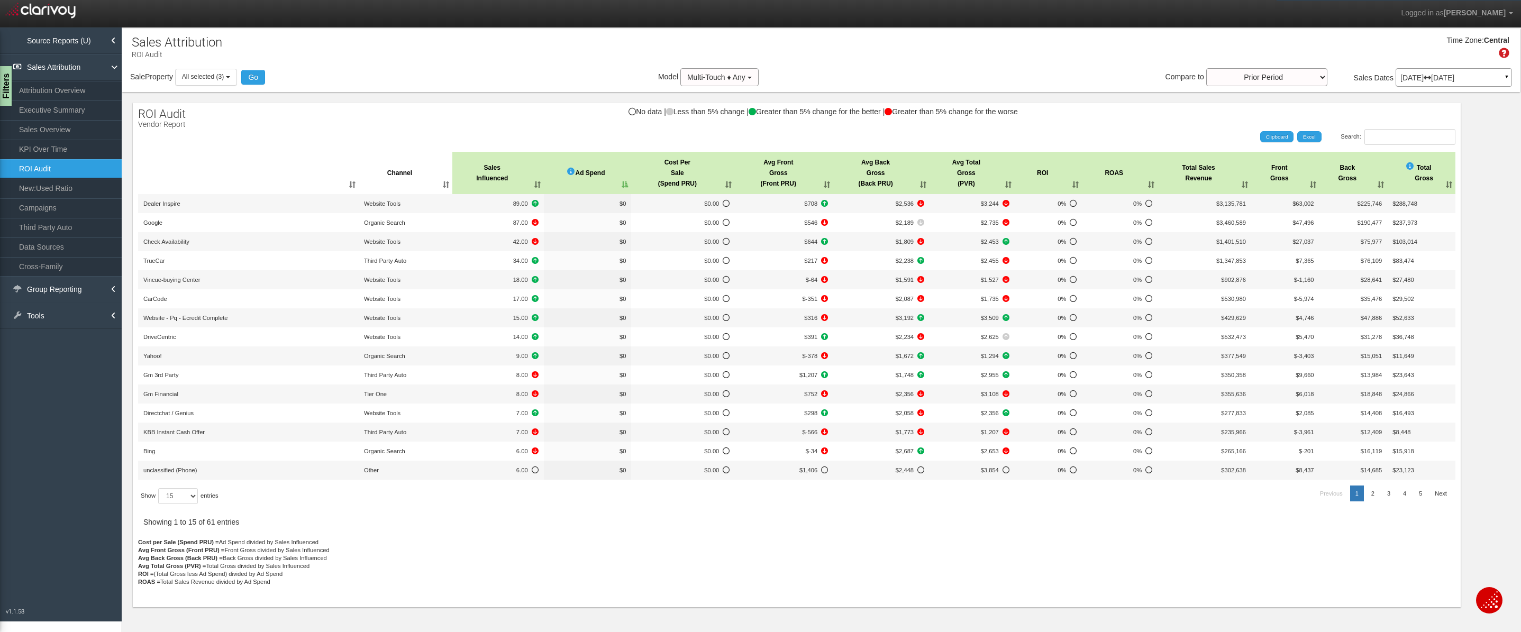
click at [625, 186] on th "Ad Spend" at bounding box center [588, 173] width 88 height 42
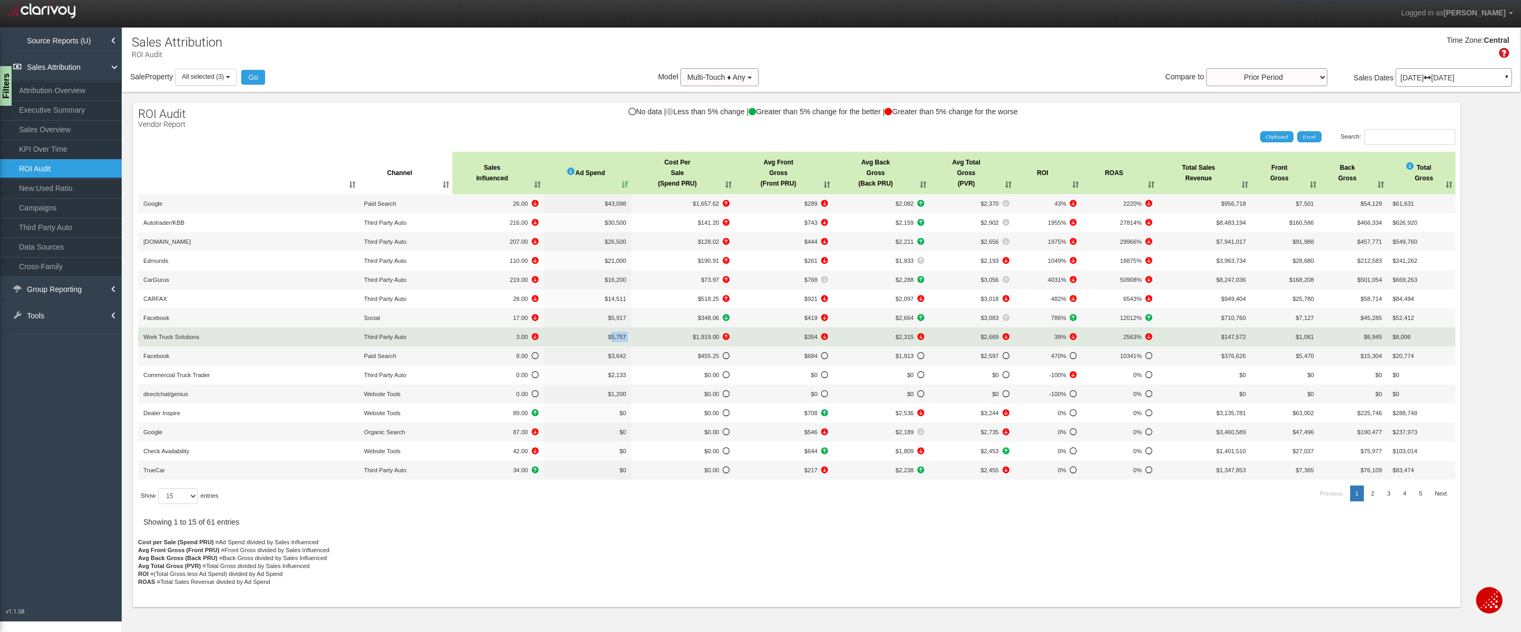
drag, startPoint x: 612, startPoint y: 337, endPoint x: 641, endPoint y: 340, distance: 29.3
click at [641, 340] on tr "Work Truck Solutions Third Party Auto 3.00 $5,757 $1,919.00 $354 $2,315 $2,669 …" at bounding box center [797, 337] width 1318 height 19
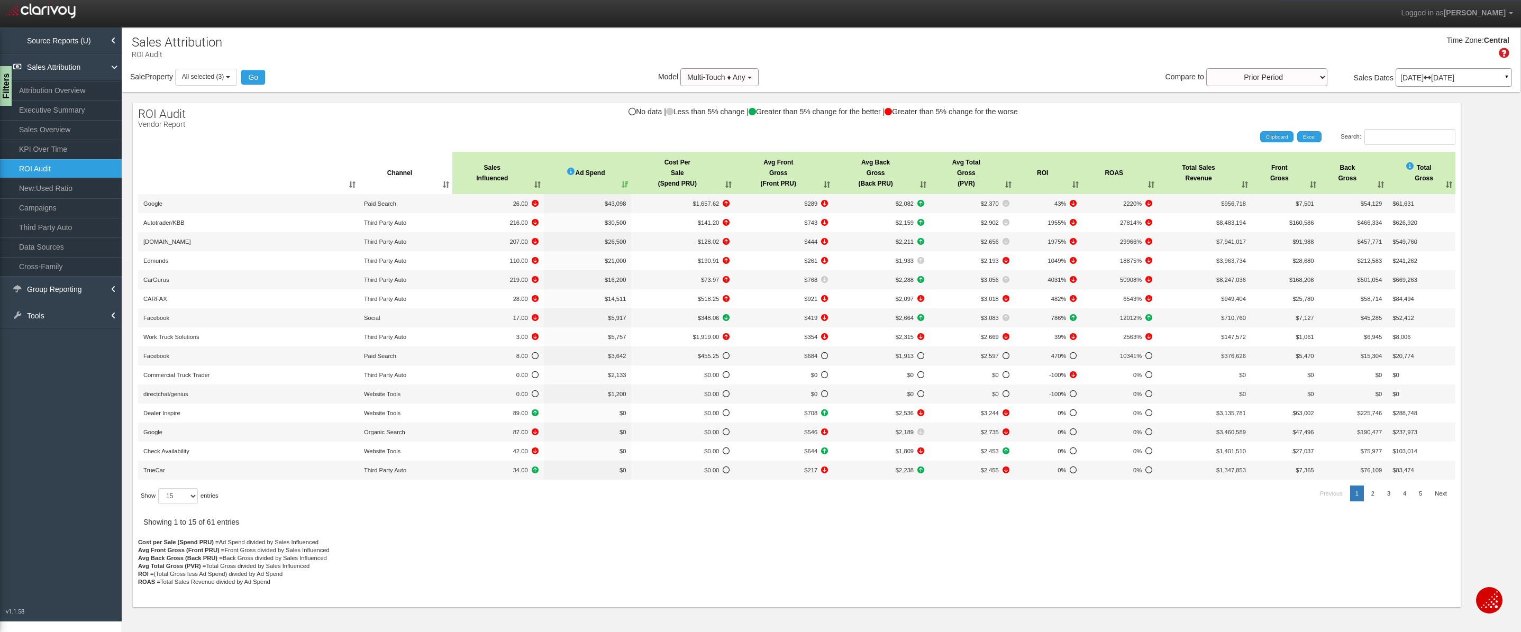
click at [773, 560] on p "Cost per Sale (Spend PRU) = Ad Spend divided by Sales Influenced Avg Front Gros…" at bounding box center [797, 570] width 1318 height 63
click at [725, 186] on th "Cost Per Sale (Spend PRU)" at bounding box center [683, 173] width 104 height 42
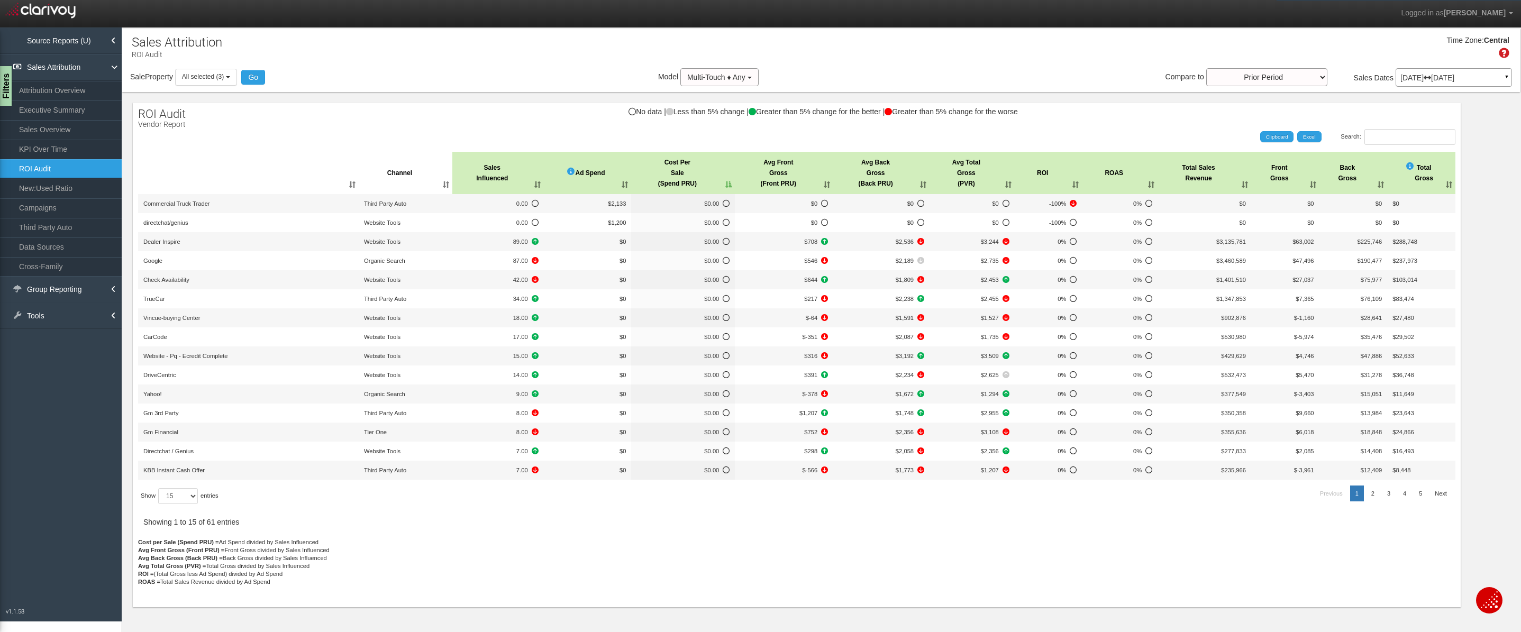
click at [725, 183] on th "Cost Per Sale (Spend PRU)" at bounding box center [683, 173] width 104 height 42
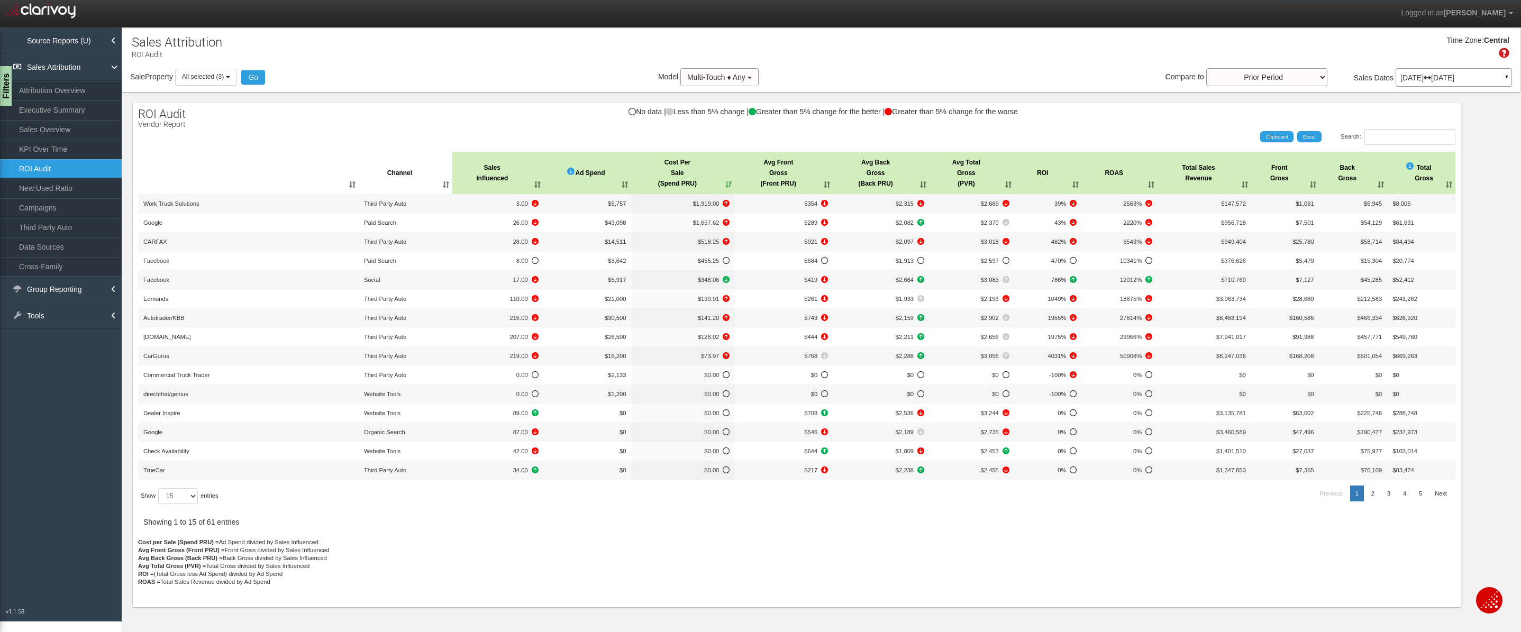
click at [627, 183] on th "Ad Spend" at bounding box center [588, 173] width 88 height 42
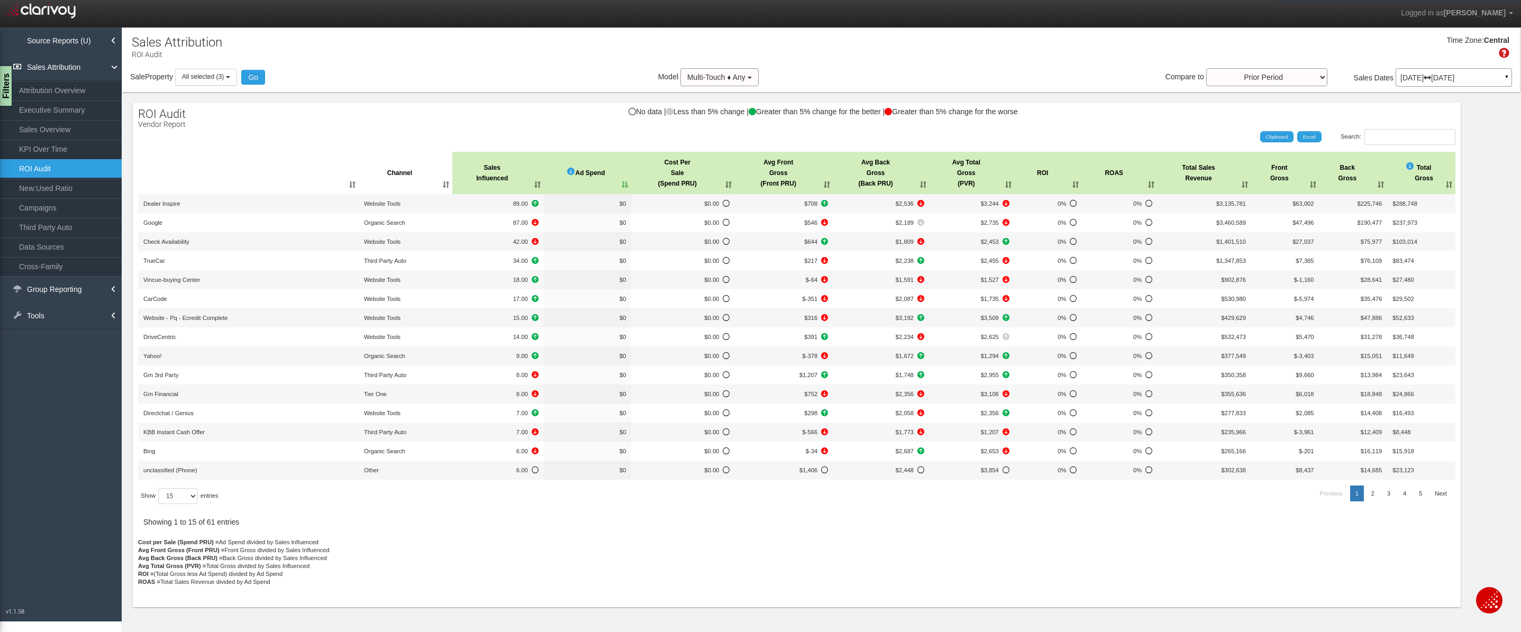
click at [627, 183] on th "Ad Spend" at bounding box center [588, 173] width 88 height 42
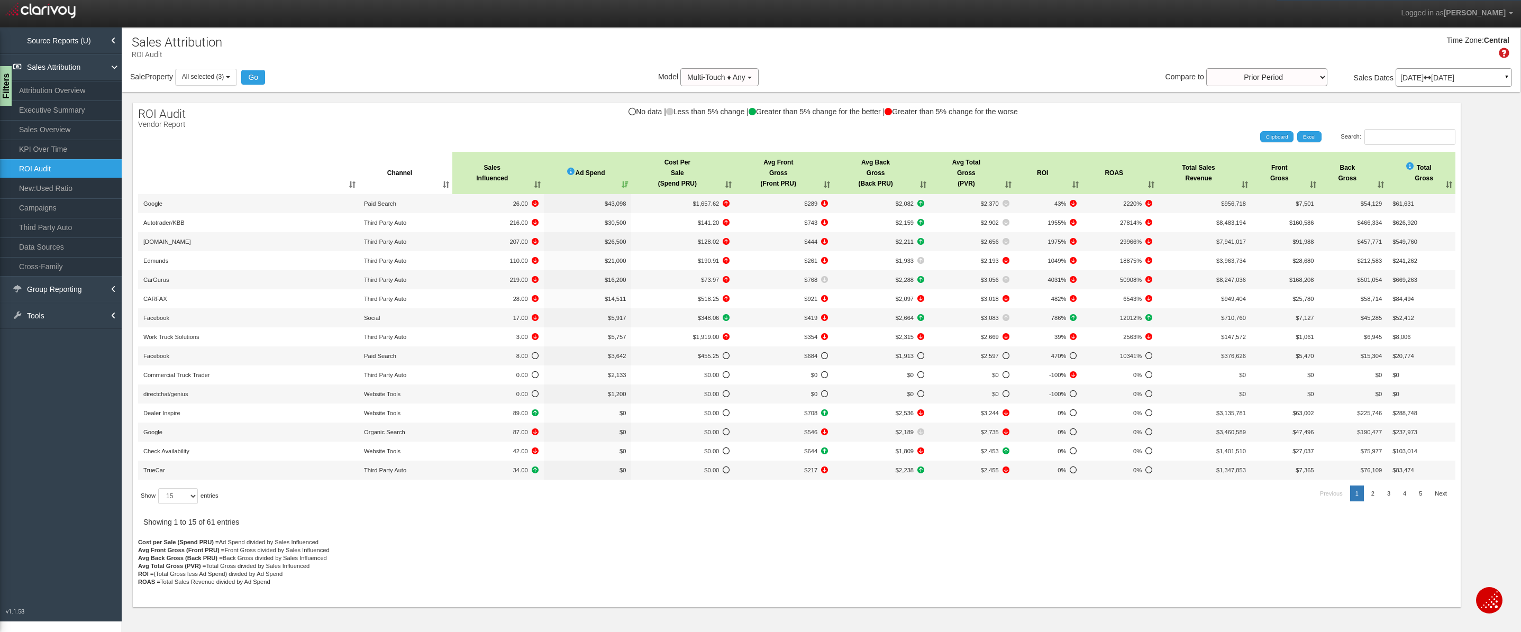
click at [728, 184] on th "Cost Per Sale (Spend PRU)" at bounding box center [683, 173] width 104 height 42
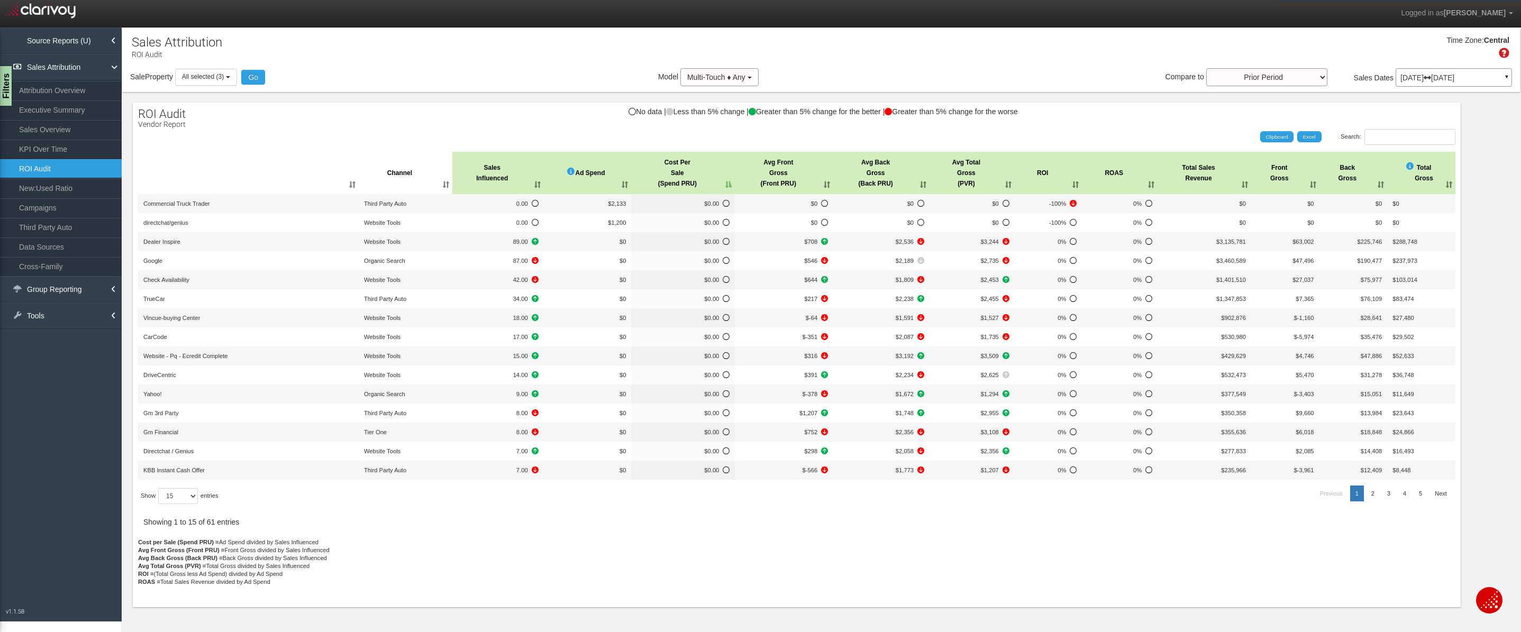
click at [728, 184] on th "Cost Per Sale (Spend PRU)" at bounding box center [683, 173] width 104 height 42
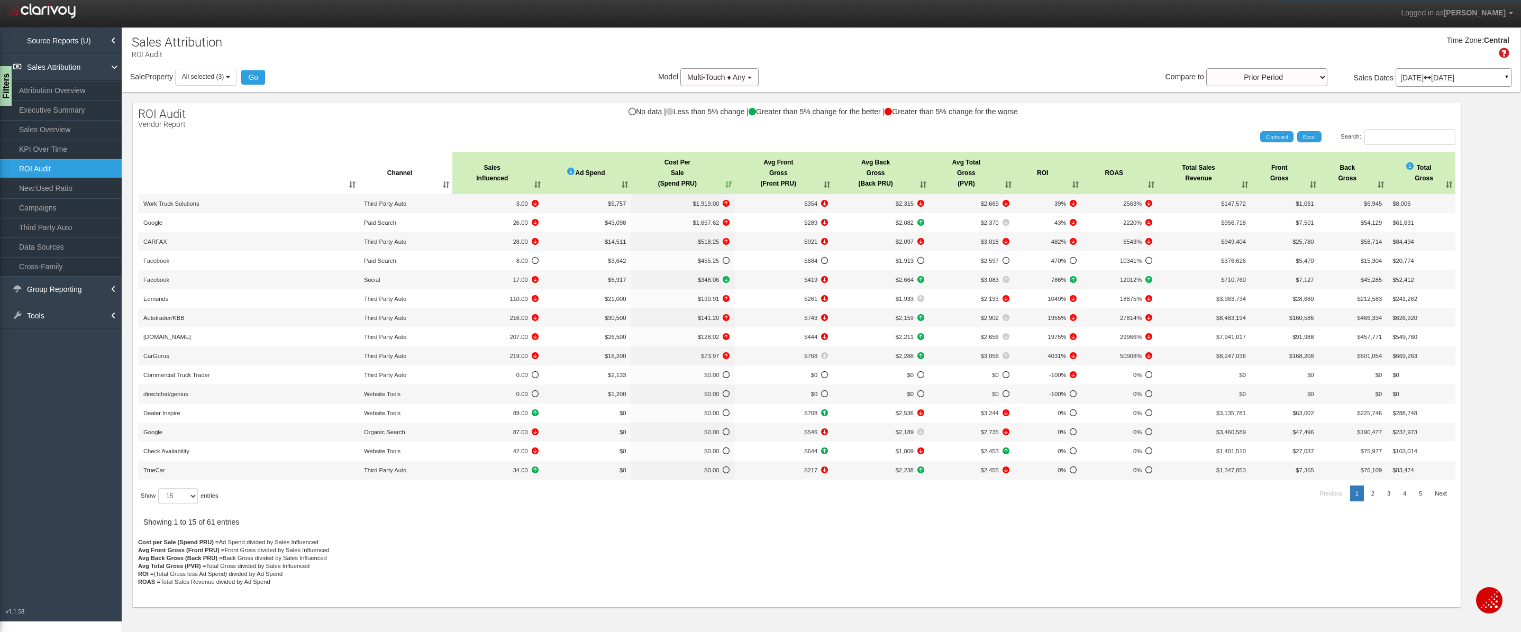
click at [728, 184] on th "Cost Per Sale (Spend PRU)" at bounding box center [683, 173] width 104 height 42
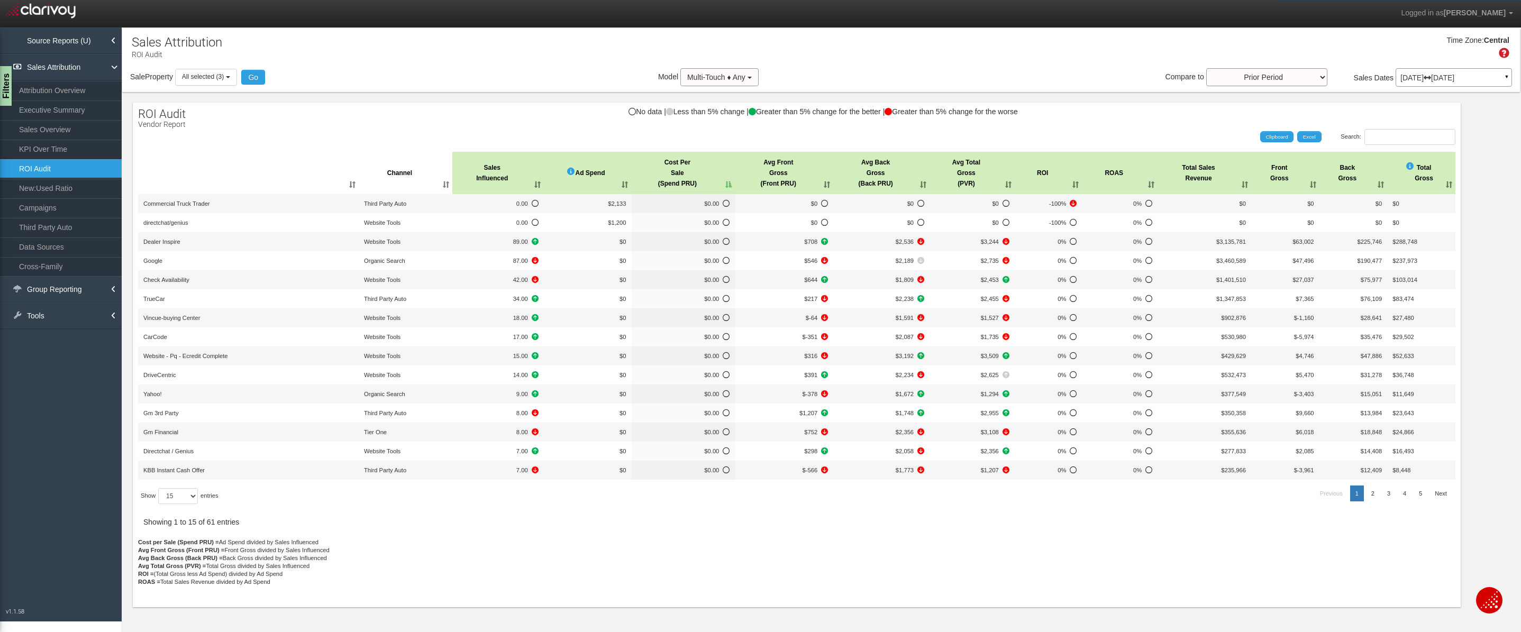
click at [728, 184] on th "Cost Per Sale (Spend PRU)" at bounding box center [683, 173] width 104 height 42
